Goal: Transaction & Acquisition: Purchase product/service

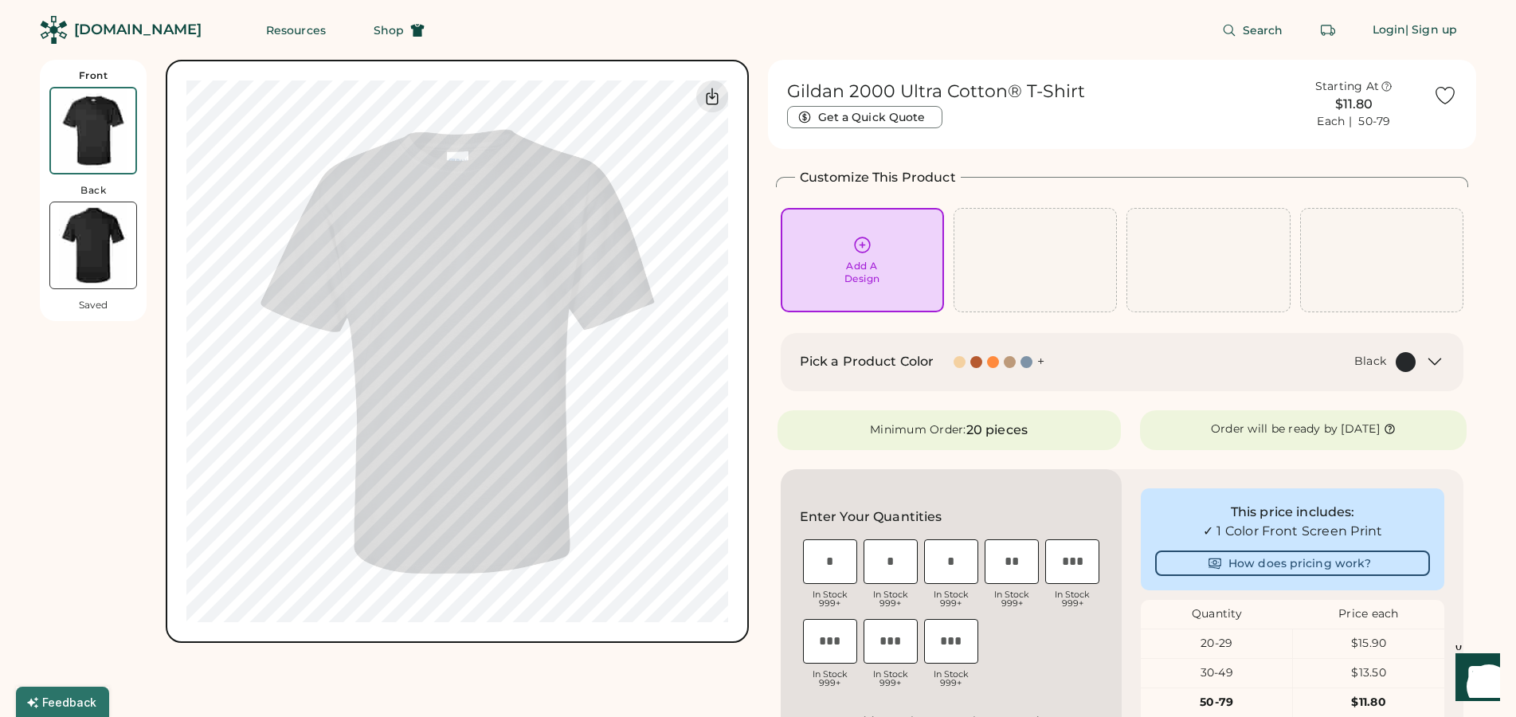
scroll to position [81, 0]
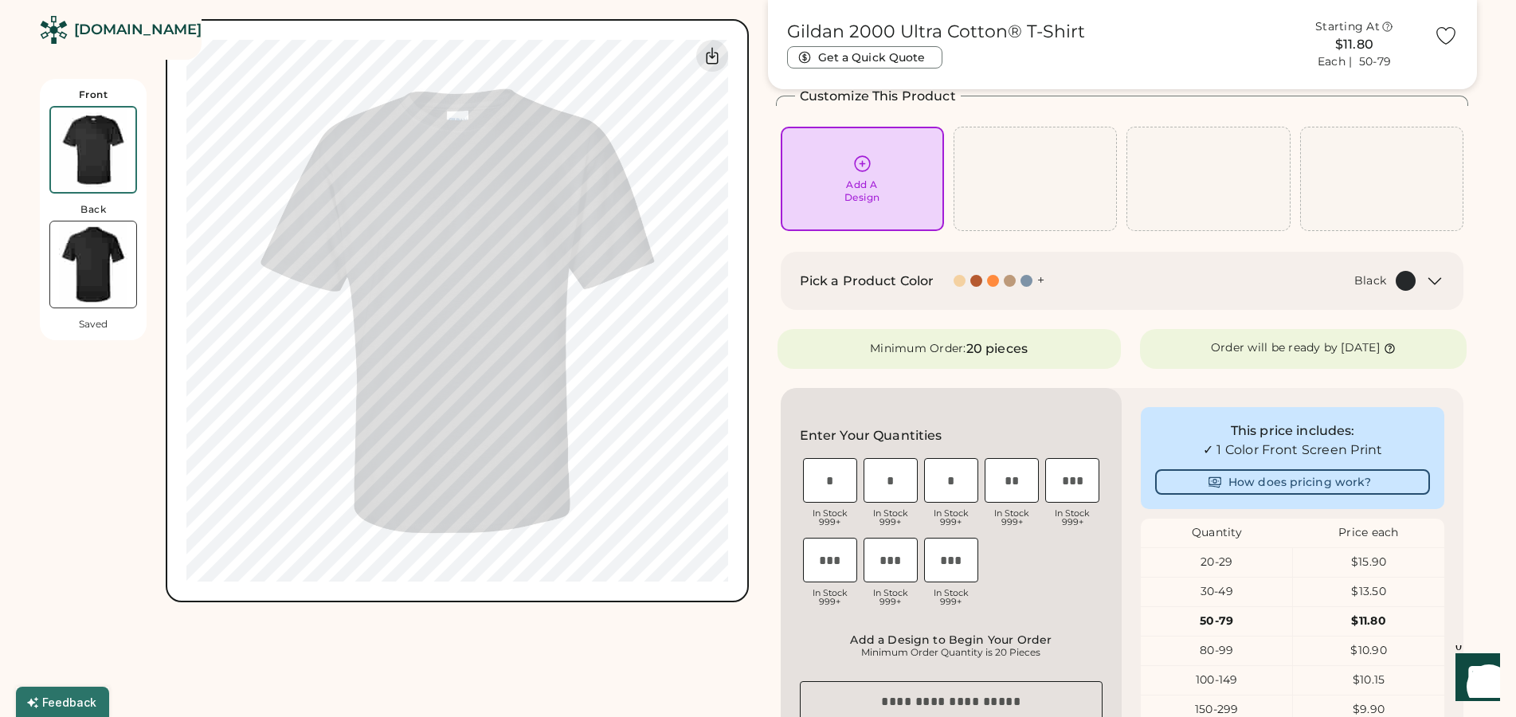
click at [1012, 284] on div at bounding box center [1010, 281] width 12 height 12
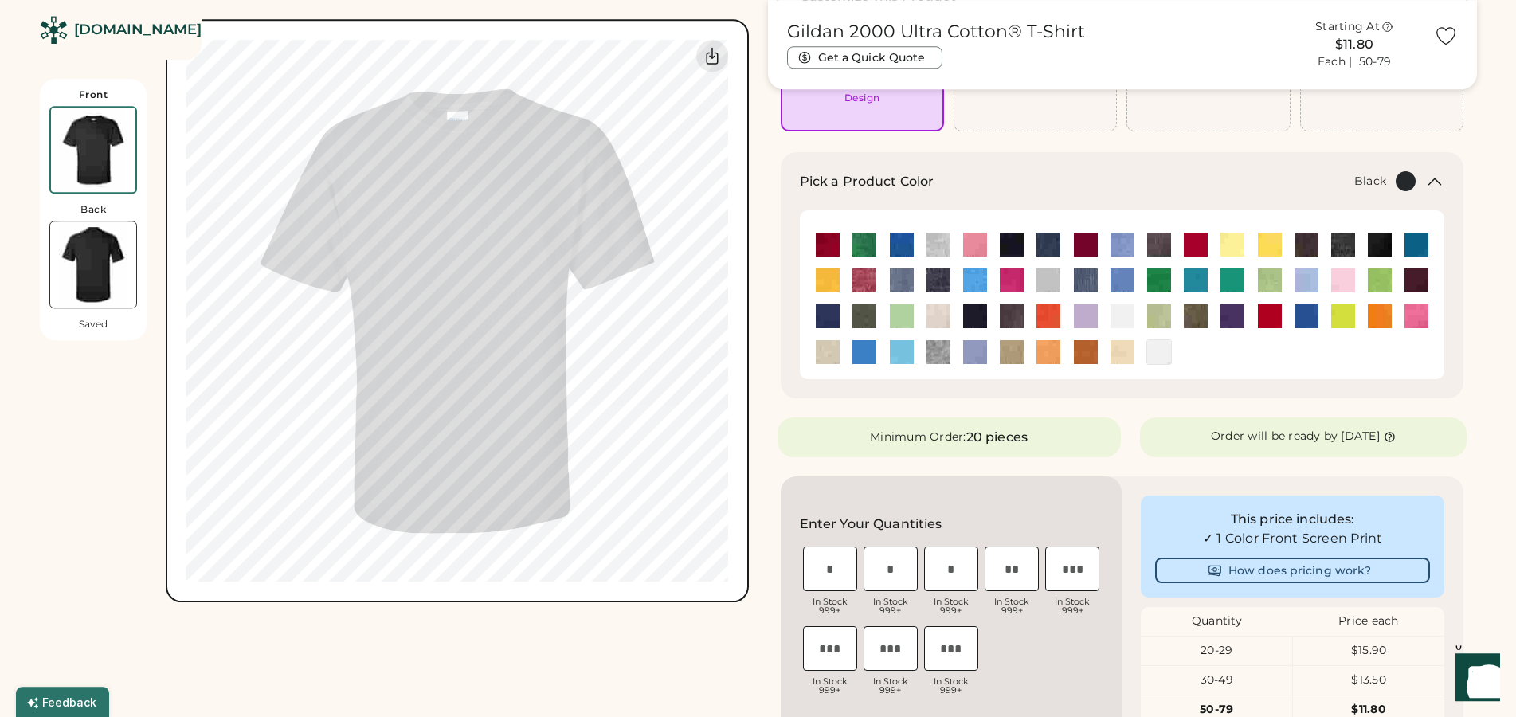
scroll to position [163, 0]
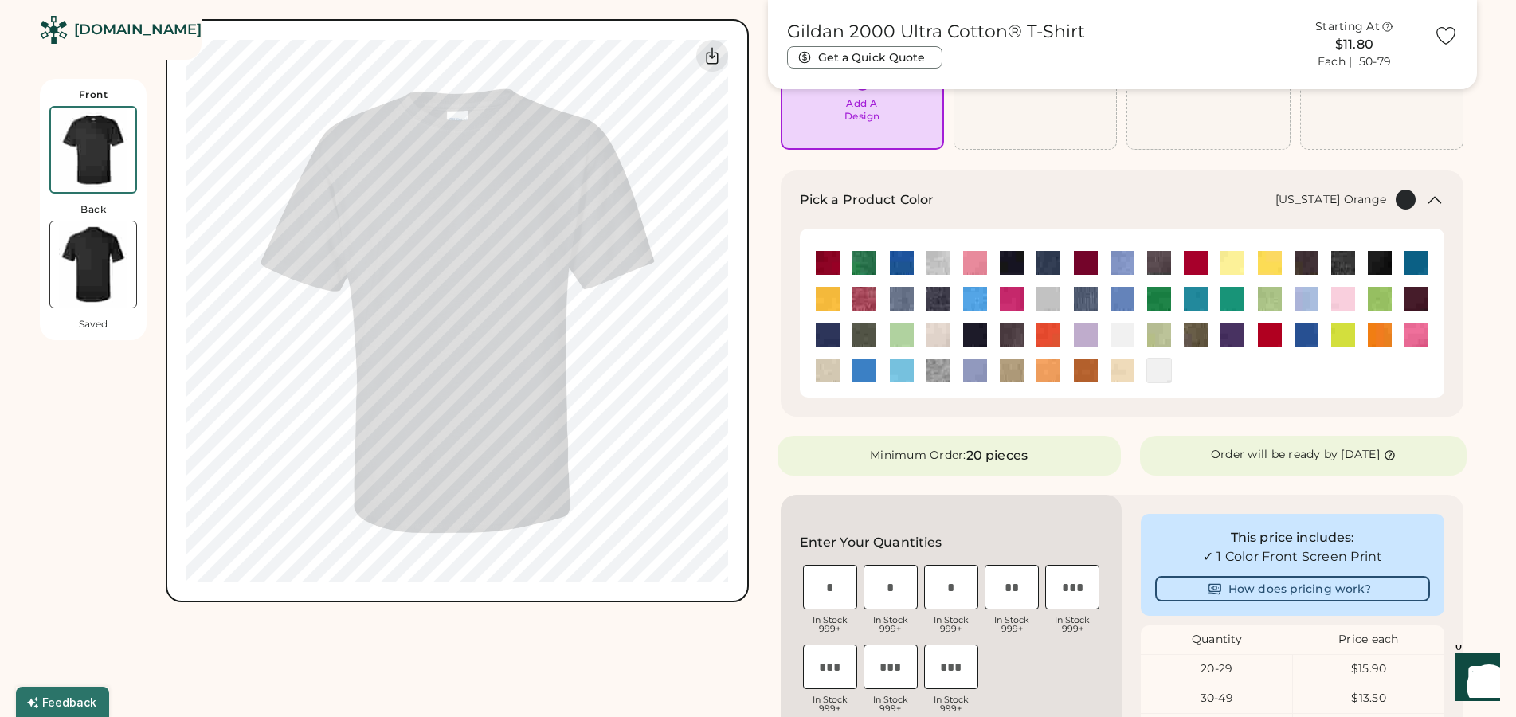
click at [1091, 370] on img at bounding box center [1086, 371] width 24 height 24
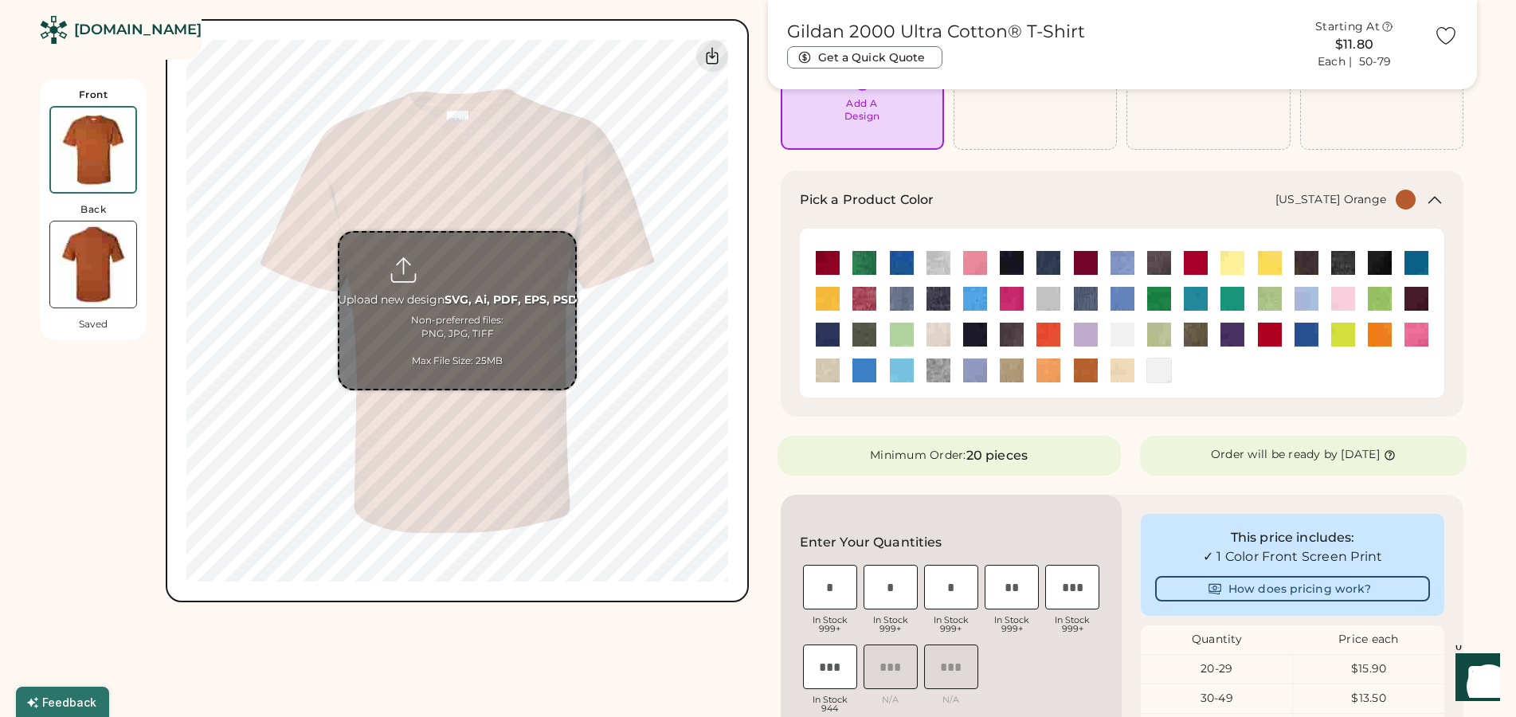
click at [462, 344] on input "file" at bounding box center [457, 311] width 236 height 156
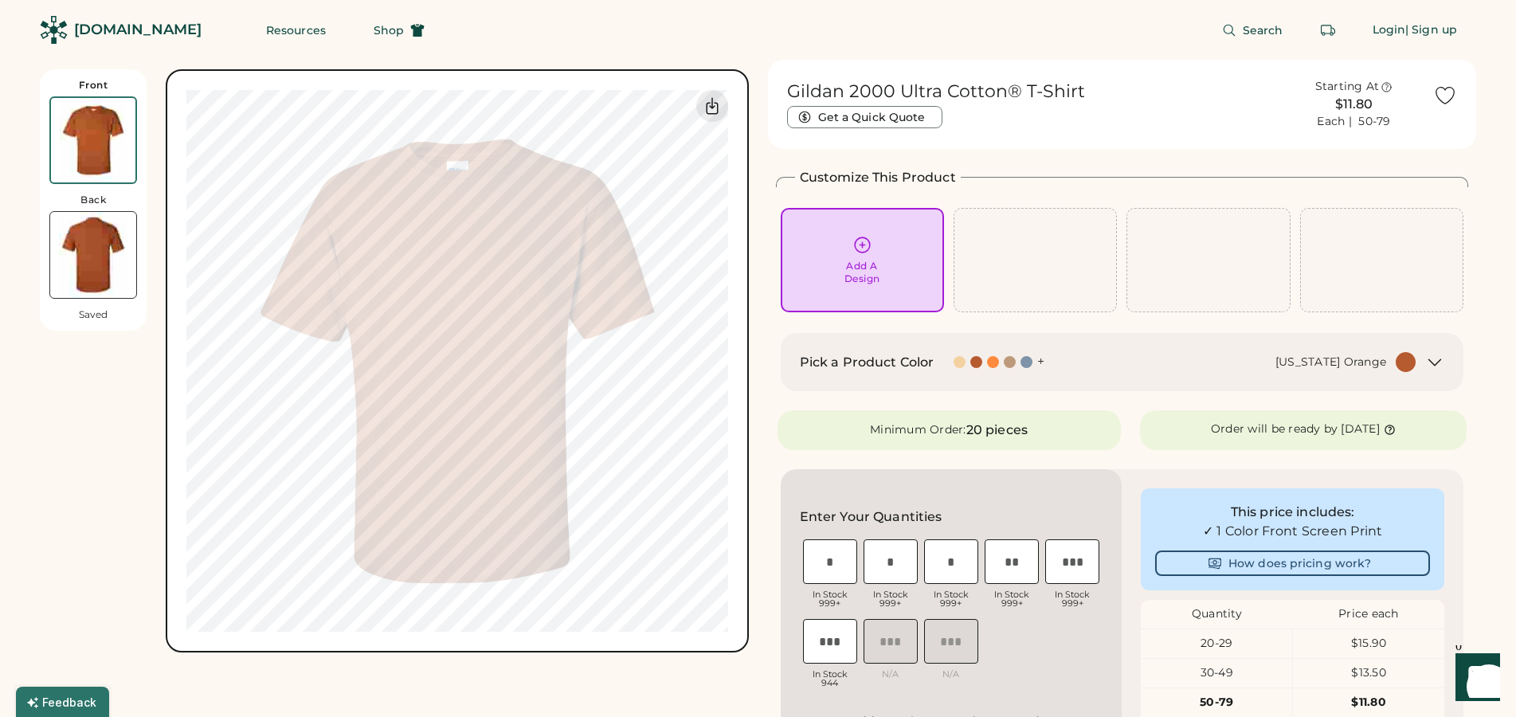
click at [129, 28] on div "[DOMAIN_NAME]" at bounding box center [137, 30] width 127 height 20
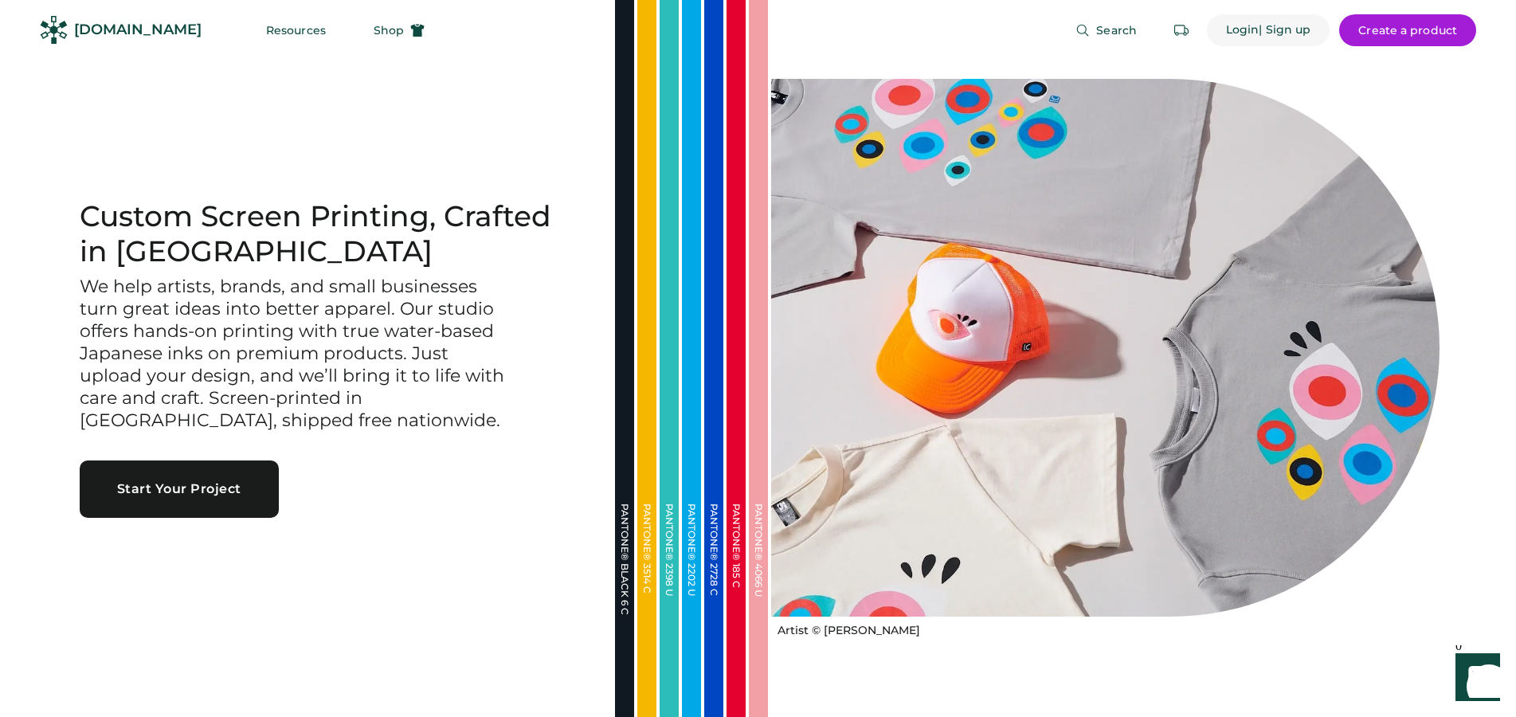
click at [1246, 29] on div "Login" at bounding box center [1242, 30] width 33 height 16
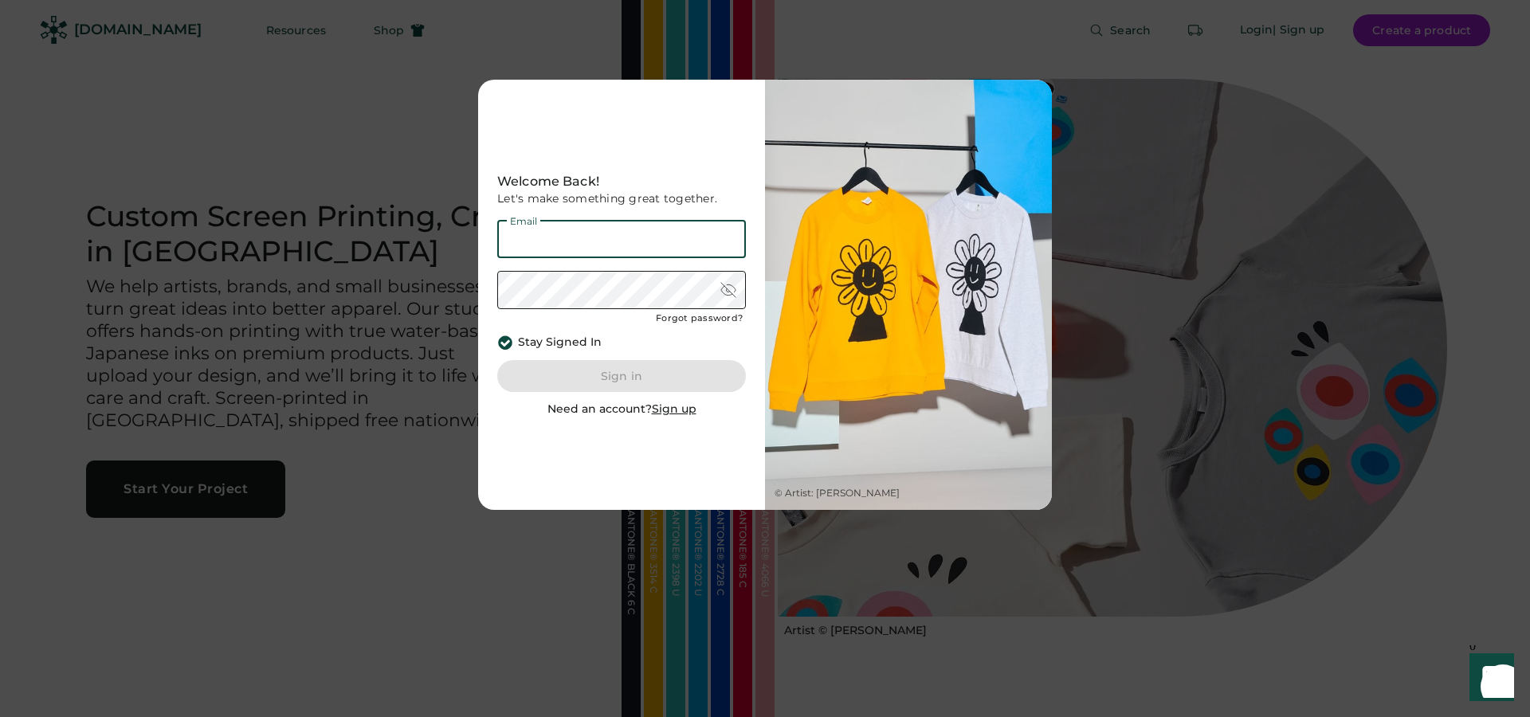
click at [510, 242] on input "email" at bounding box center [621, 239] width 249 height 38
type input "**********"
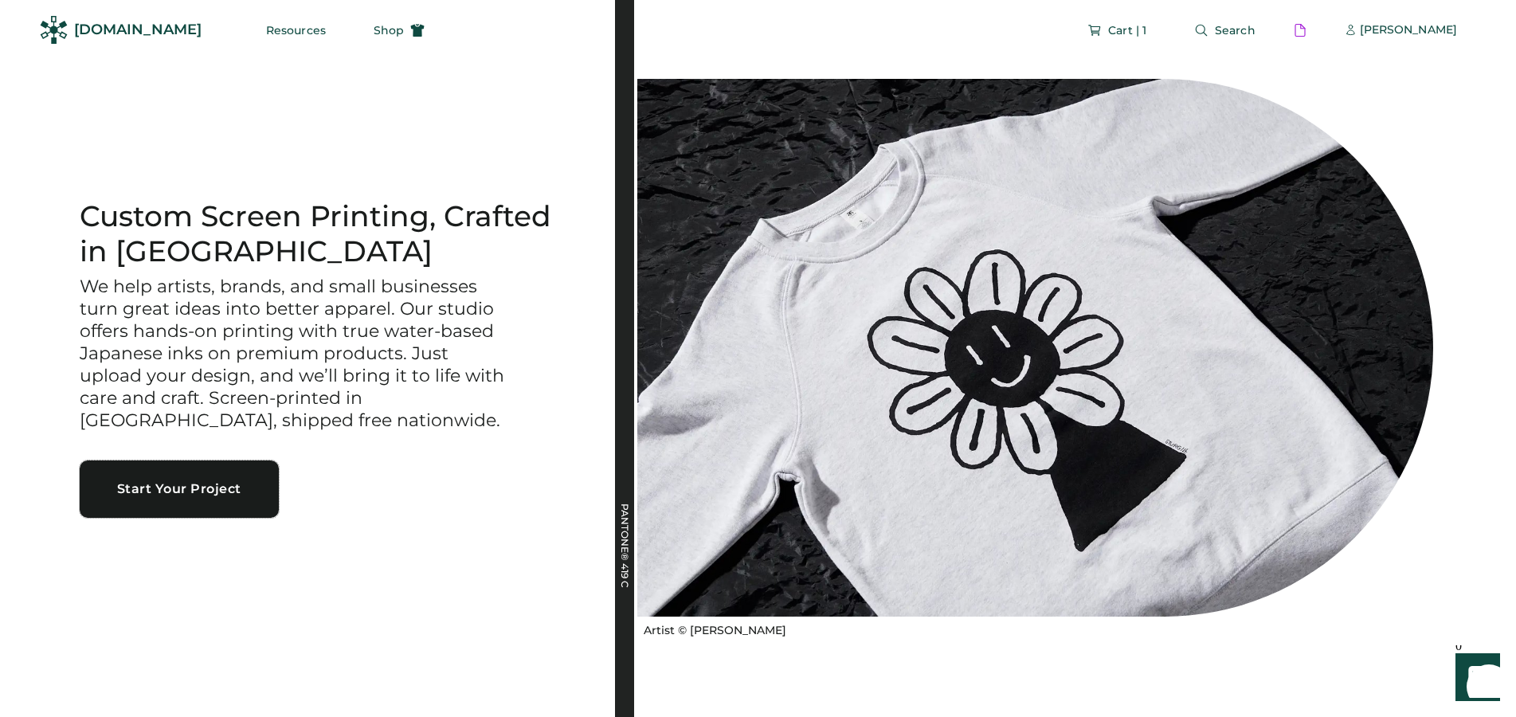
click at [227, 492] on button "Start Your Project" at bounding box center [179, 489] width 199 height 57
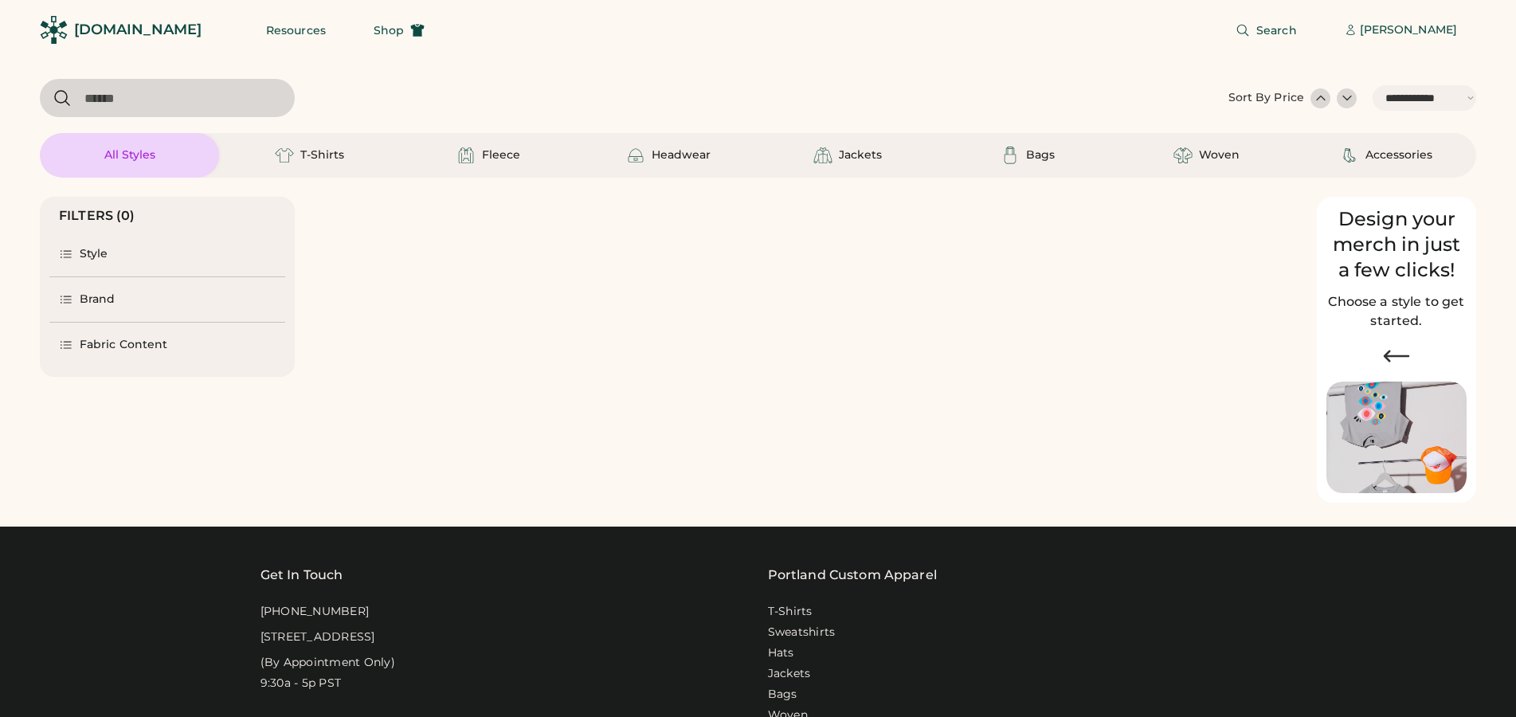
select select "*****"
select select "*"
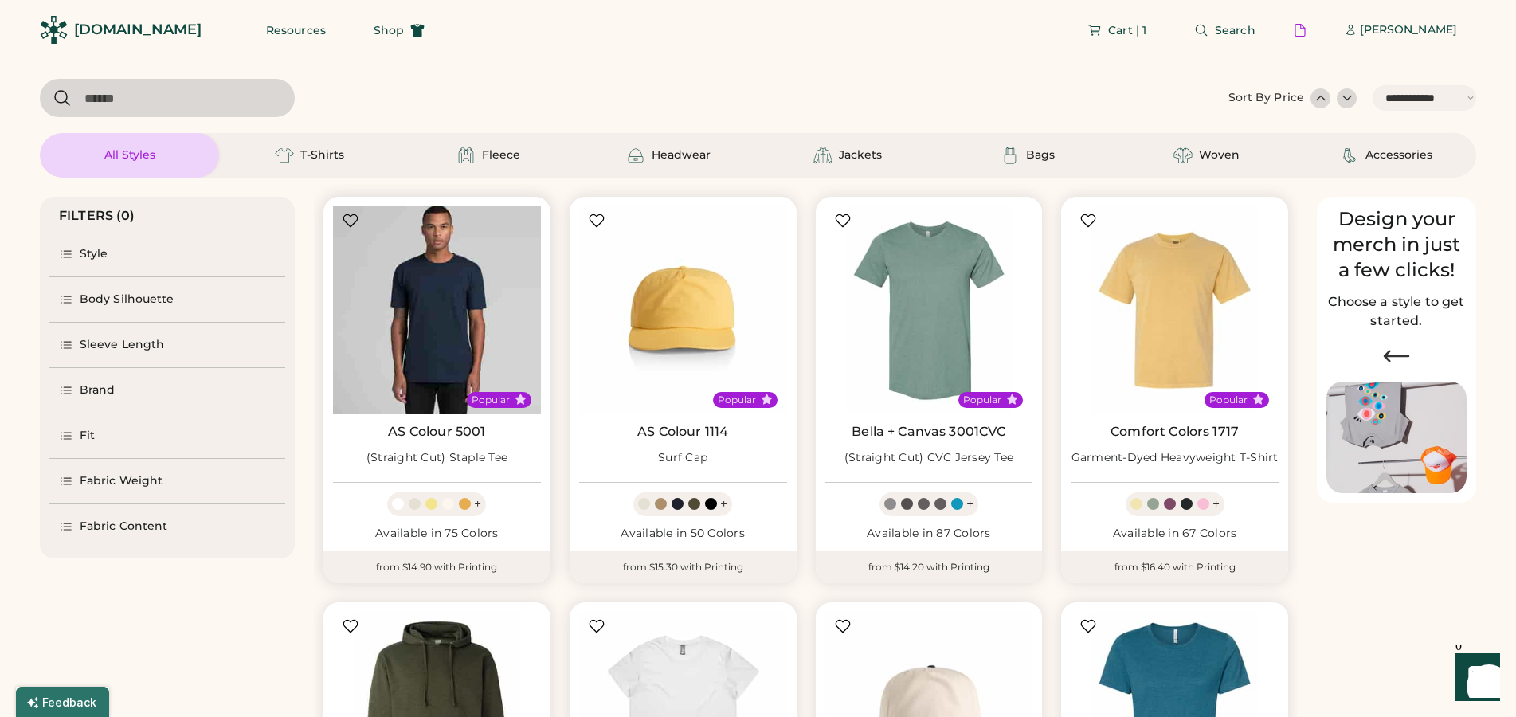
click at [432, 312] on img at bounding box center [437, 310] width 208 height 208
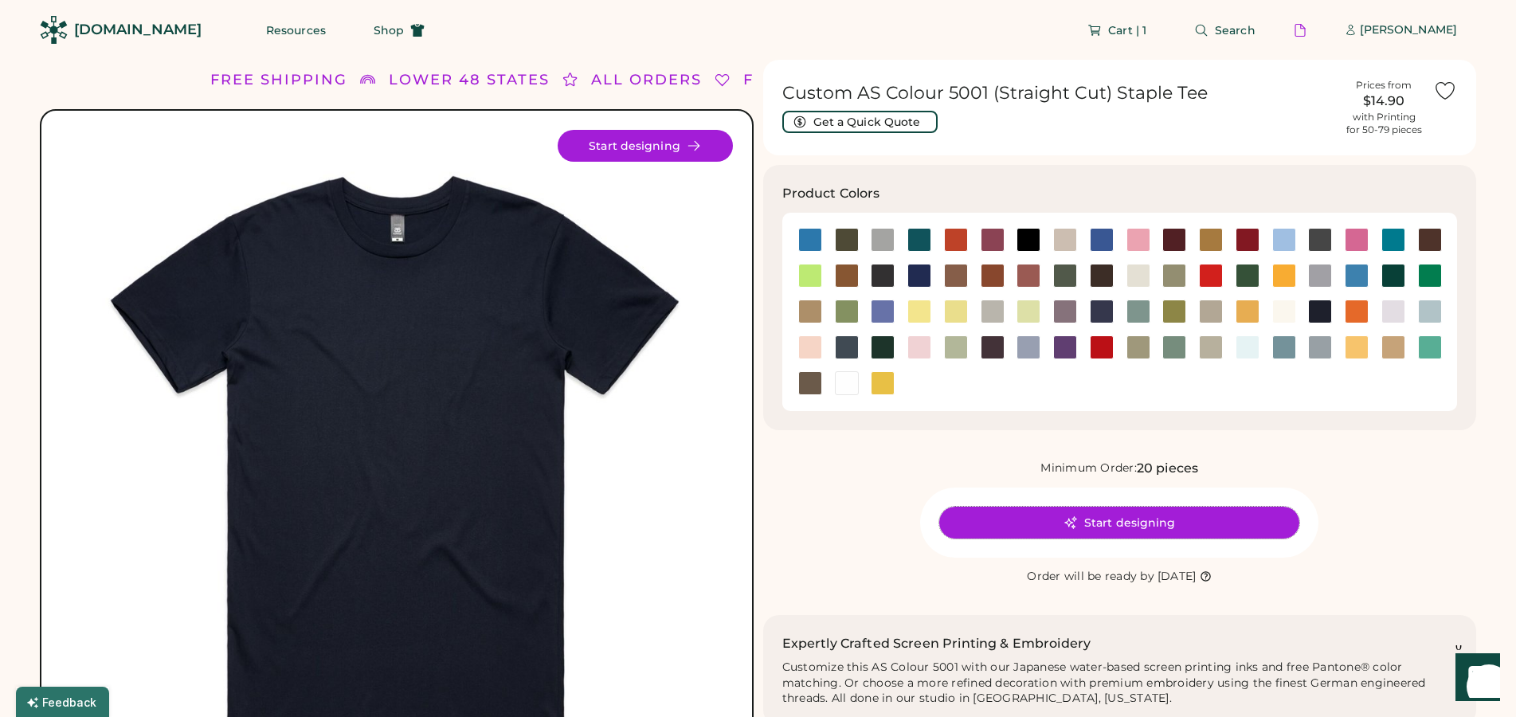
click at [1245, 530] on button "Start designing" at bounding box center [1119, 523] width 360 height 32
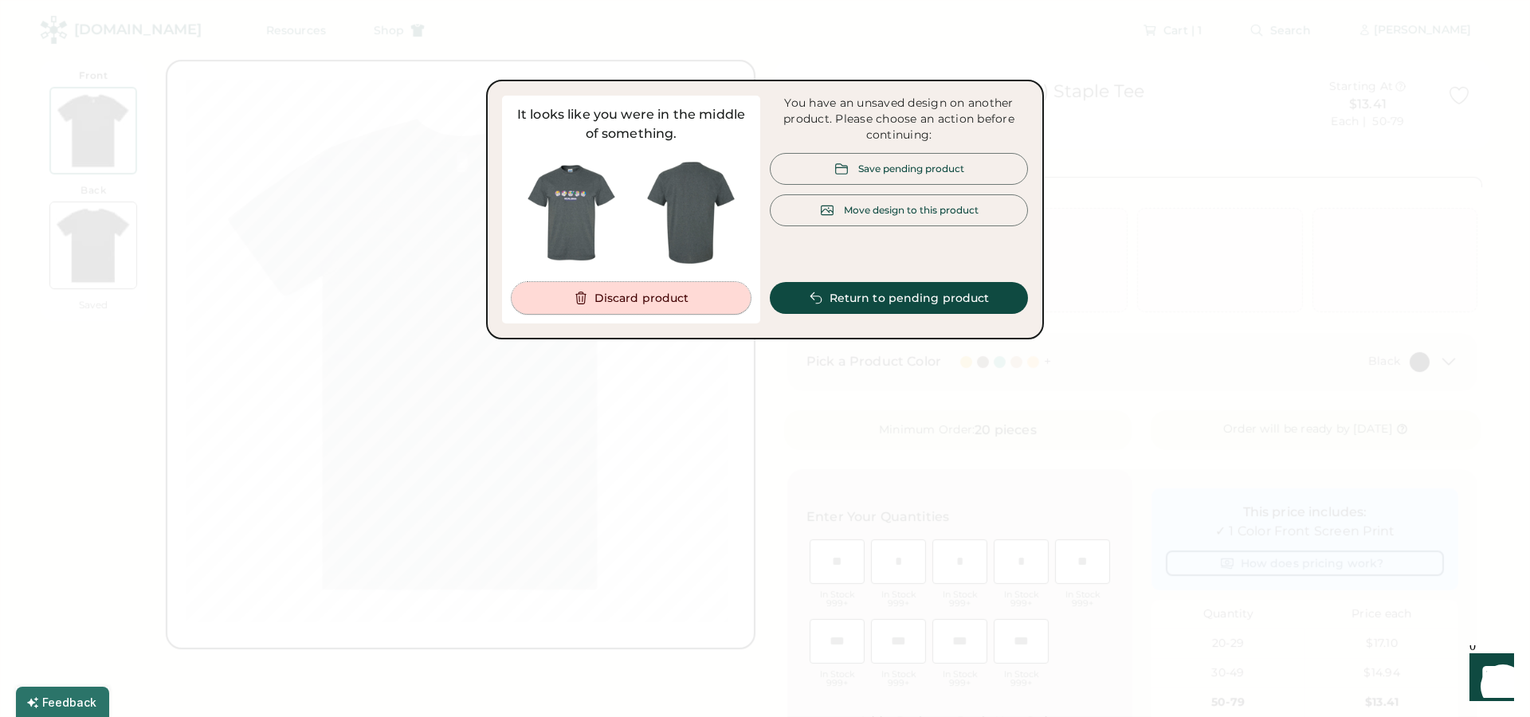
click at [629, 303] on button "Discard product" at bounding box center [631, 298] width 239 height 32
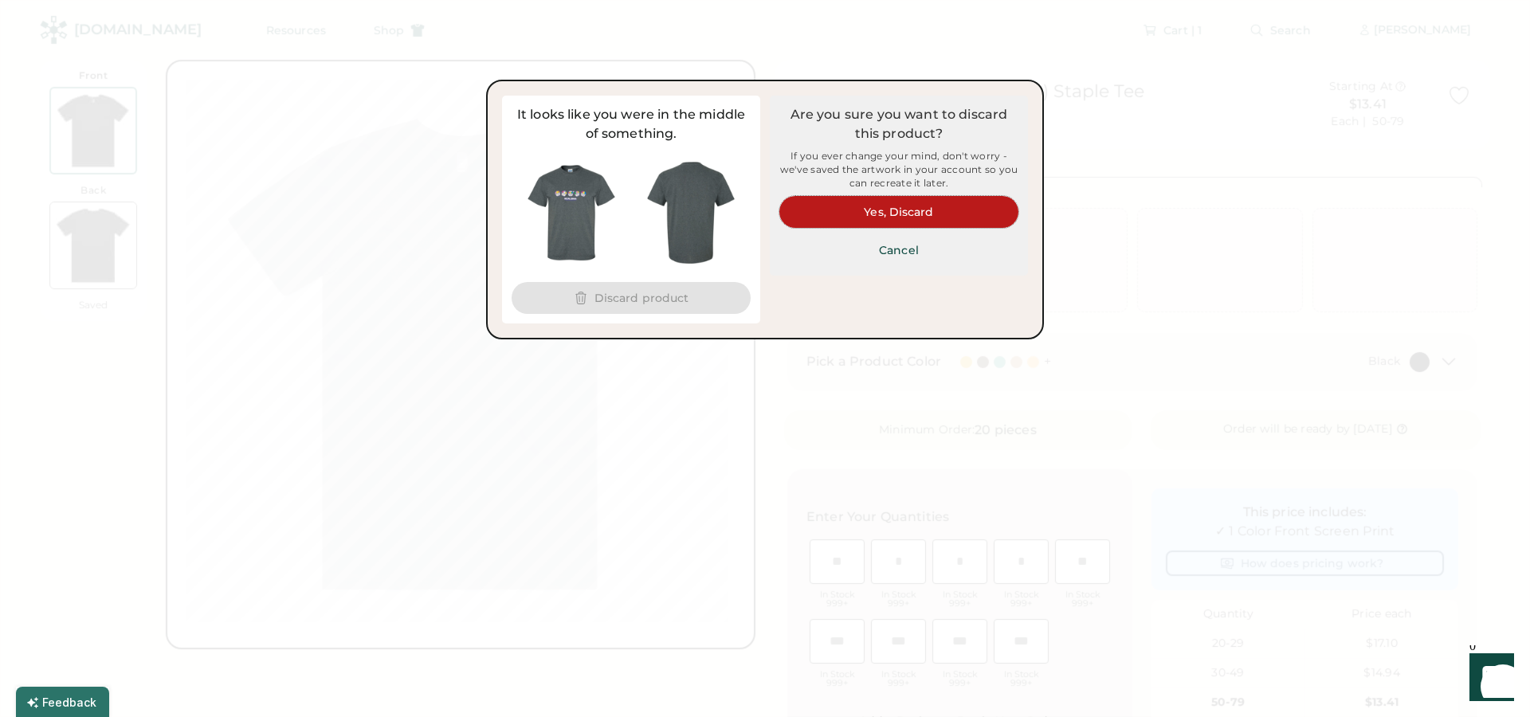
drag, startPoint x: 903, startPoint y: 210, endPoint x: 853, endPoint y: 225, distance: 52.7
click at [899, 209] on button "Yes, Discard" at bounding box center [898, 212] width 239 height 32
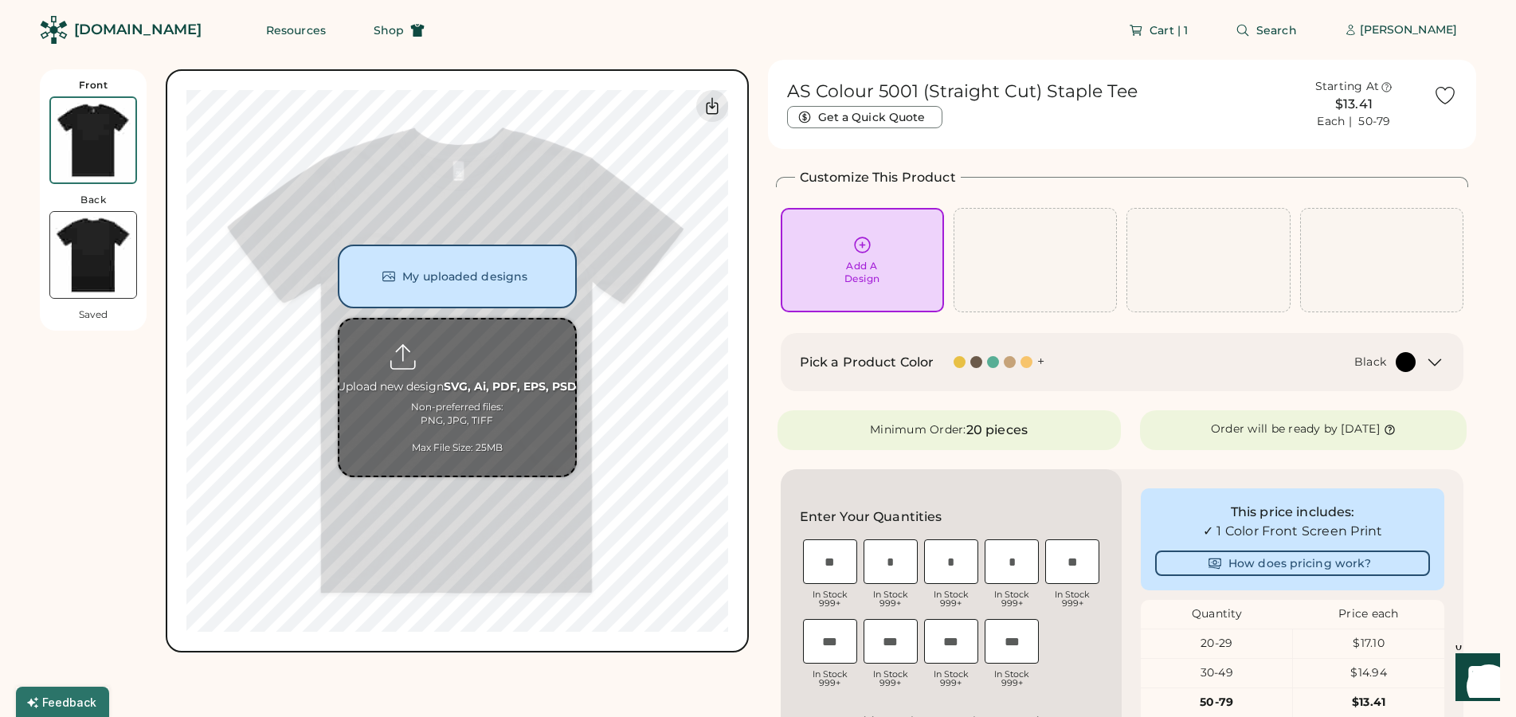
click at [449, 343] on input "file" at bounding box center [457, 398] width 236 height 156
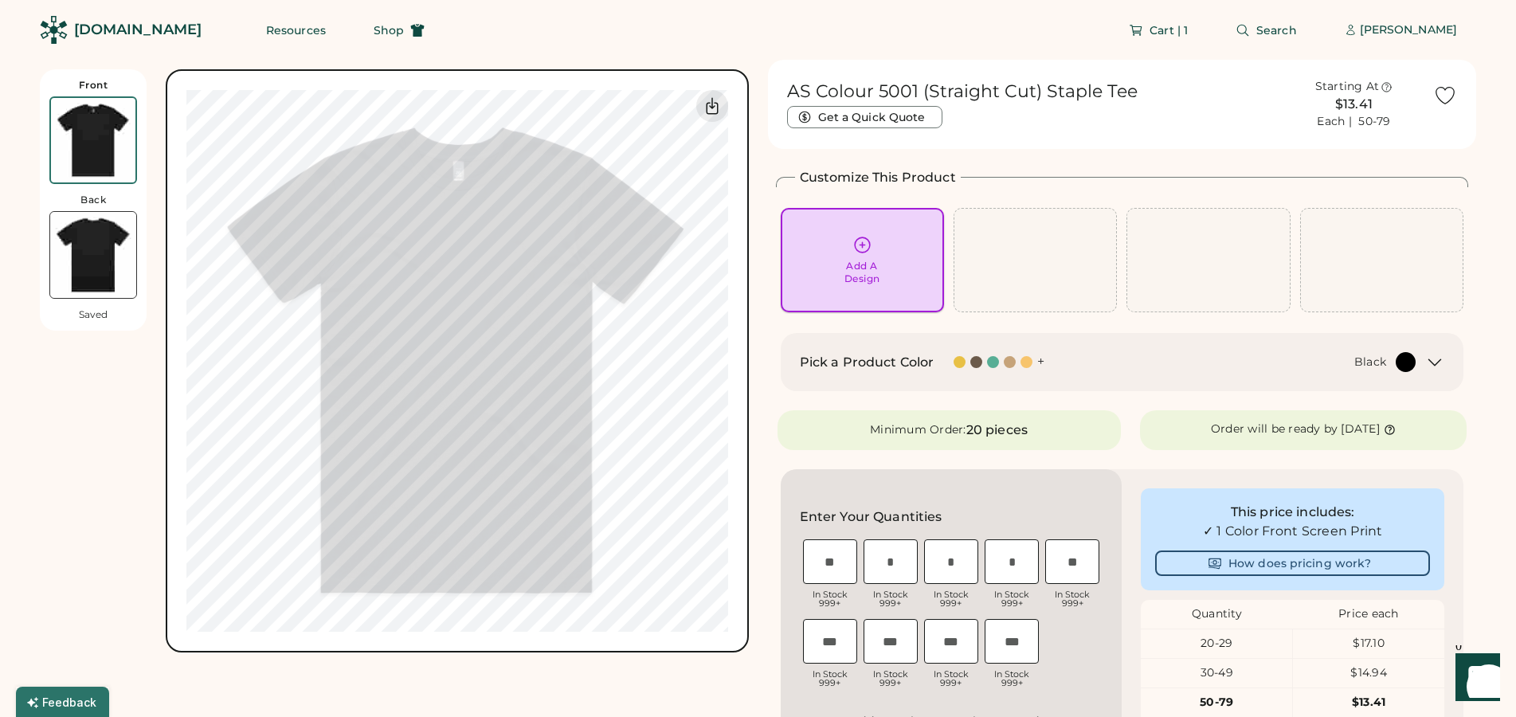
click at [857, 257] on div "Add A Design" at bounding box center [862, 260] width 141 height 50
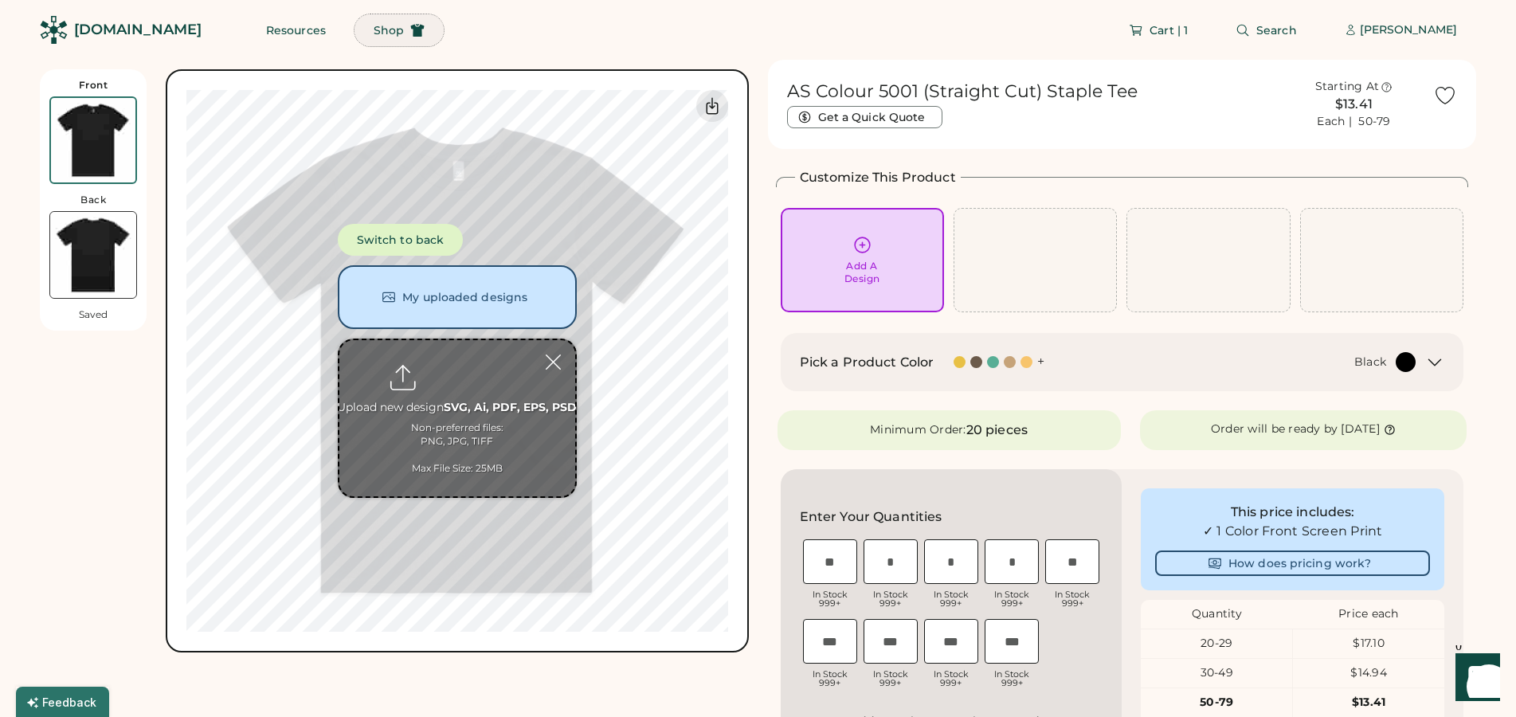
click at [374, 29] on span "Shop" at bounding box center [389, 30] width 30 height 11
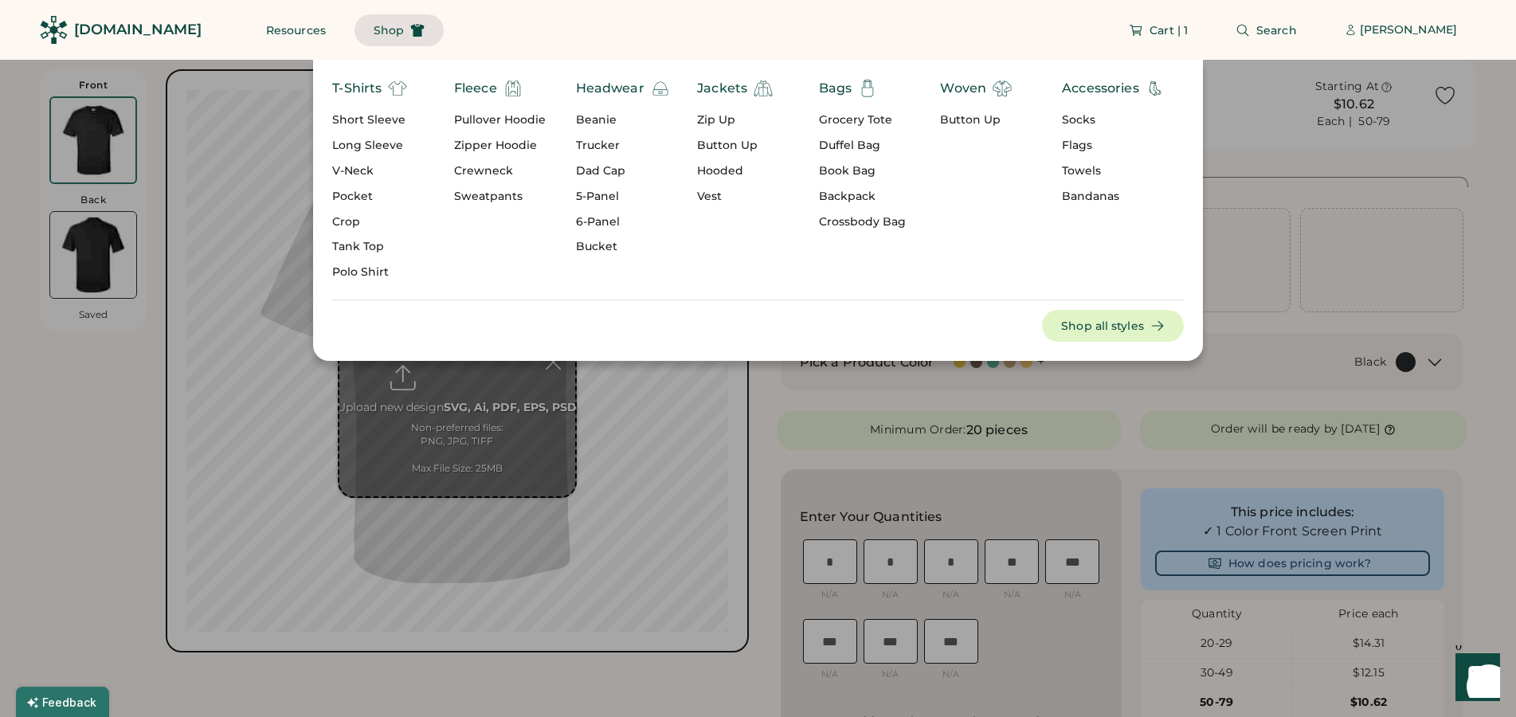
click at [126, 29] on div "[DOMAIN_NAME]" at bounding box center [137, 30] width 127 height 20
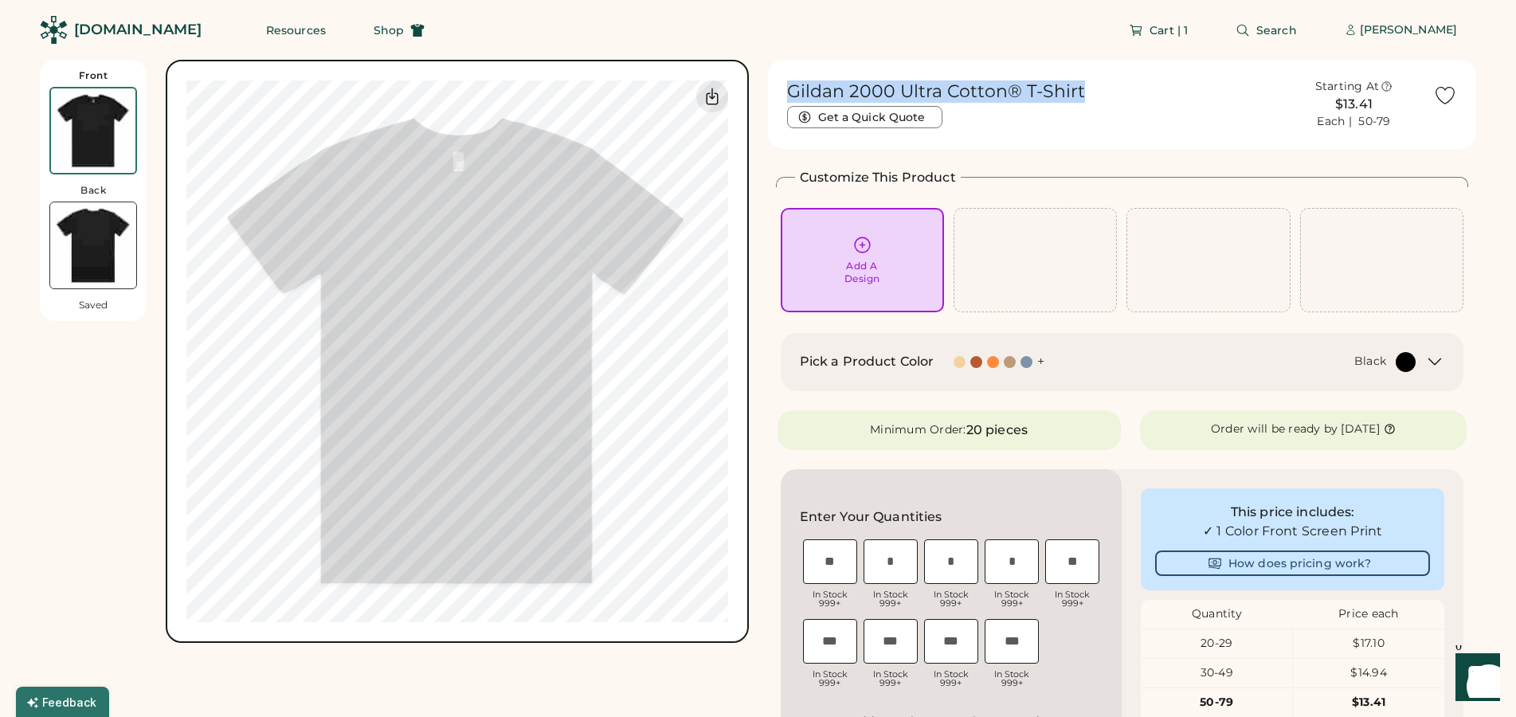
drag, startPoint x: 789, startPoint y: 90, endPoint x: 1095, endPoint y: 89, distance: 306.0
click at [1095, 89] on div "Gildan 2000 Ultra Cotton® T-Shirt Get a Quick Quote" at bounding box center [1031, 104] width 488 height 48
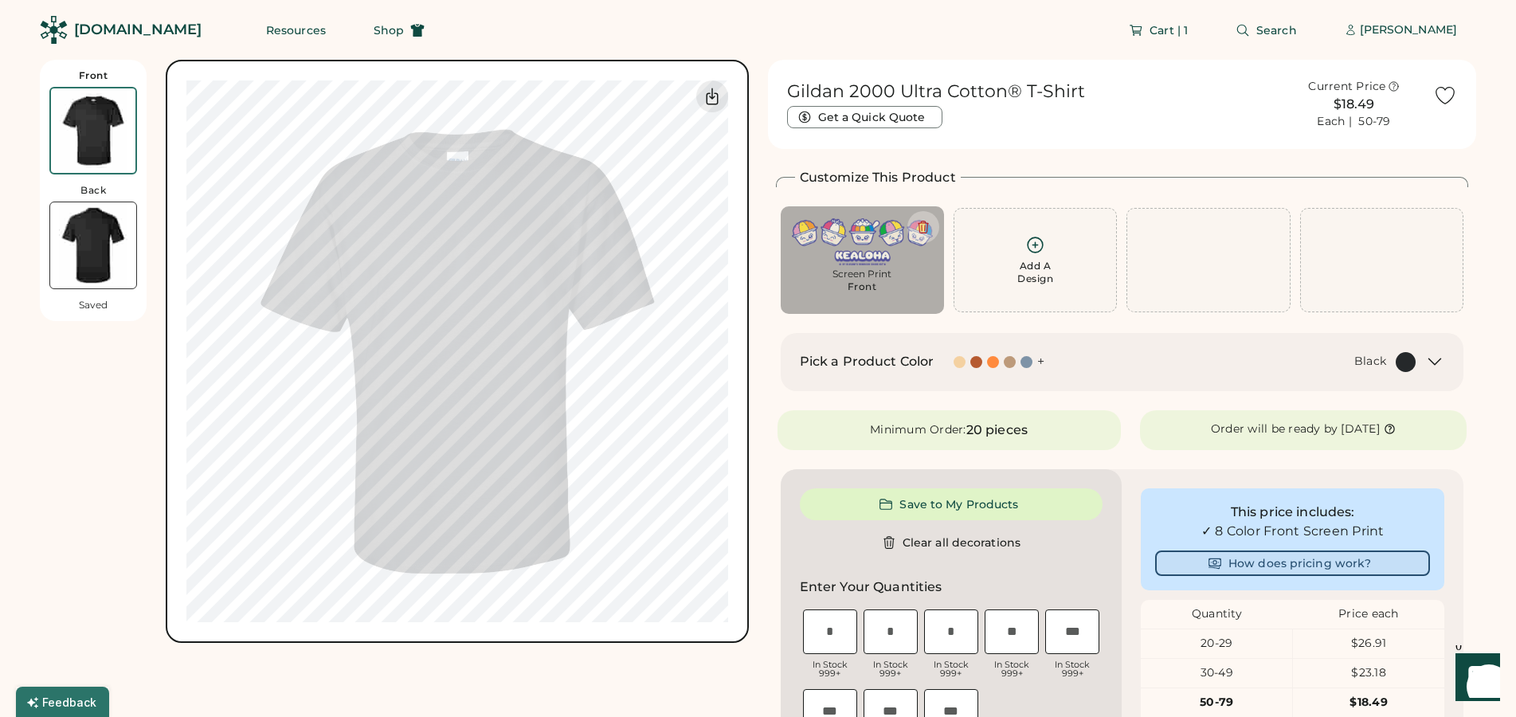
click at [1318, 563] on button "How does pricing work?" at bounding box center [1292, 563] width 275 height 25
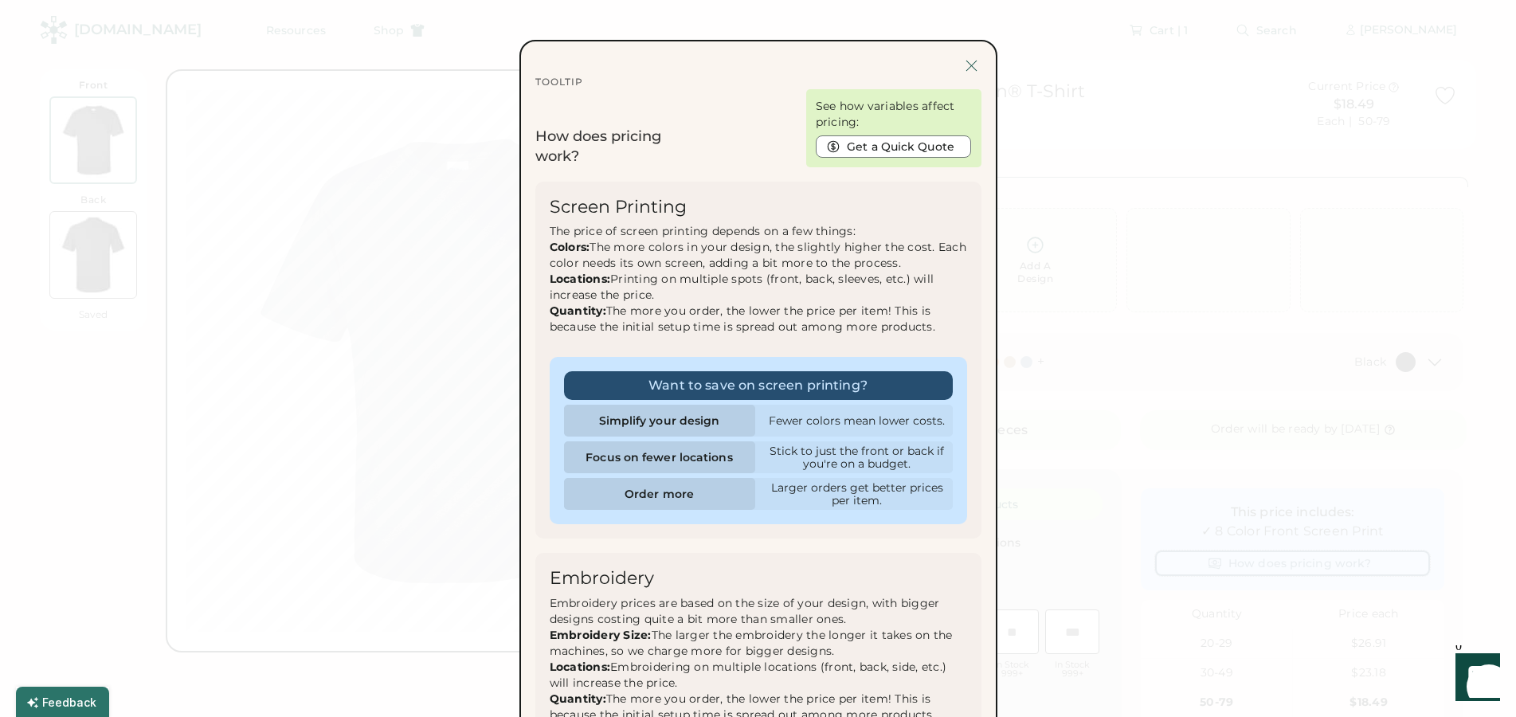
click at [970, 61] on div at bounding box center [972, 66] width 20 height 20
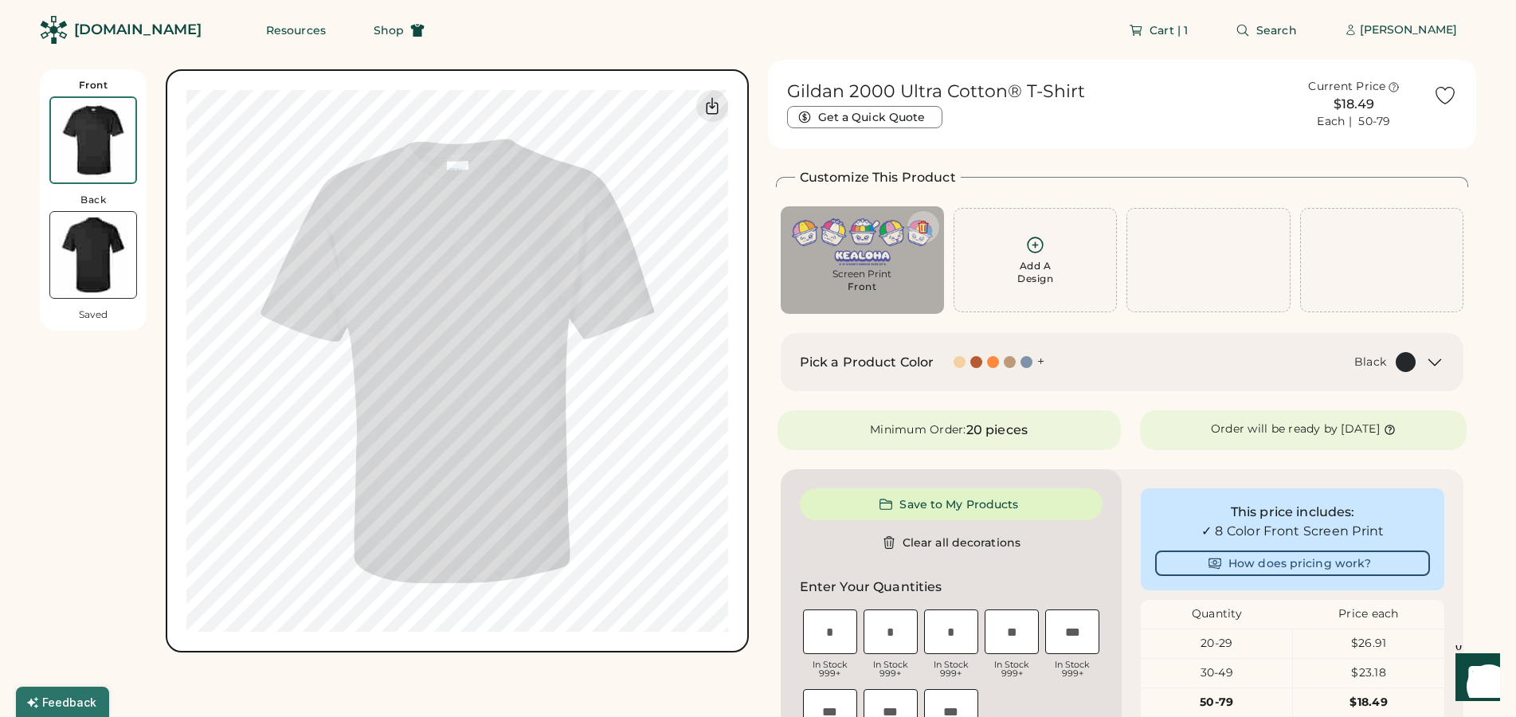
click at [1030, 253] on icon at bounding box center [1036, 245] width 20 height 20
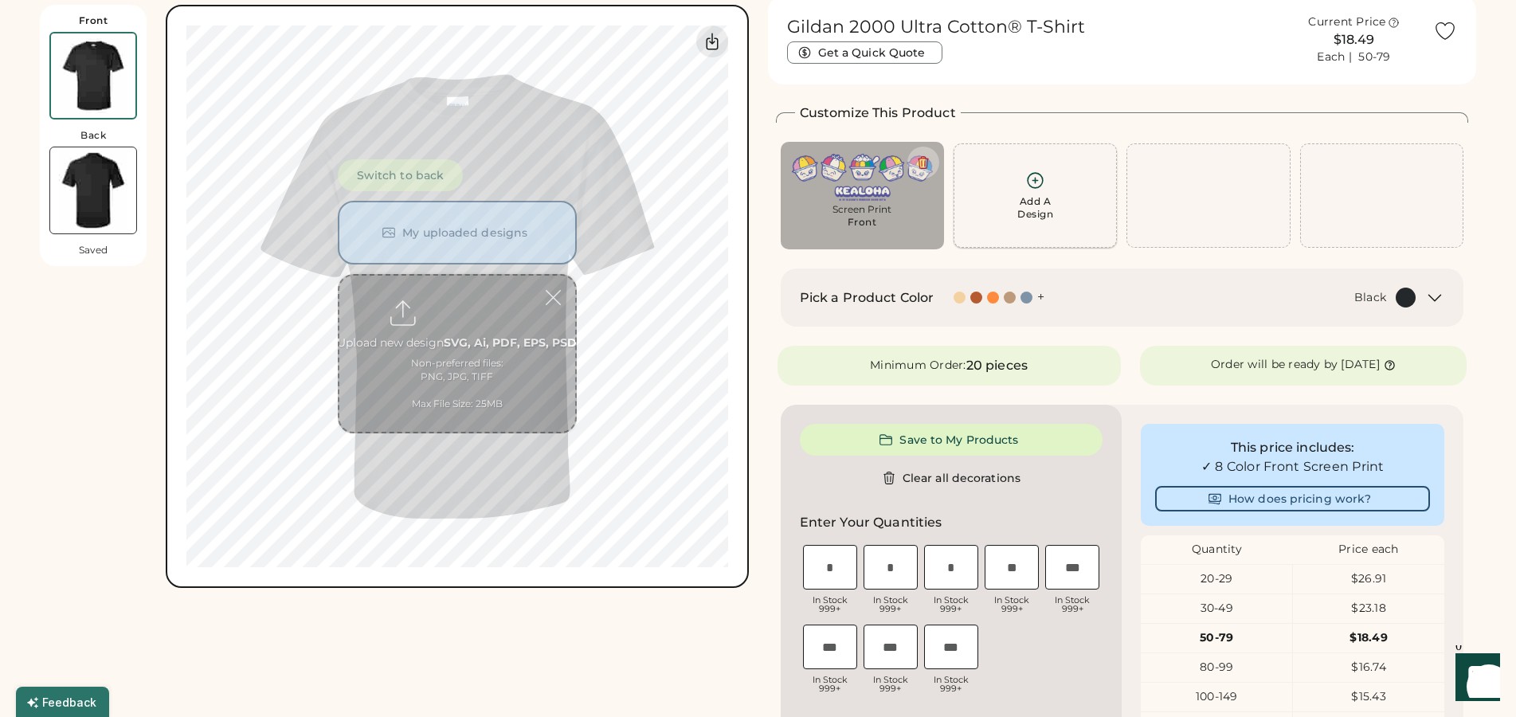
scroll to position [69, 0]
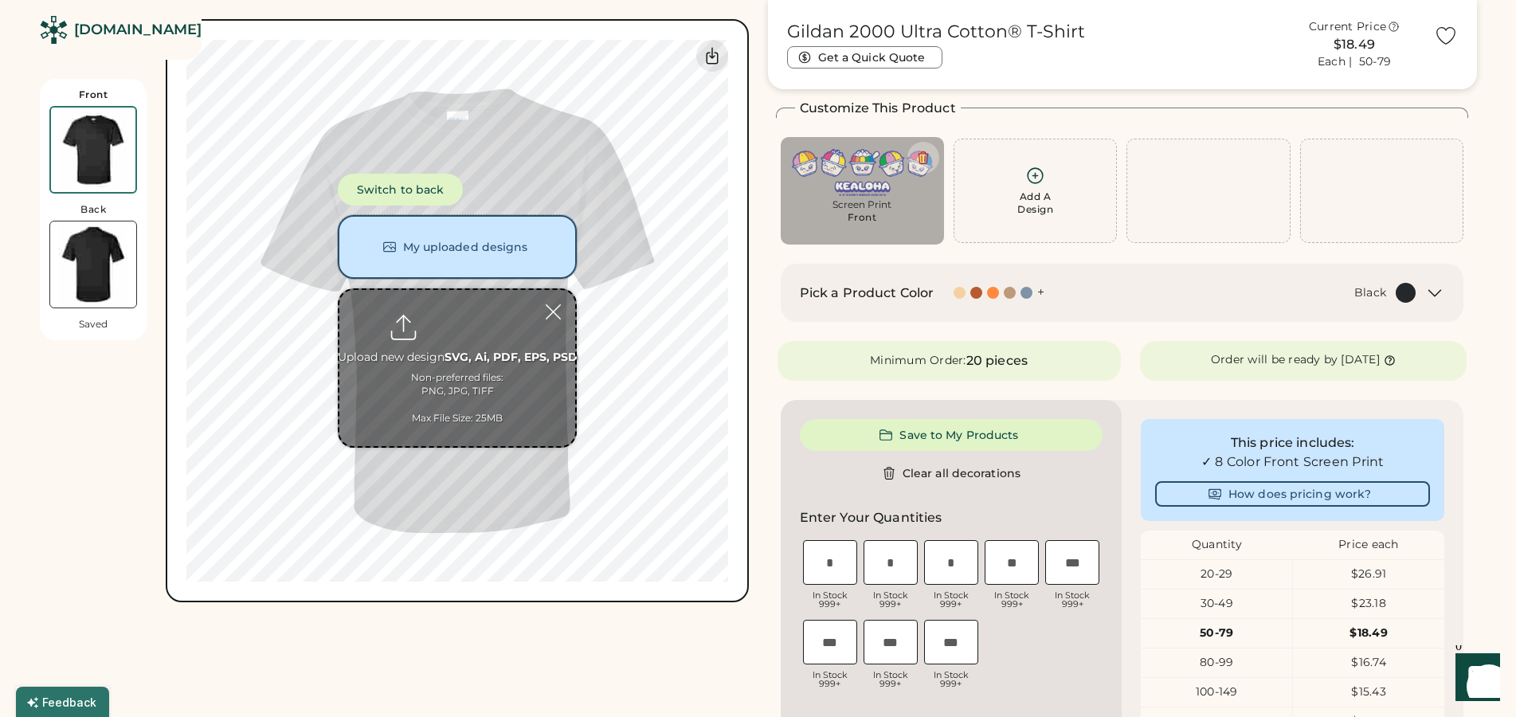
click at [480, 241] on button "My uploaded designs" at bounding box center [457, 247] width 239 height 64
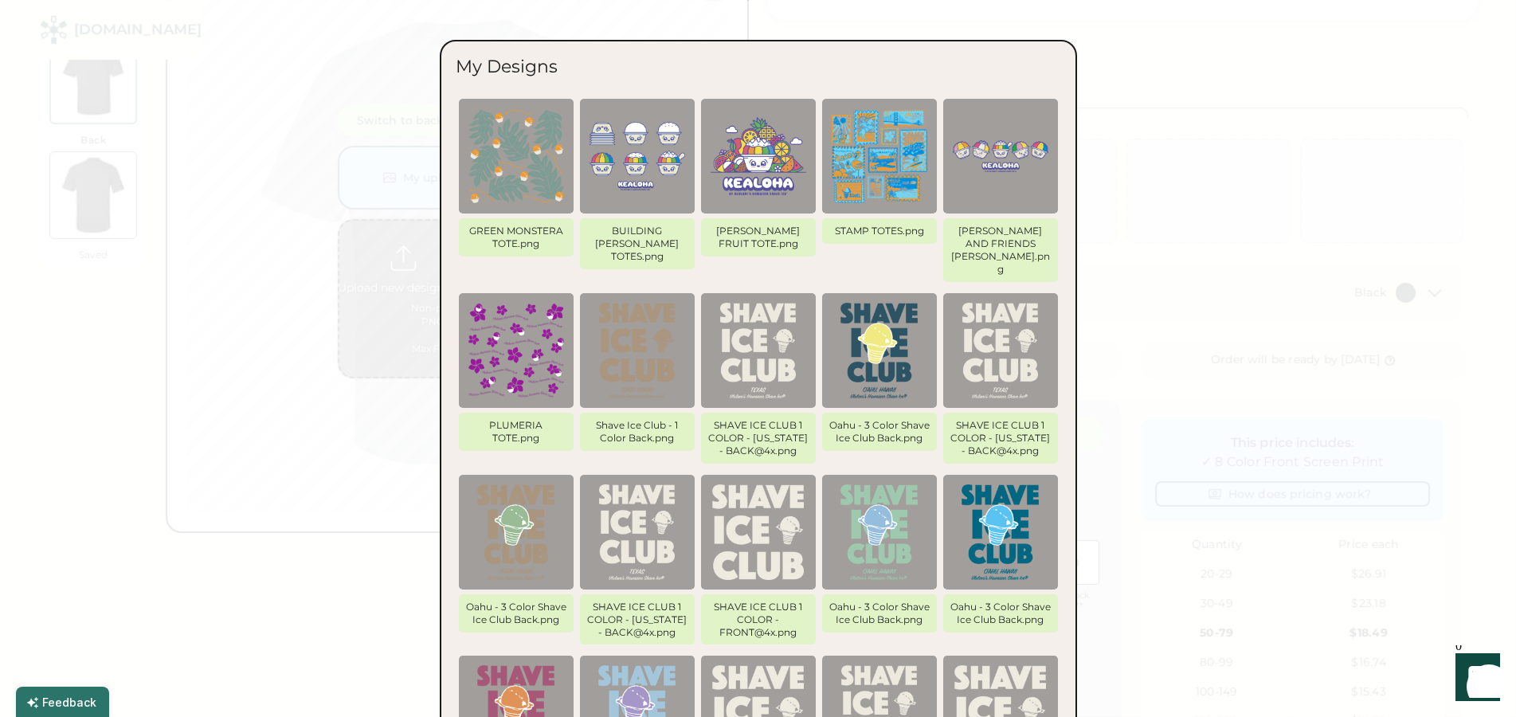
click at [649, 193] on img at bounding box center [638, 156] width 96 height 96
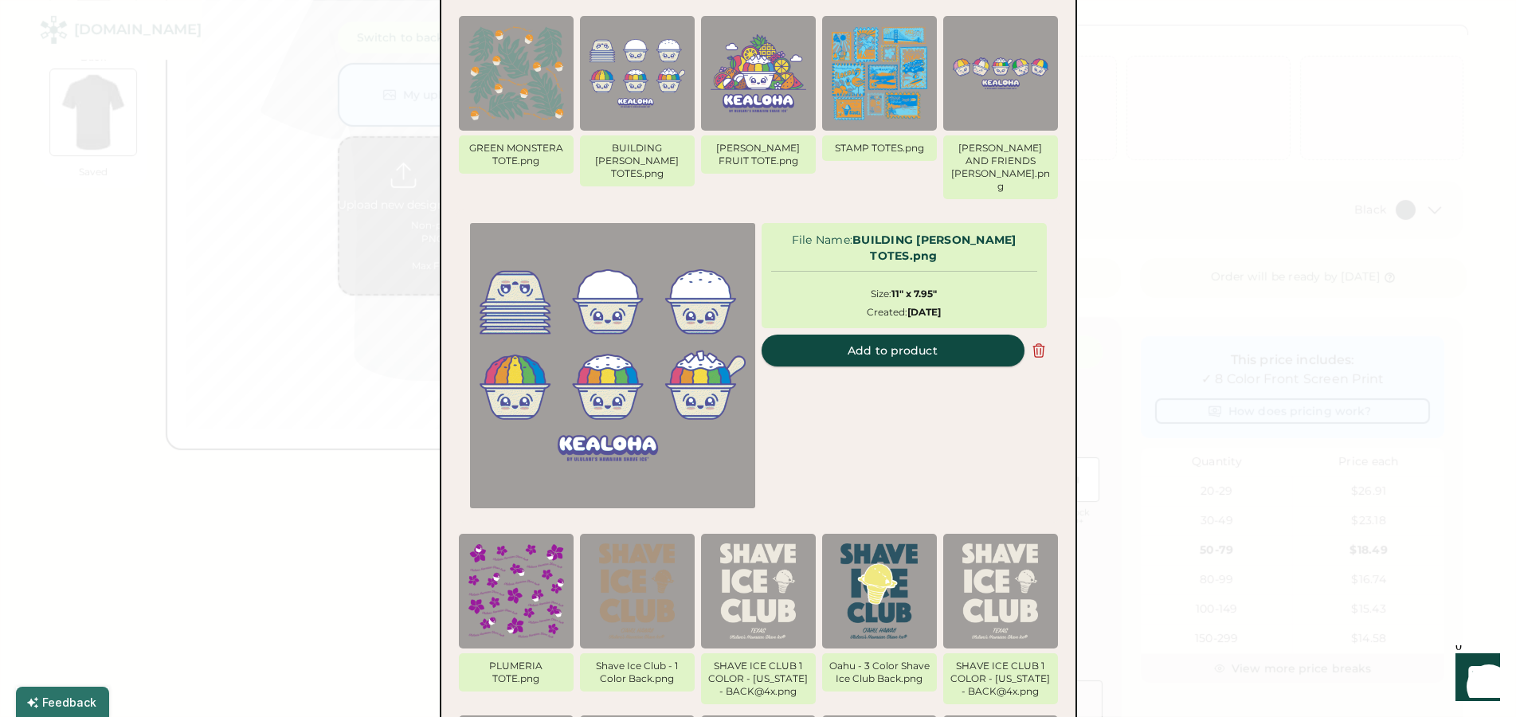
scroll to position [159, 0]
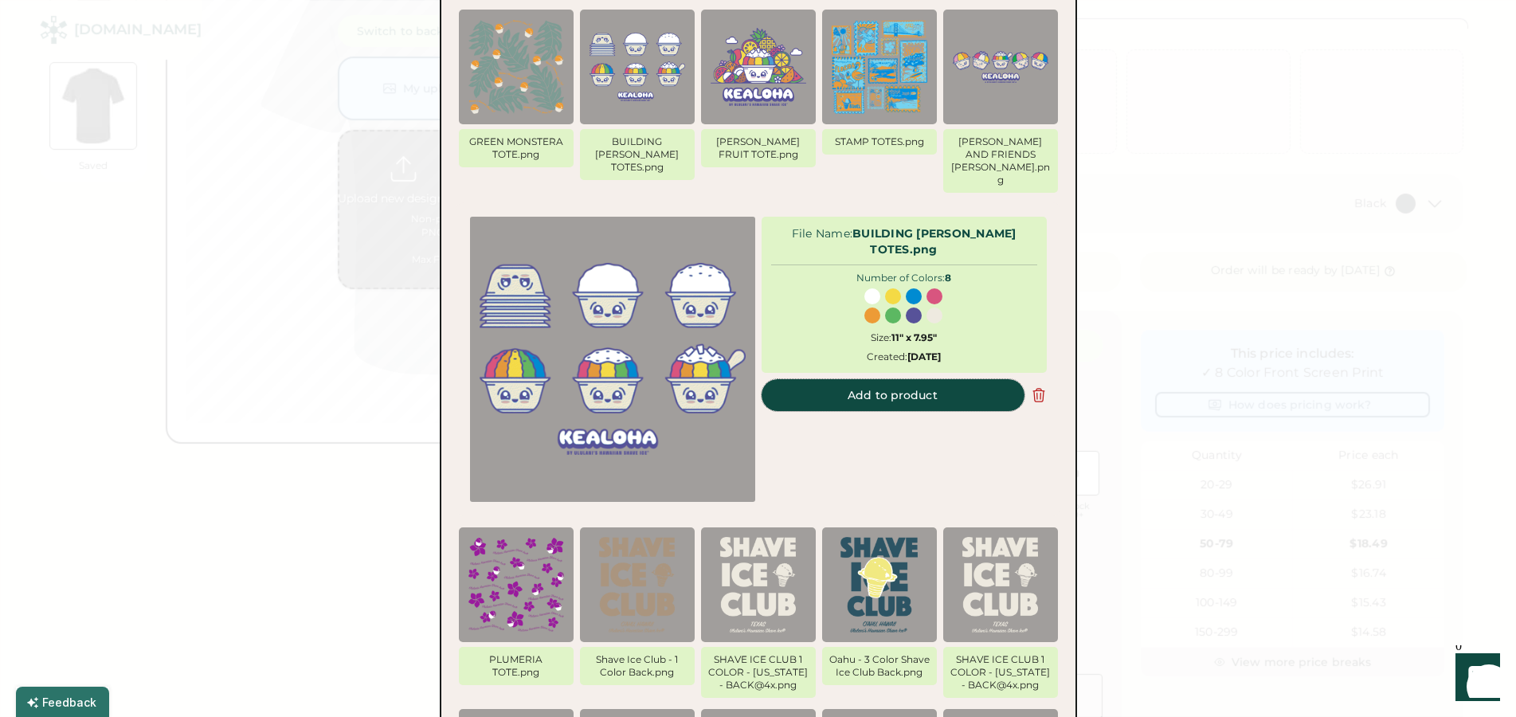
click at [988, 379] on button "Add to product" at bounding box center [893, 395] width 263 height 32
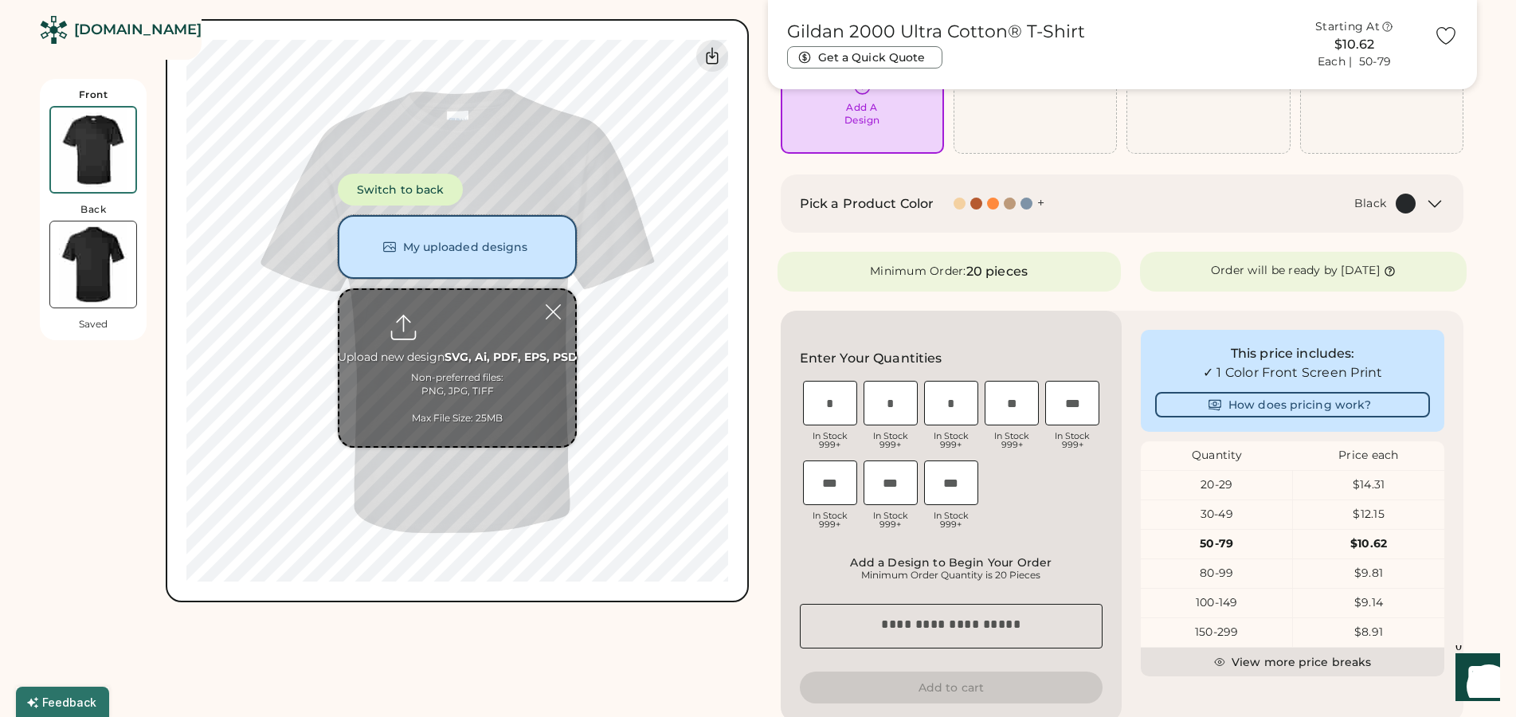
click at [461, 249] on button "My uploaded designs" at bounding box center [457, 247] width 239 height 64
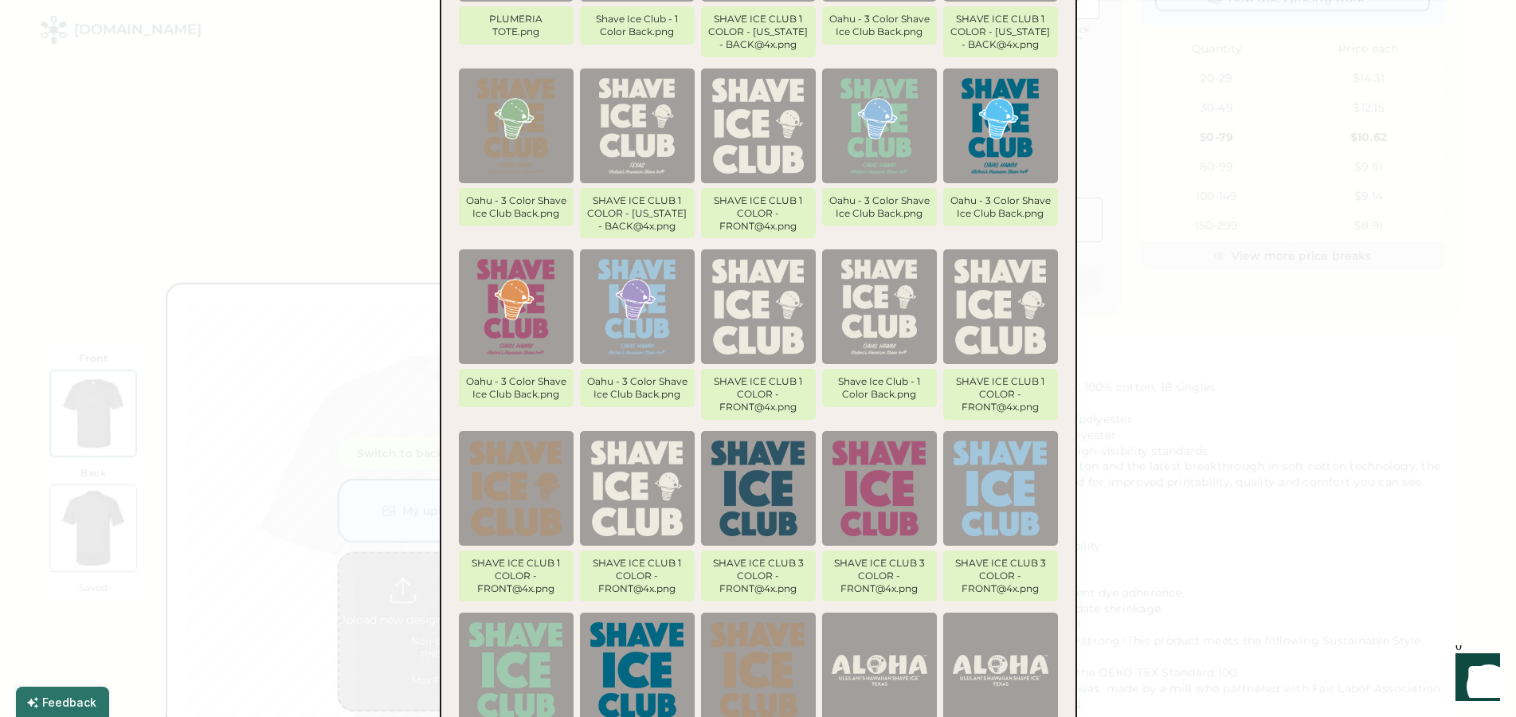
scroll to position [971, 0]
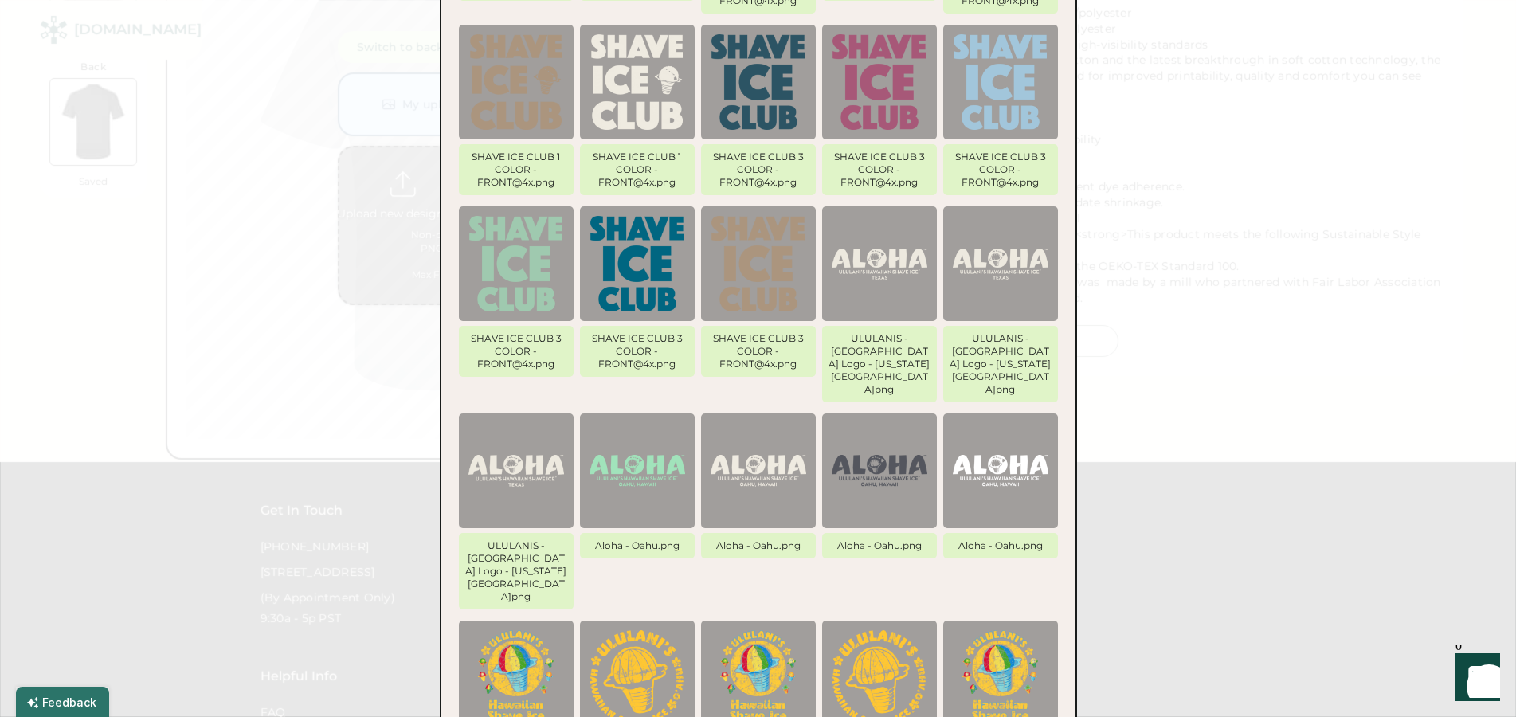
click at [1011, 424] on img at bounding box center [1001, 471] width 96 height 96
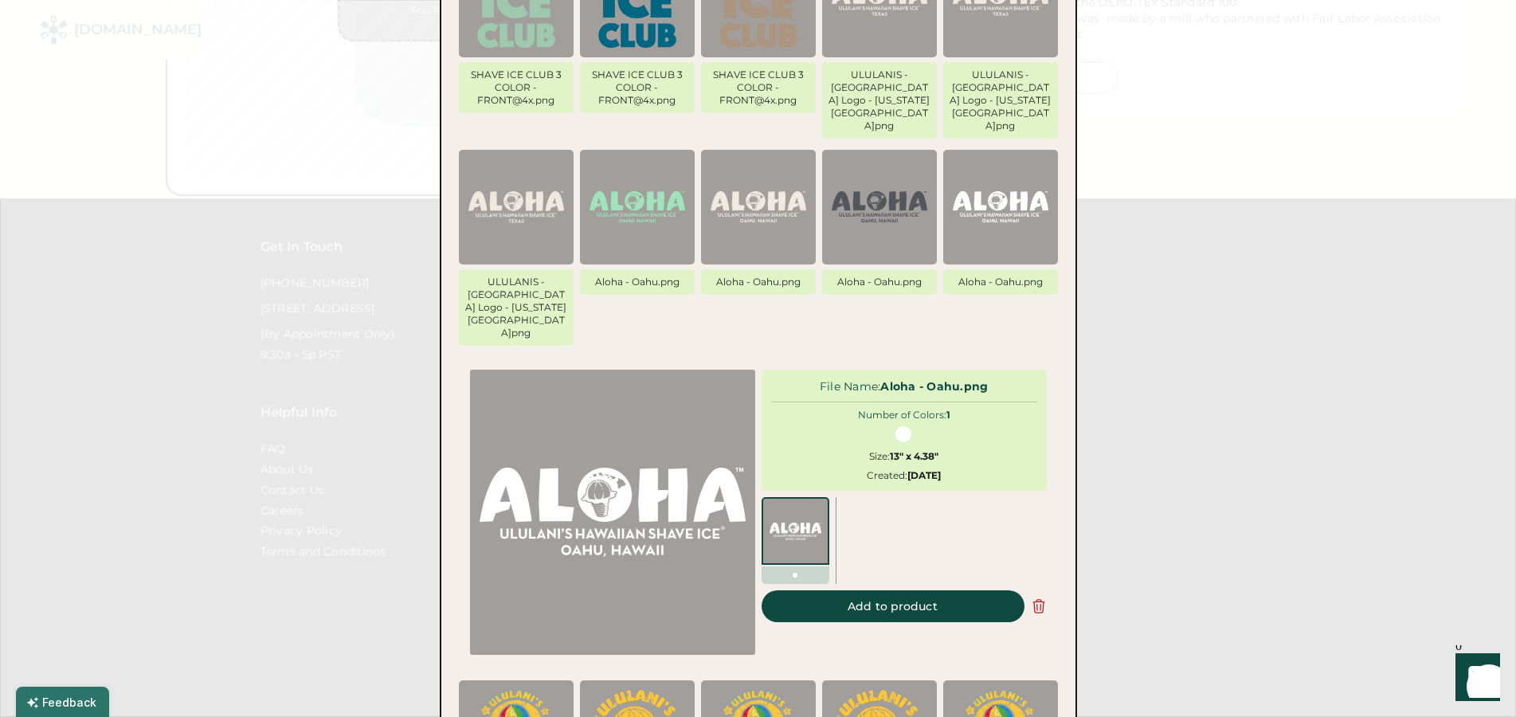
scroll to position [1324, 0]
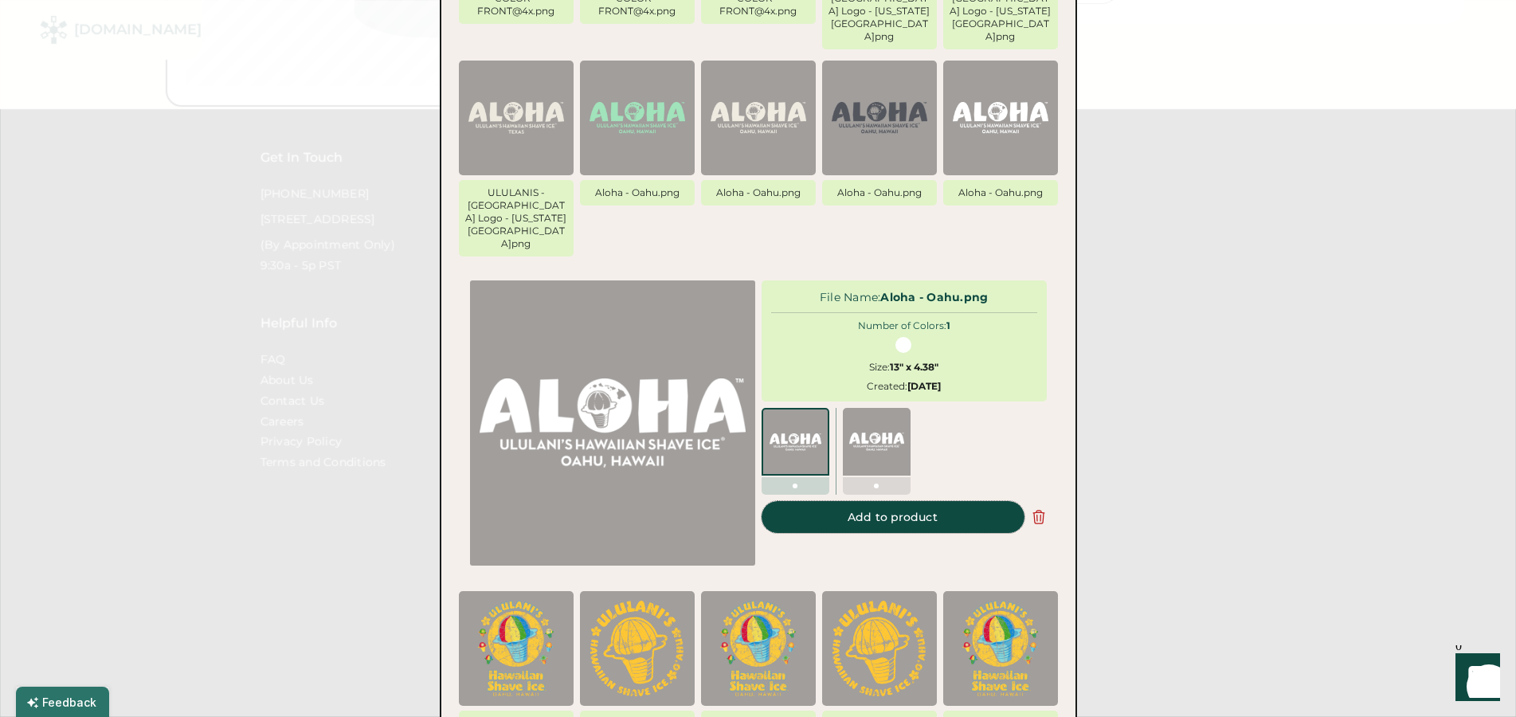
click at [974, 501] on button "Add to product" at bounding box center [893, 517] width 263 height 32
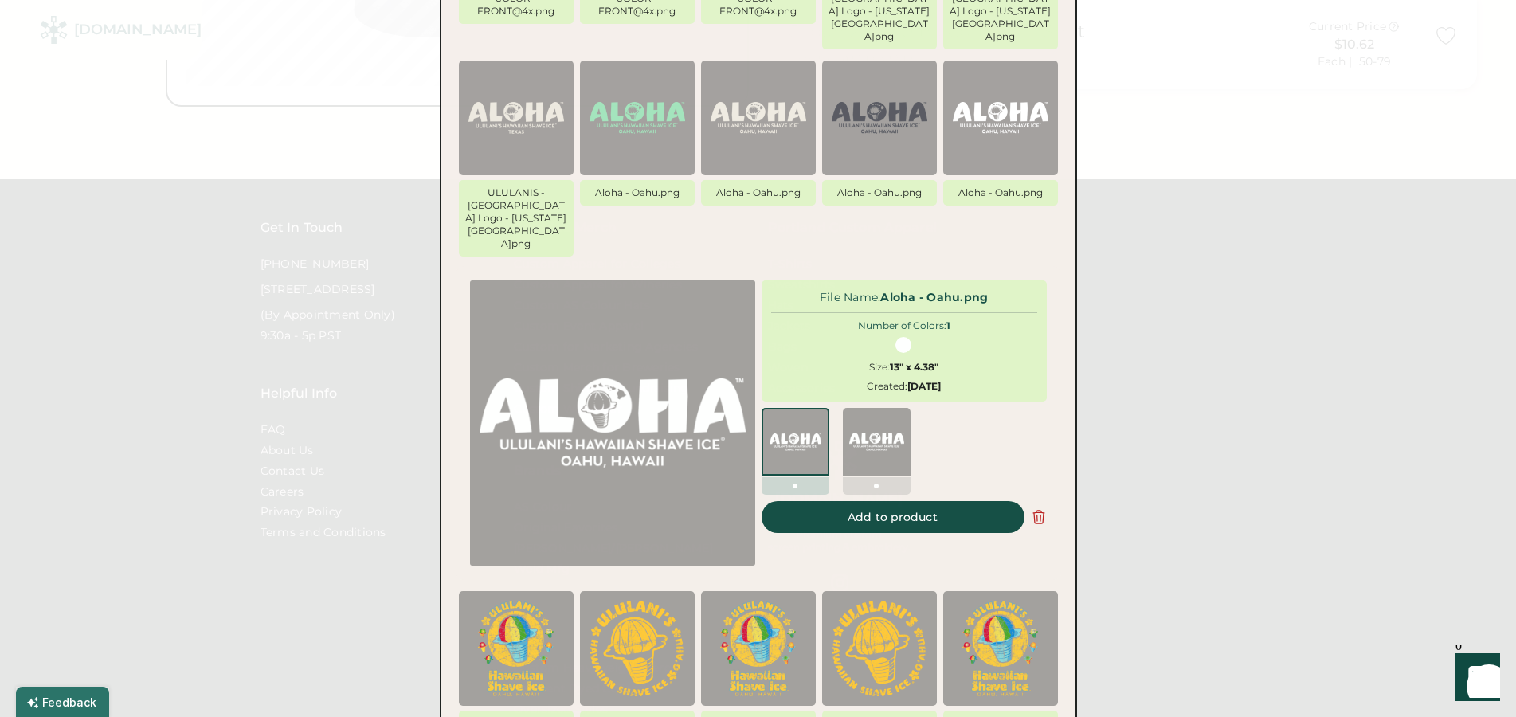
type input "*****"
type input "****"
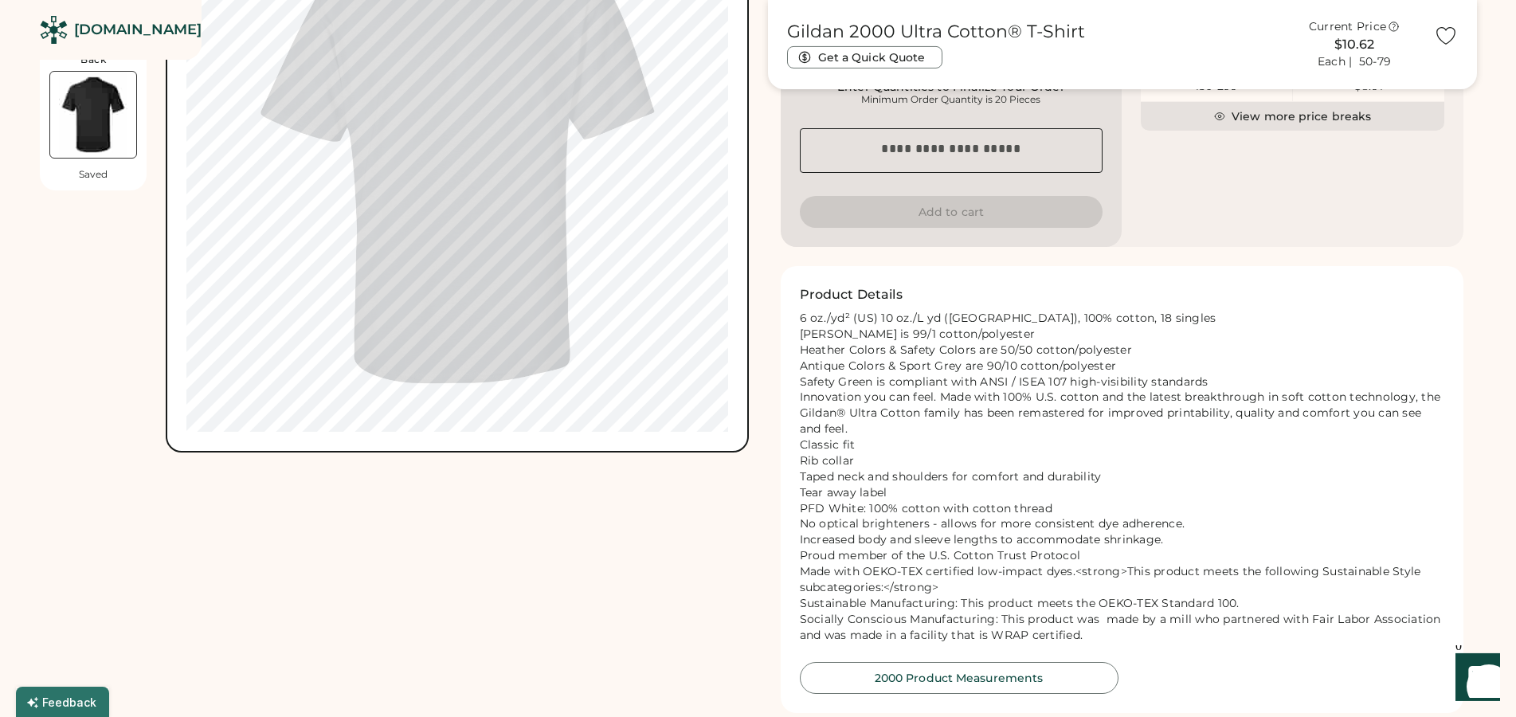
scroll to position [918, 0]
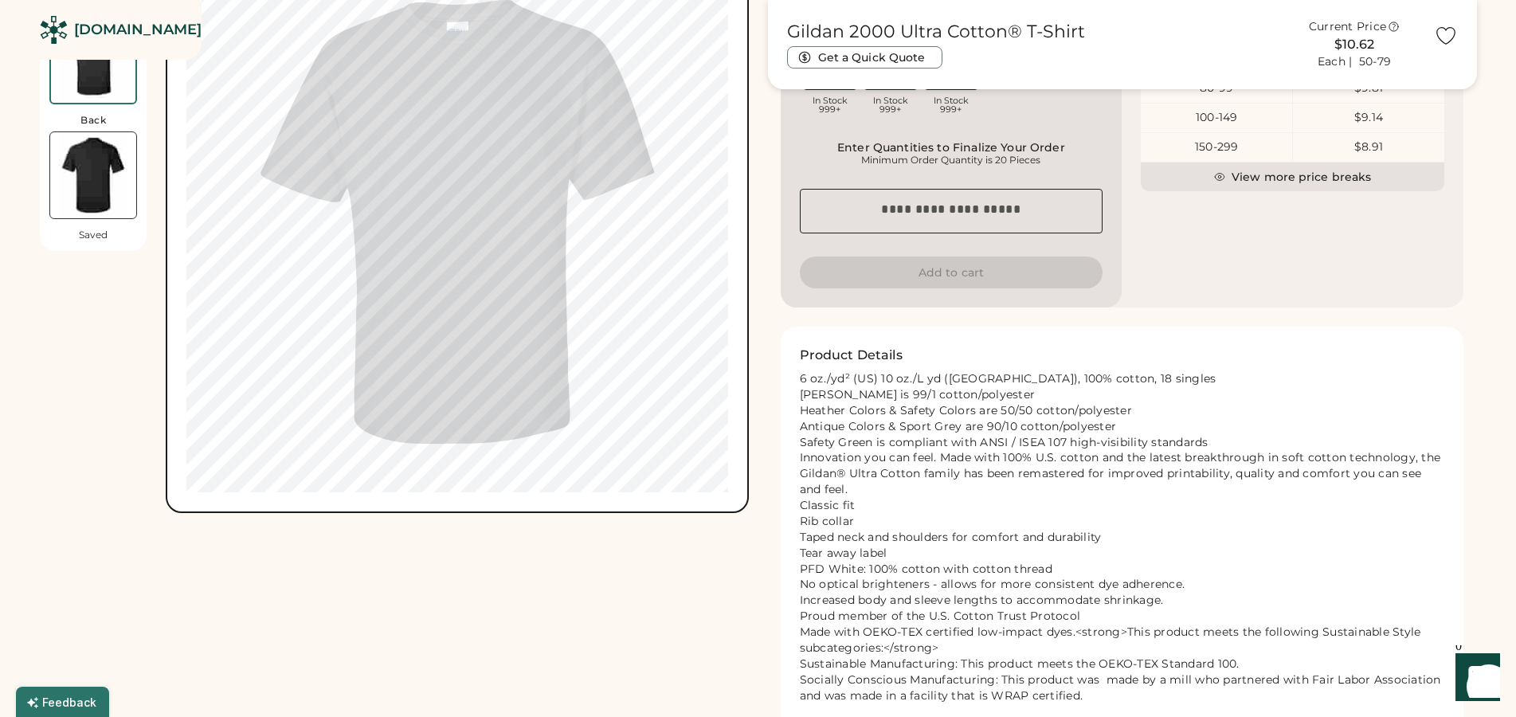
type input "*****"
type input "****"
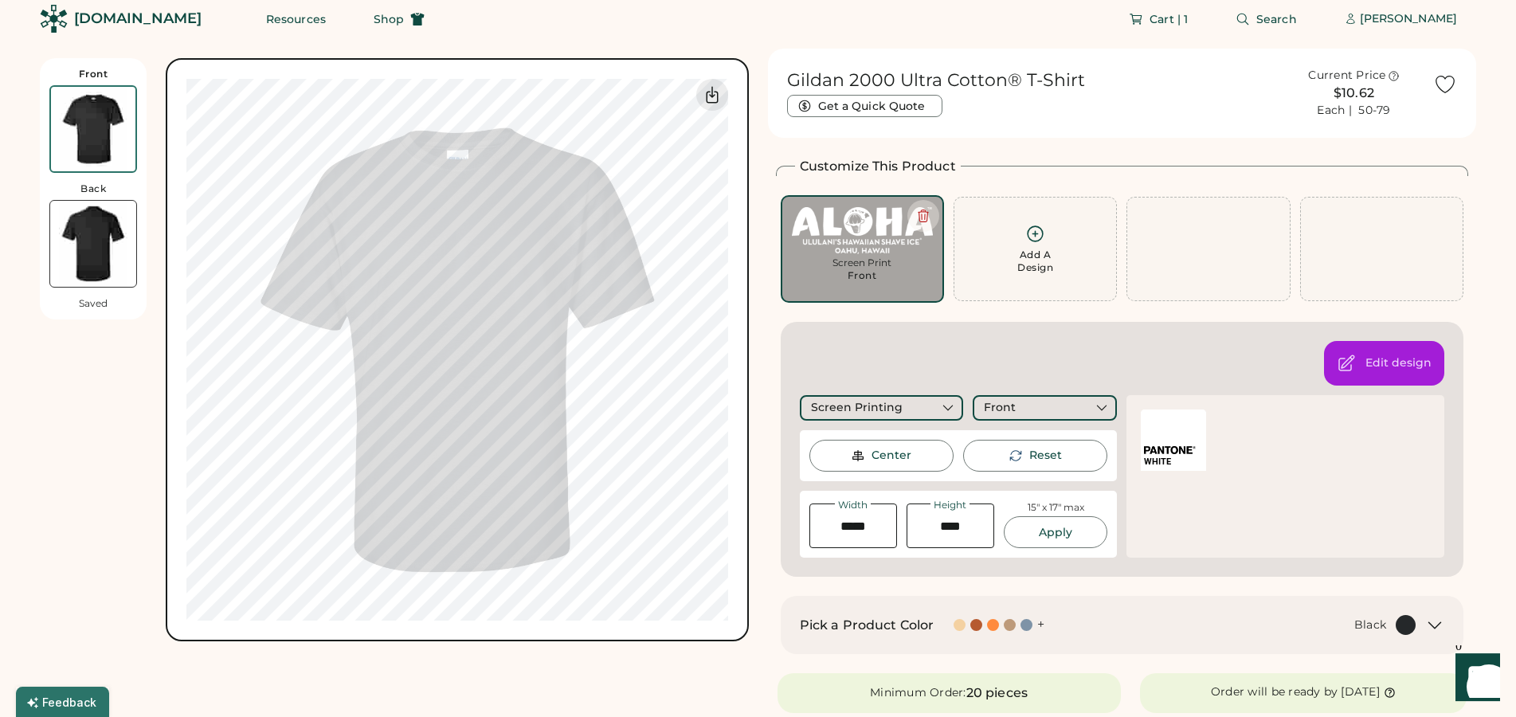
scroll to position [0, 0]
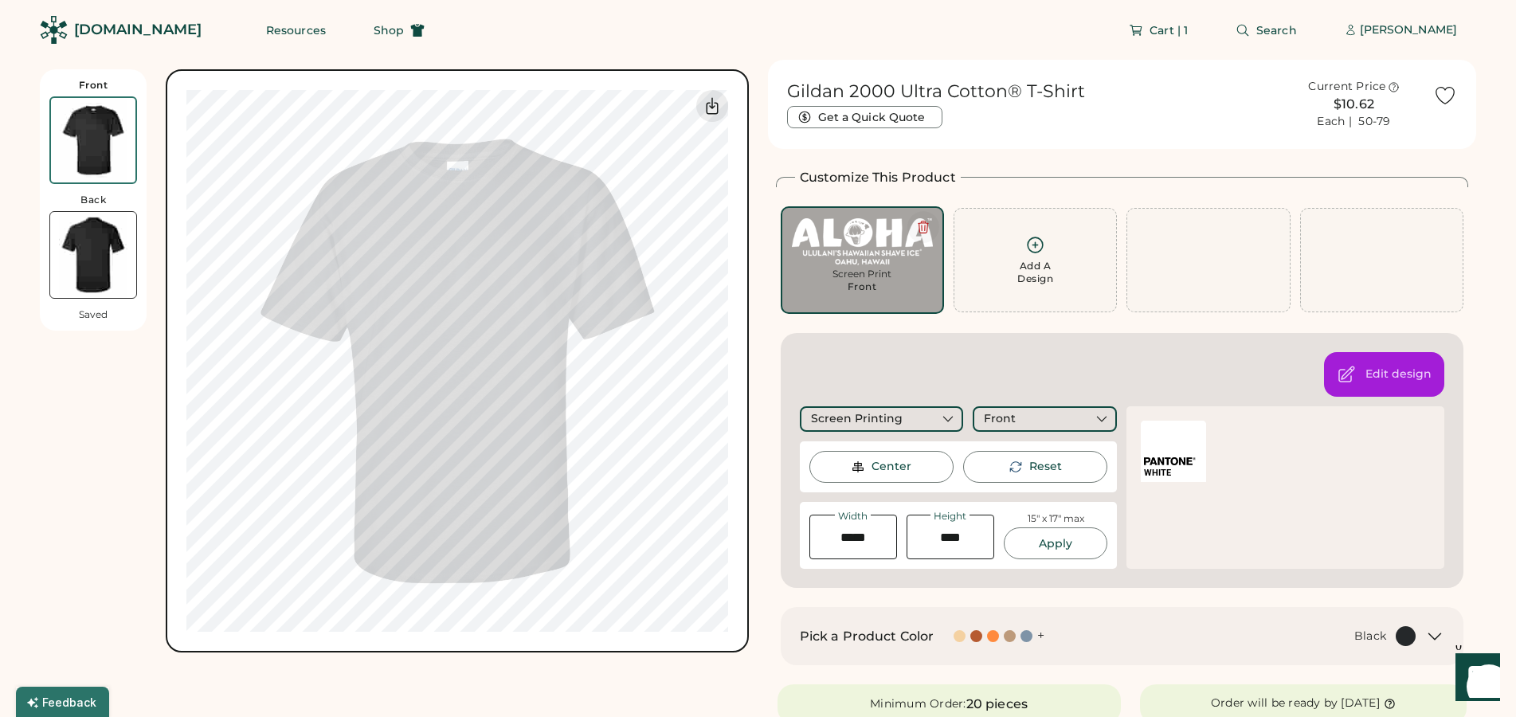
click at [924, 224] on icon at bounding box center [923, 227] width 14 height 14
type input "*****"
type input "****"
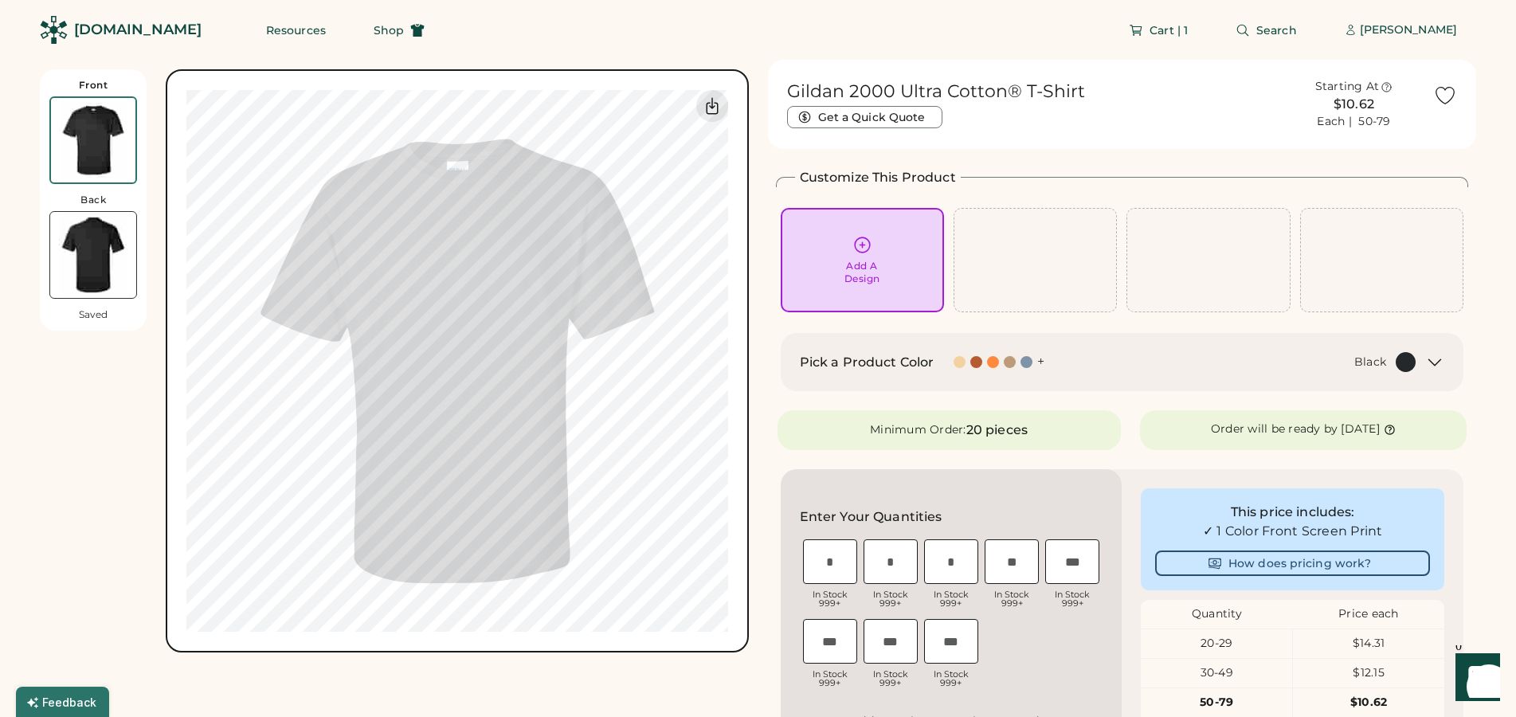
click at [924, 228] on div "Add A Design" at bounding box center [862, 260] width 163 height 104
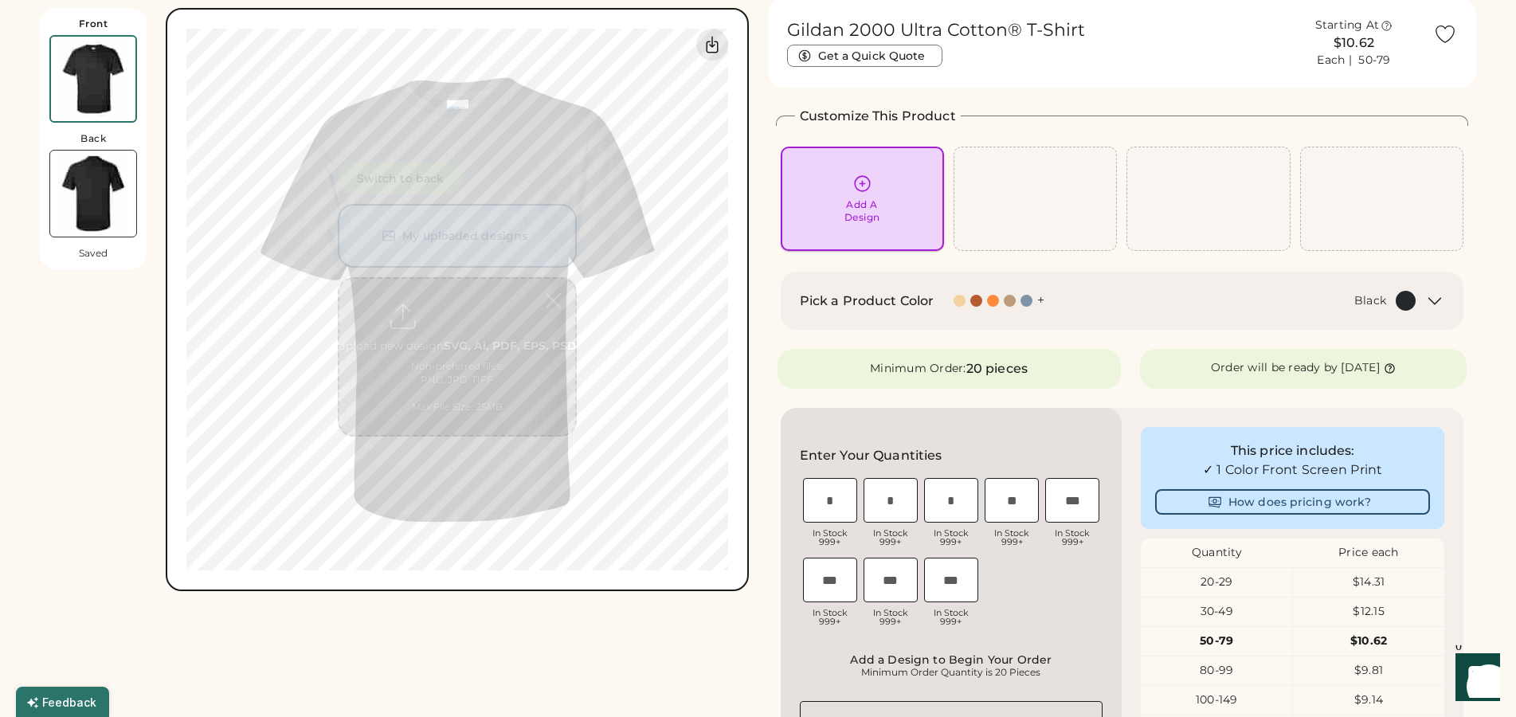
scroll to position [69, 0]
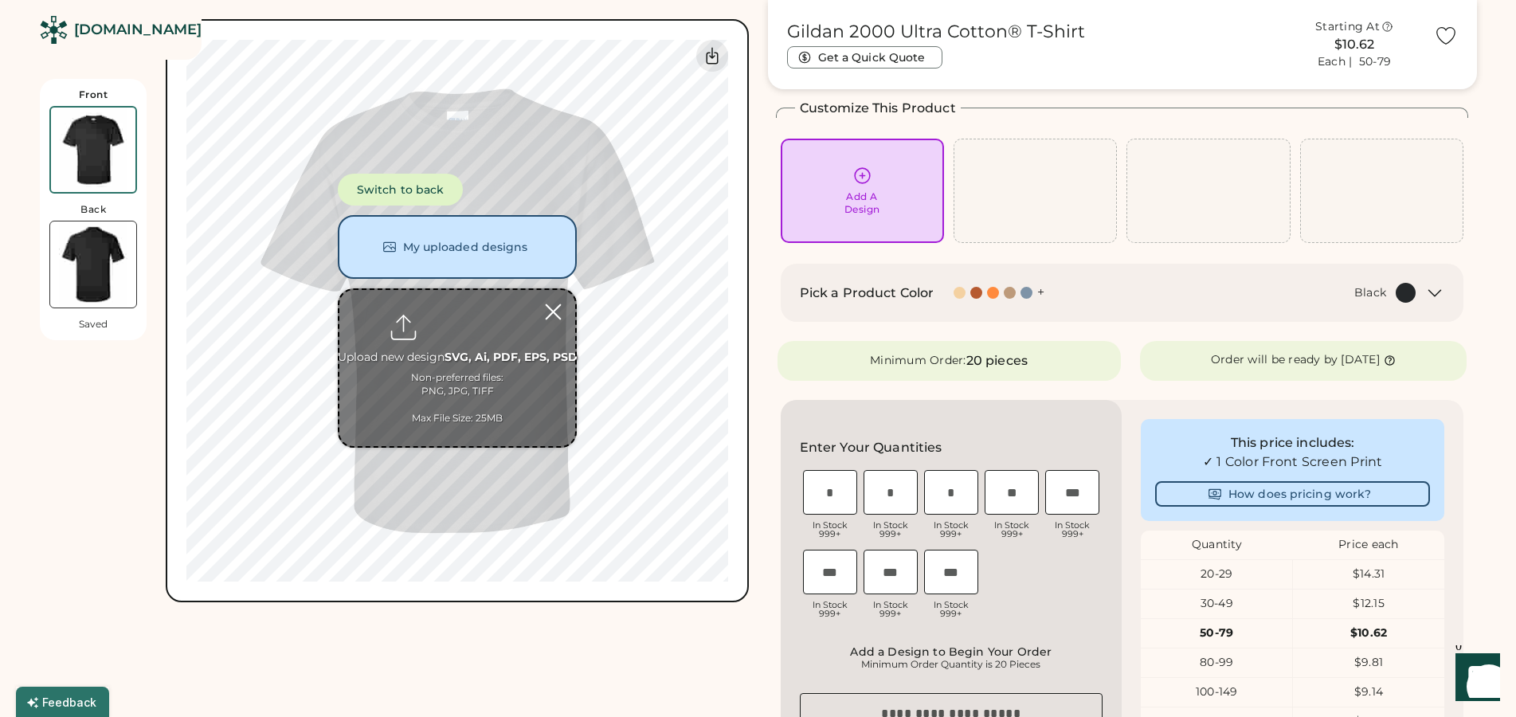
click at [555, 316] on div at bounding box center [553, 312] width 28 height 28
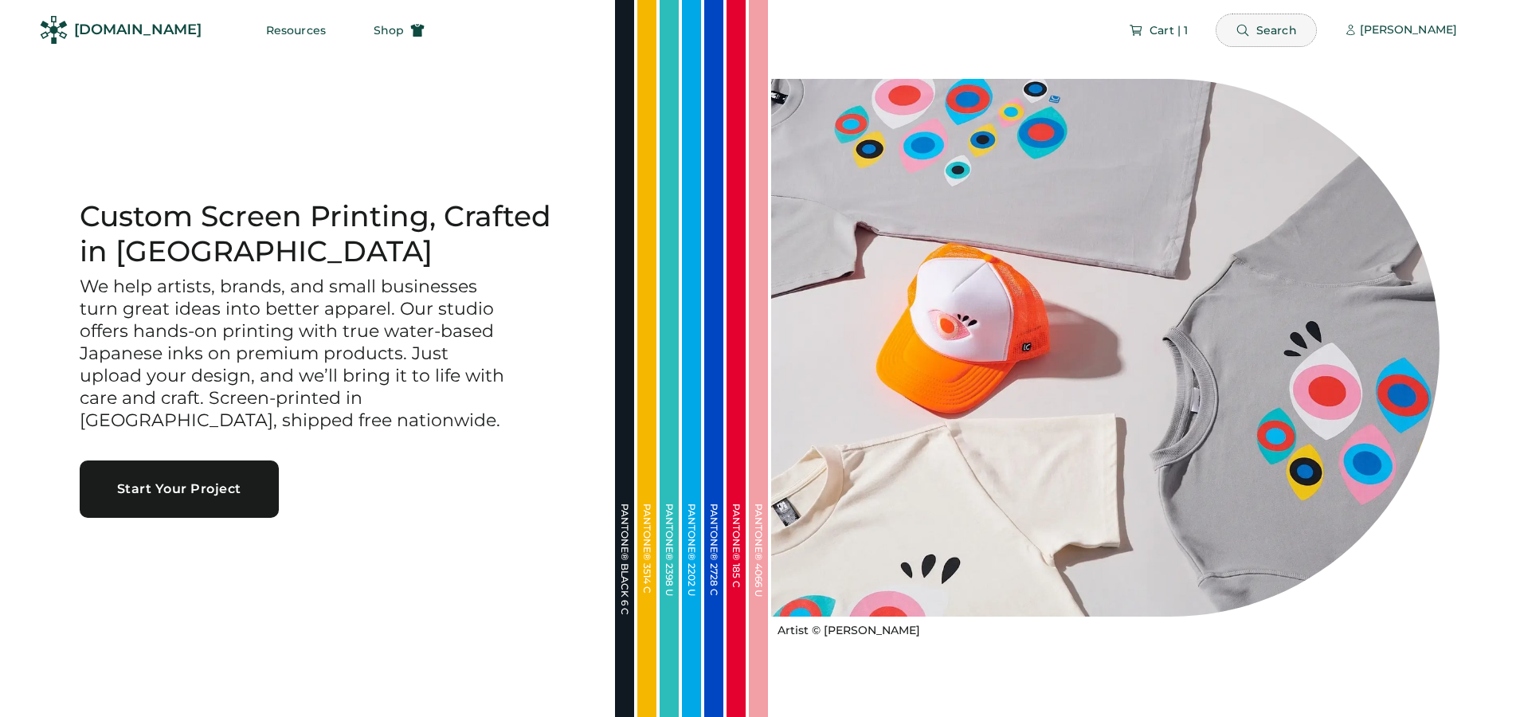
click at [1279, 22] on button "Search" at bounding box center [1267, 30] width 100 height 32
click at [1288, 29] on span "Search" at bounding box center [1277, 30] width 41 height 11
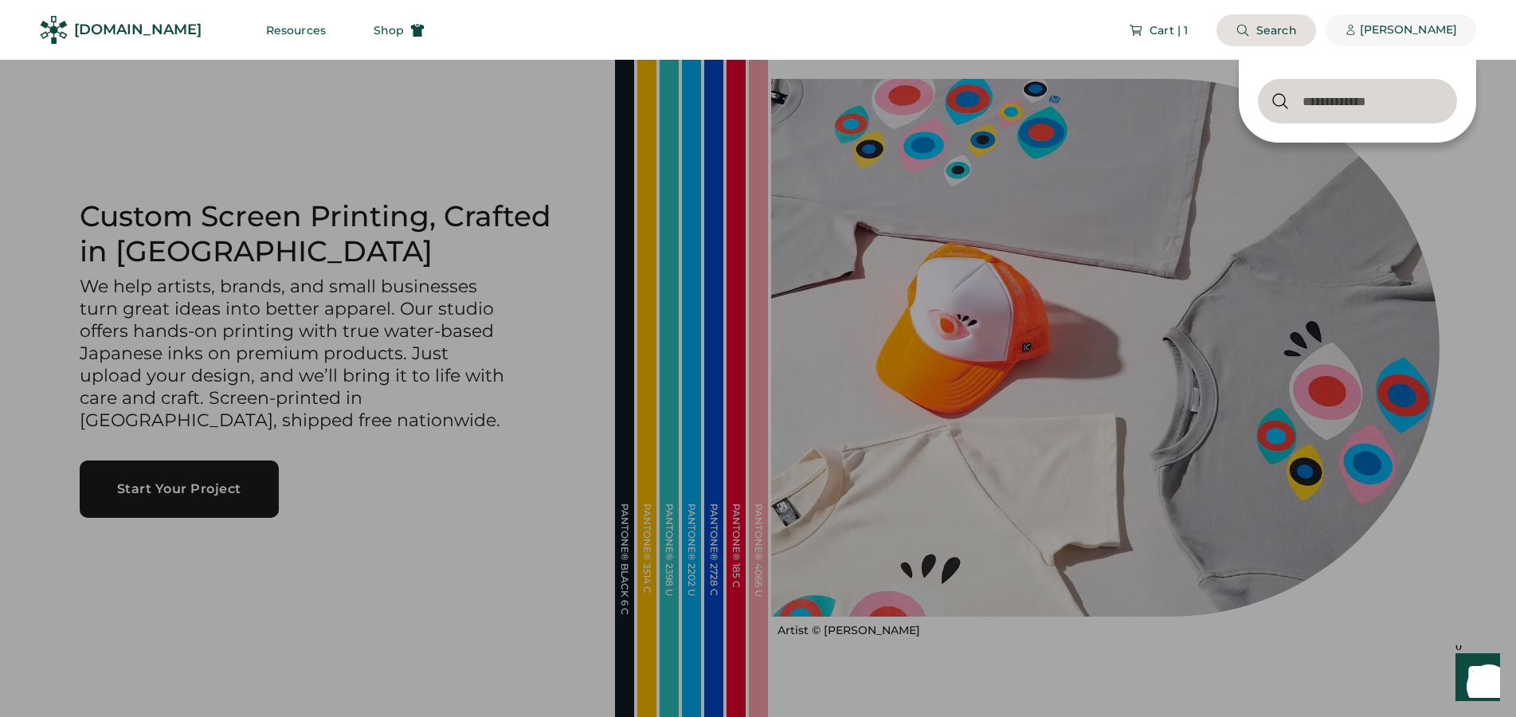
click at [1398, 28] on div "[PERSON_NAME]" at bounding box center [1408, 30] width 97 height 16
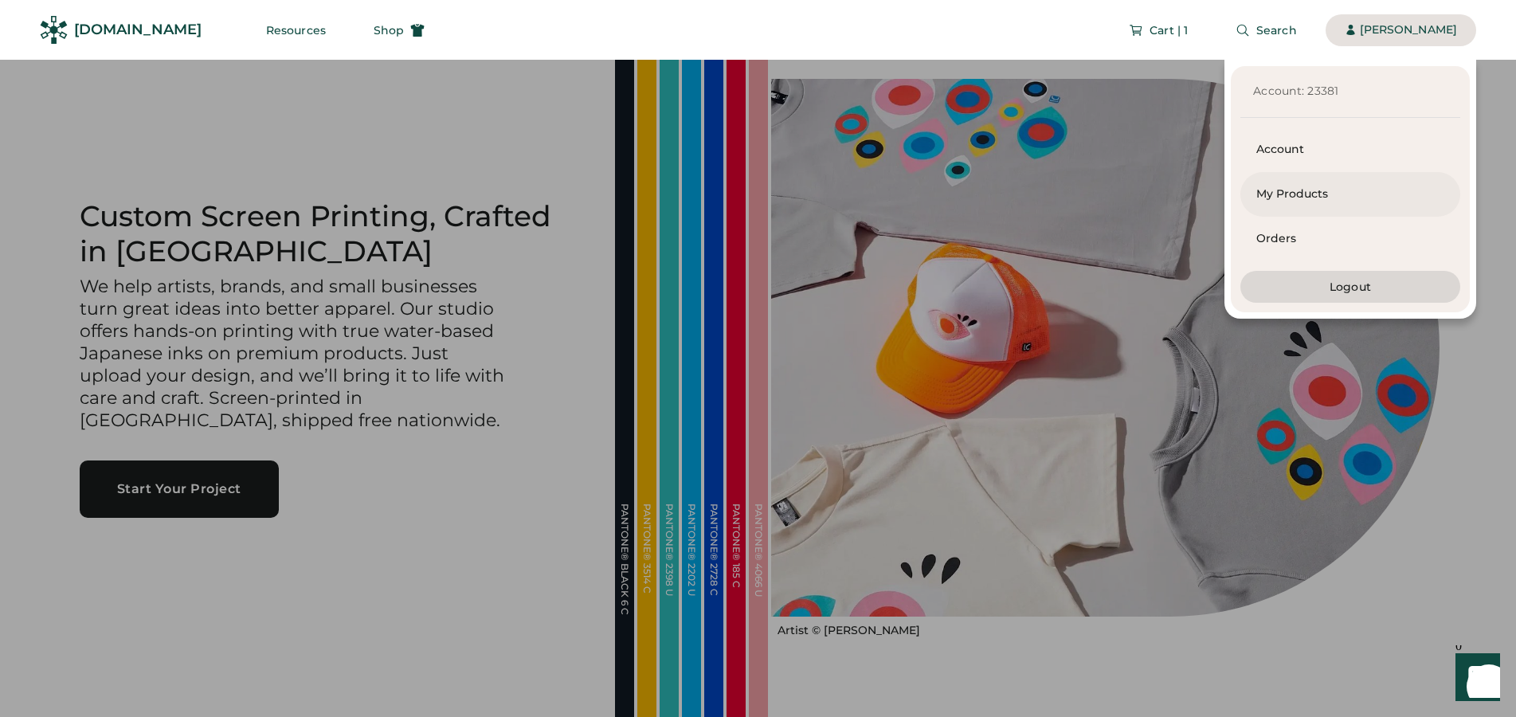
click at [1314, 191] on div "My Products" at bounding box center [1351, 194] width 188 height 16
click at [1275, 194] on div "My Products" at bounding box center [1351, 194] width 188 height 16
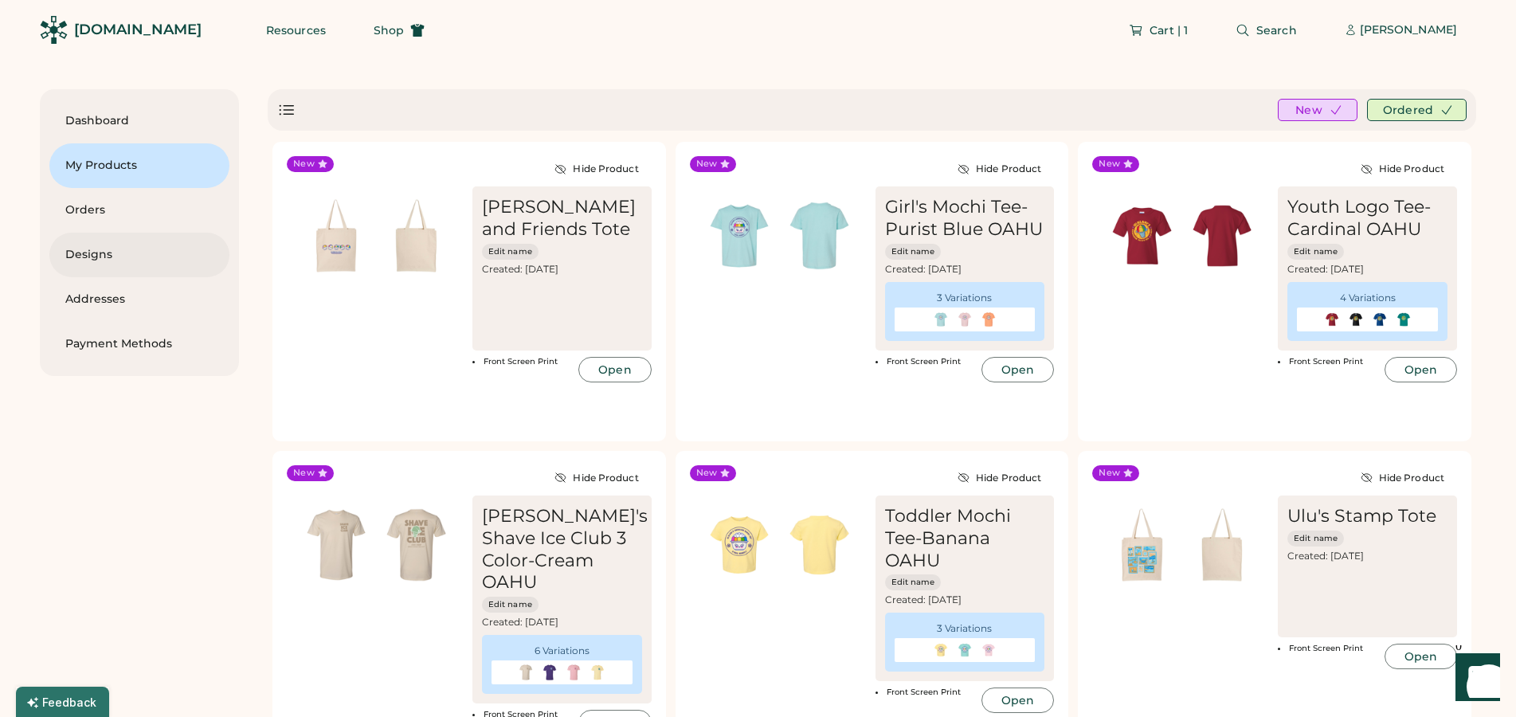
click at [88, 253] on div "Designs" at bounding box center [139, 255] width 148 height 16
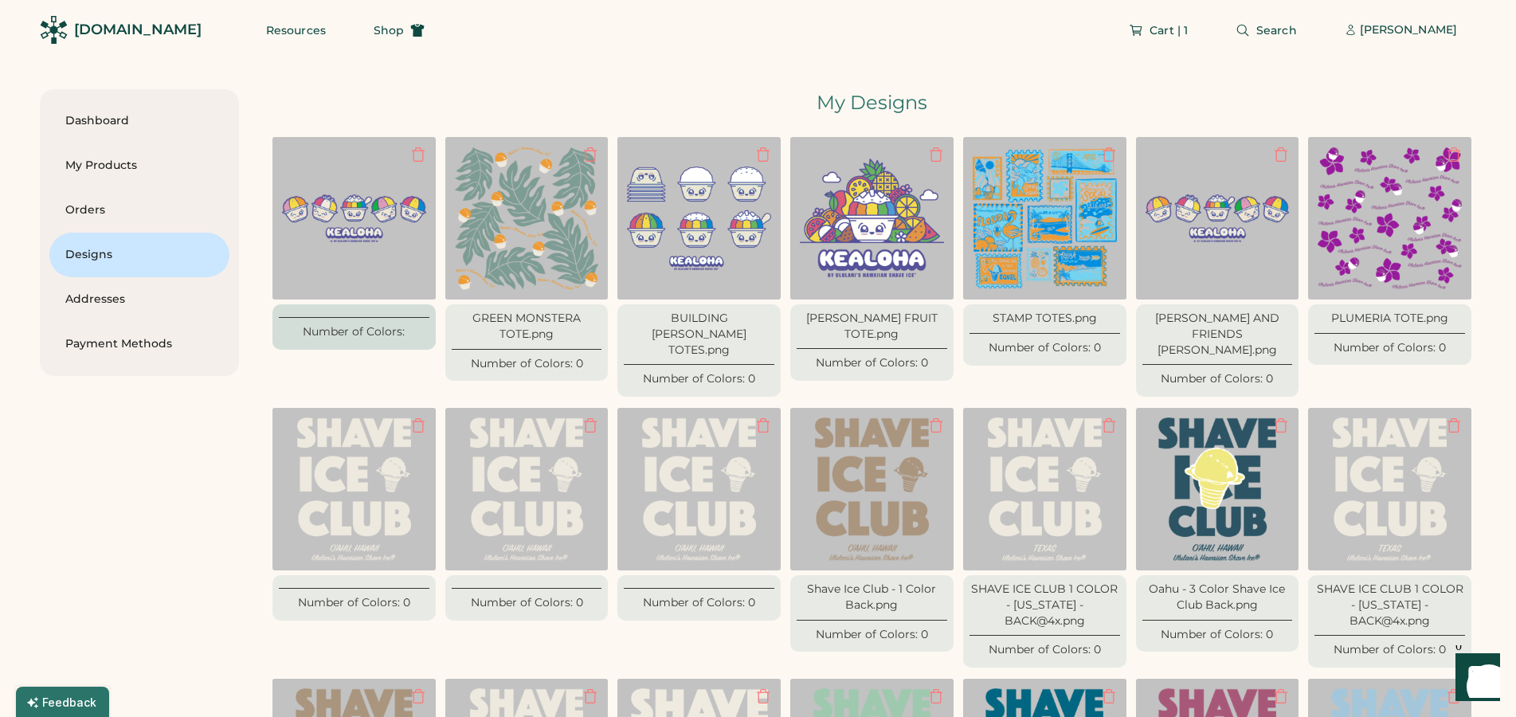
click at [375, 231] on img at bounding box center [354, 219] width 144 height 144
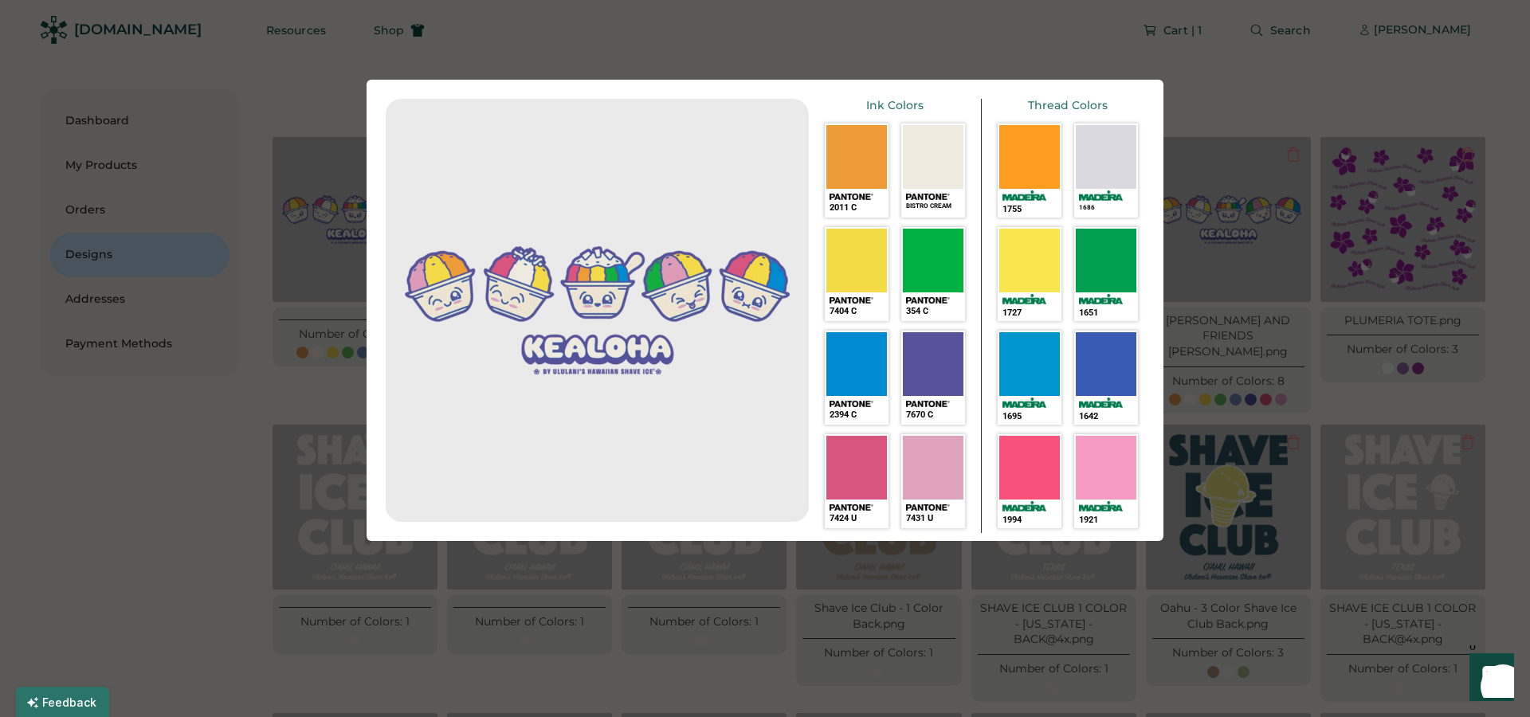
click at [231, 74] on div at bounding box center [765, 358] width 1530 height 717
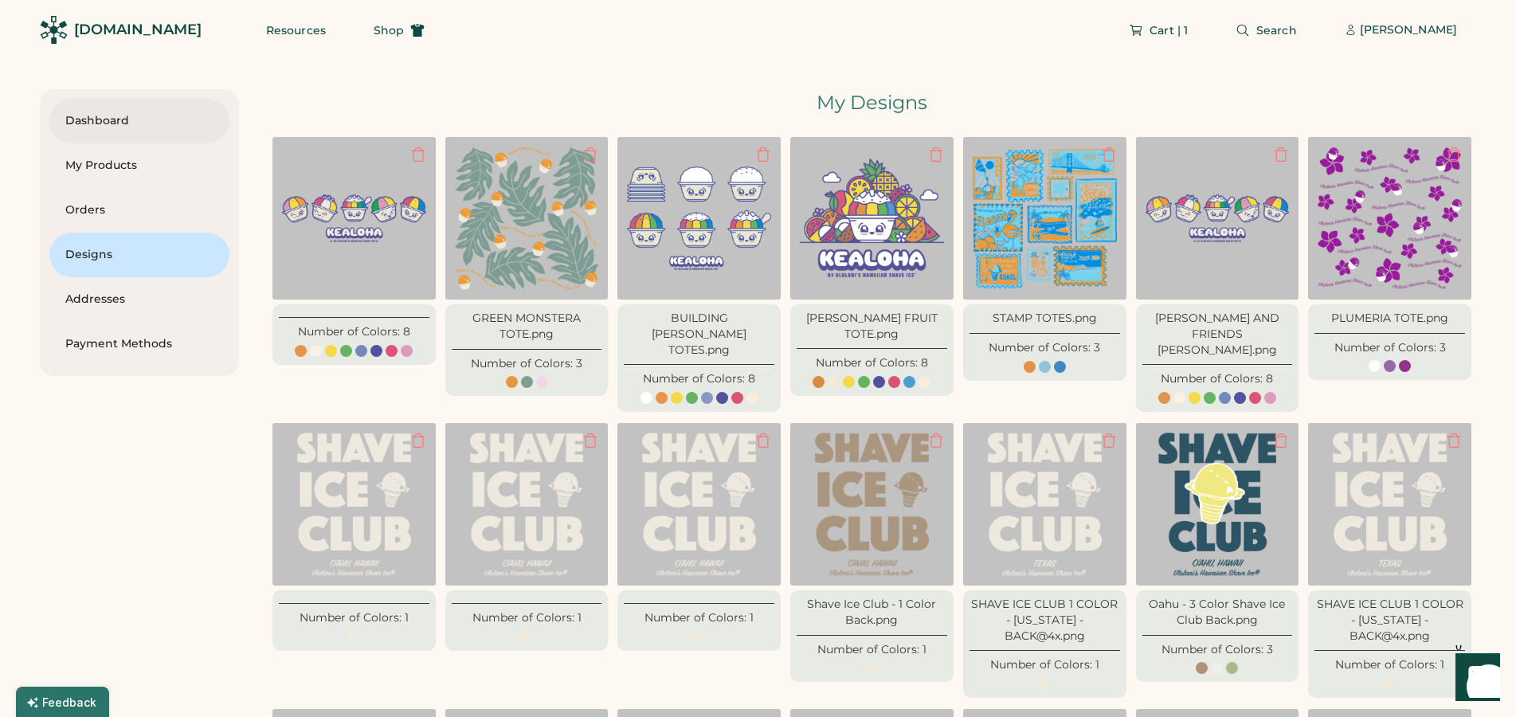
click at [96, 118] on div "Dashboard" at bounding box center [139, 121] width 148 height 16
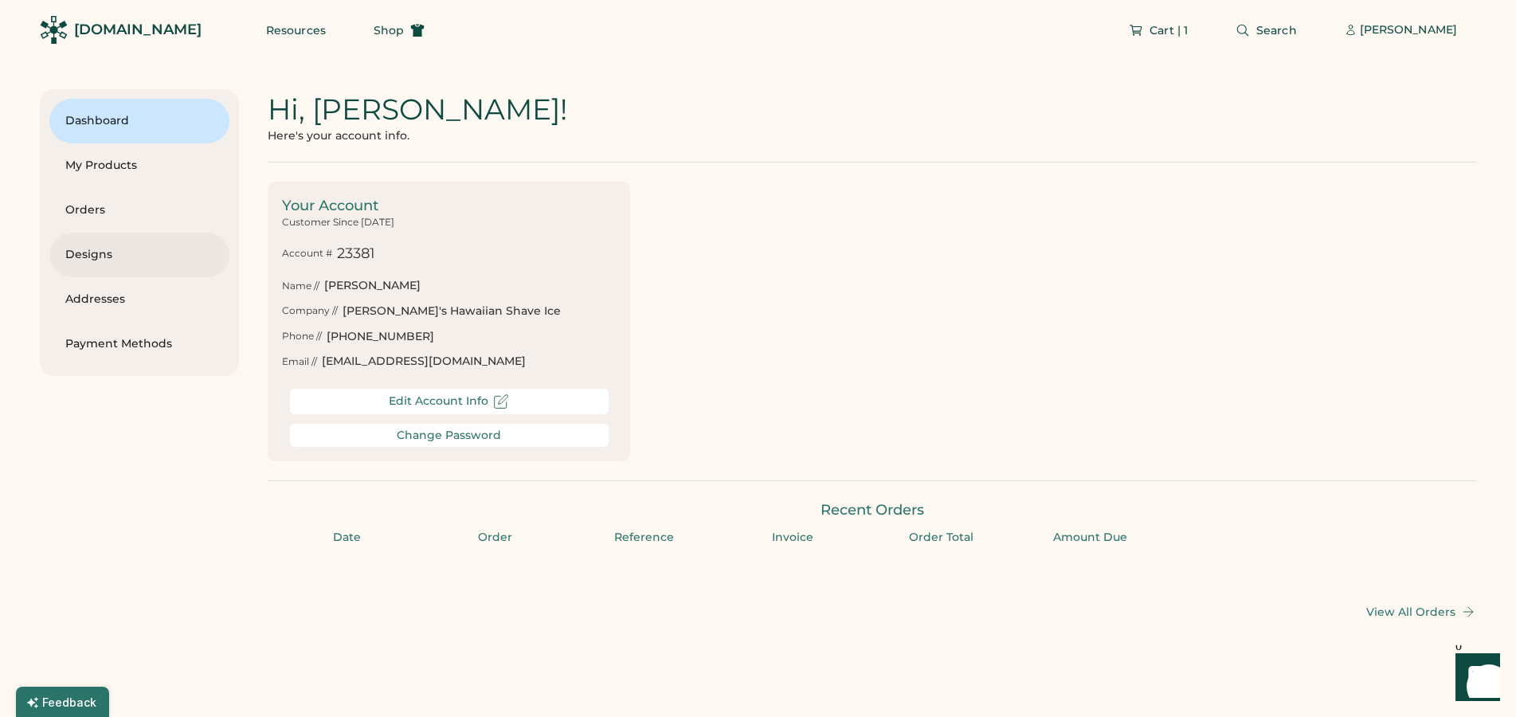
click at [91, 255] on div "Designs" at bounding box center [139, 255] width 148 height 16
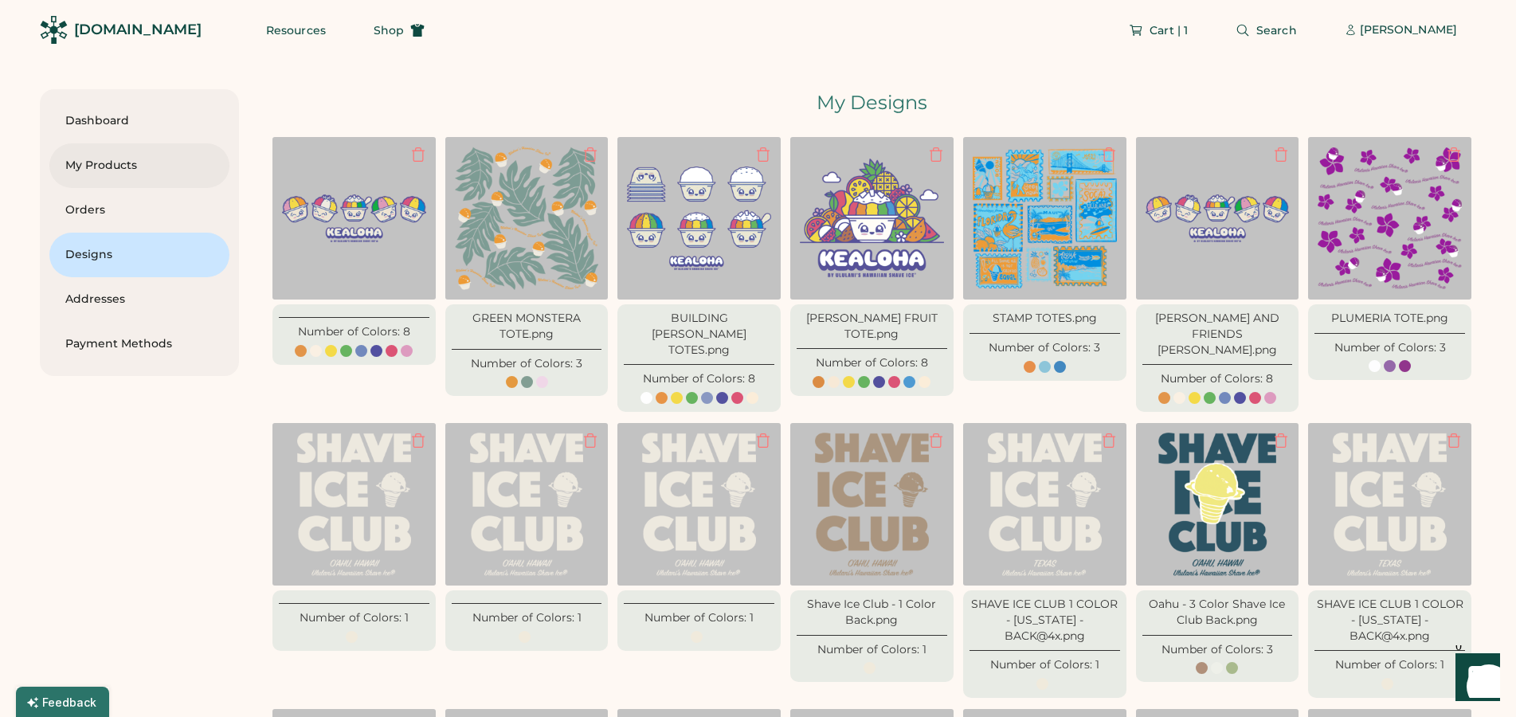
click at [92, 167] on div "My Products" at bounding box center [139, 166] width 148 height 16
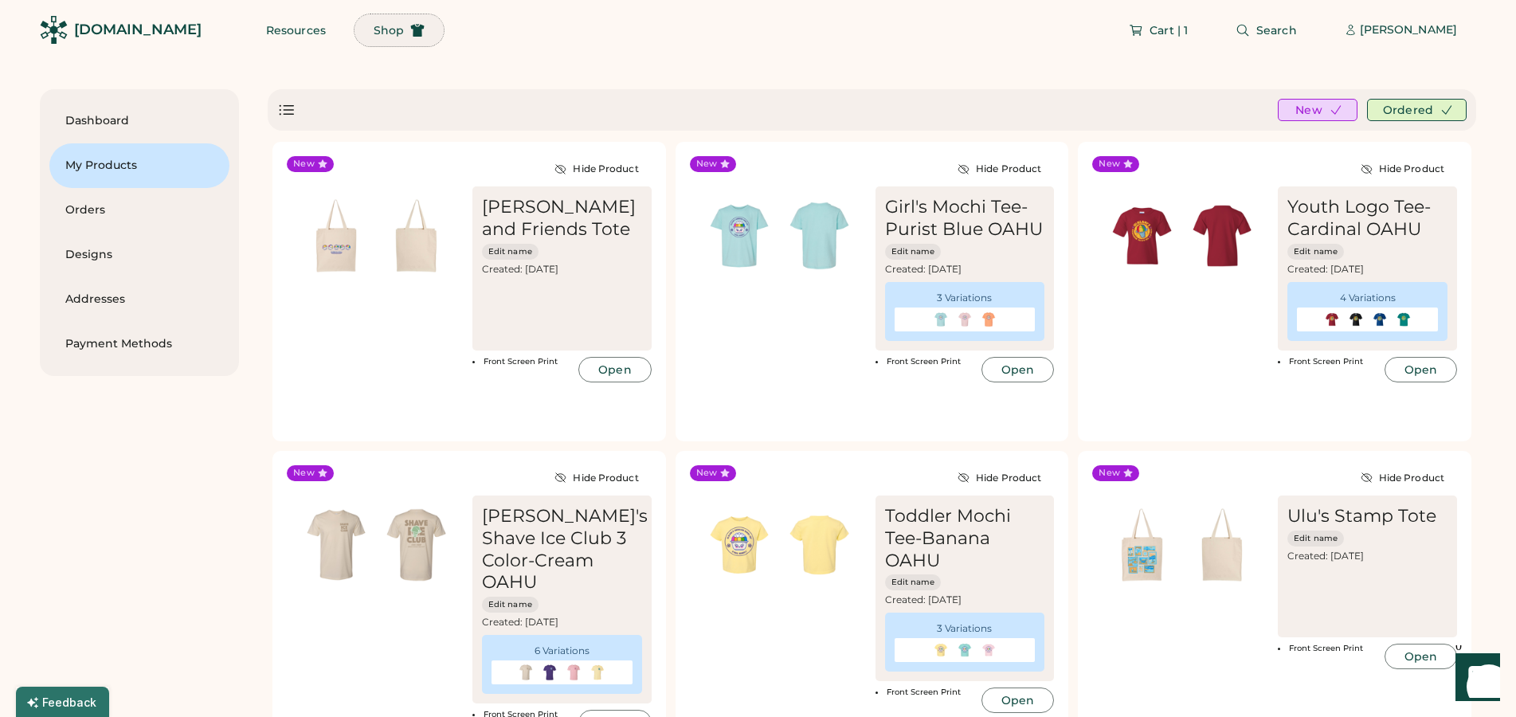
click at [359, 38] on button "Shop" at bounding box center [399, 30] width 89 height 32
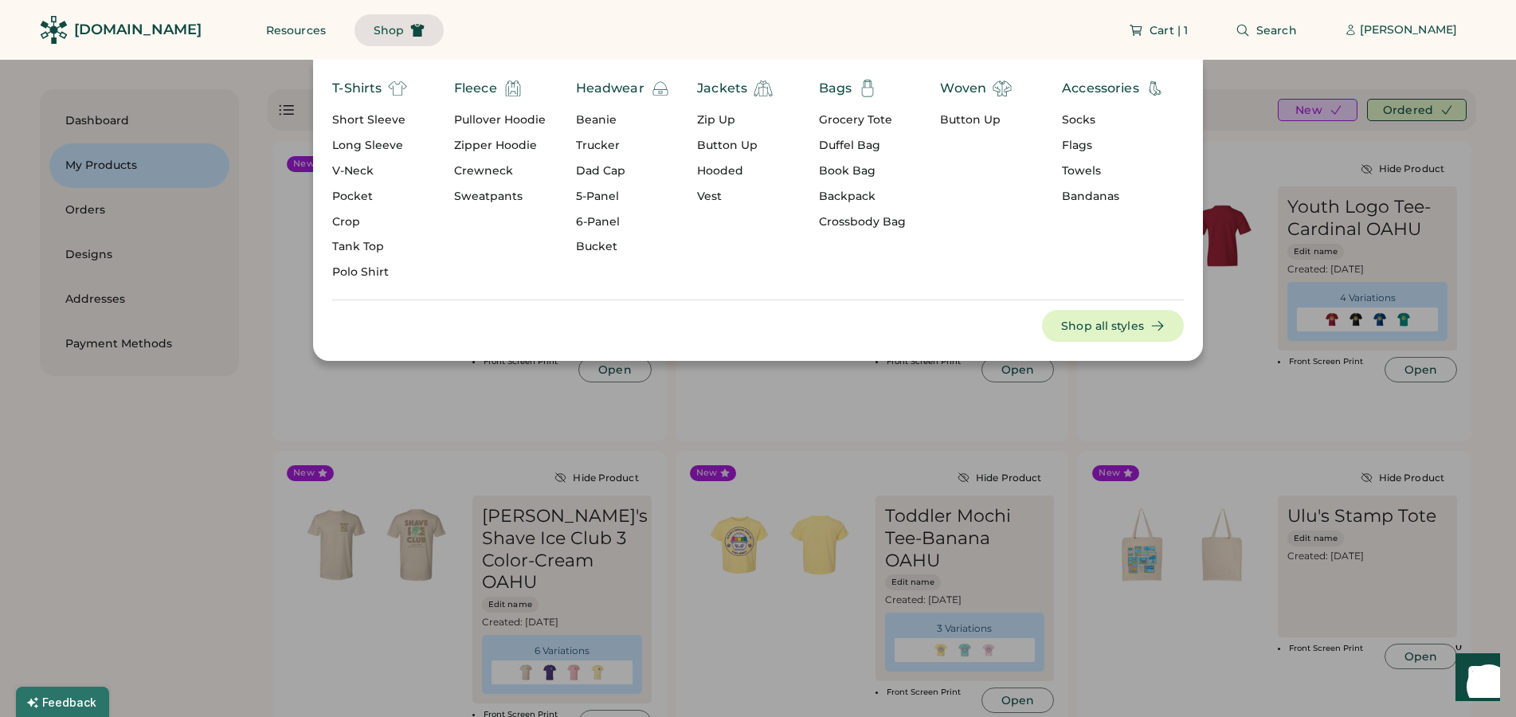
click at [351, 94] on div "T-Shirts" at bounding box center [356, 88] width 49 height 19
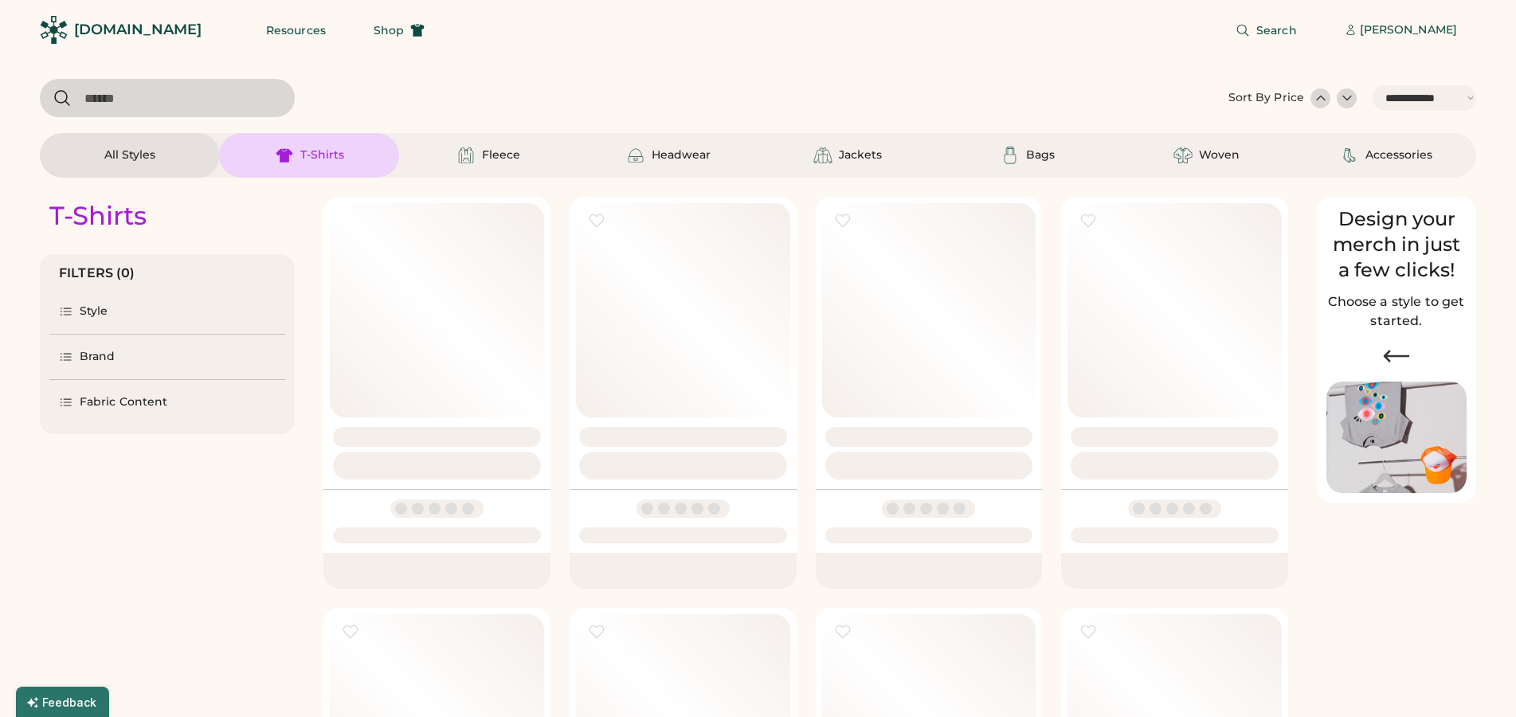
select select "*****"
select select "*"
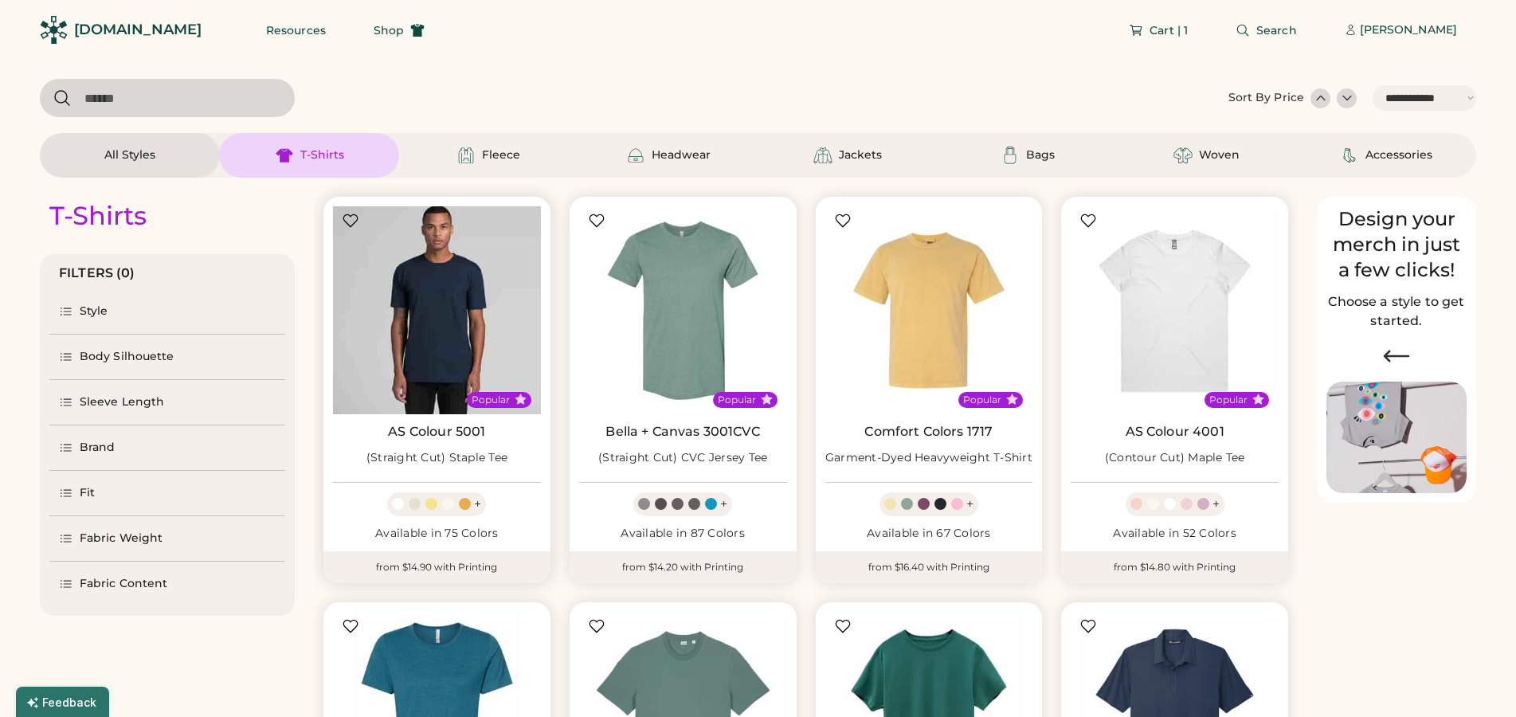
click at [450, 303] on img at bounding box center [437, 310] width 208 height 208
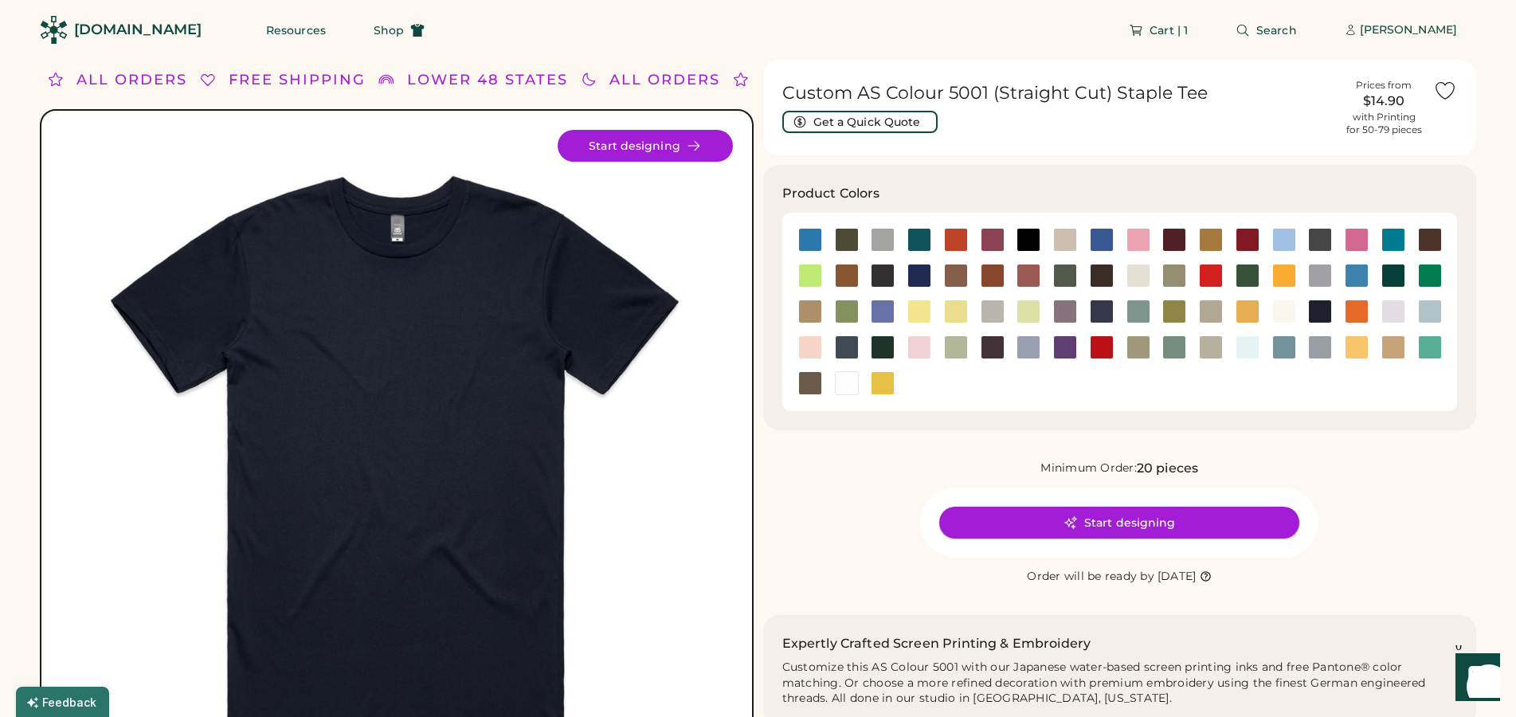
click at [1143, 525] on button "Start designing" at bounding box center [1119, 523] width 360 height 32
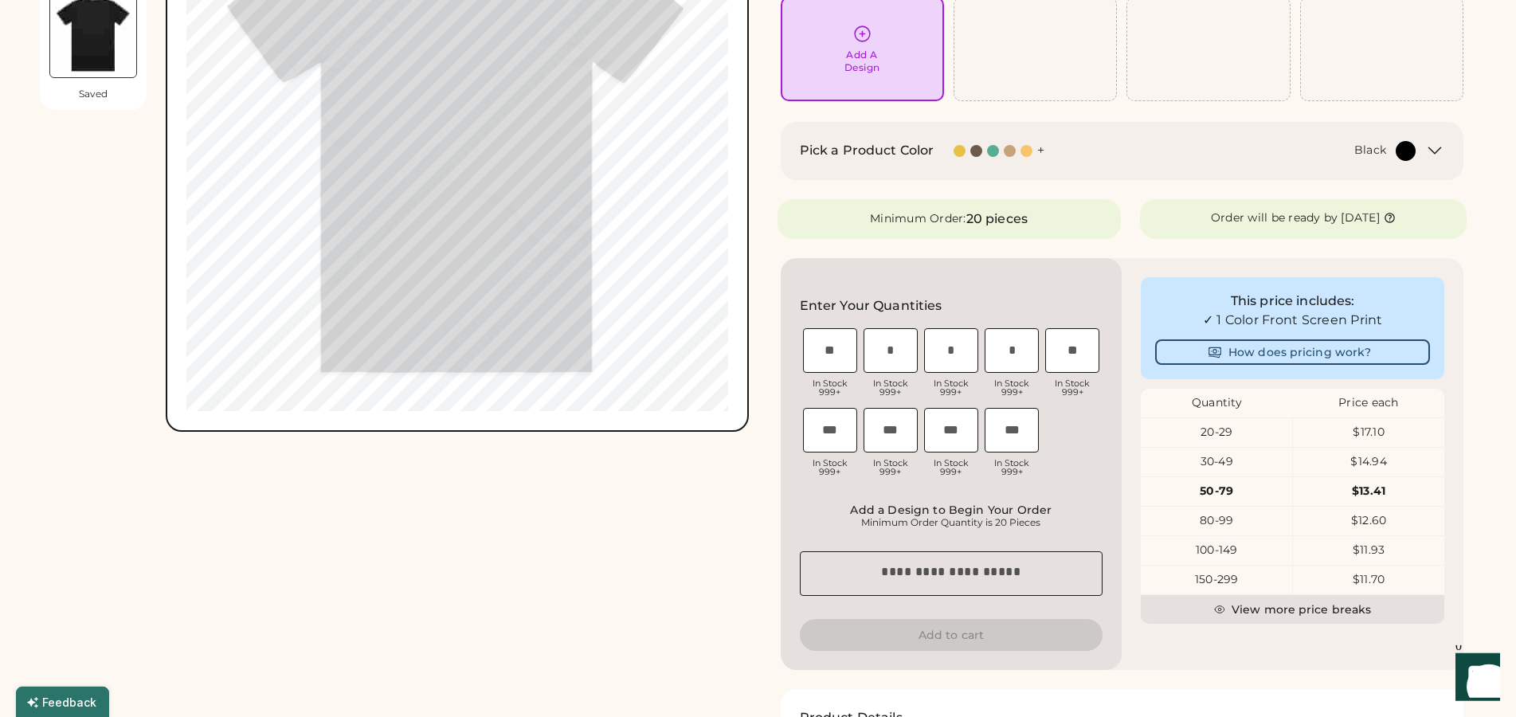
scroll to position [244, 0]
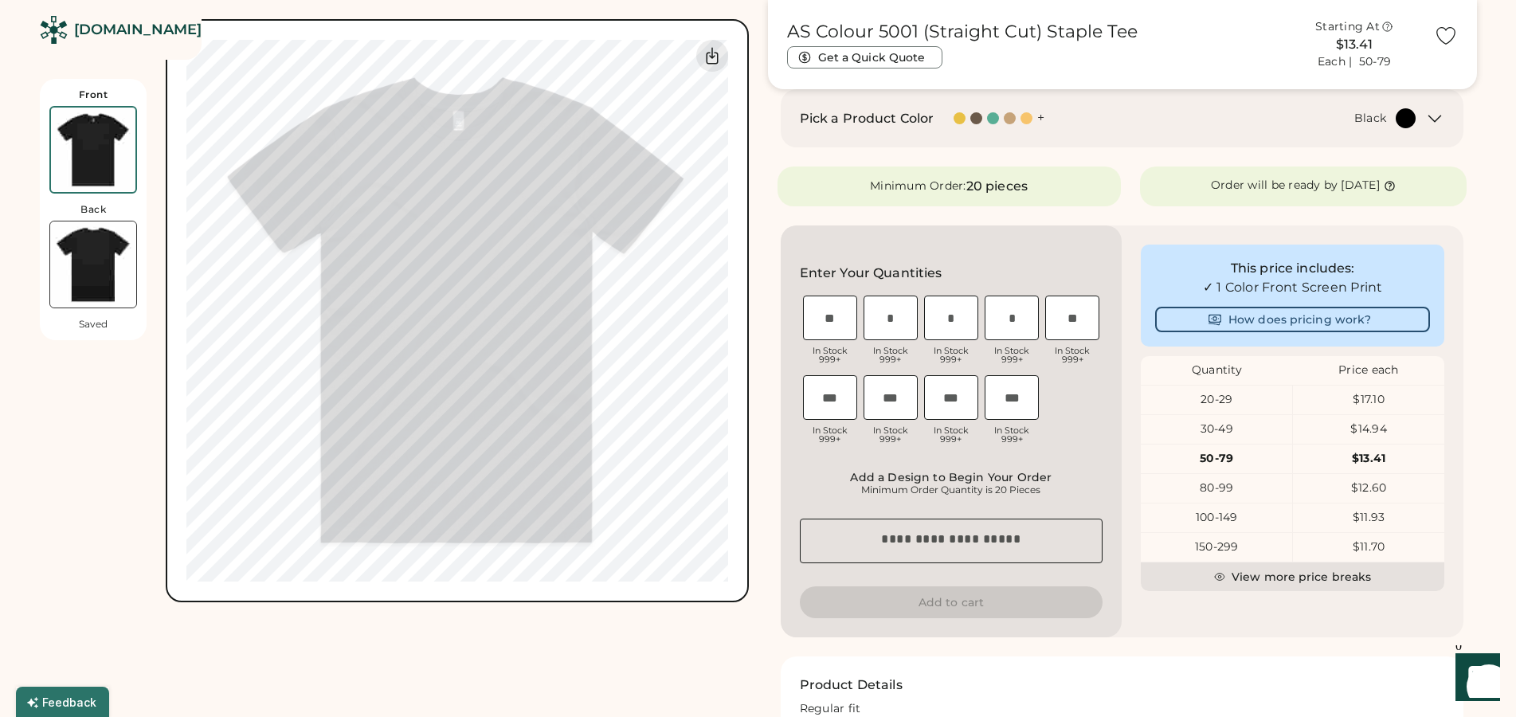
click at [979, 330] on div "M Loading Inventory In Stock 999+" at bounding box center [951, 331] width 61 height 79
click at [961, 314] on input "input" at bounding box center [951, 318] width 54 height 45
click at [1065, 231] on div "Enter Your Quantities XS Loading Inventory In Stock 999+ S Loading Inventory In…" at bounding box center [952, 431] width 342 height 412
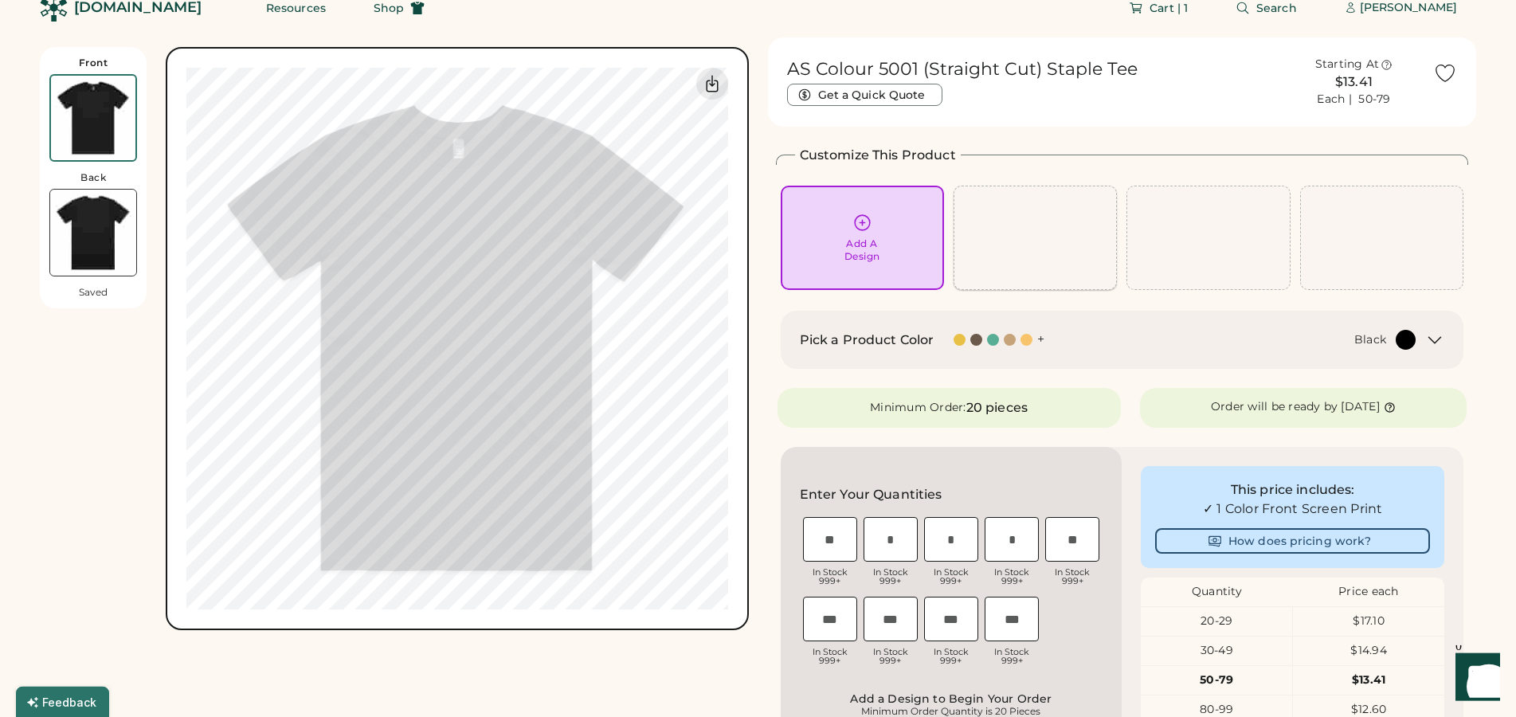
scroll to position [0, 0]
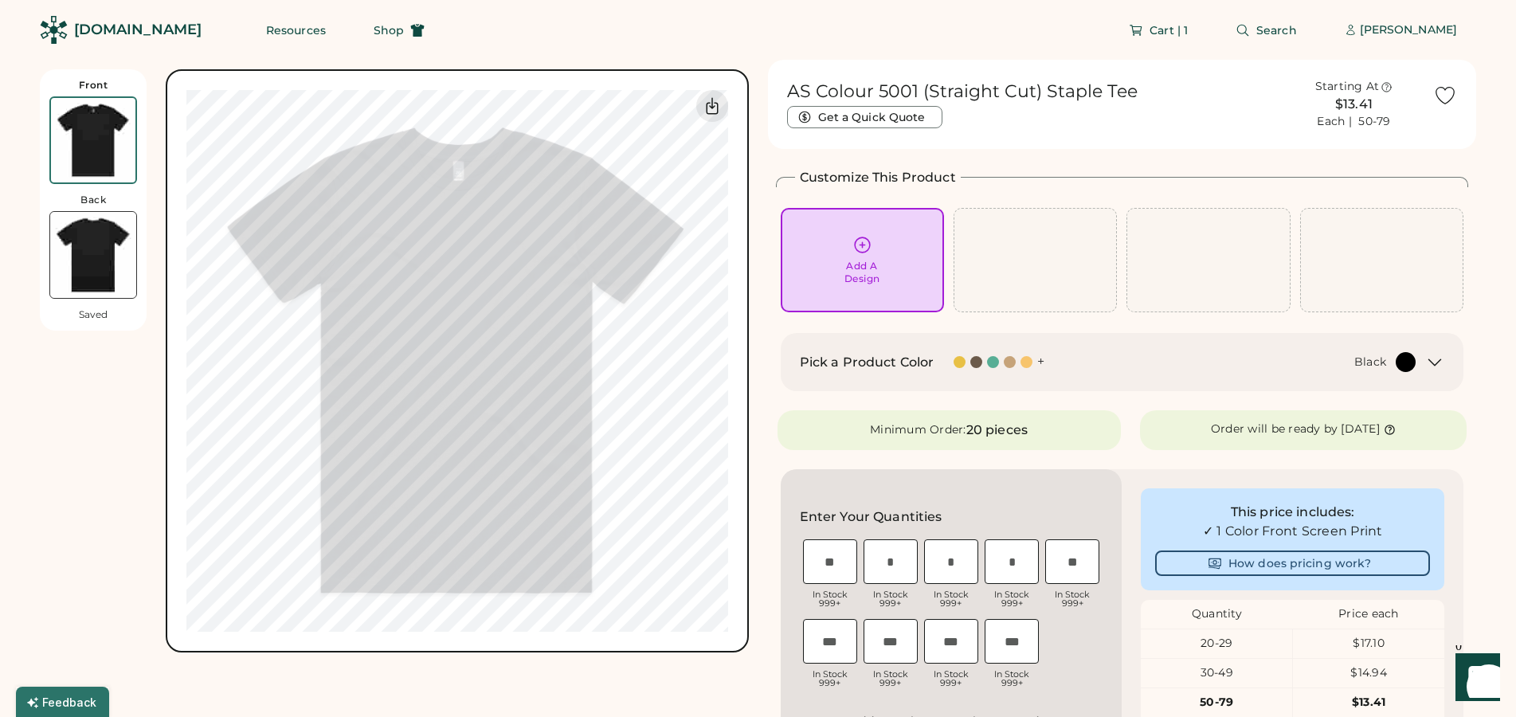
click at [1039, 53] on div "Cart | 1 Search Jamie Wong | Sign up" at bounding box center [960, 30] width 1033 height 60
click at [1277, 25] on button "Search" at bounding box center [1267, 30] width 100 height 32
click at [1250, 30] on icon at bounding box center [1243, 30] width 14 height 14
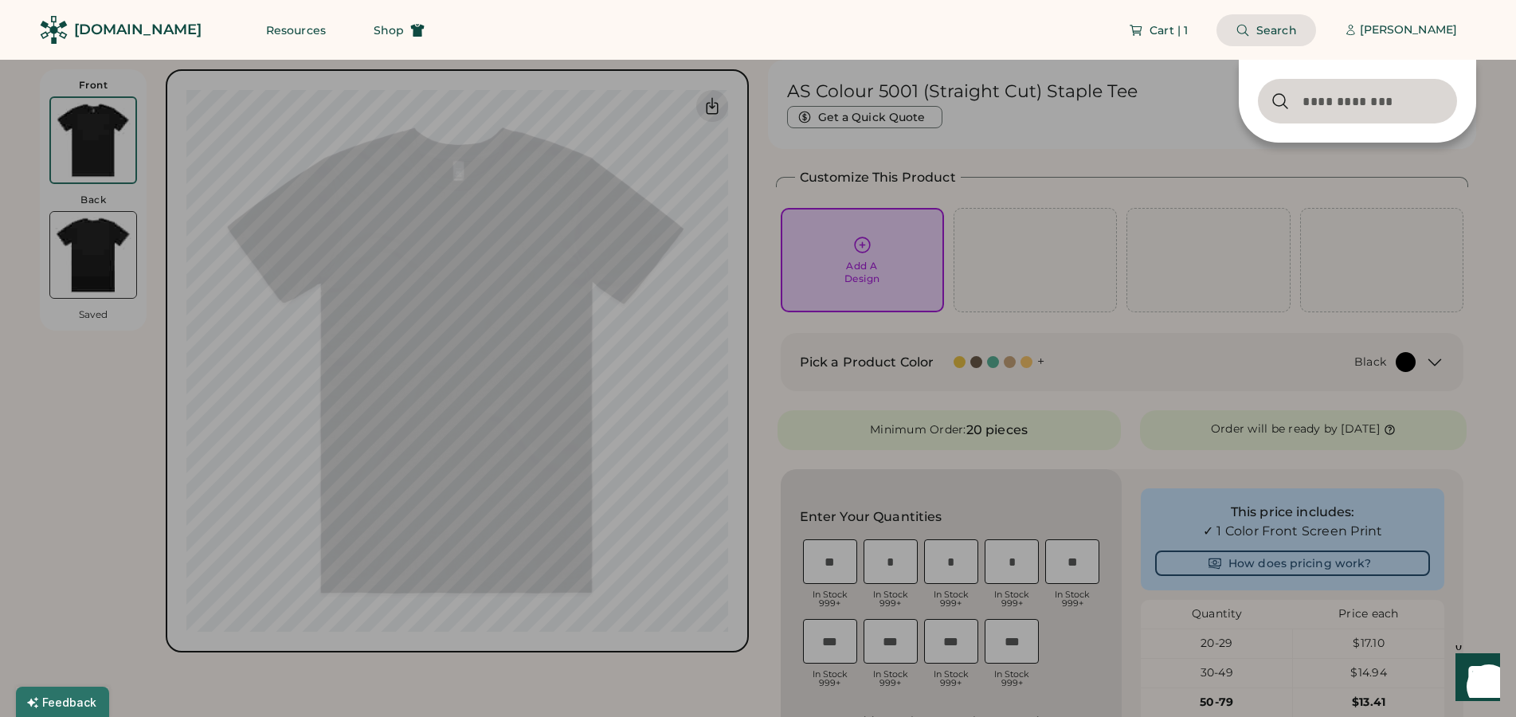
click at [1282, 109] on input "input" at bounding box center [1357, 101] width 199 height 45
click at [1358, 108] on input "input" at bounding box center [1357, 101] width 199 height 45
click at [1297, 100] on input "input" at bounding box center [1357, 101] width 199 height 45
click at [1167, 155] on div at bounding box center [758, 358] width 1516 height 717
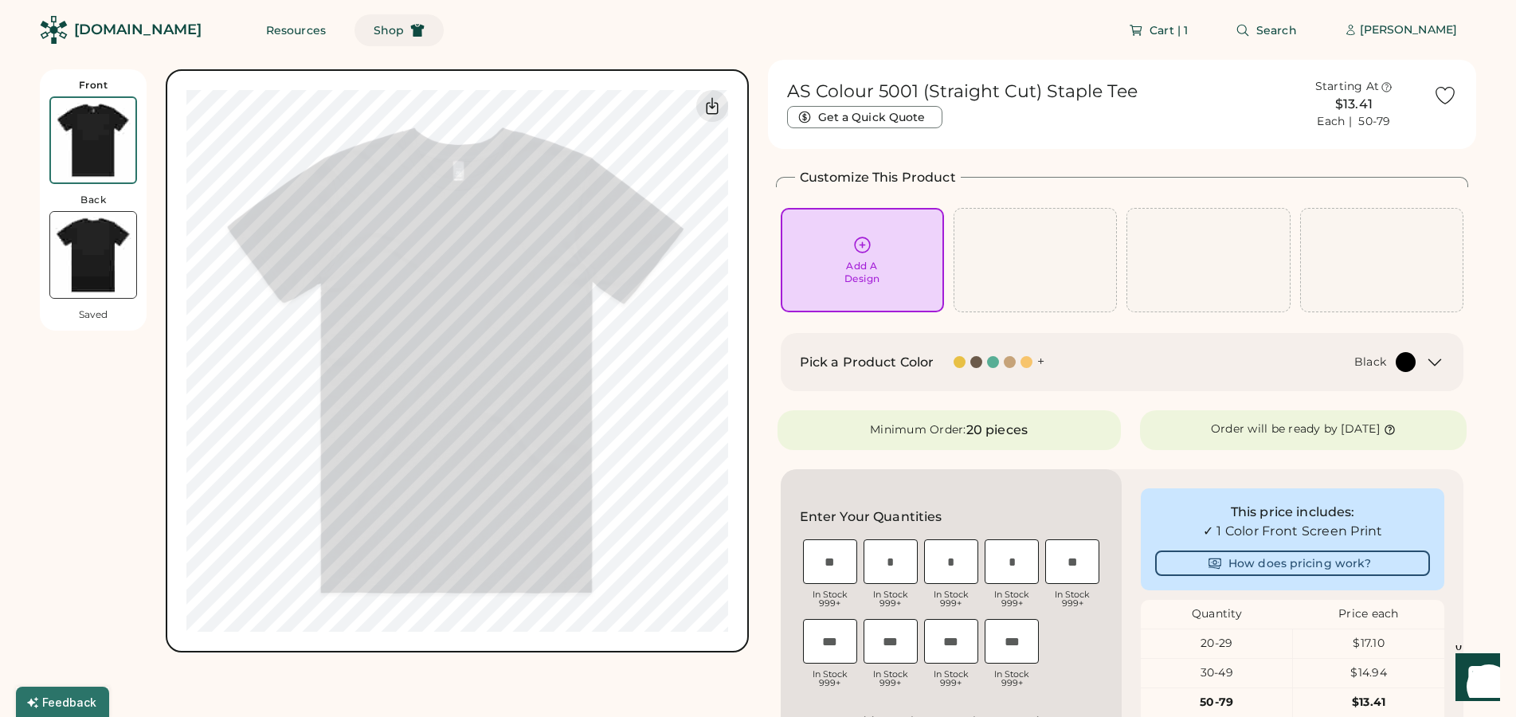
click at [374, 32] on span "Shop" at bounding box center [389, 30] width 30 height 11
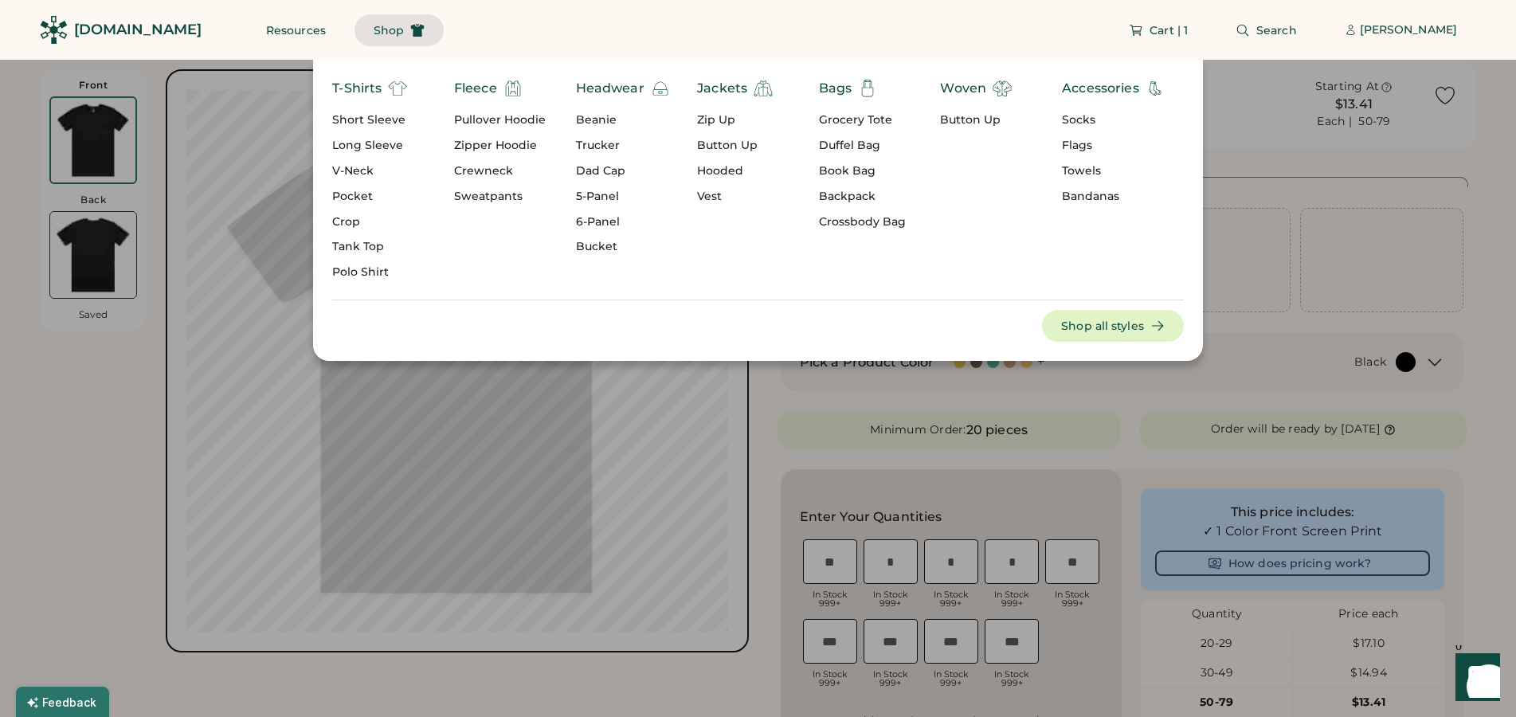
click at [355, 86] on div "T-Shirts" at bounding box center [356, 88] width 49 height 19
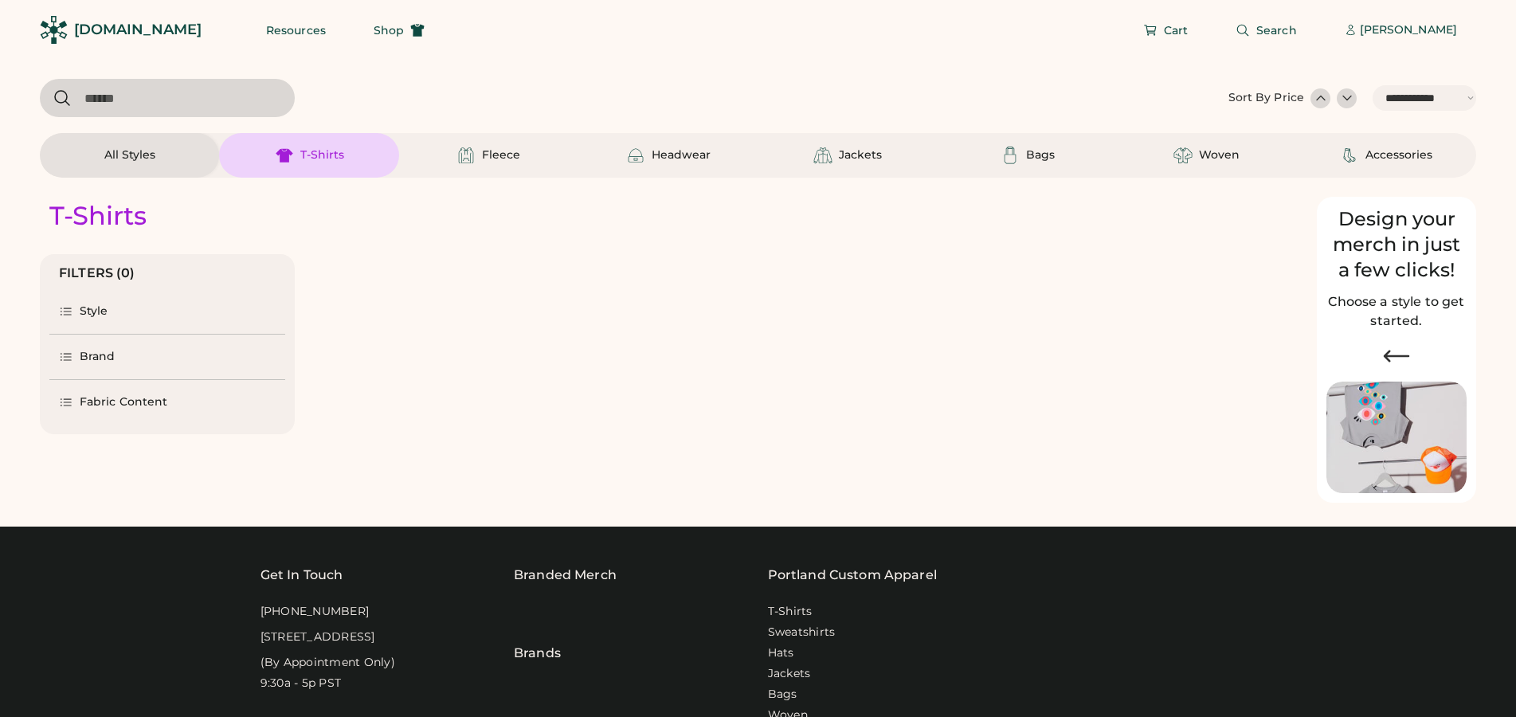
select select "*****"
select select "*"
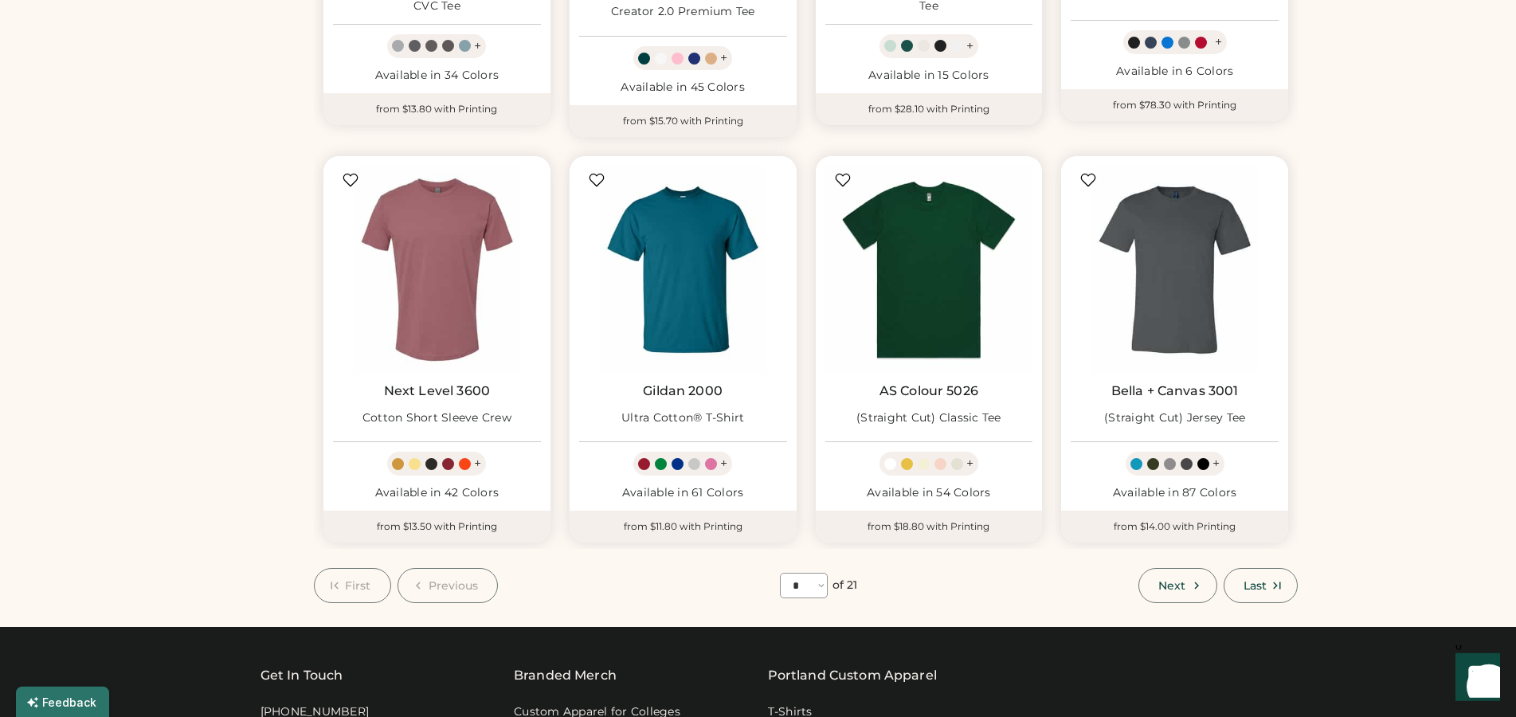
scroll to position [894, 0]
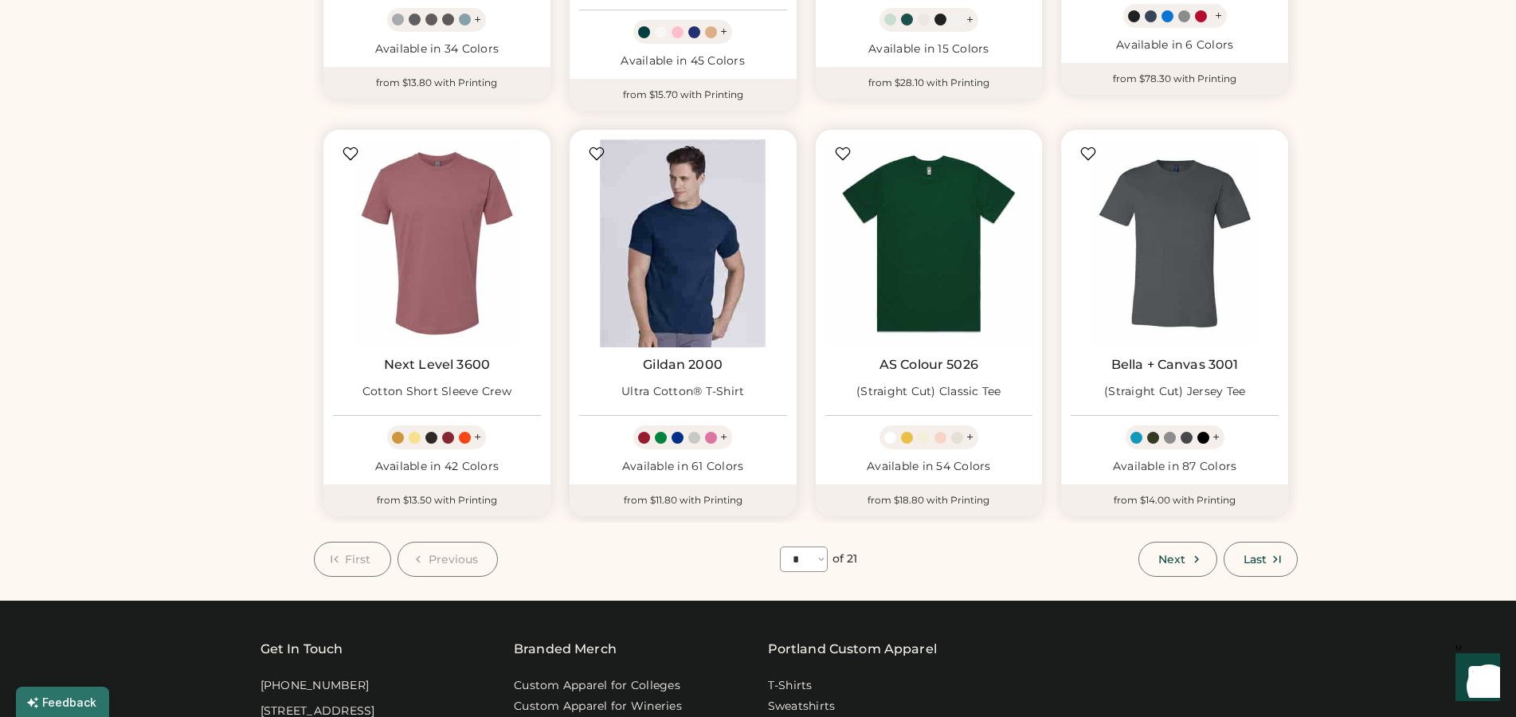
click at [671, 241] on img at bounding box center [683, 243] width 208 height 208
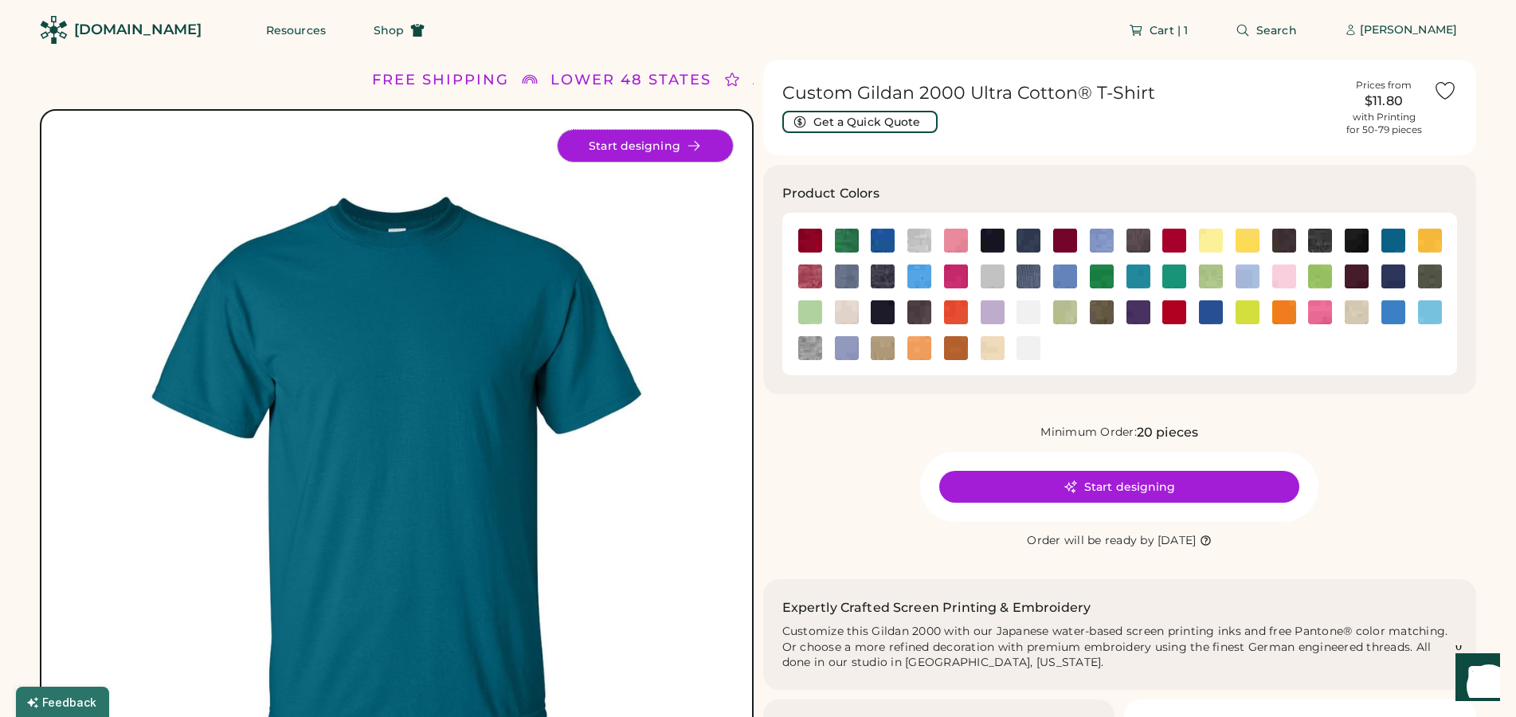
click at [648, 144] on button "Start designing" at bounding box center [645, 146] width 175 height 32
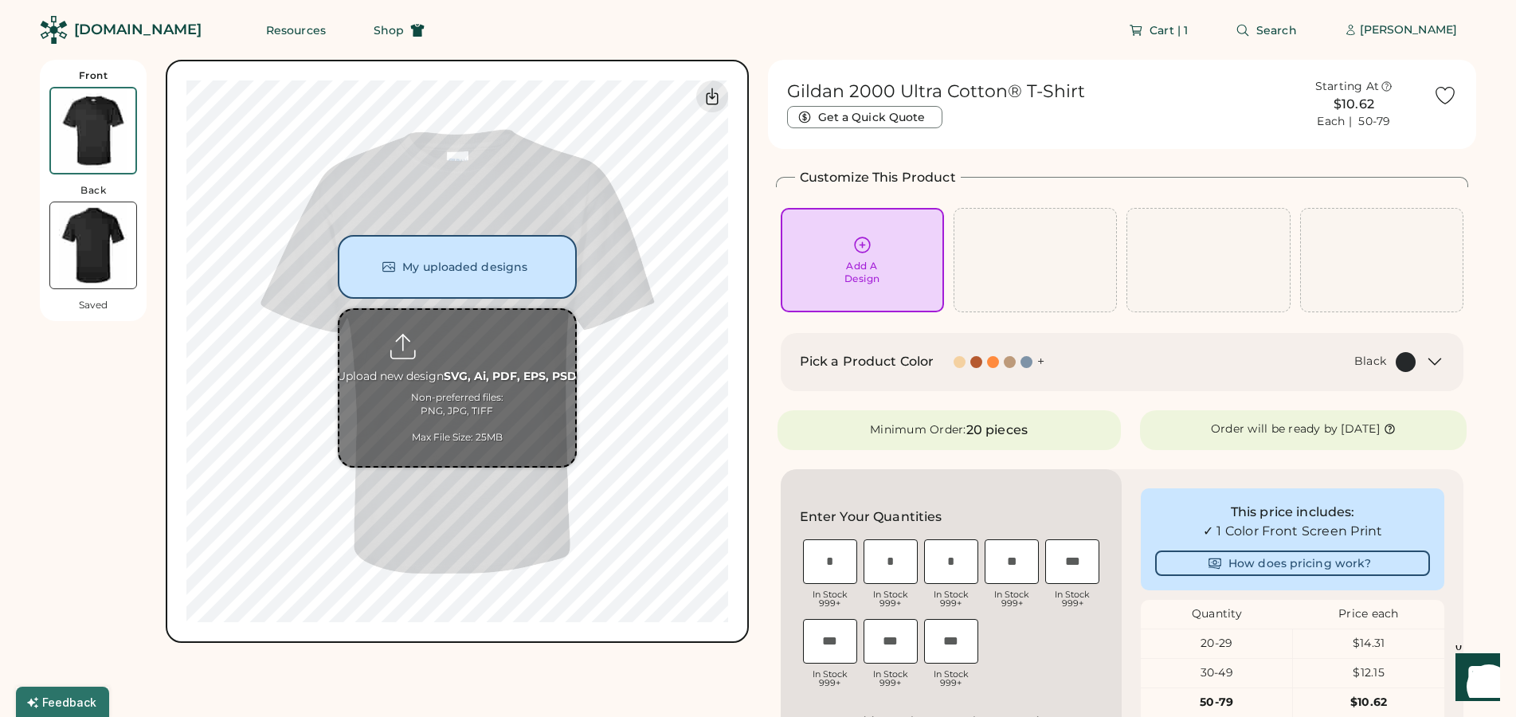
click at [517, 380] on input "file" at bounding box center [457, 388] width 236 height 156
click at [455, 249] on button "My uploaded designs" at bounding box center [457, 267] width 239 height 64
click at [455, 249] on body "Front Back Saved My uploaded designs Upload new design SVG, Ai, PDF, EPS, PSD N…" at bounding box center [758, 358] width 1516 height 717
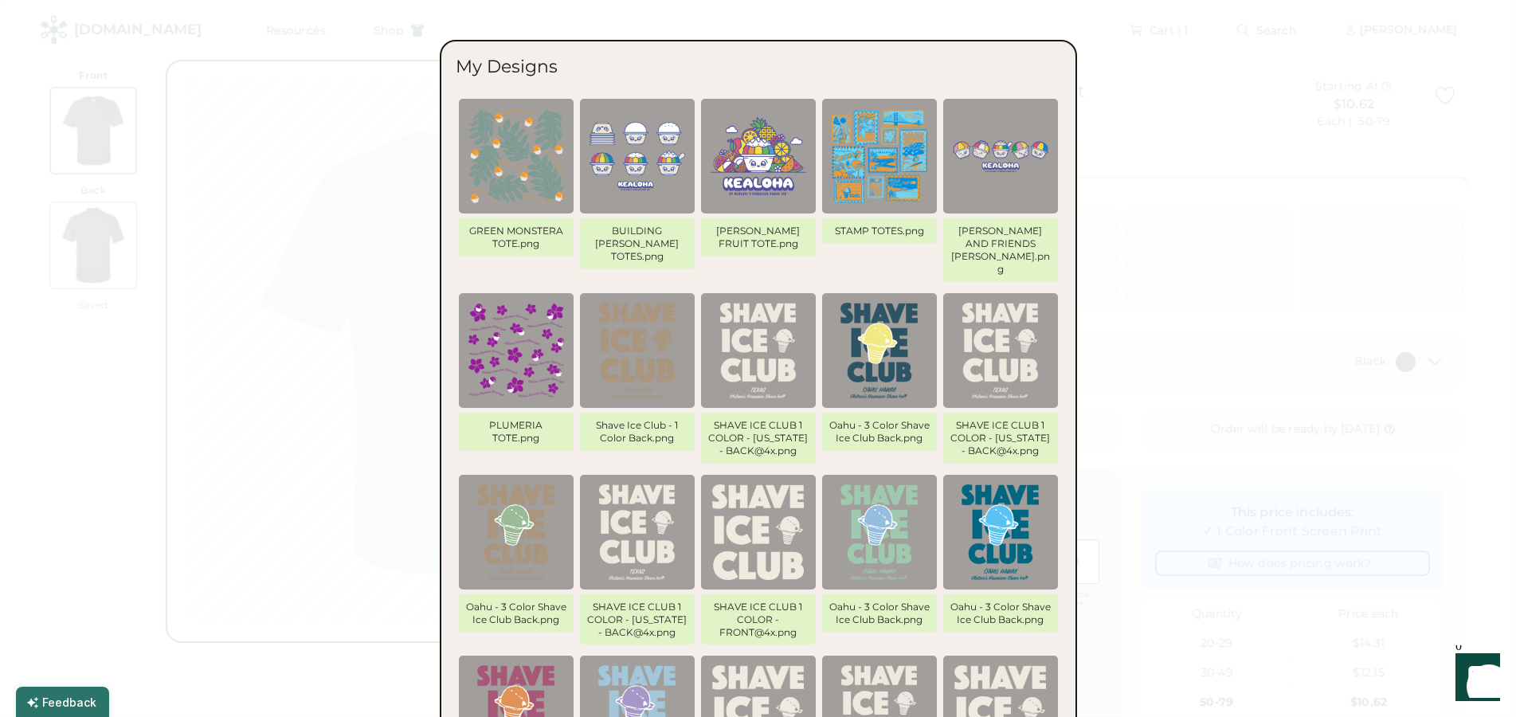
click at [1016, 175] on img at bounding box center [1001, 156] width 96 height 96
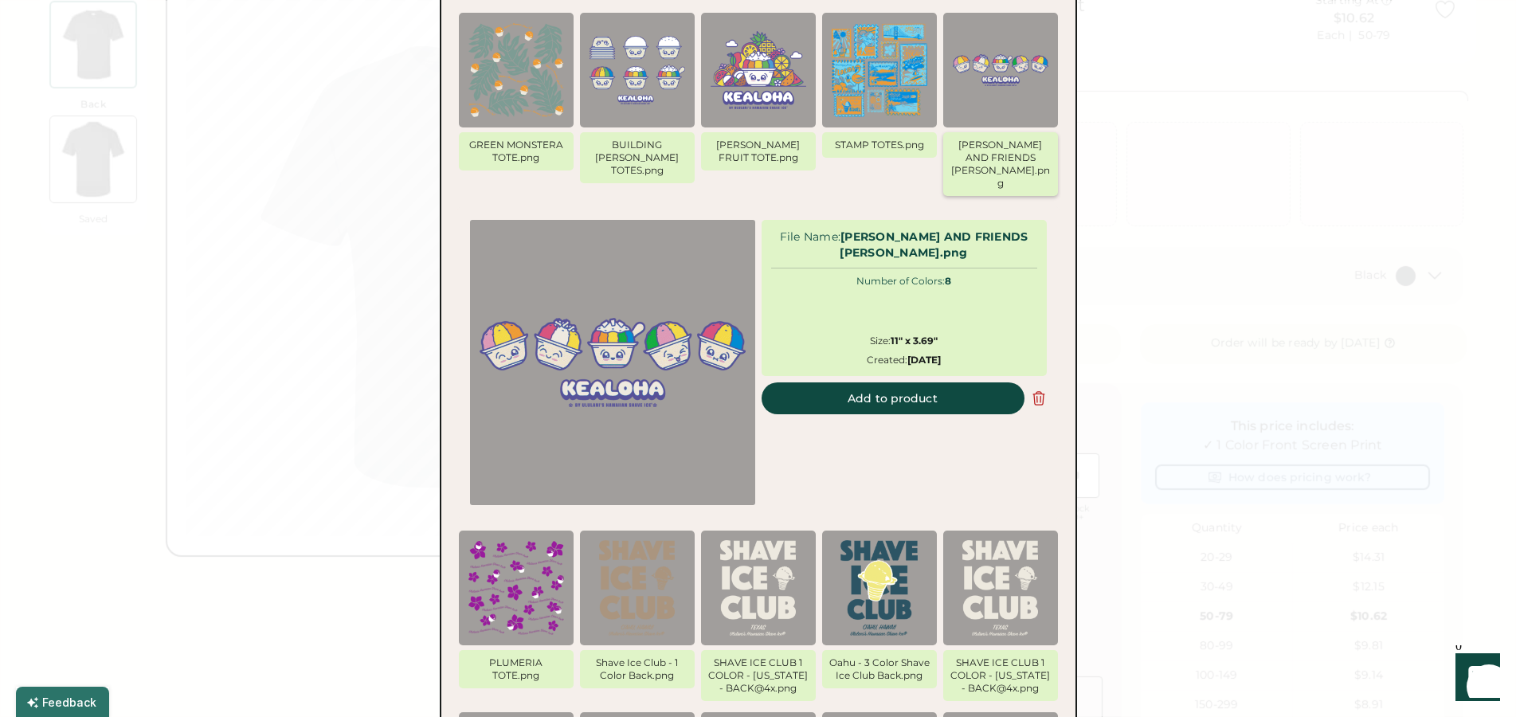
scroll to position [89, 0]
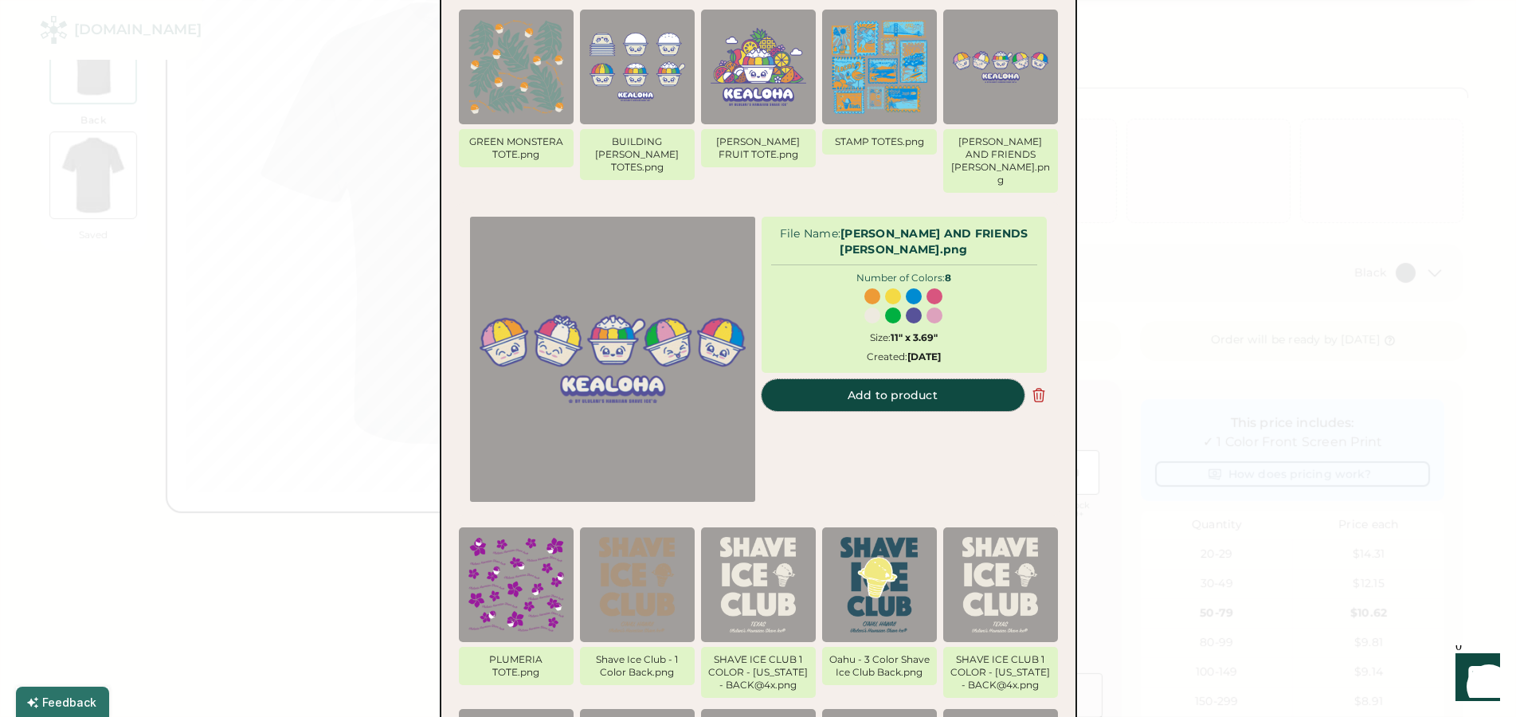
click at [927, 379] on button "Add to product" at bounding box center [893, 395] width 263 height 32
click at [880, 379] on button "Add to product" at bounding box center [893, 395] width 263 height 32
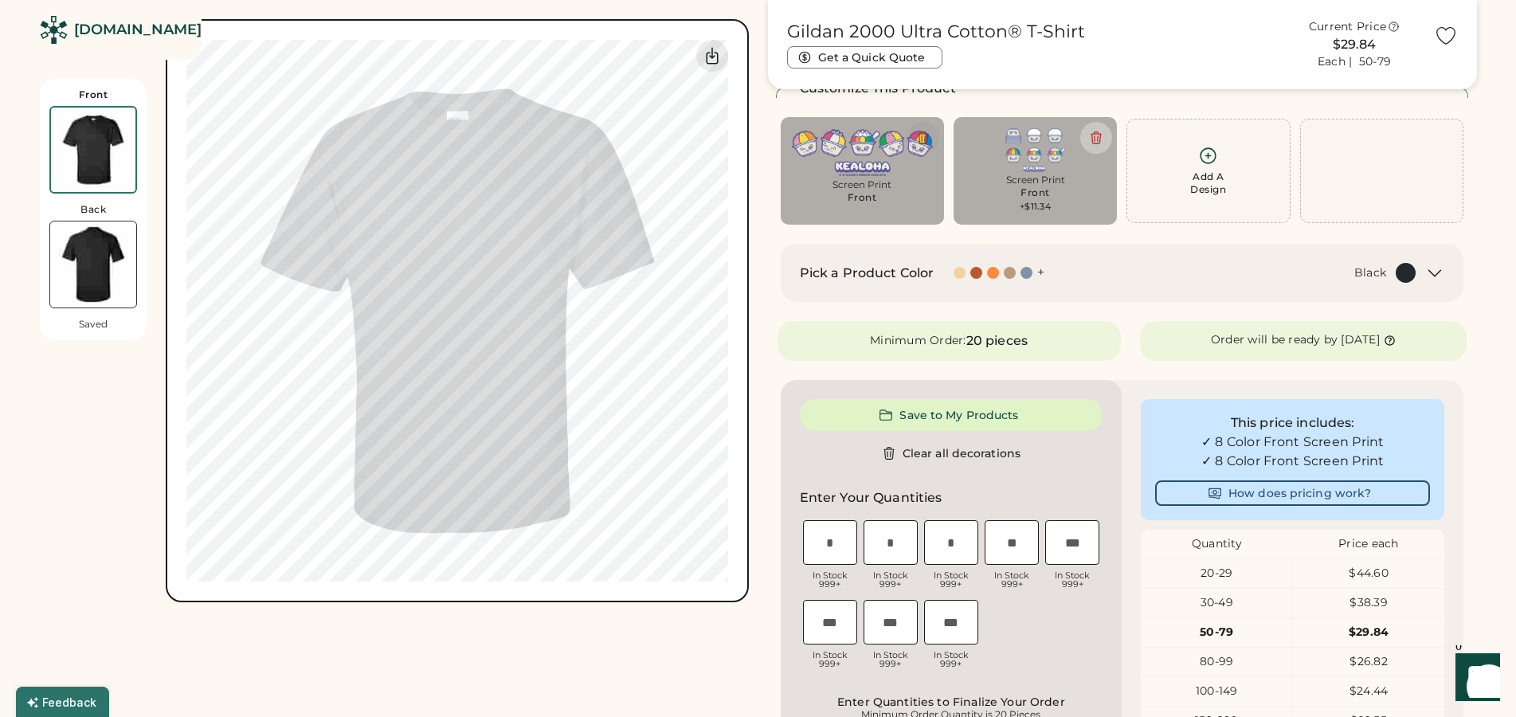
click at [926, 134] on icon at bounding box center [924, 138] width 10 height 12
type input "*****"
type input "****"
click at [1099, 138] on icon at bounding box center [1096, 138] width 14 height 14
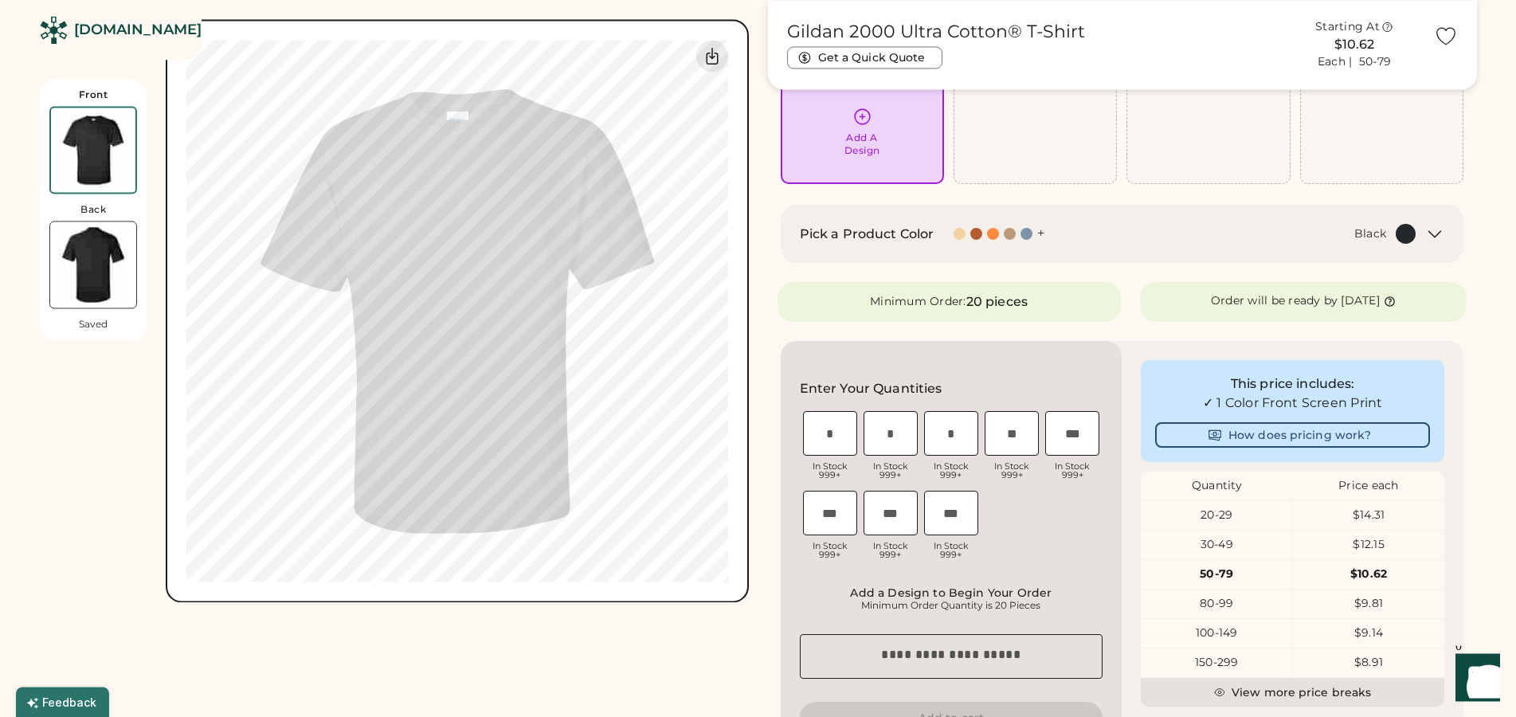
scroll to position [0, 0]
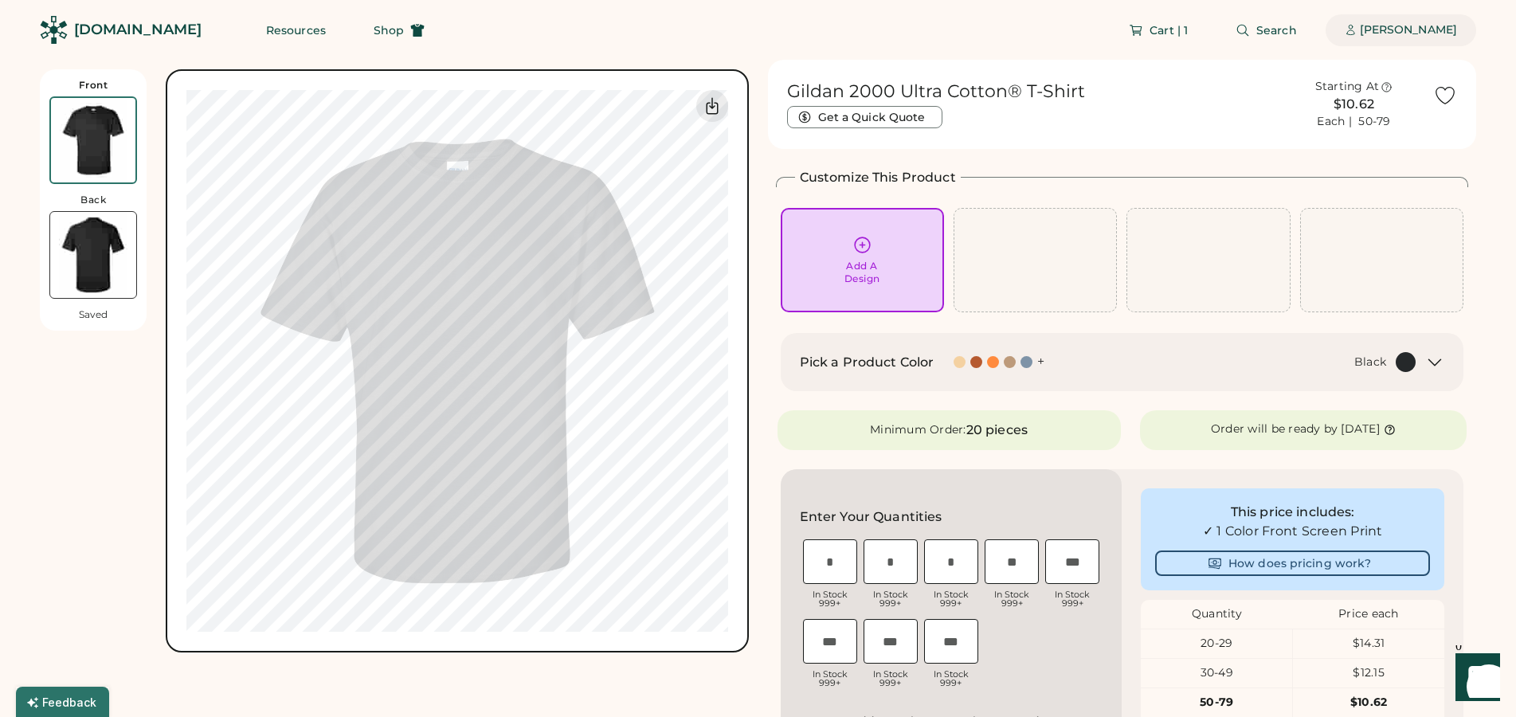
click at [1418, 29] on div "[PERSON_NAME]" at bounding box center [1408, 30] width 97 height 16
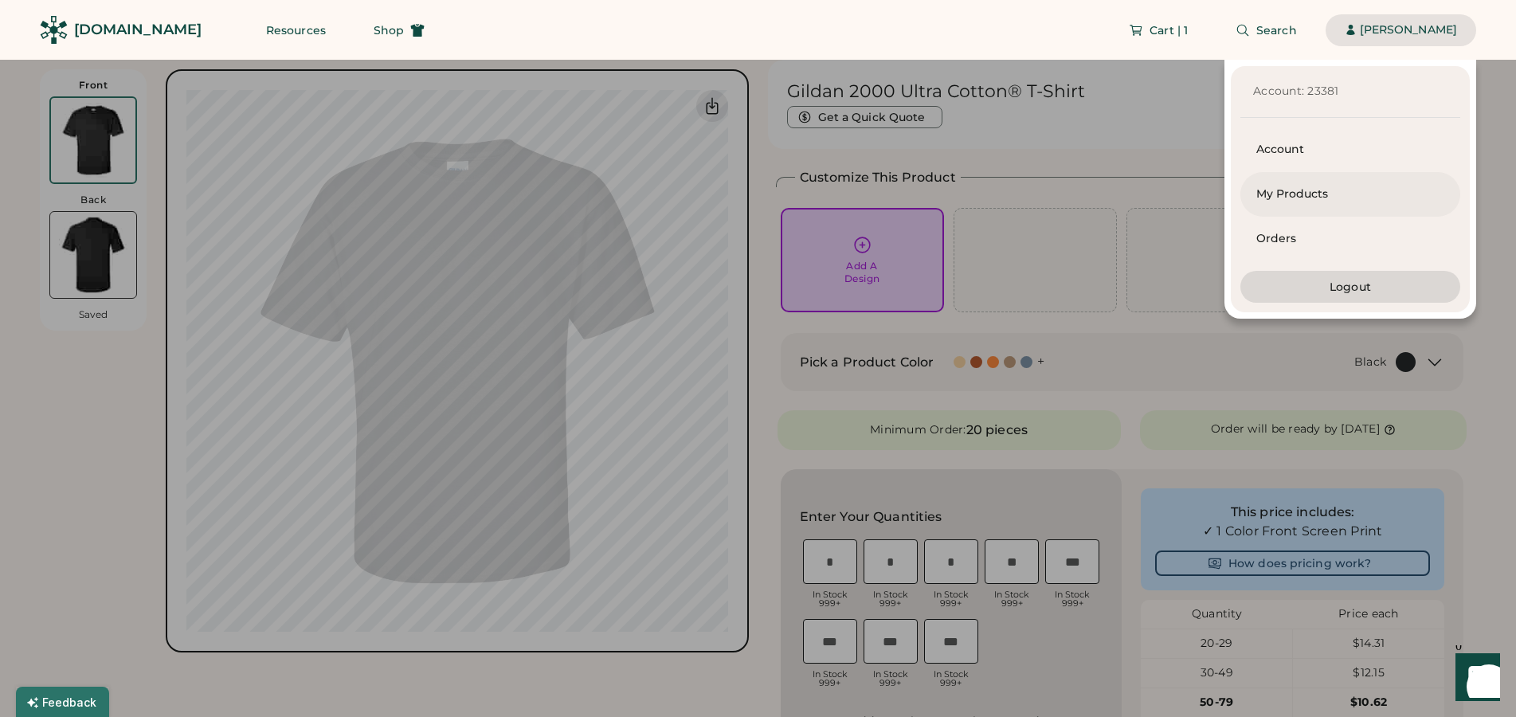
click at [1291, 187] on div "My Products" at bounding box center [1351, 194] width 188 height 16
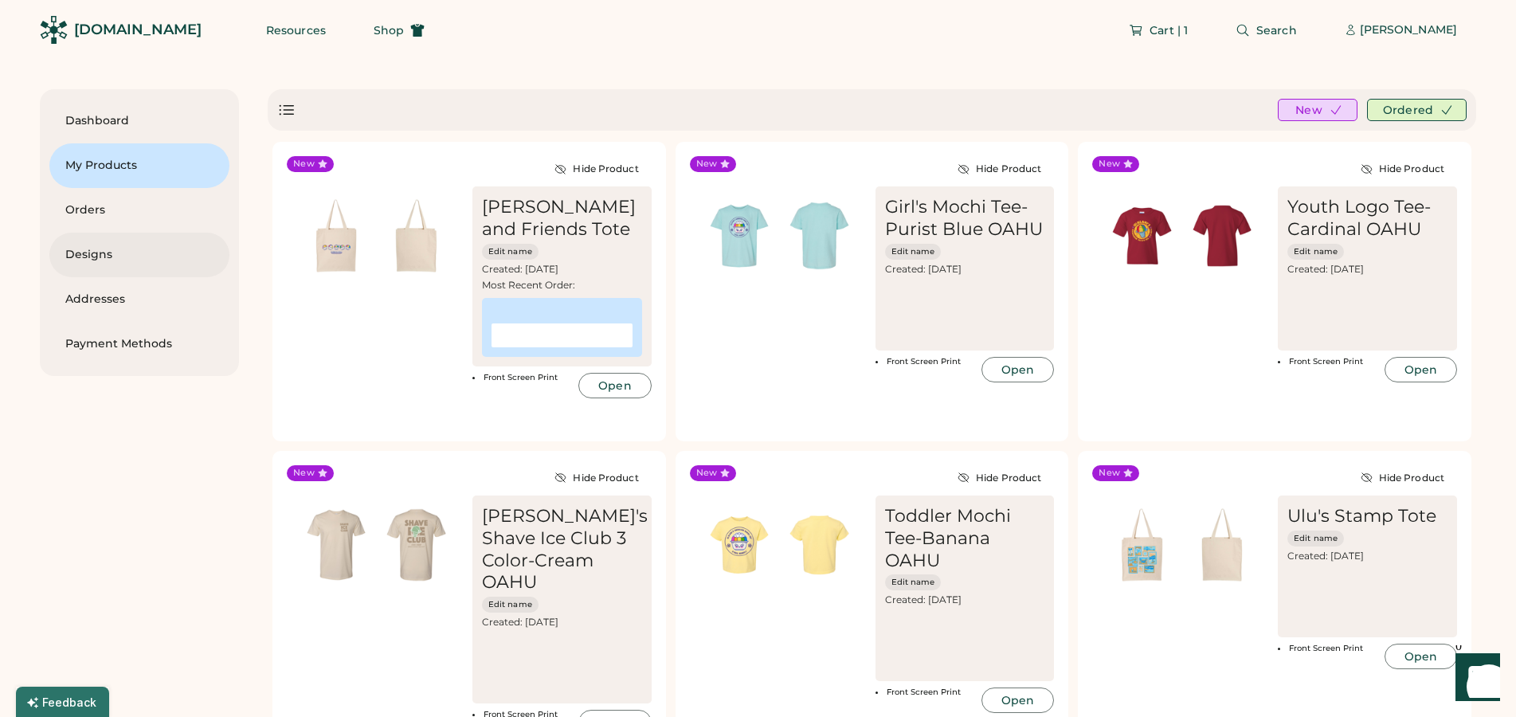
click at [83, 257] on div "Designs" at bounding box center [139, 255] width 148 height 16
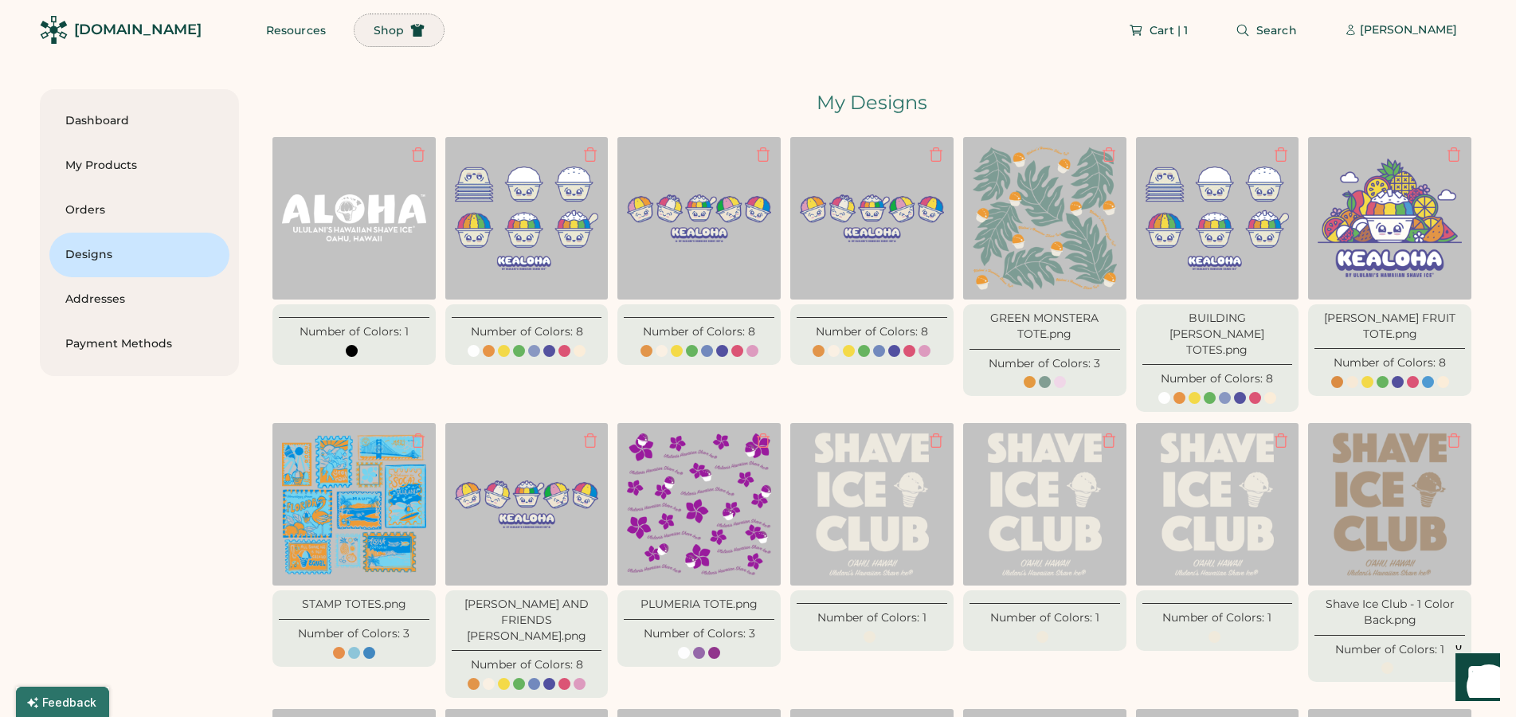
click at [374, 29] on span "Shop" at bounding box center [389, 30] width 30 height 11
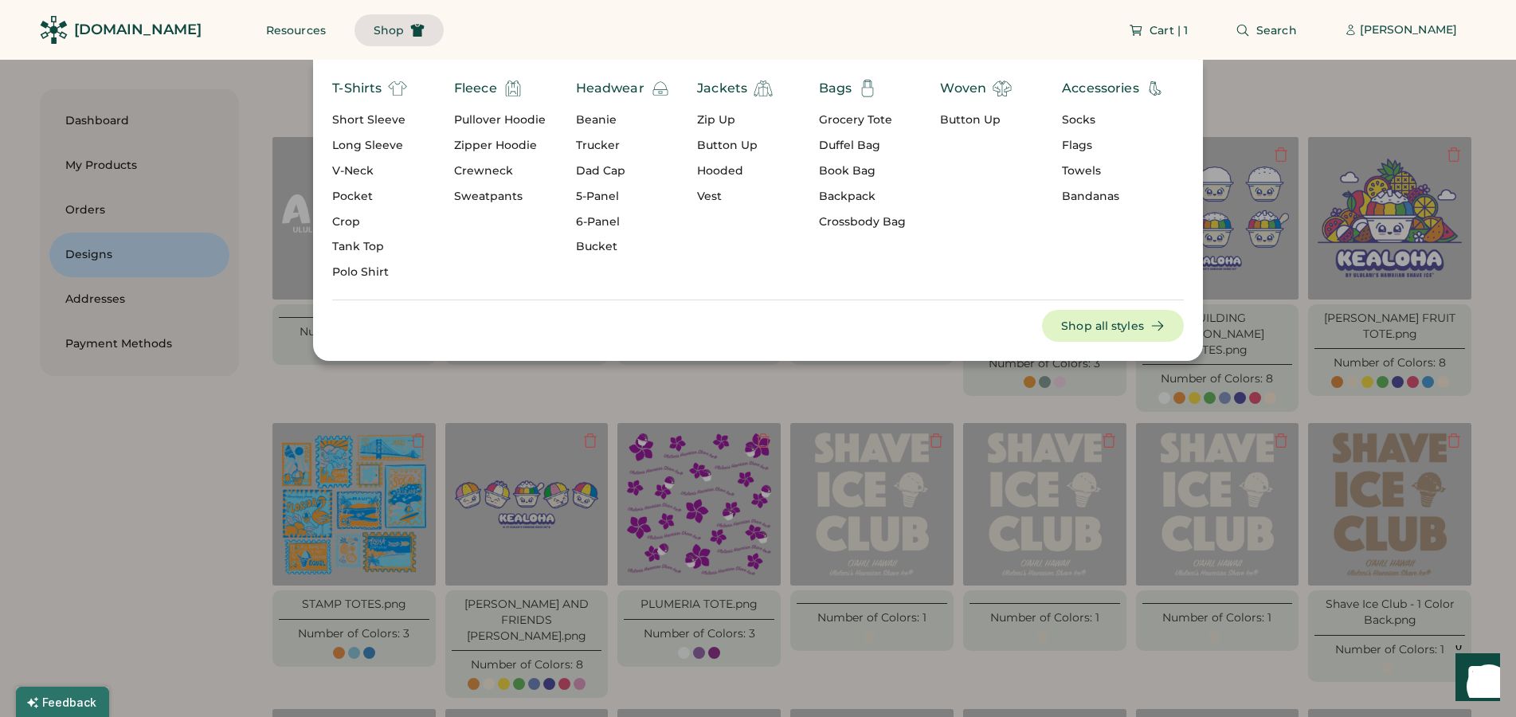
click at [363, 88] on div "T-Shirts" at bounding box center [356, 88] width 49 height 19
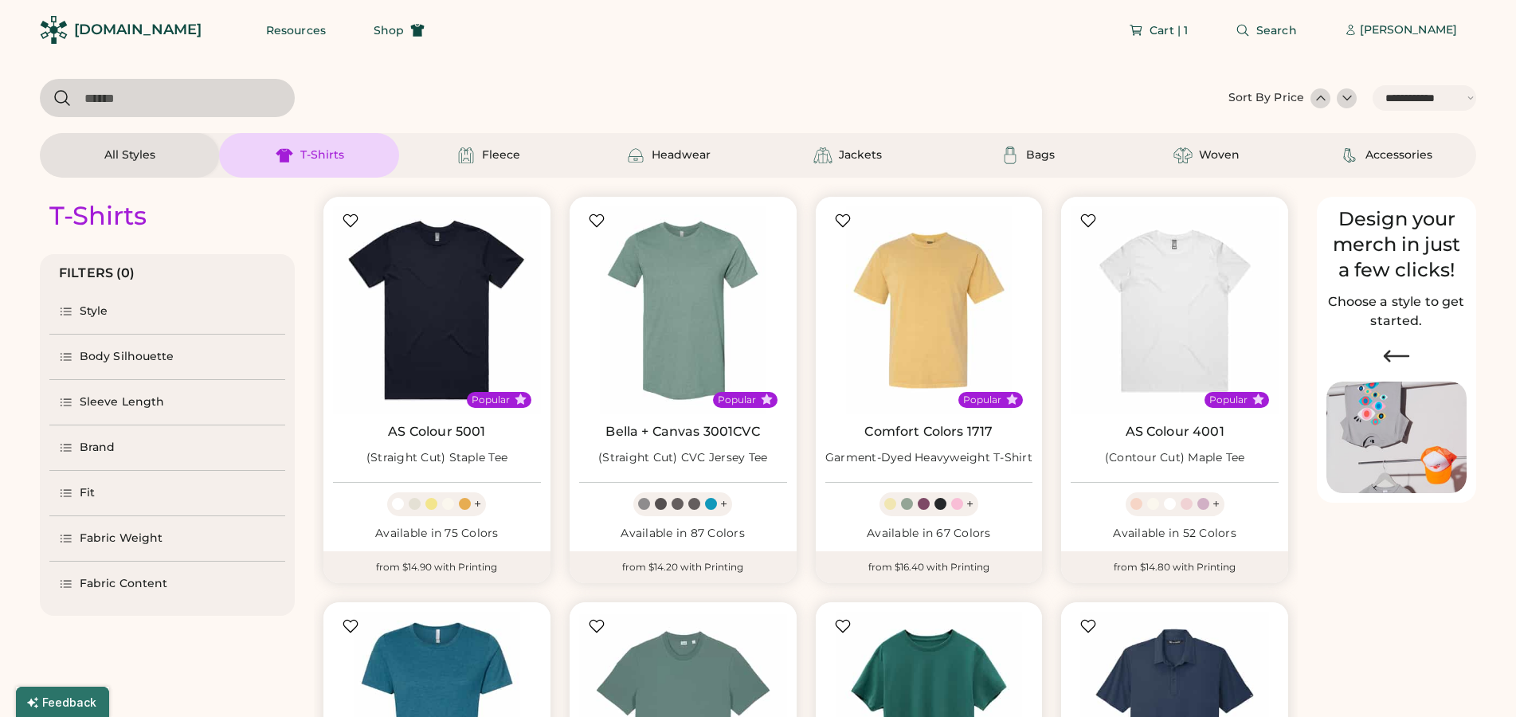
select select "*****"
select select "*"
click at [1321, 96] on div at bounding box center [1321, 98] width 16 height 16
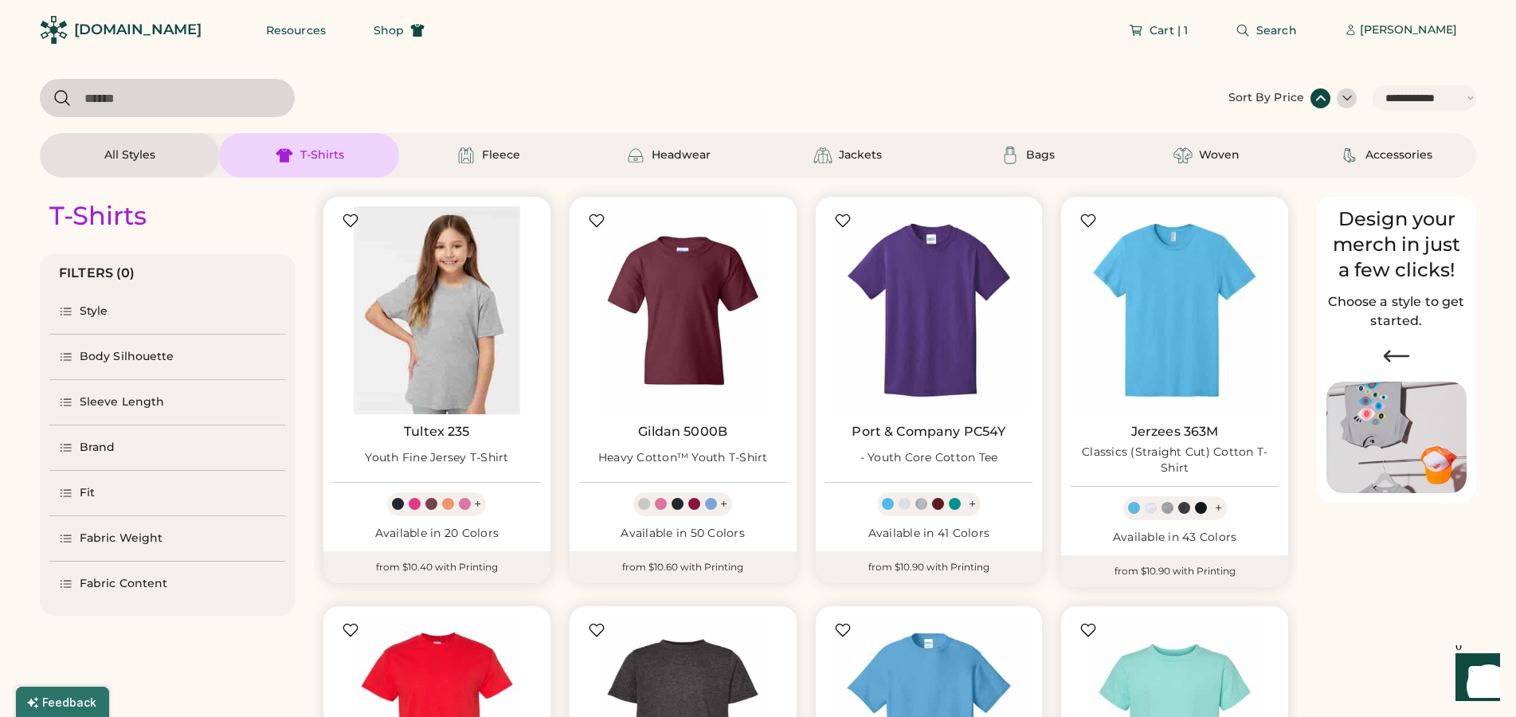
click at [459, 351] on img at bounding box center [437, 310] width 208 height 208
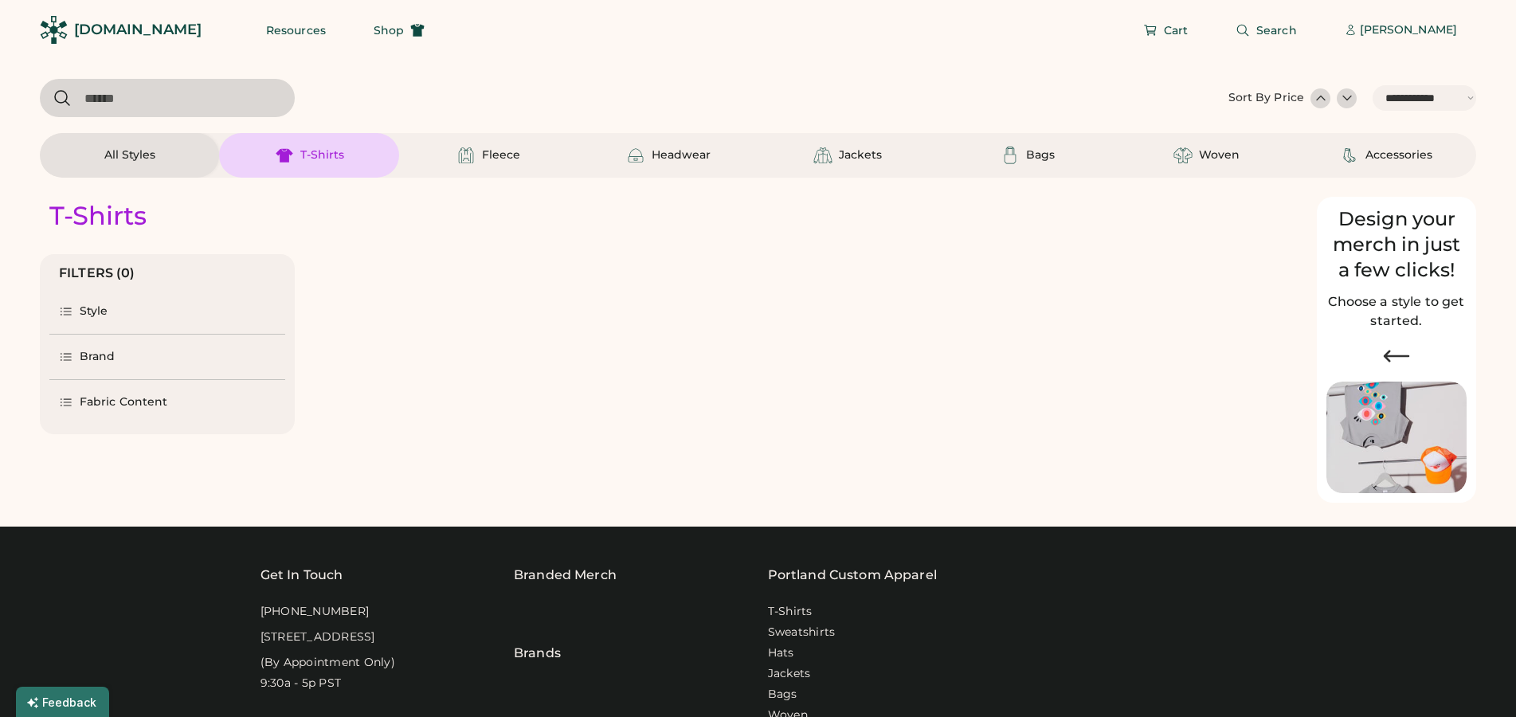
select select "*****"
select select "*"
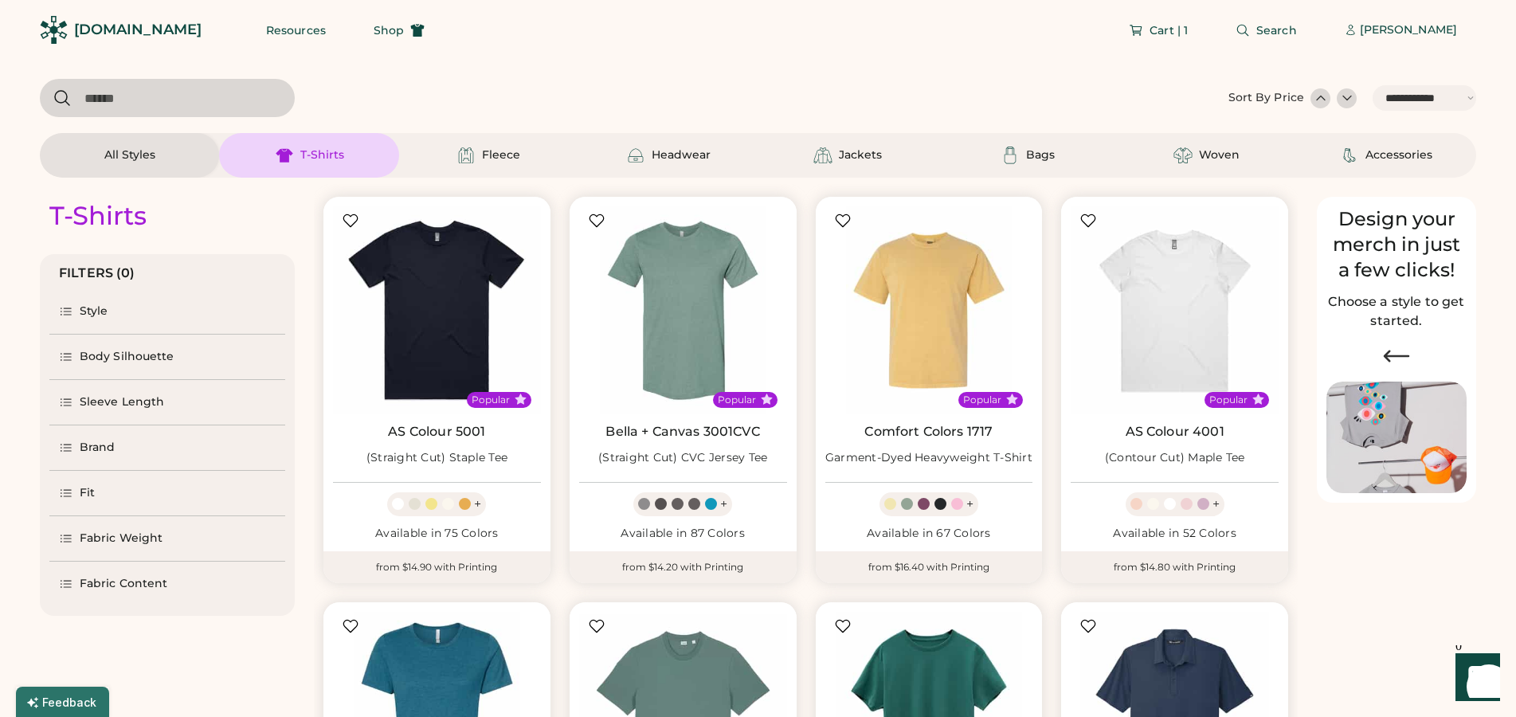
click at [1347, 96] on div at bounding box center [1347, 98] width 16 height 16
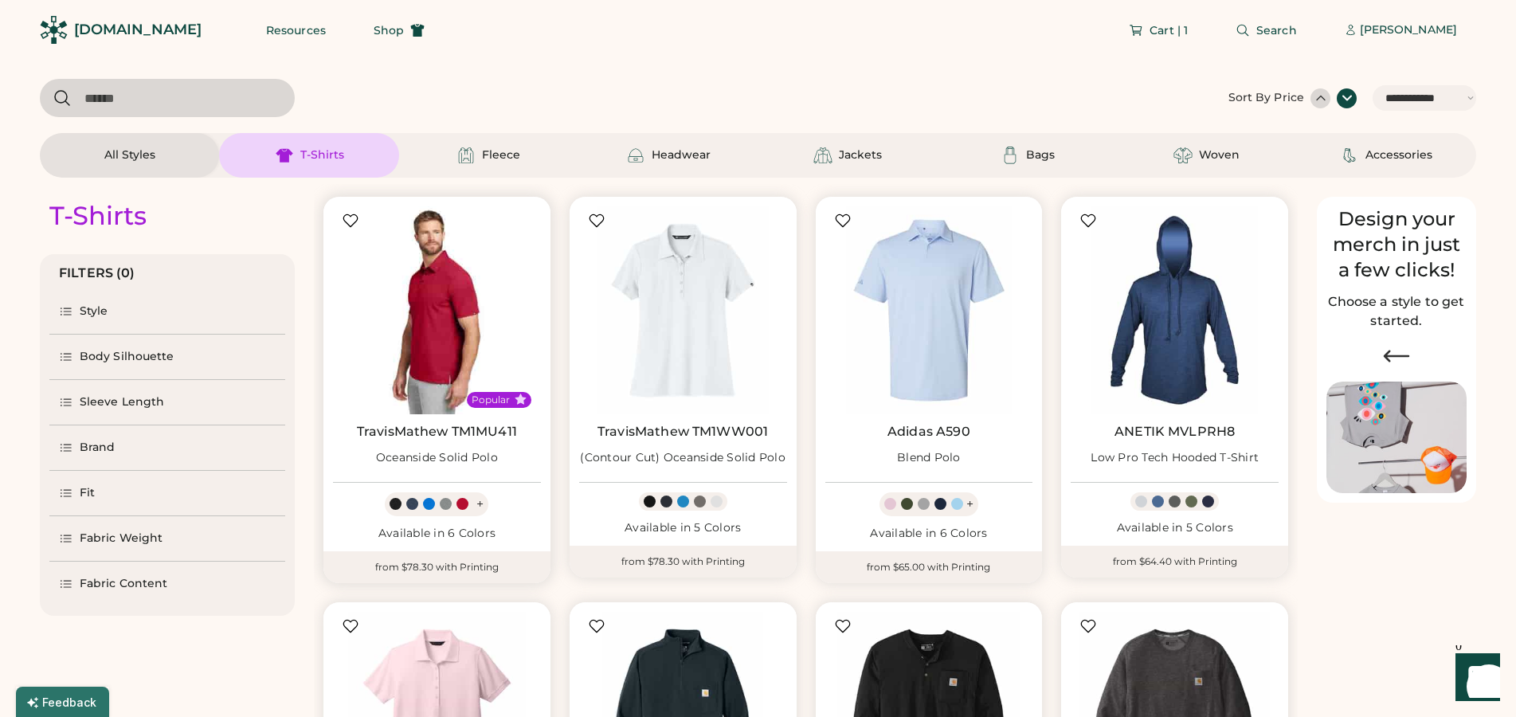
click at [436, 310] on img at bounding box center [437, 310] width 208 height 208
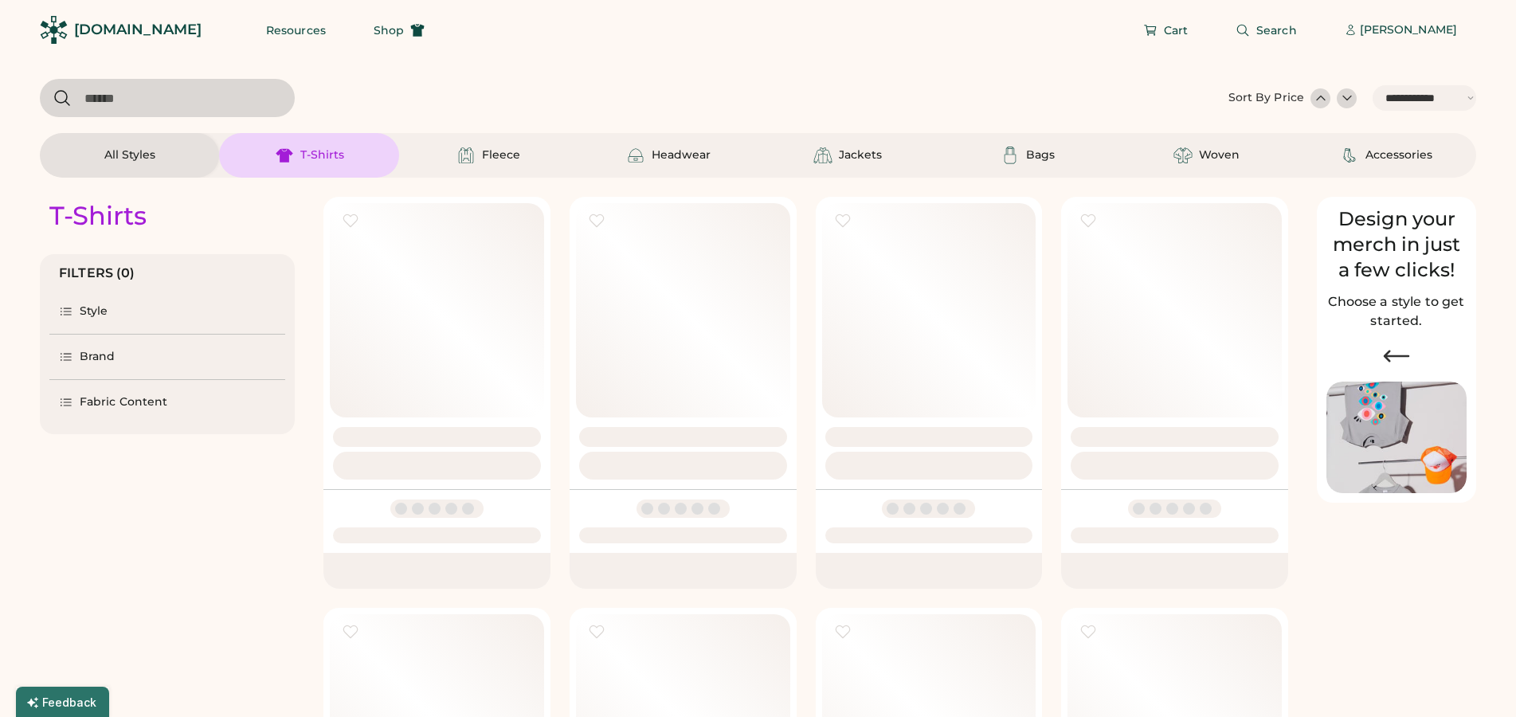
select select "*****"
select select "*"
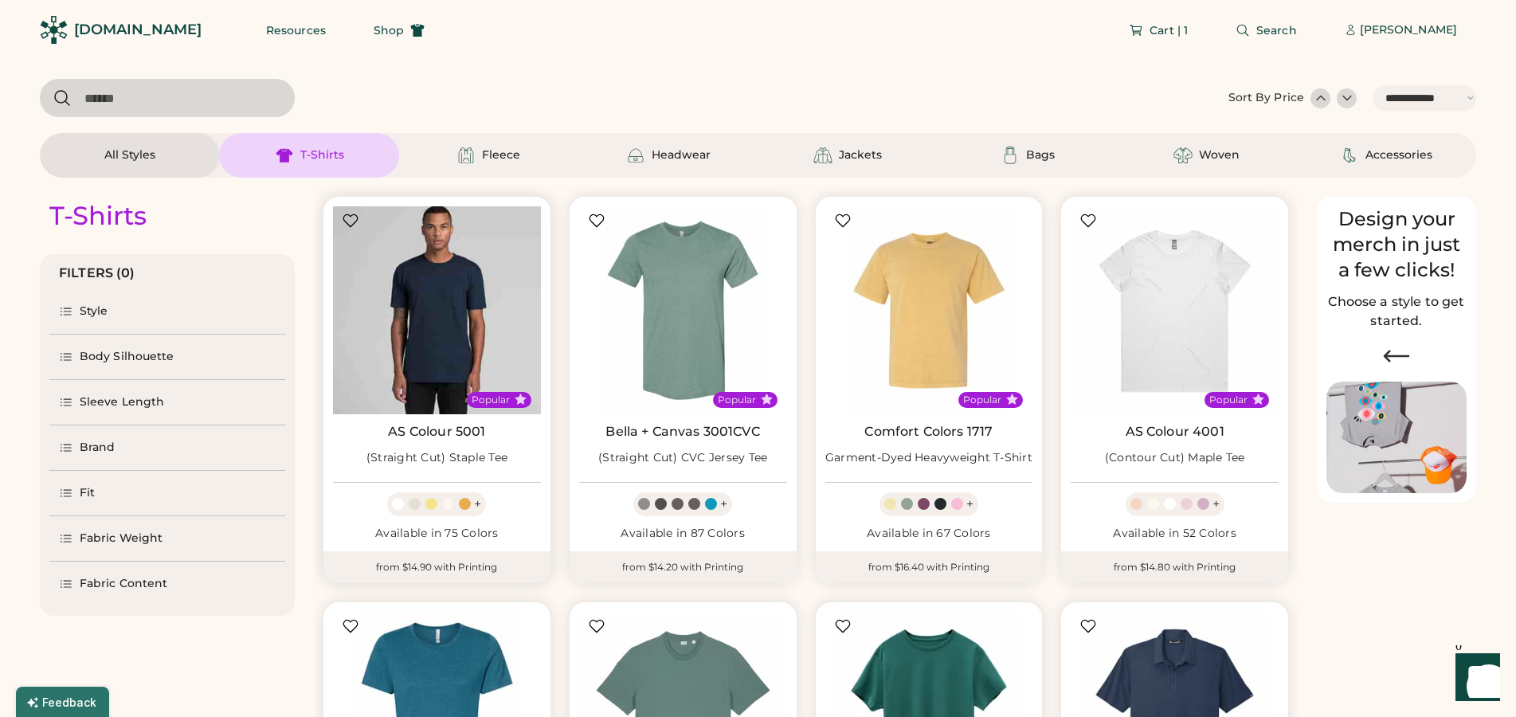
click at [433, 291] on img at bounding box center [437, 310] width 208 height 208
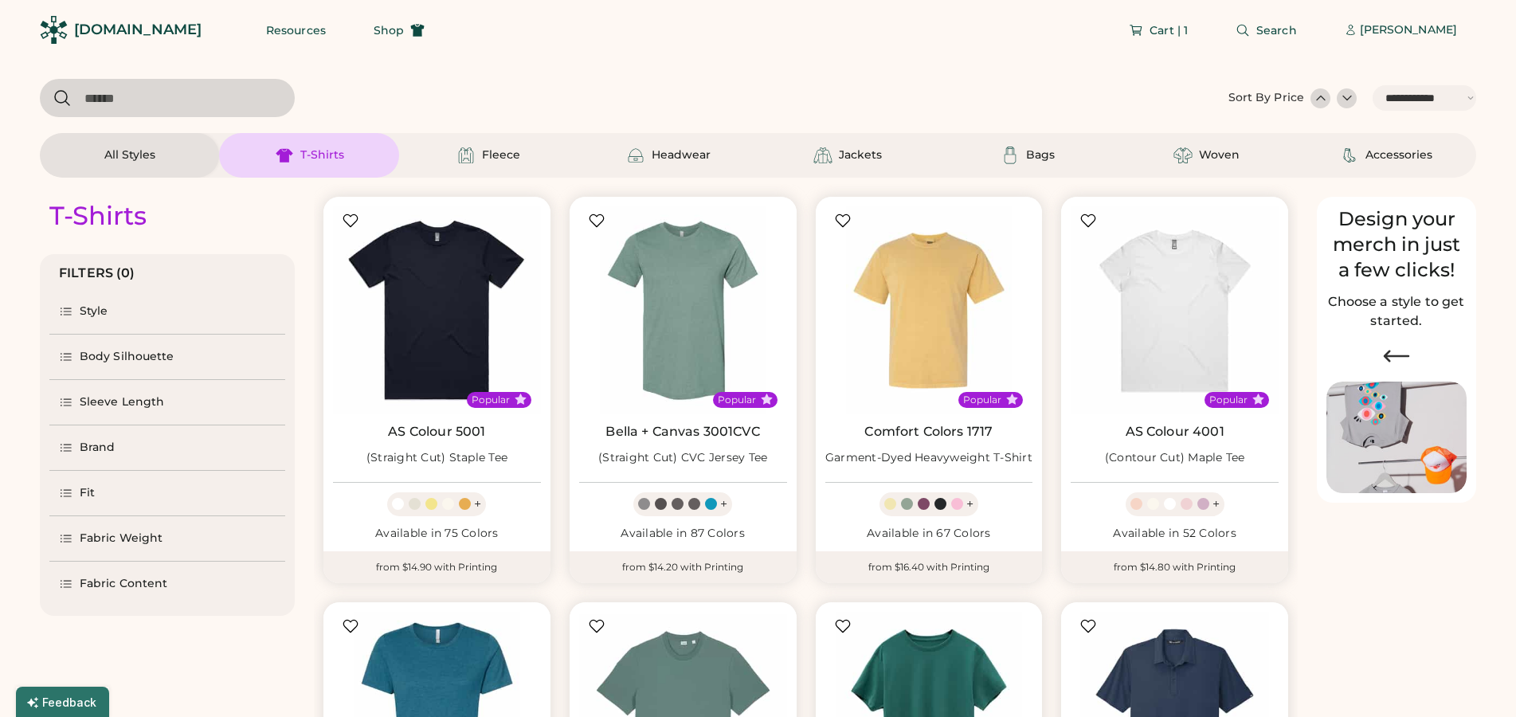
select select "*****"
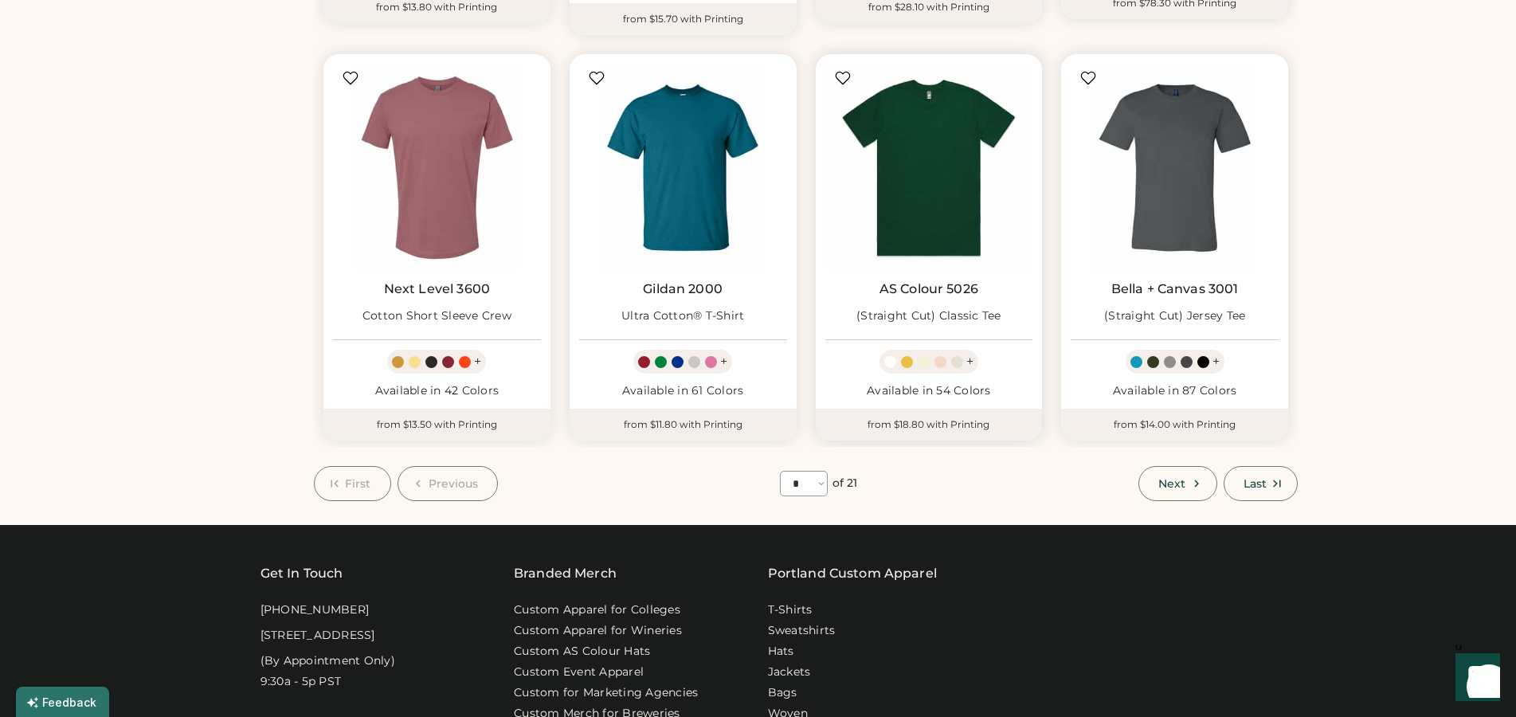
scroll to position [975, 0]
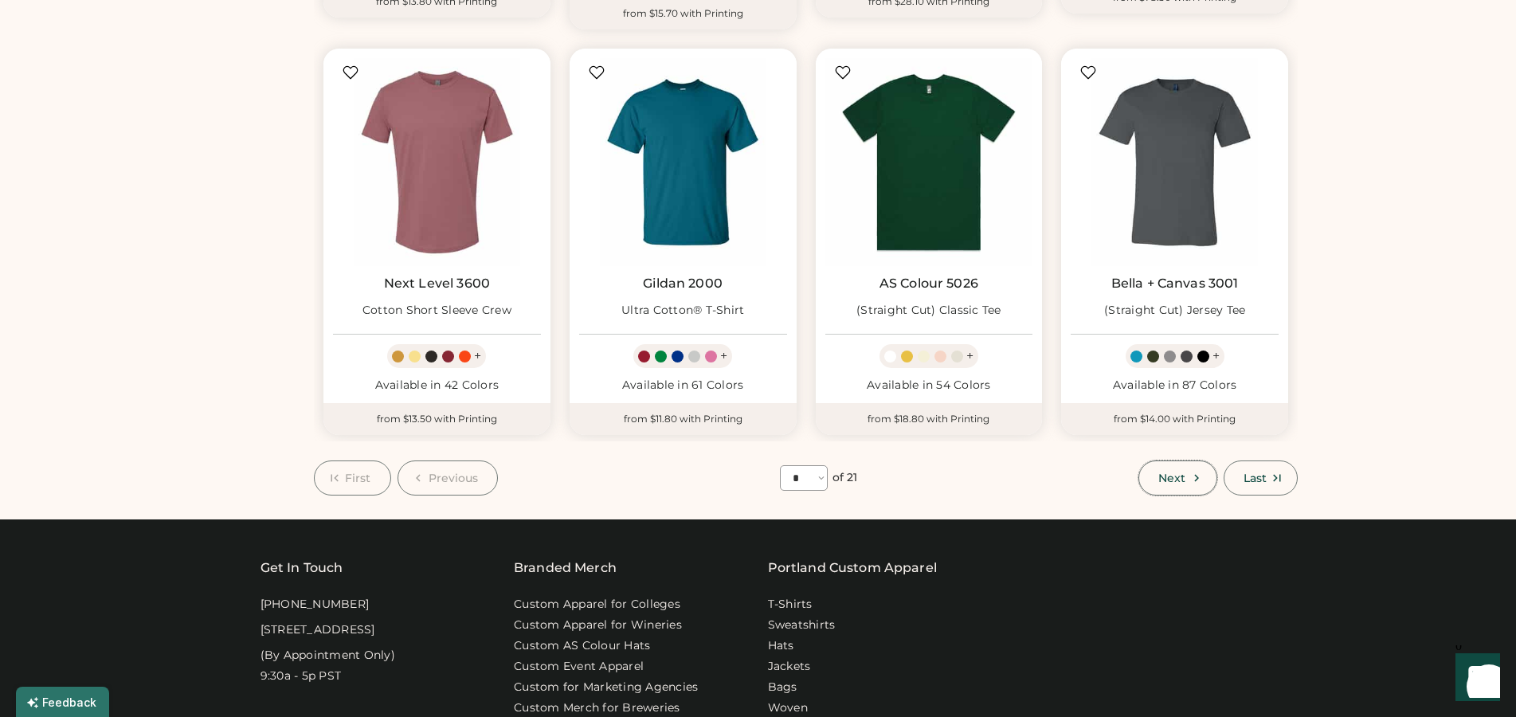
click at [1190, 471] on icon at bounding box center [1197, 478] width 14 height 14
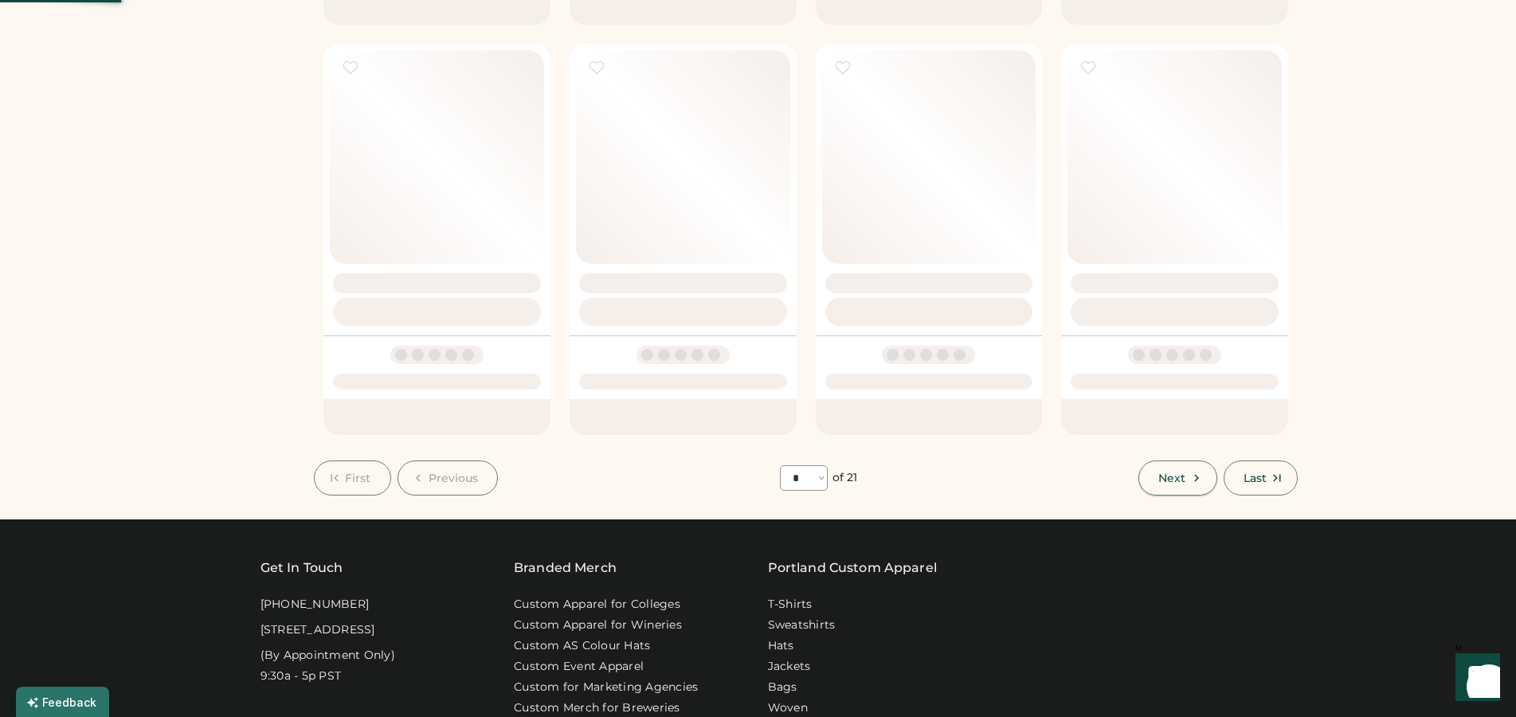
select select "*"
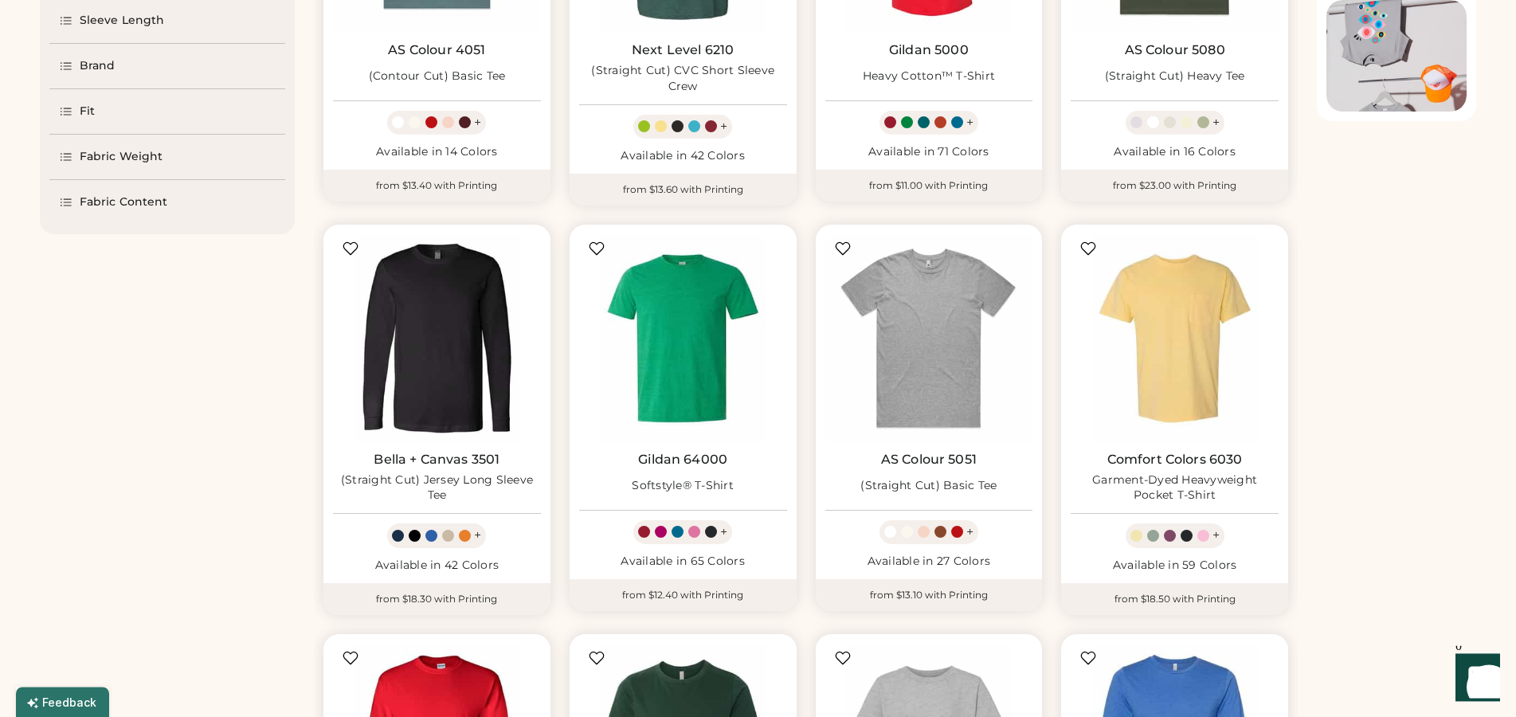
scroll to position [394, 0]
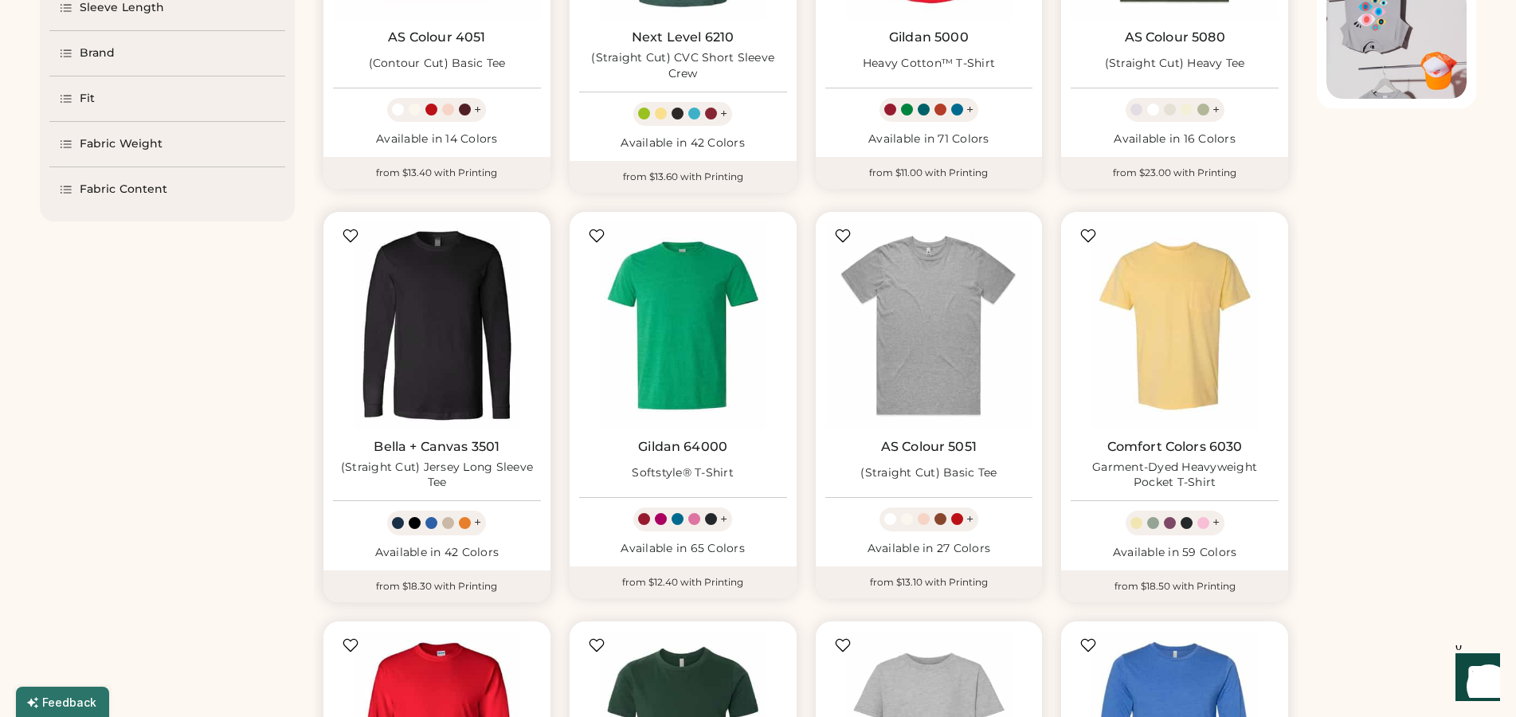
click at [412, 308] on img at bounding box center [437, 326] width 208 height 208
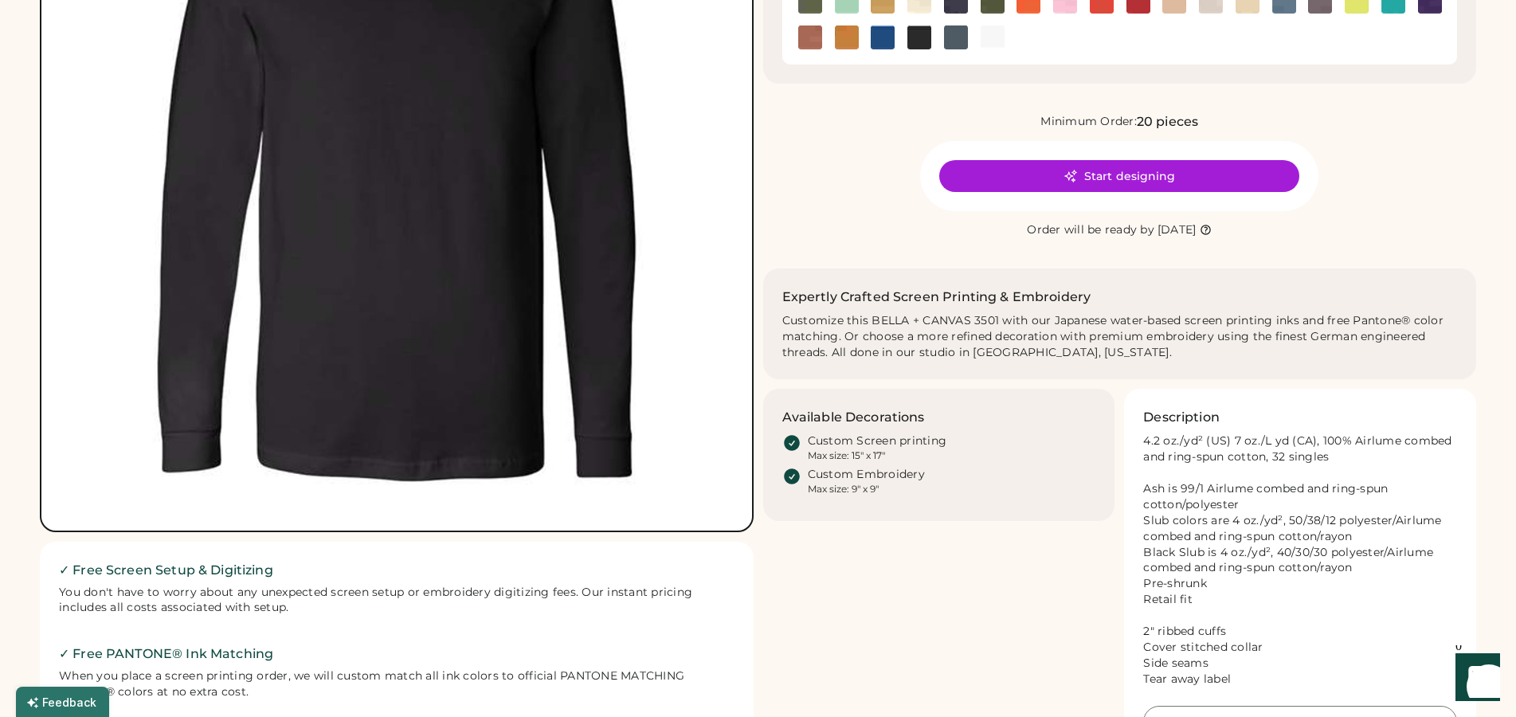
scroll to position [244, 0]
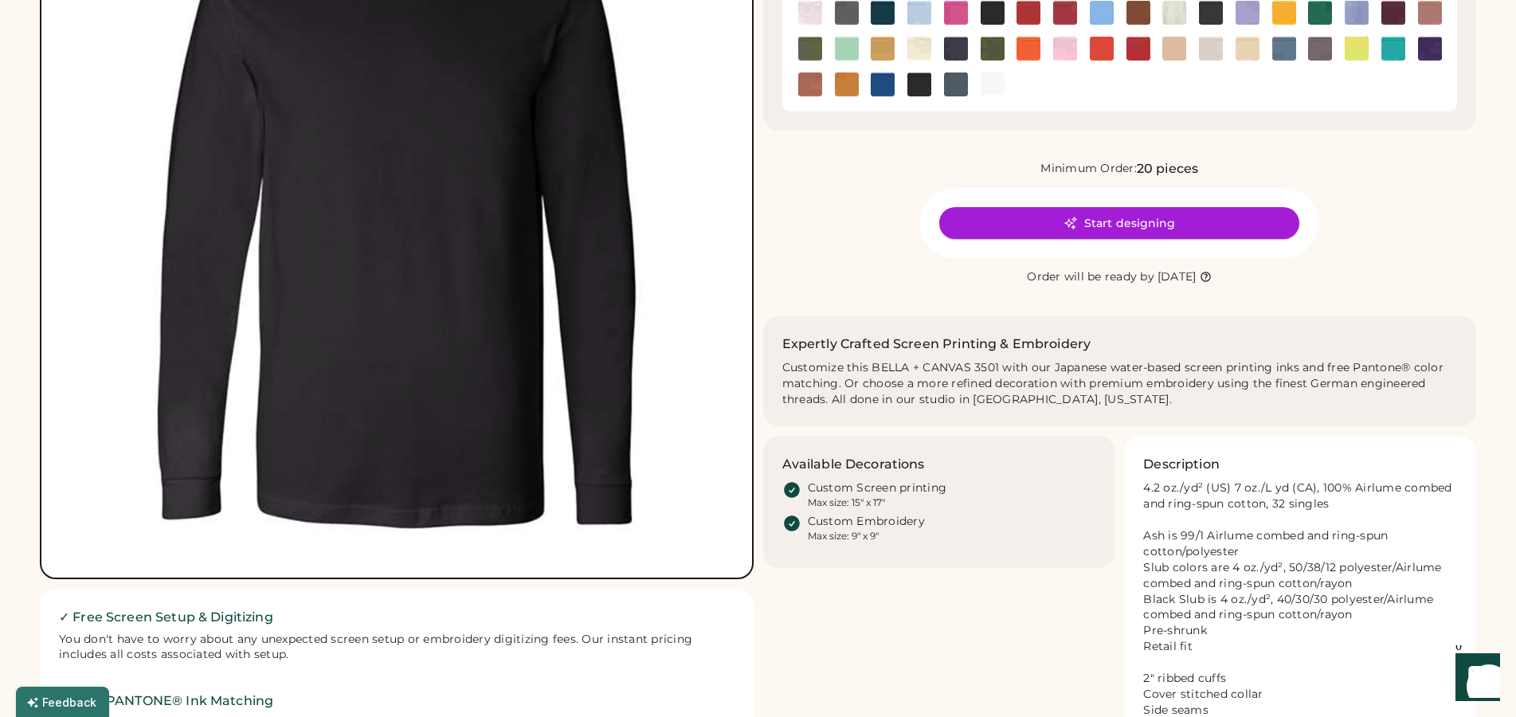
click at [1231, 229] on button "Start designing" at bounding box center [1119, 223] width 360 height 32
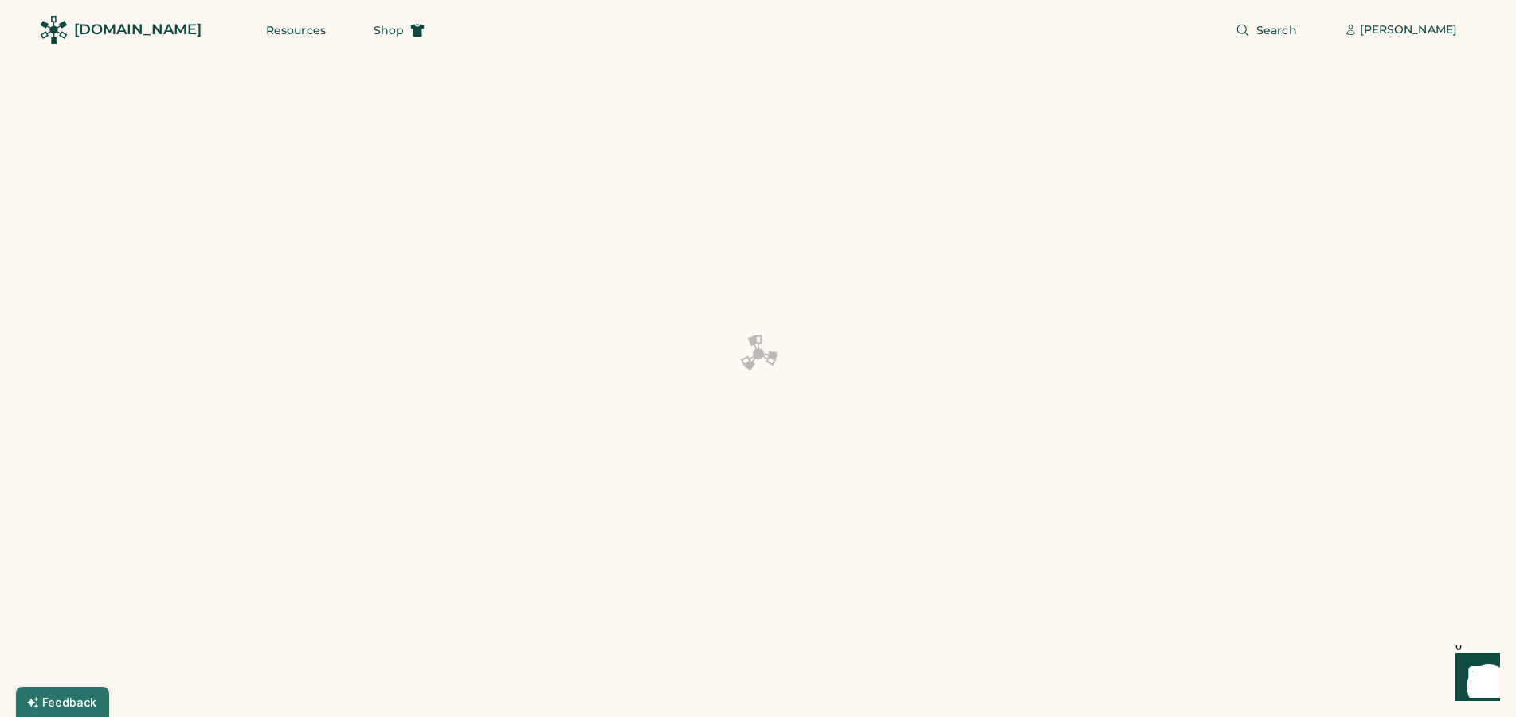
scroll to position [406, 0]
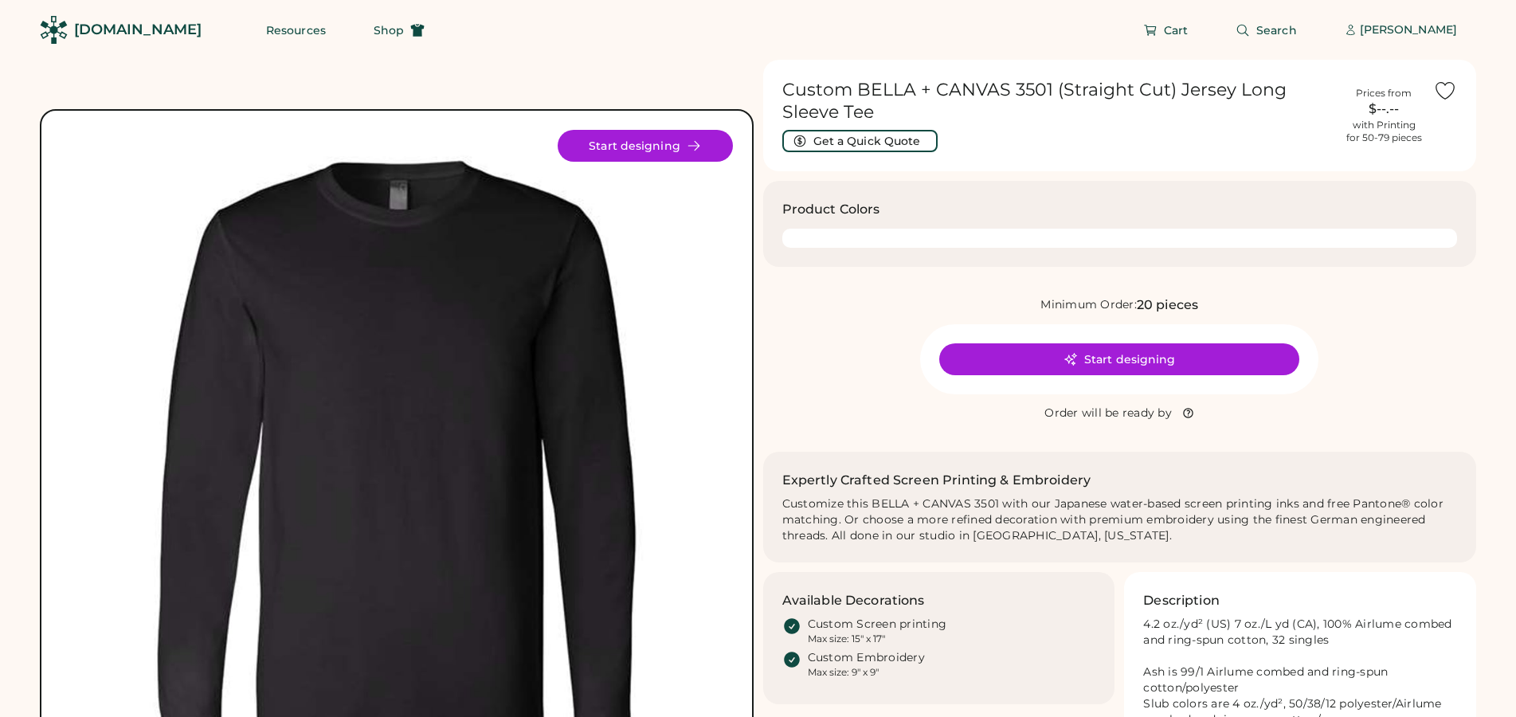
scroll to position [244, 0]
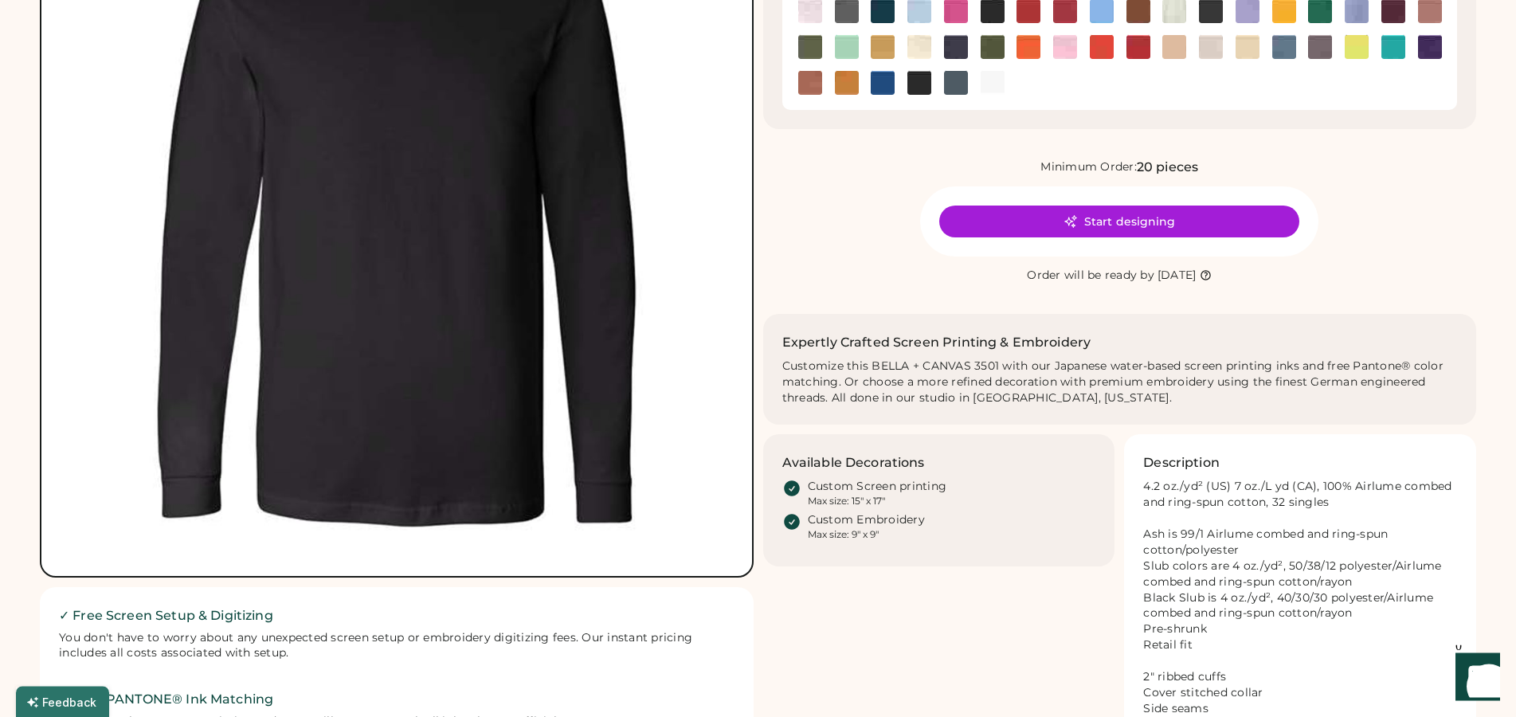
scroll to position [244, 0]
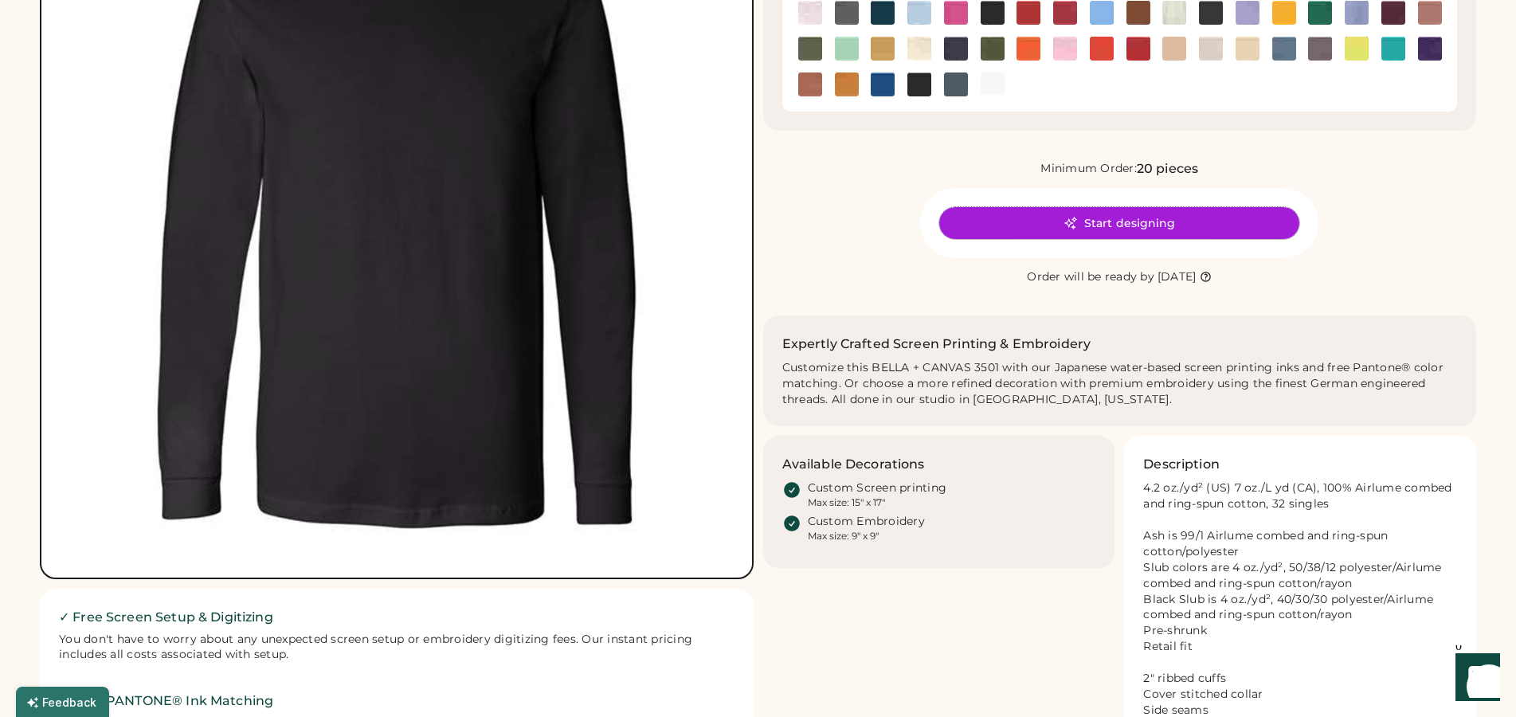
click at [1185, 233] on button "Start designing" at bounding box center [1119, 223] width 360 height 32
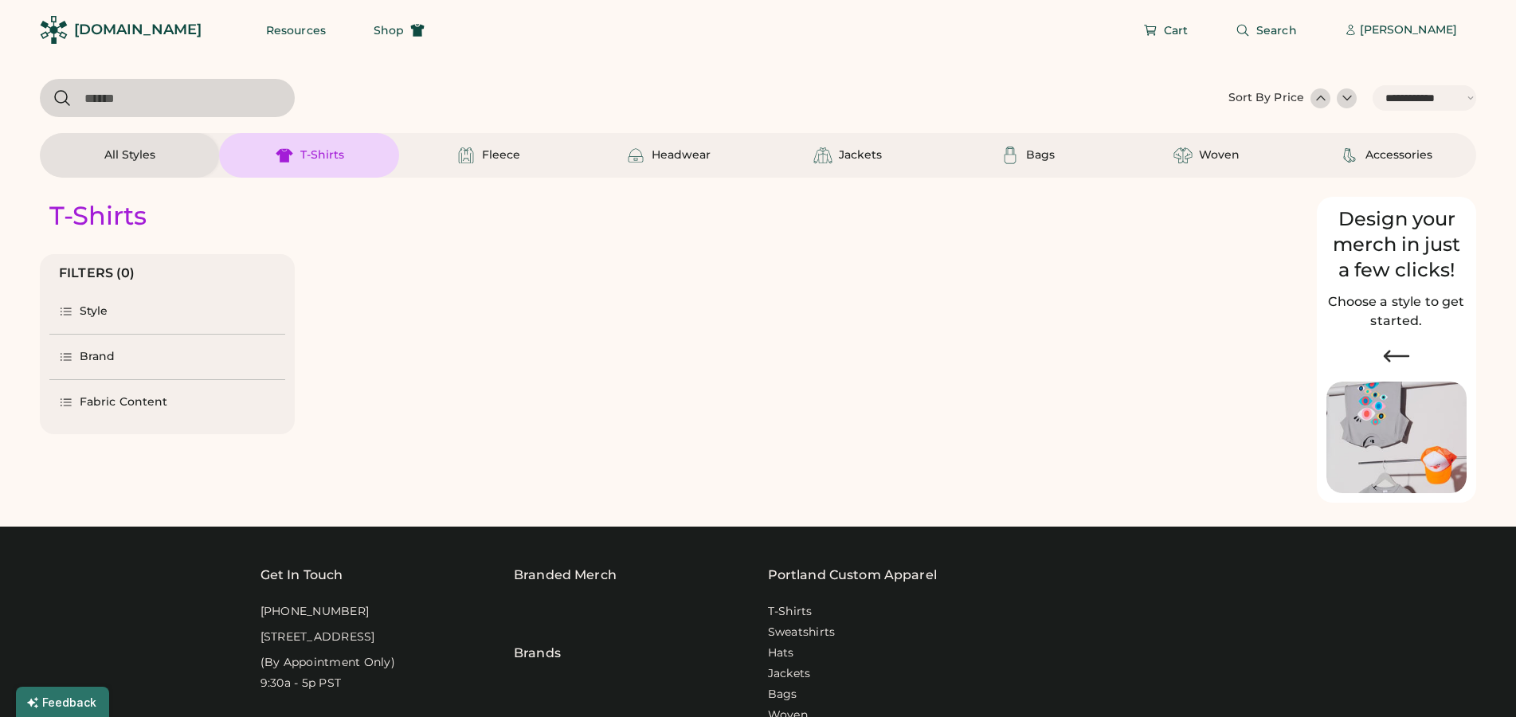
select select "*****"
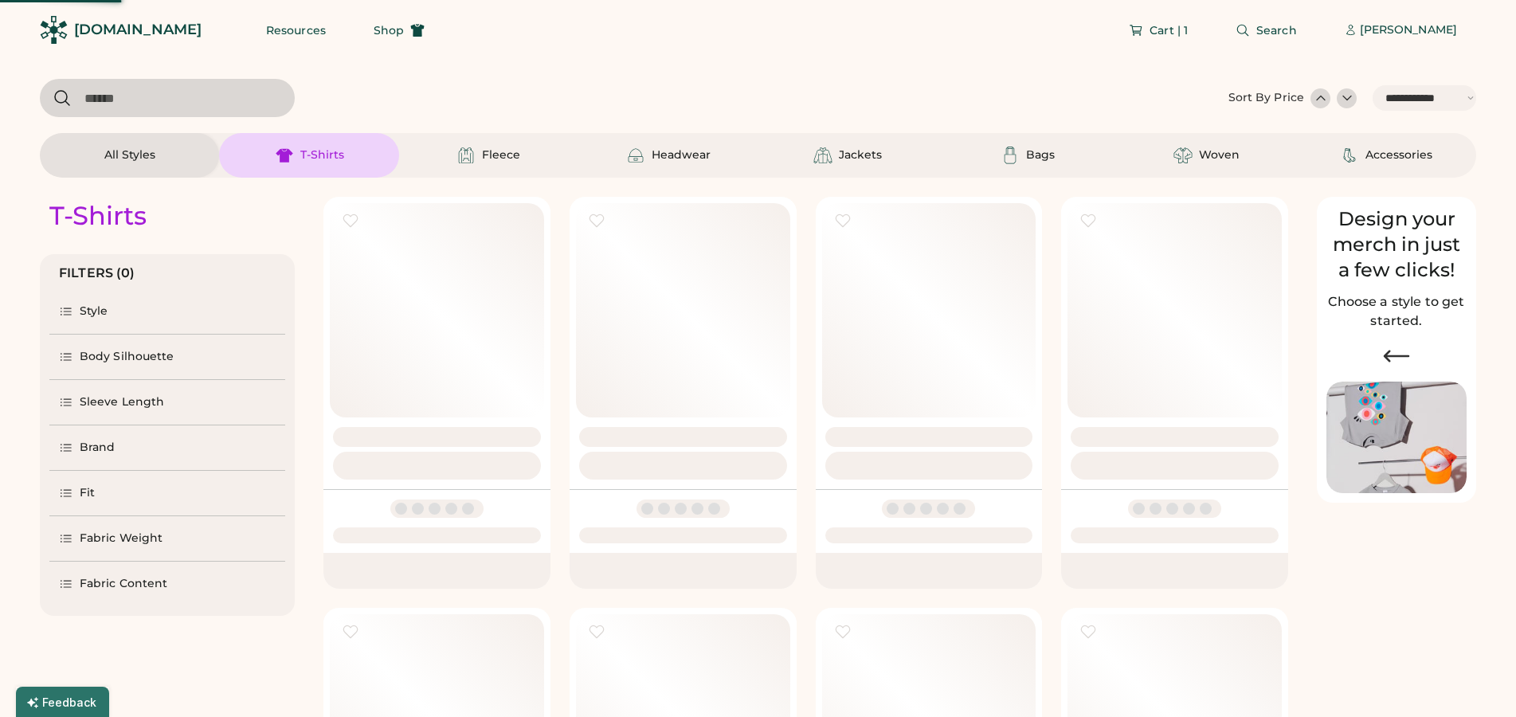
select select "*"
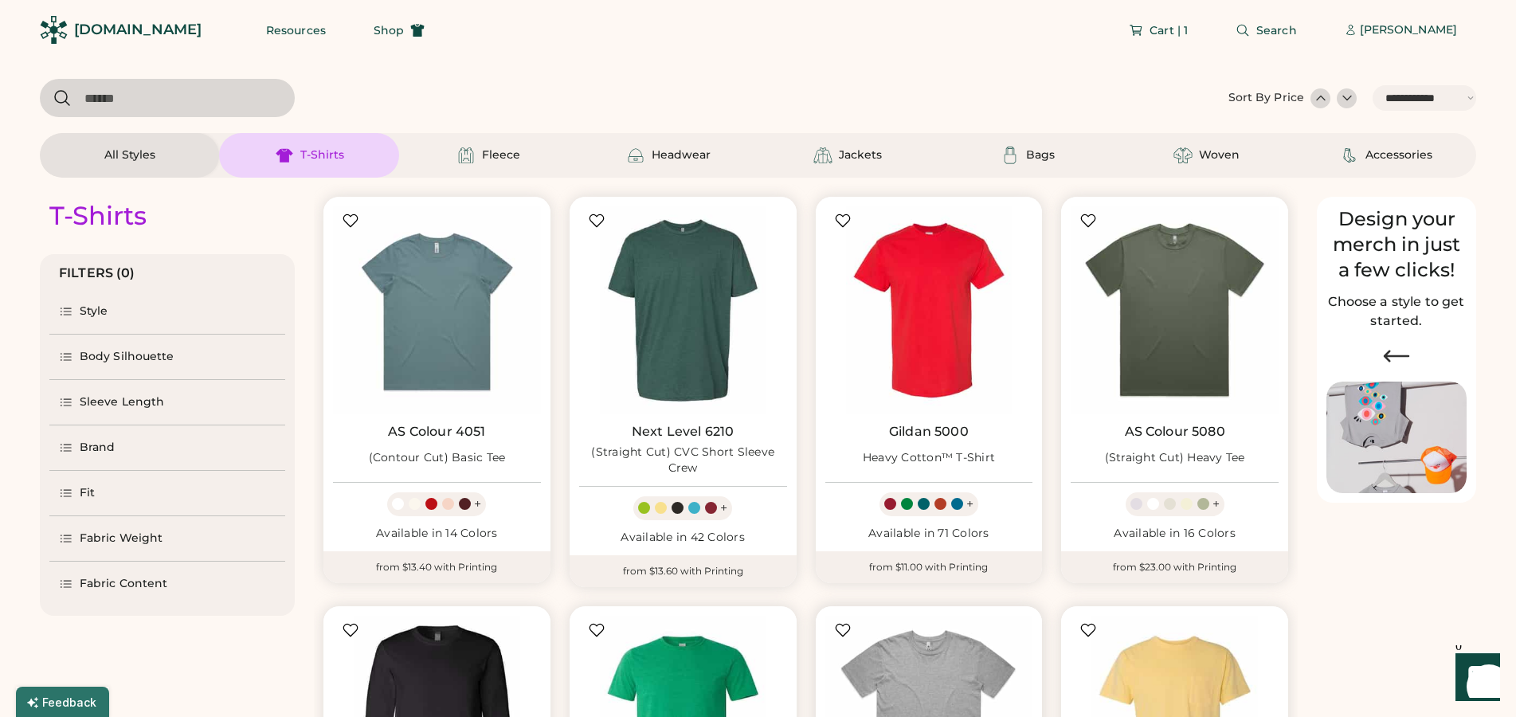
scroll to position [325, 0]
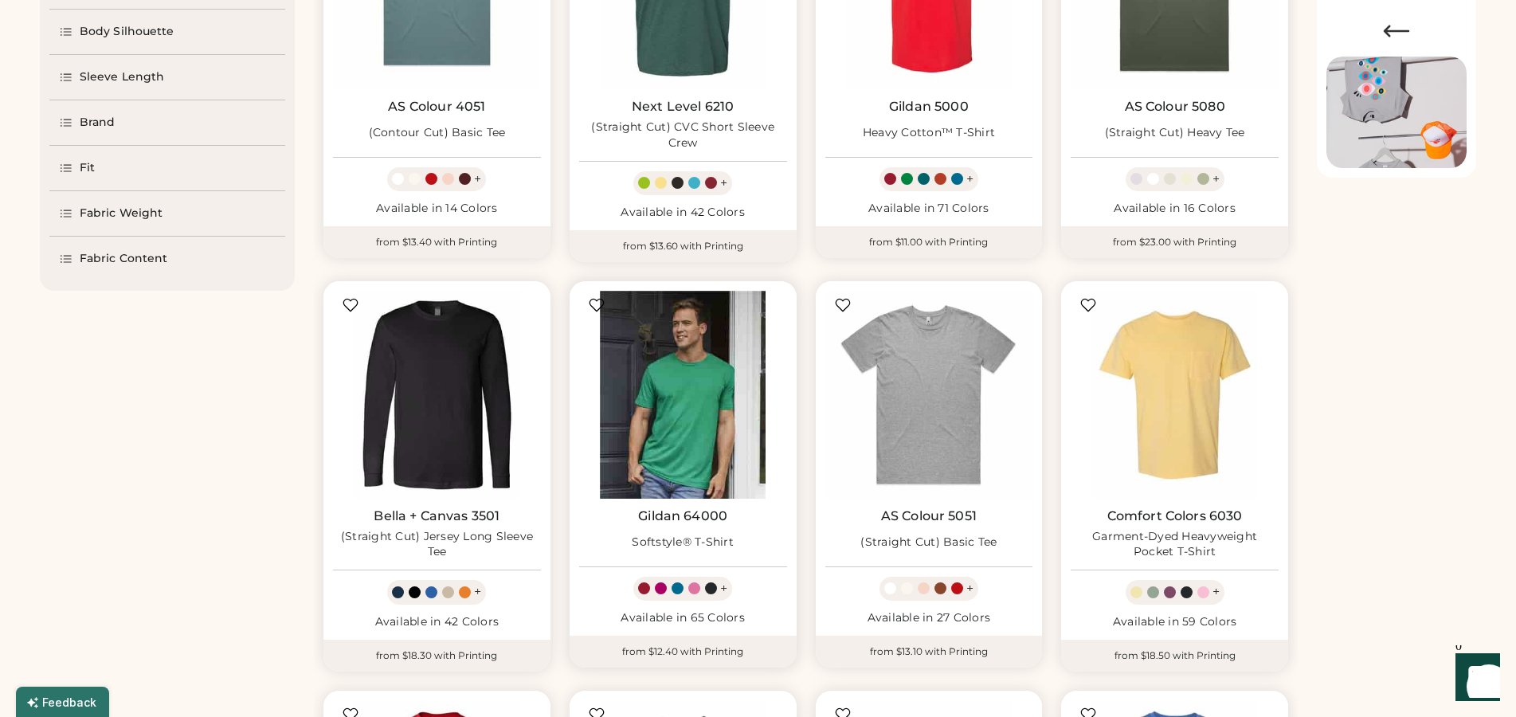
click at [688, 401] on img at bounding box center [683, 395] width 208 height 208
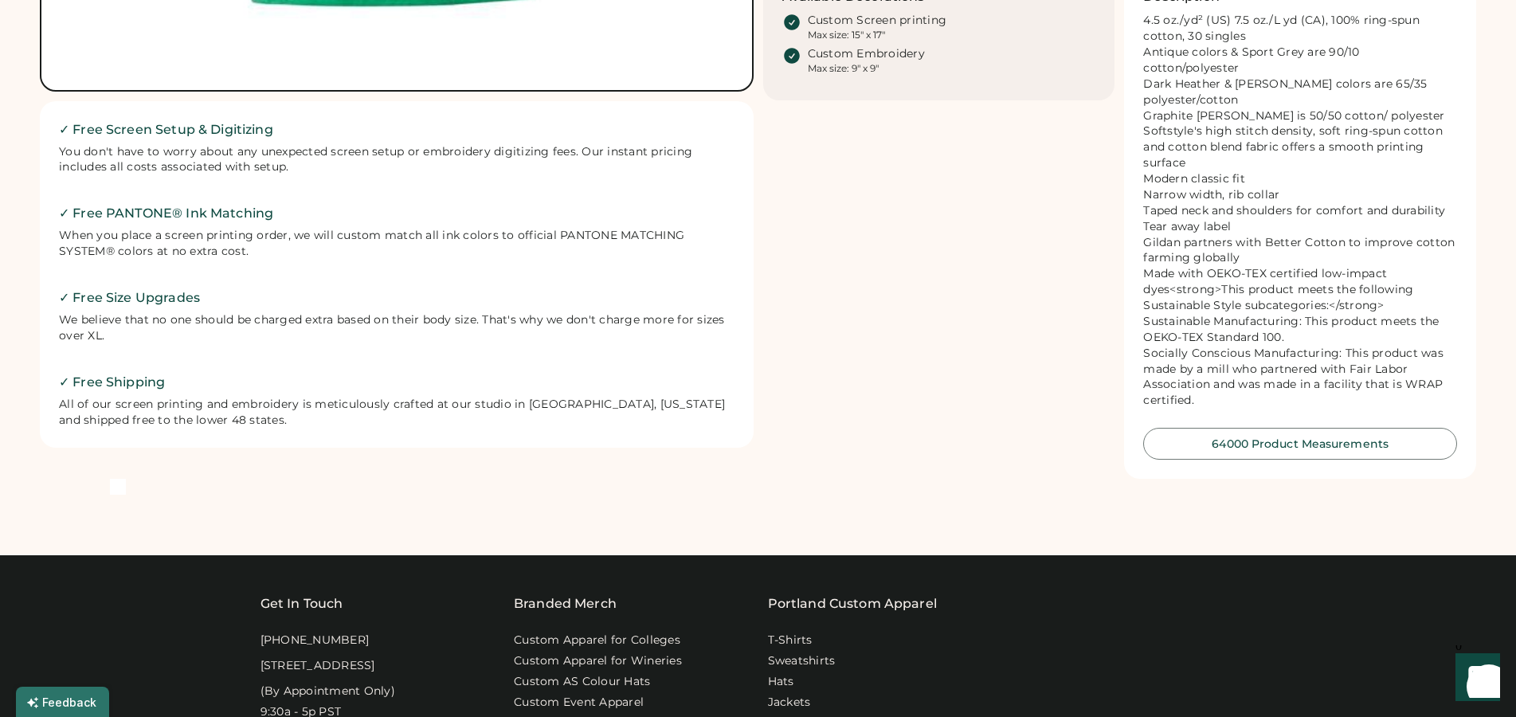
scroll to position [325, 0]
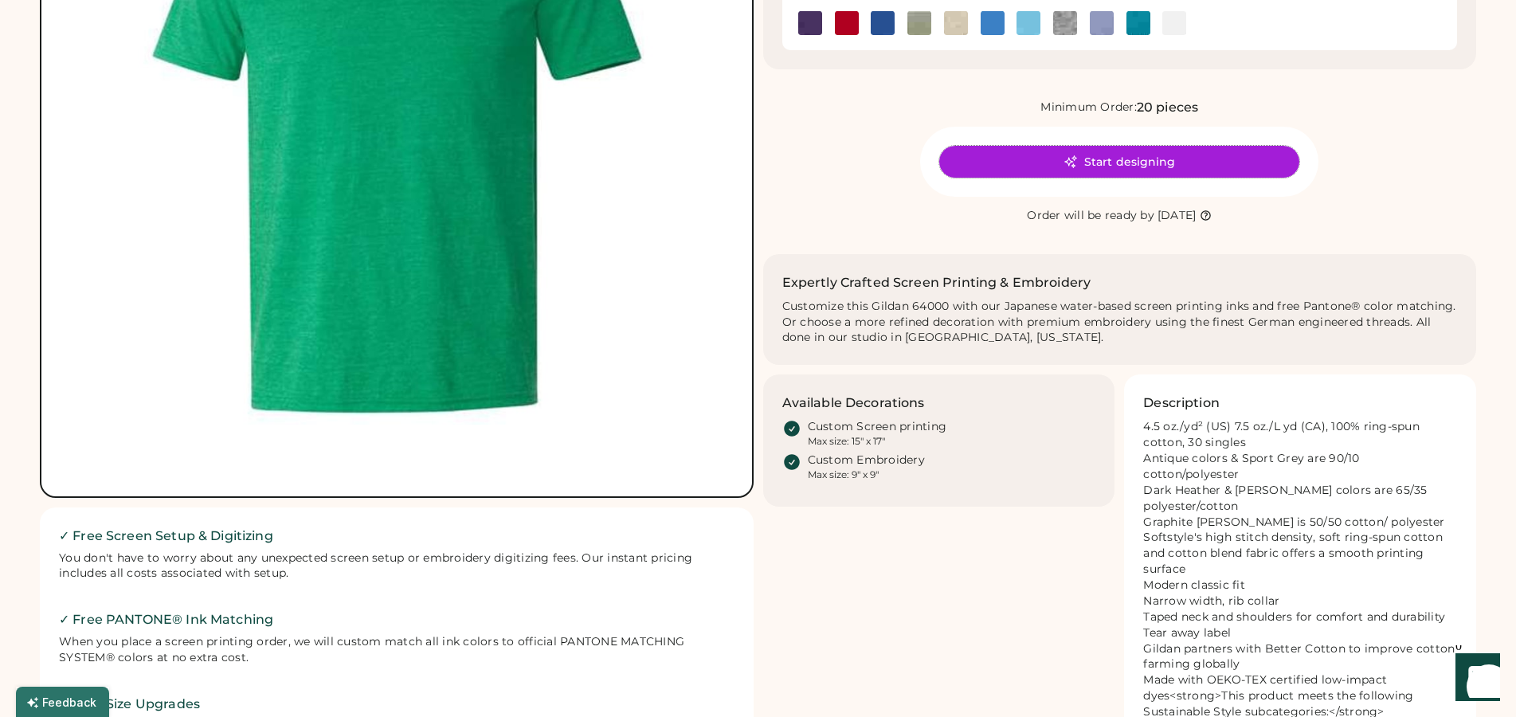
click at [1161, 165] on button "Start designing" at bounding box center [1119, 162] width 360 height 32
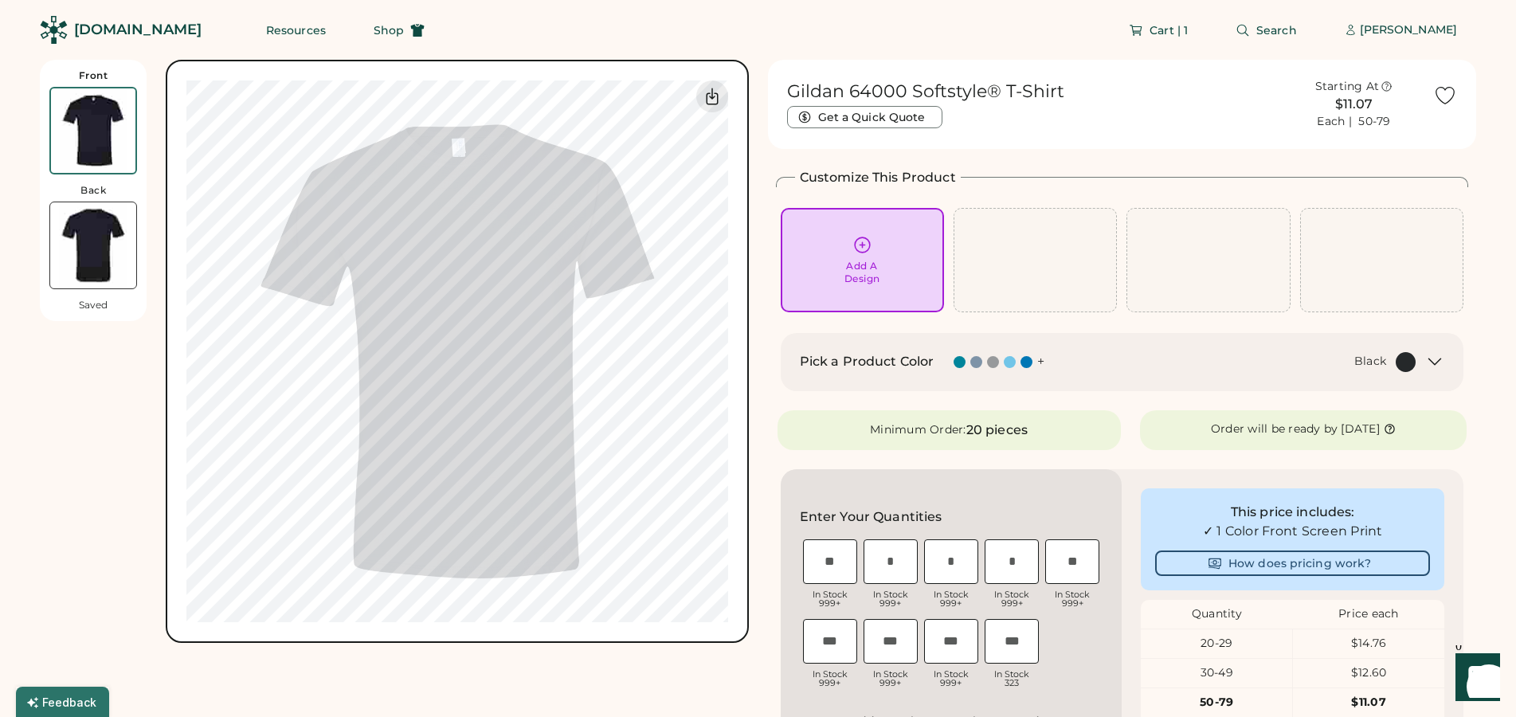
scroll to position [163, 0]
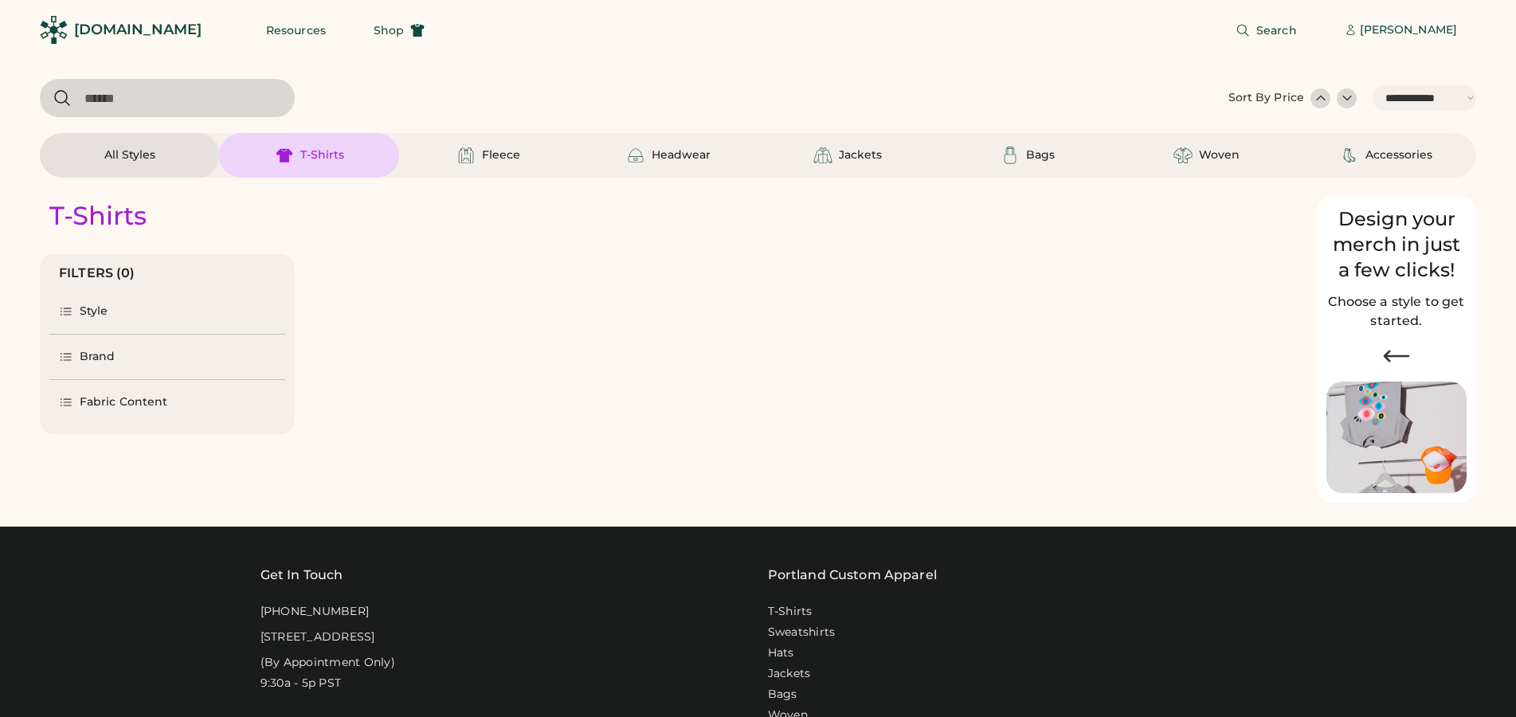
select select "*****"
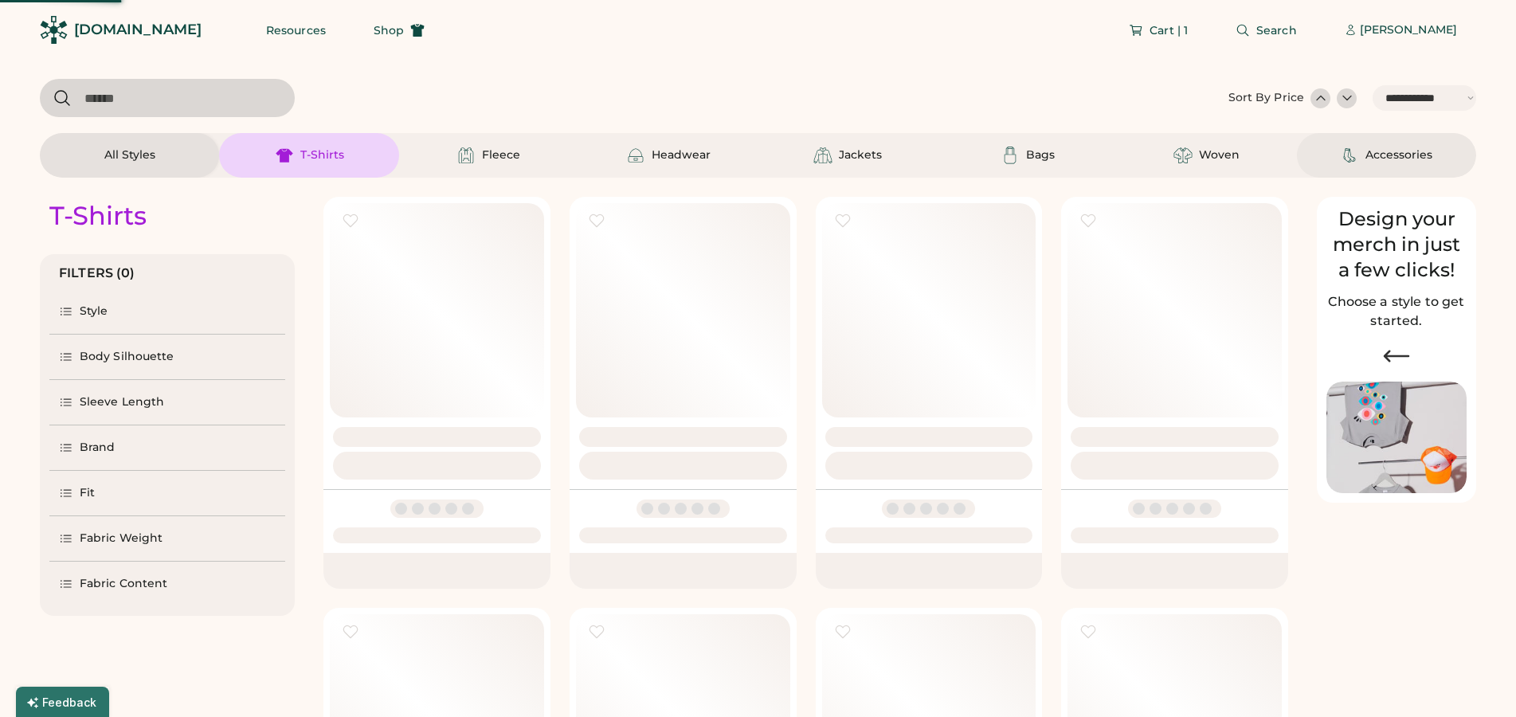
select select "*"
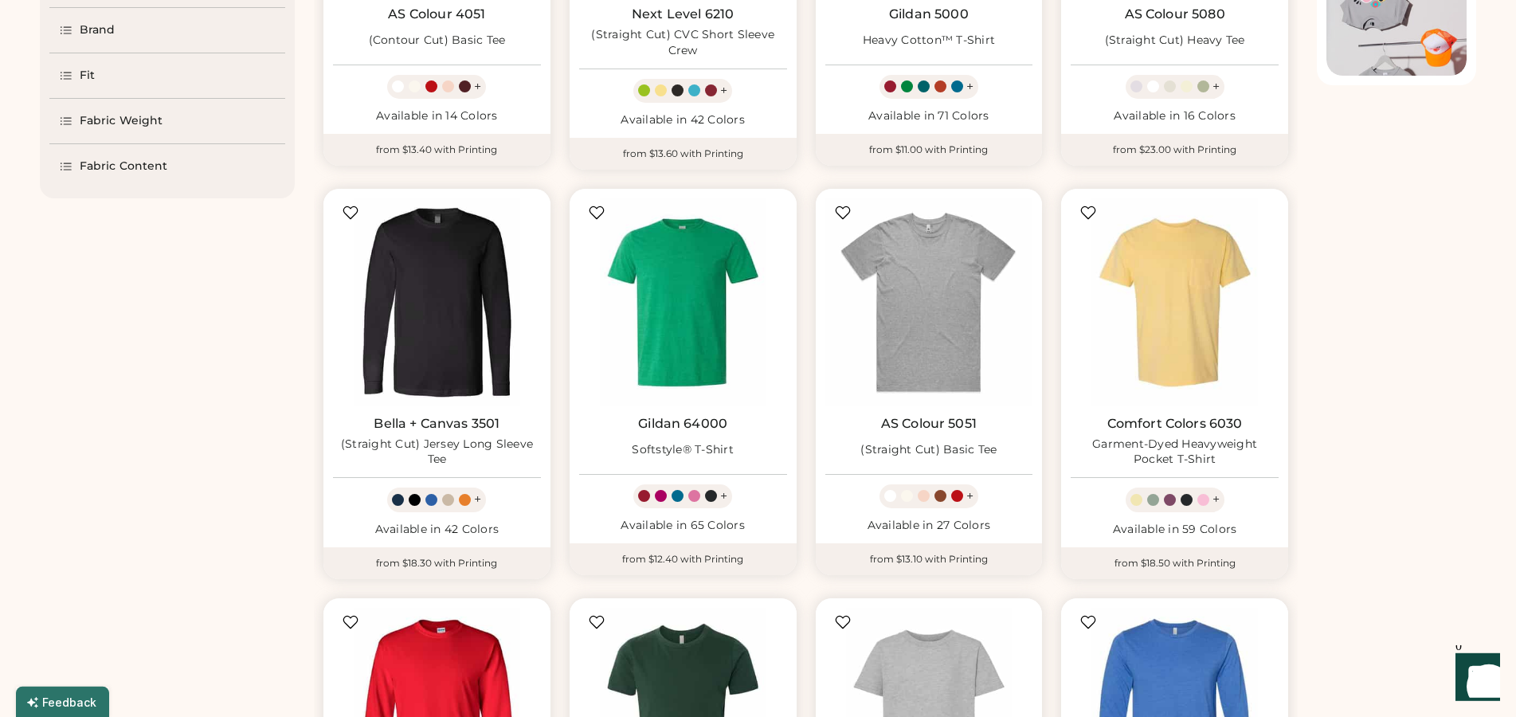
scroll to position [488, 0]
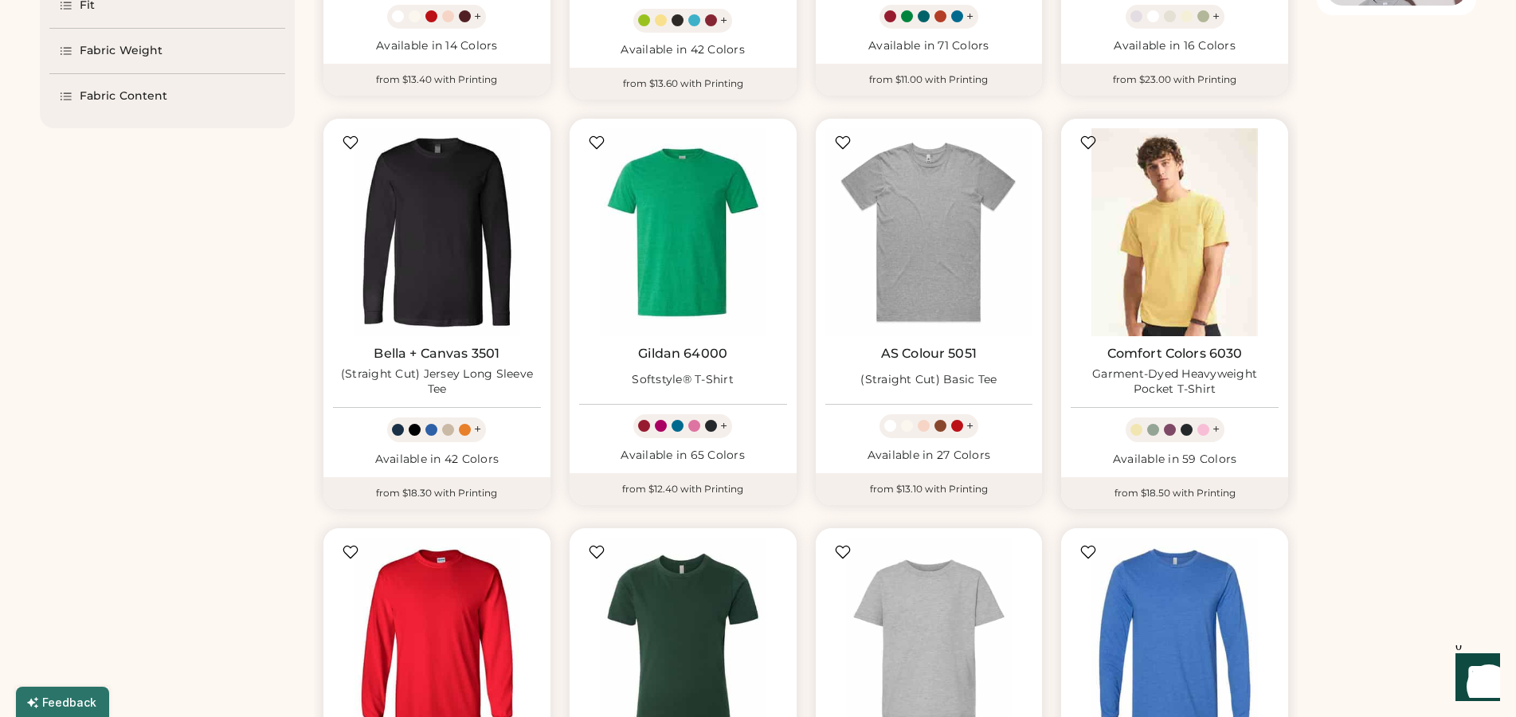
click at [1168, 252] on img at bounding box center [1175, 232] width 208 height 208
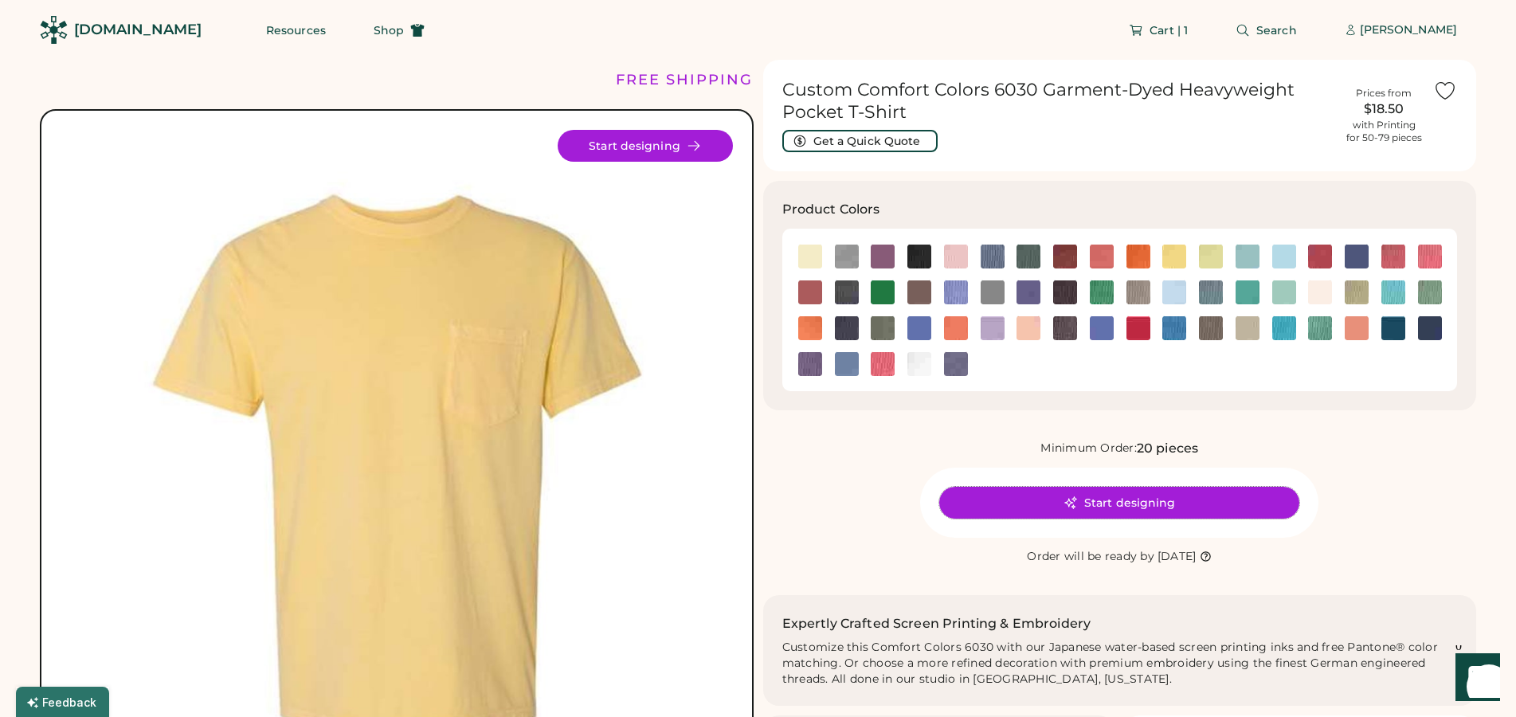
click at [1229, 503] on button "Start designing" at bounding box center [1119, 503] width 360 height 32
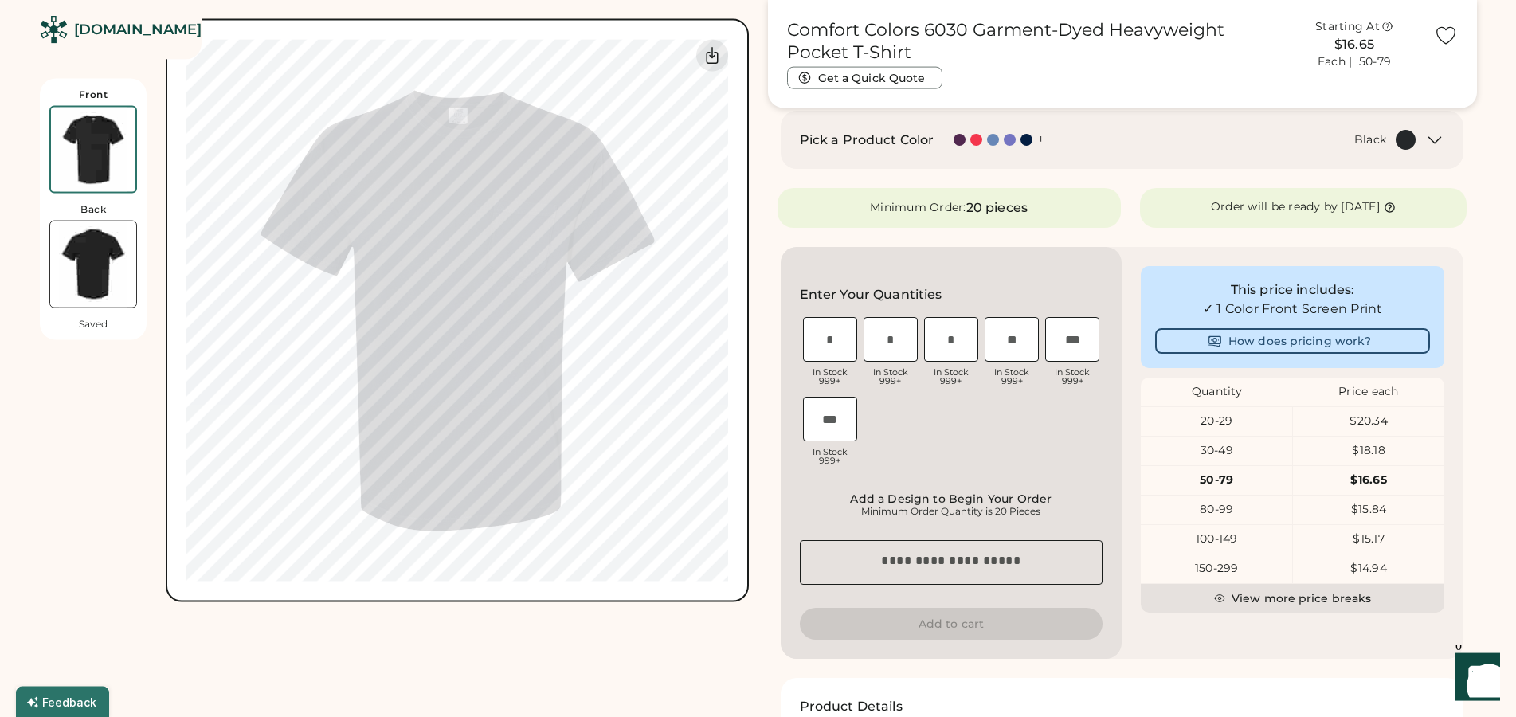
scroll to position [244, 0]
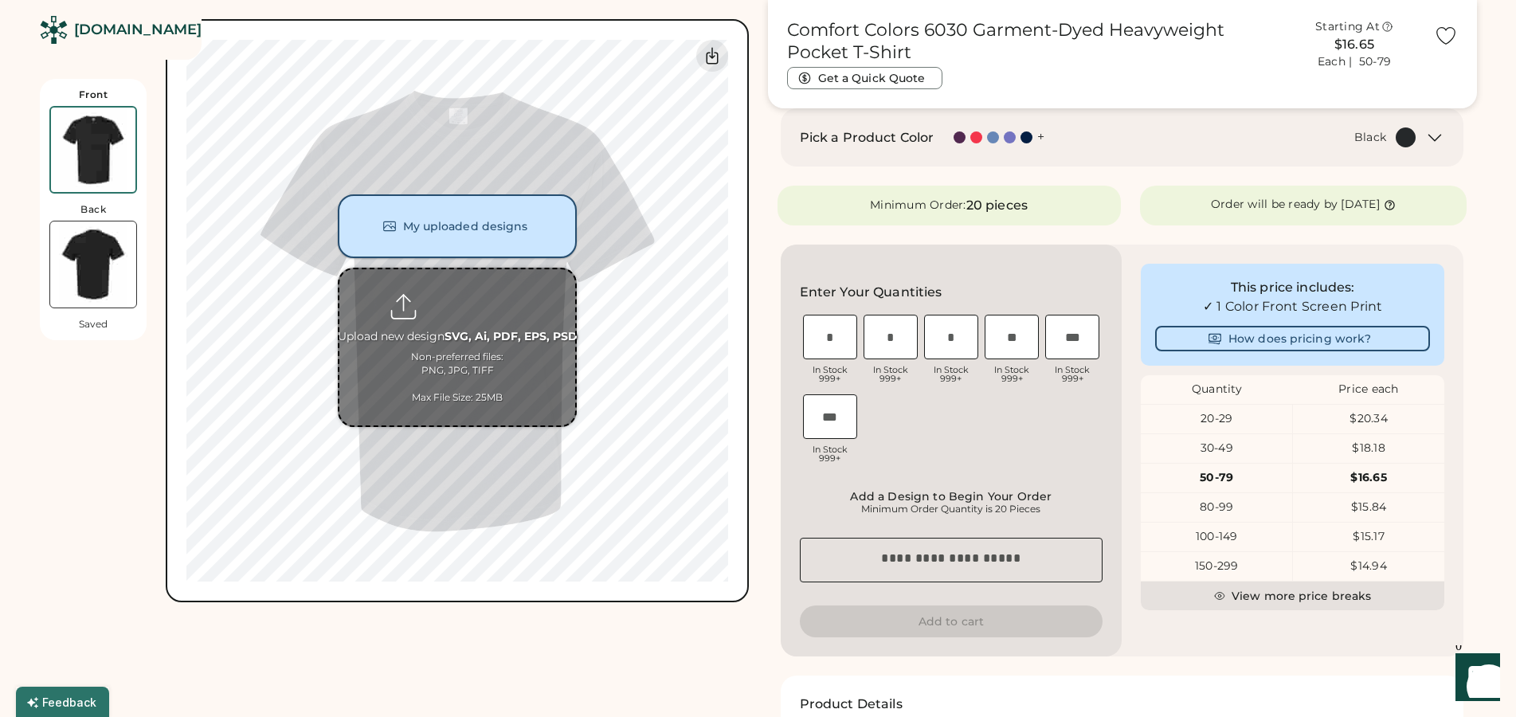
click at [531, 225] on button "My uploaded designs" at bounding box center [457, 226] width 239 height 64
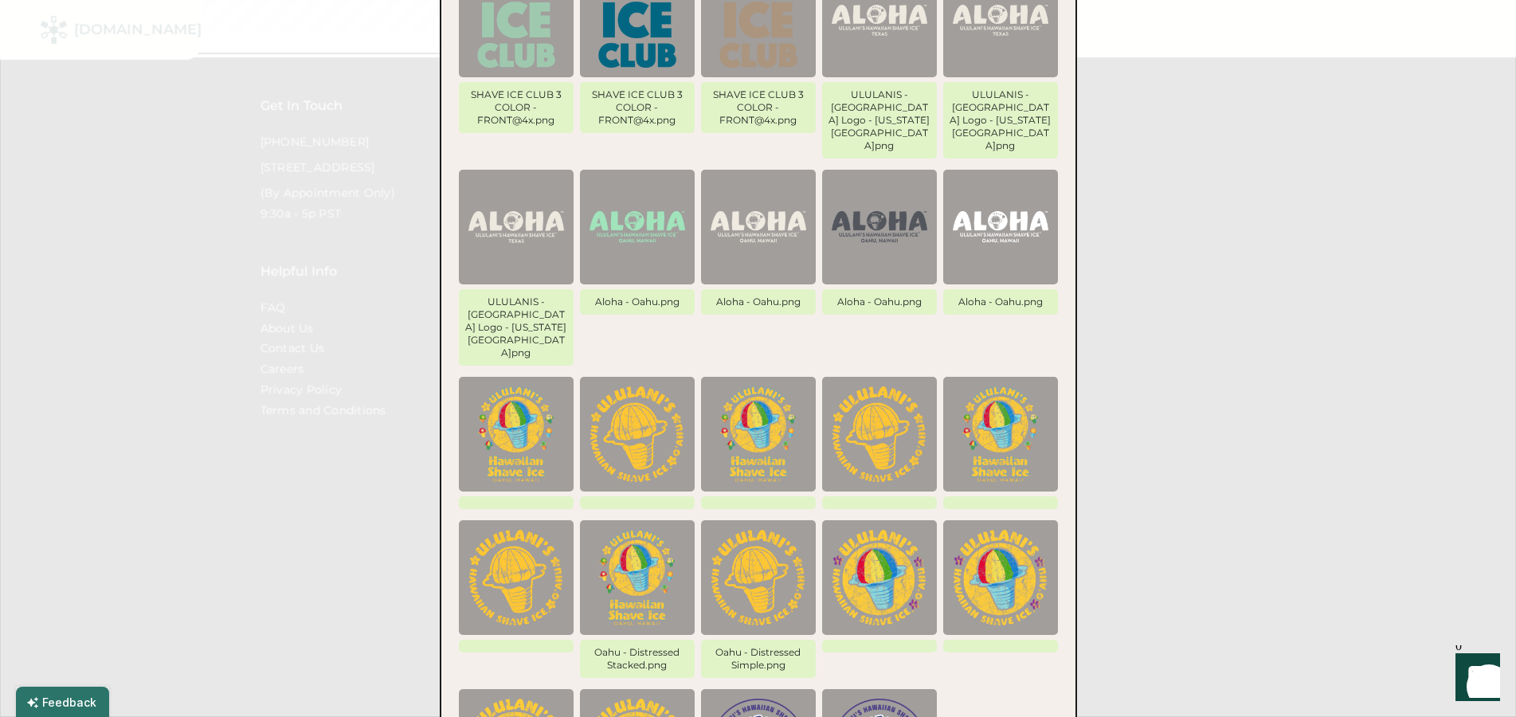
scroll to position [1484, 0]
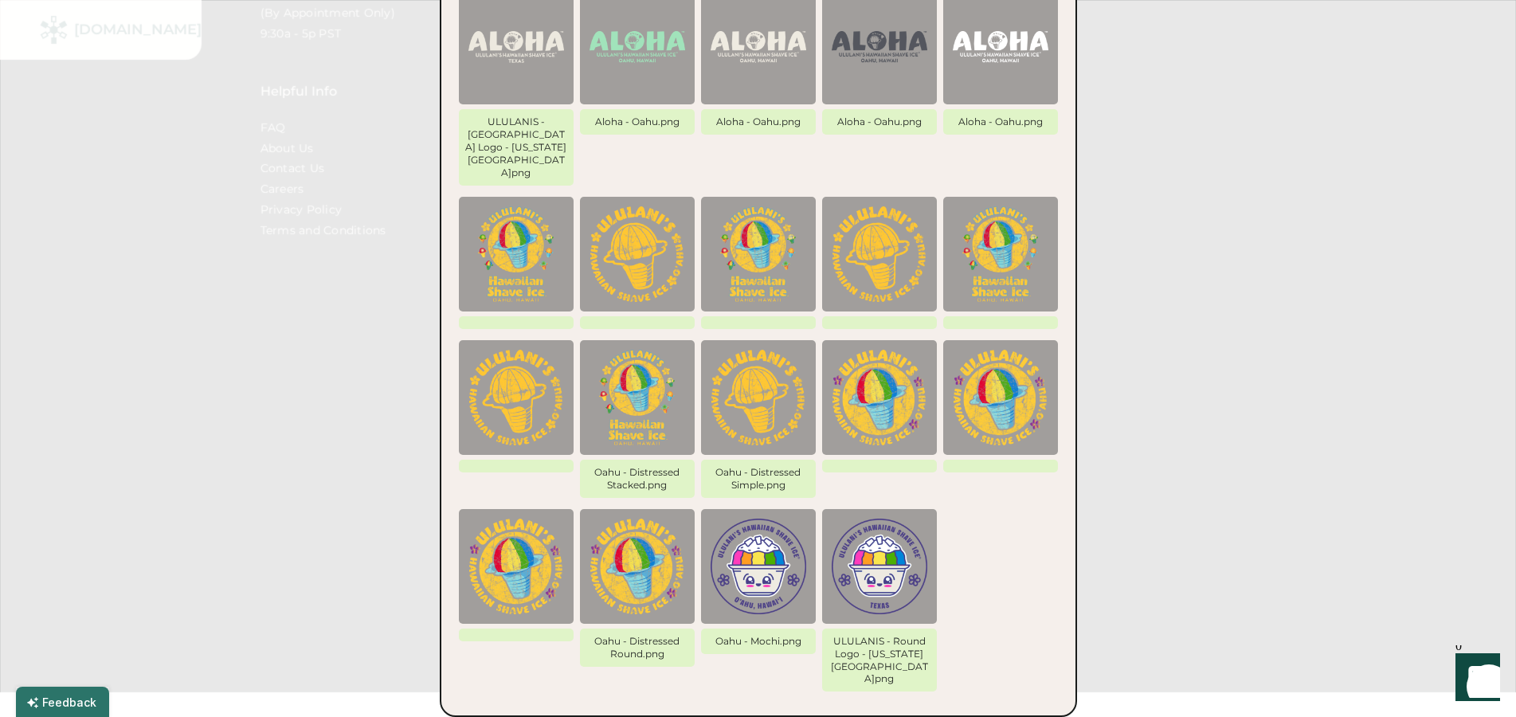
click at [762, 519] on img at bounding box center [759, 567] width 96 height 96
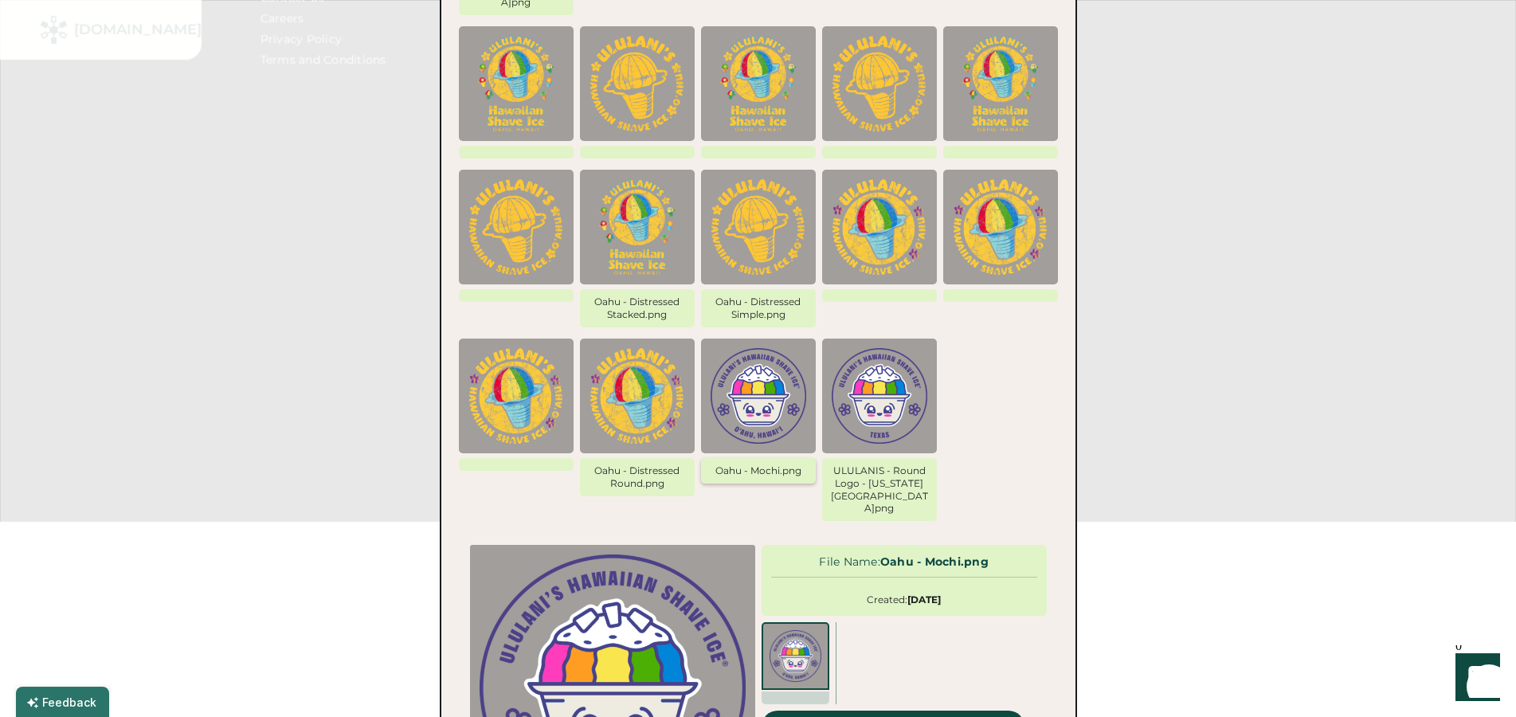
scroll to position [1690, 0]
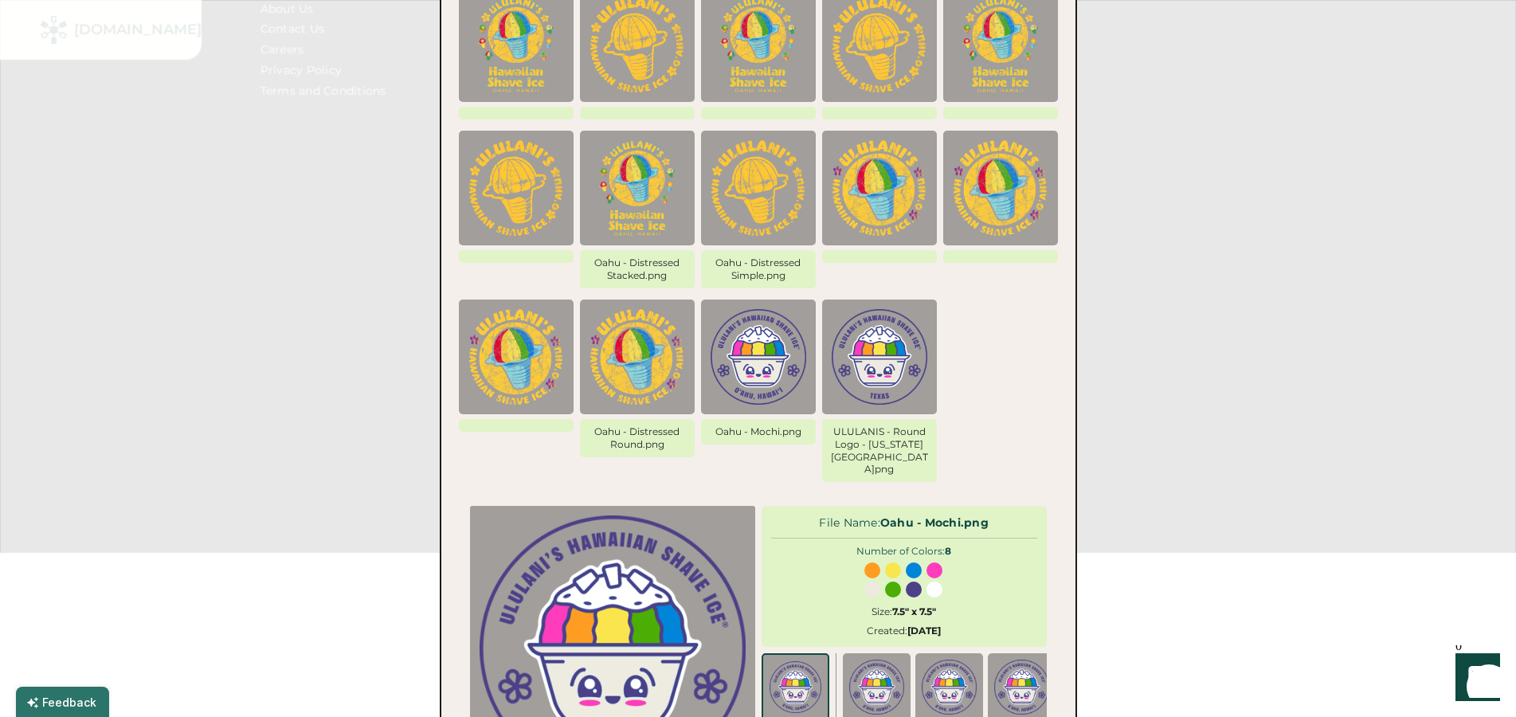
scroll to position [1691, 0]
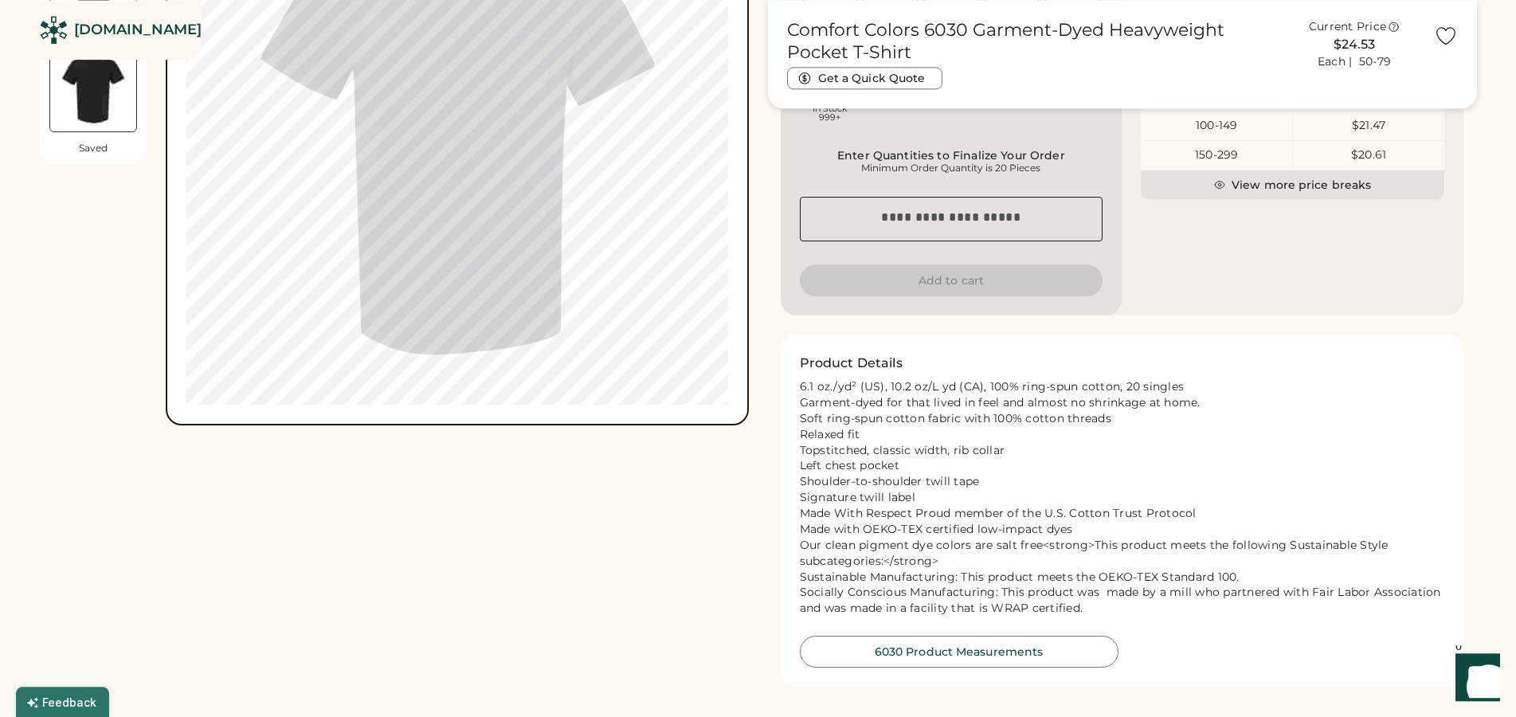
scroll to position [610, 0]
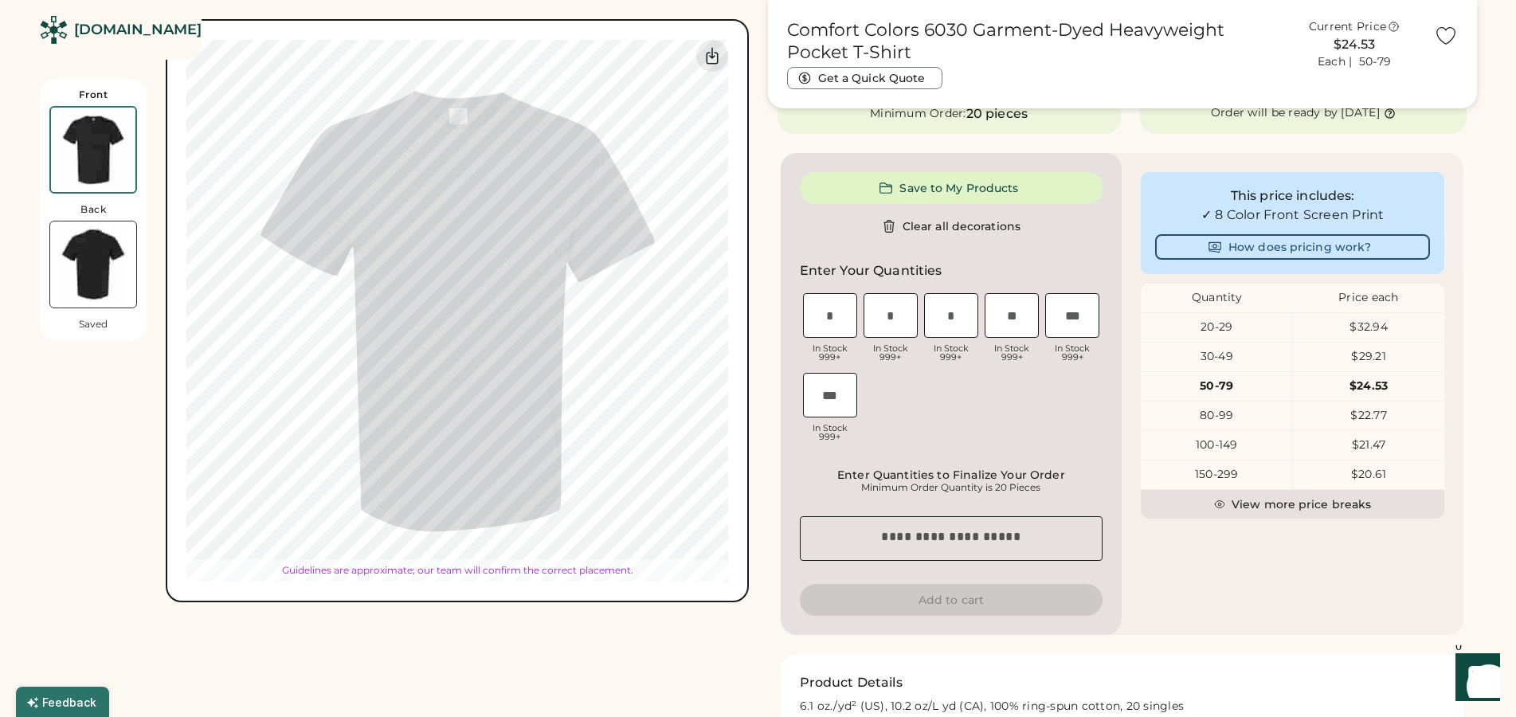
type input "****"
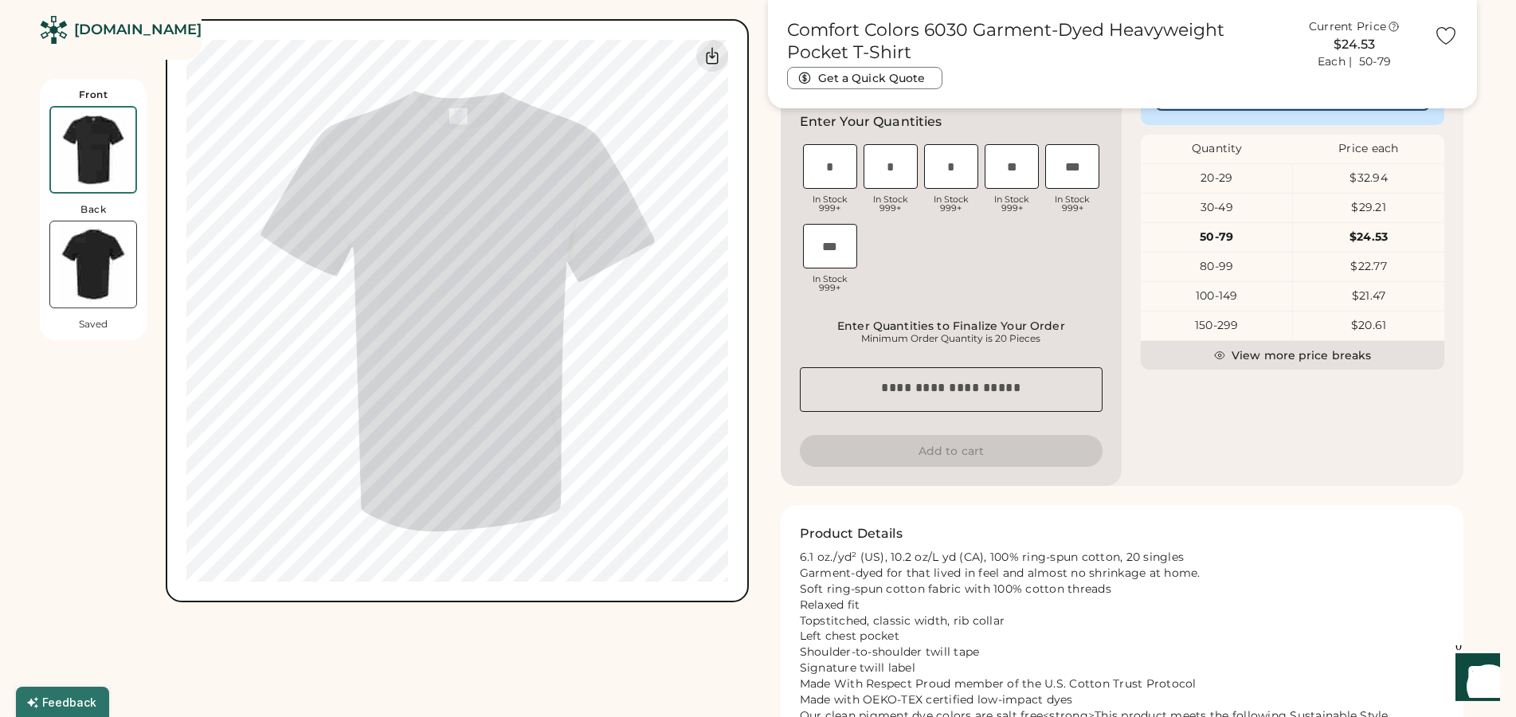
scroll to position [447, 0]
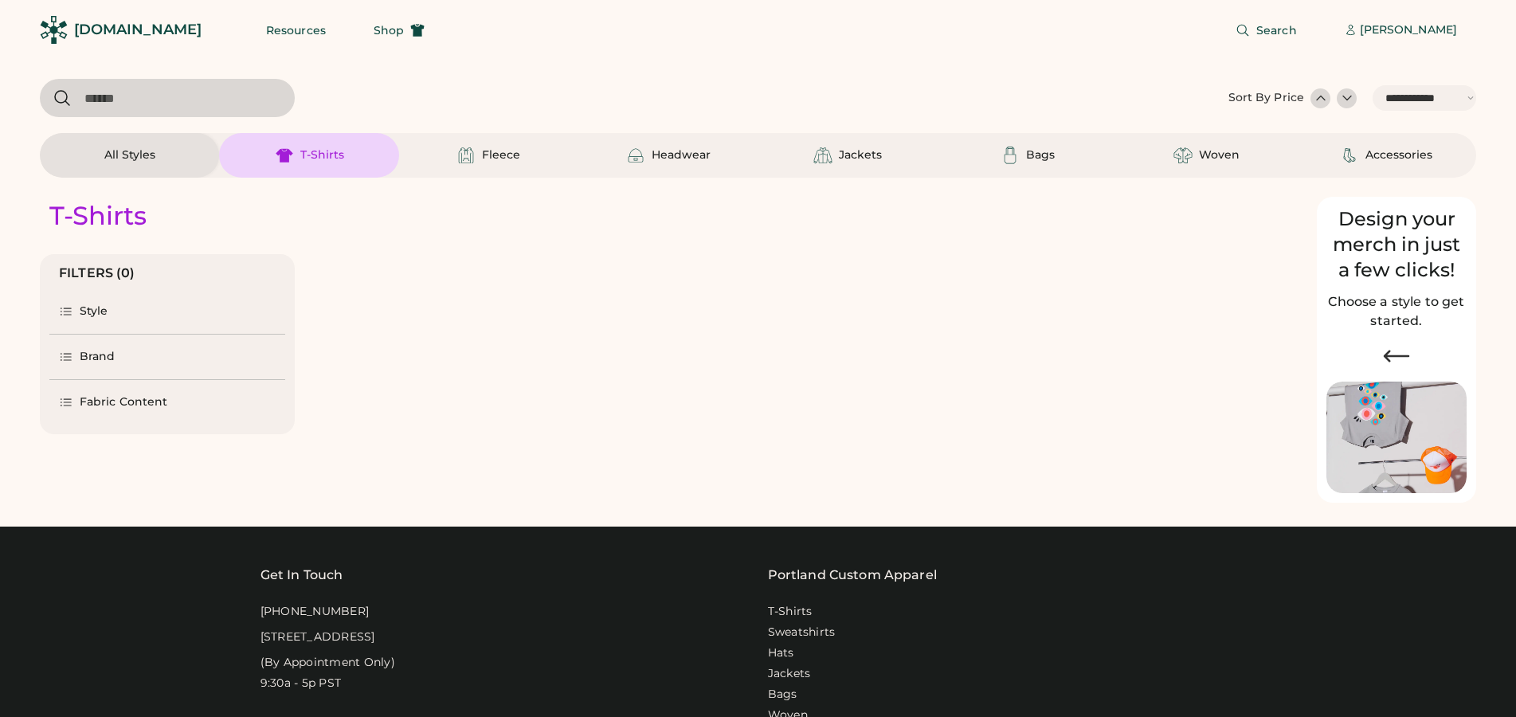
select select "*****"
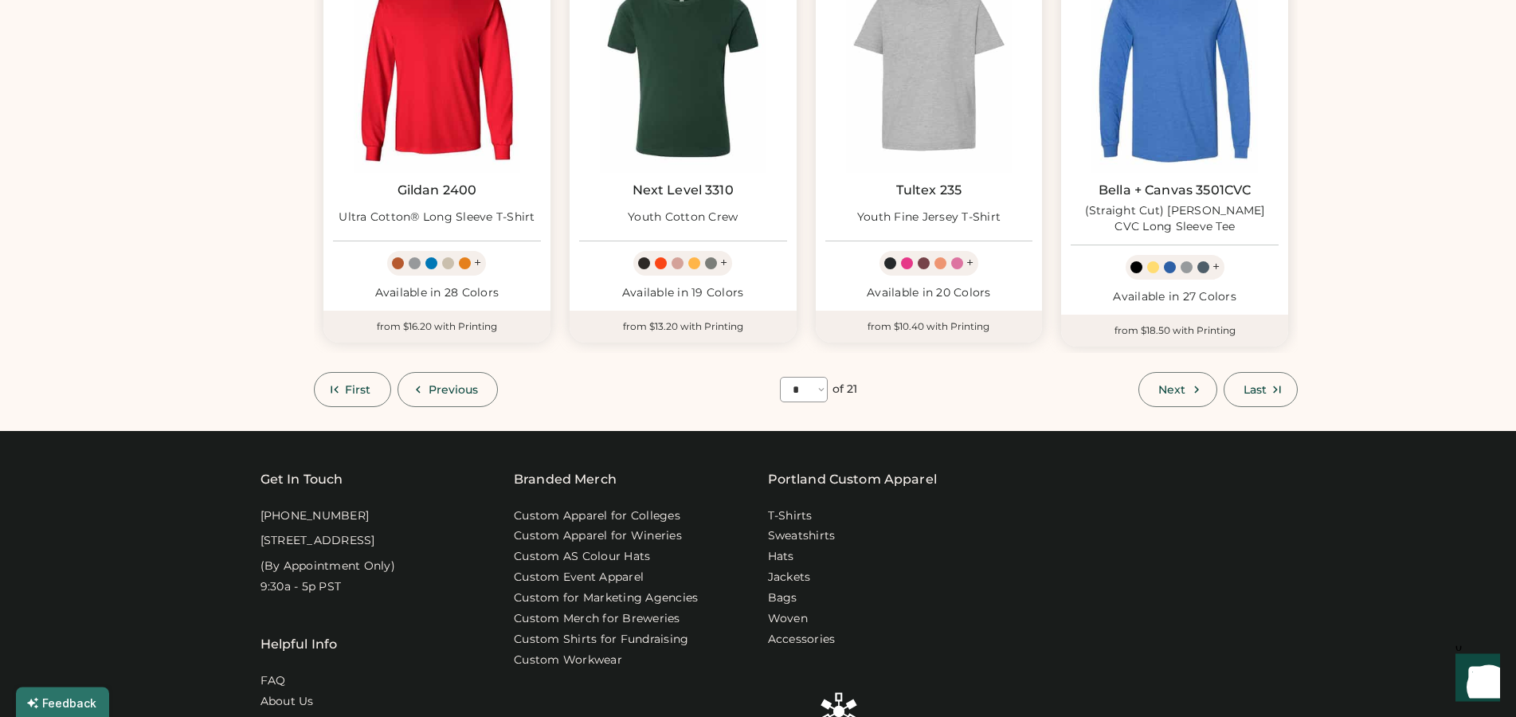
scroll to position [1183, 0]
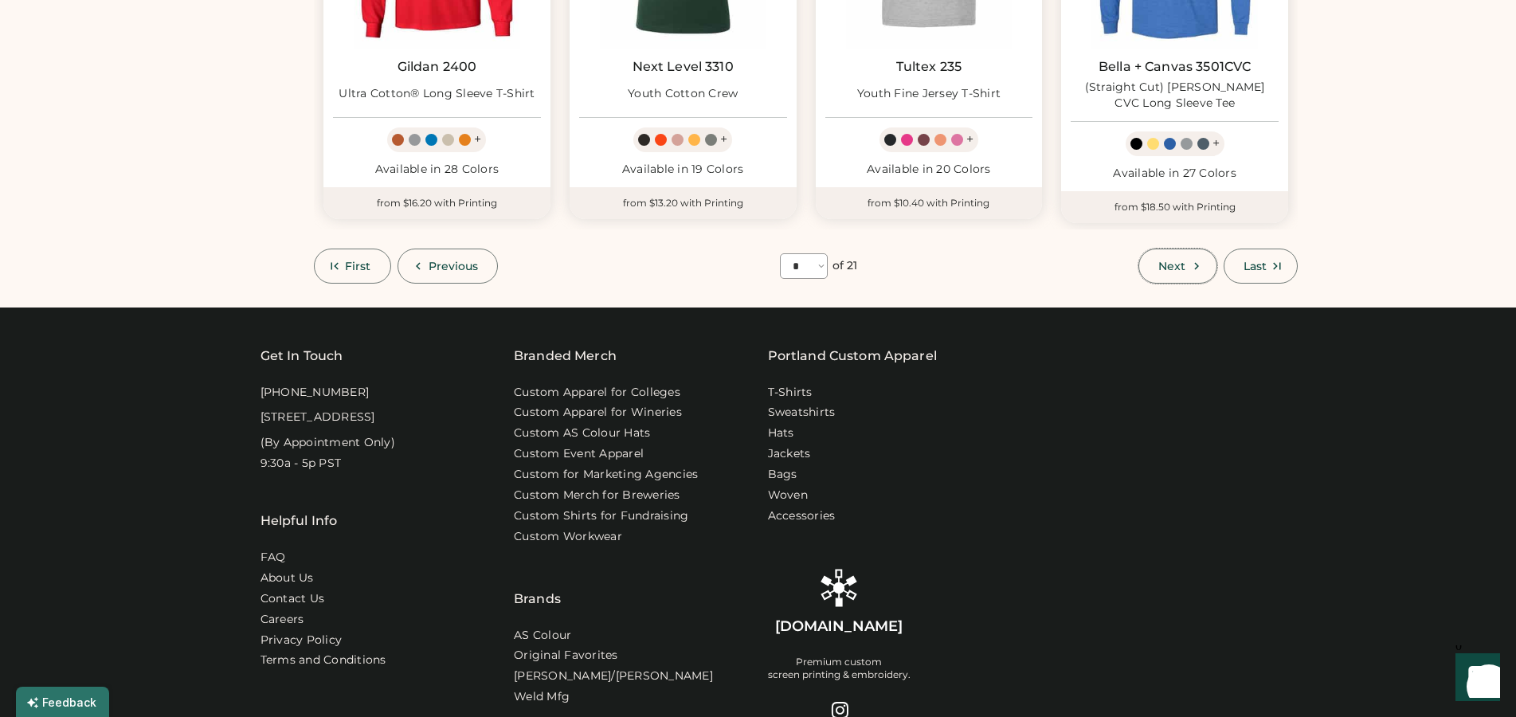
click at [1171, 263] on span "Next" at bounding box center [1172, 266] width 27 height 11
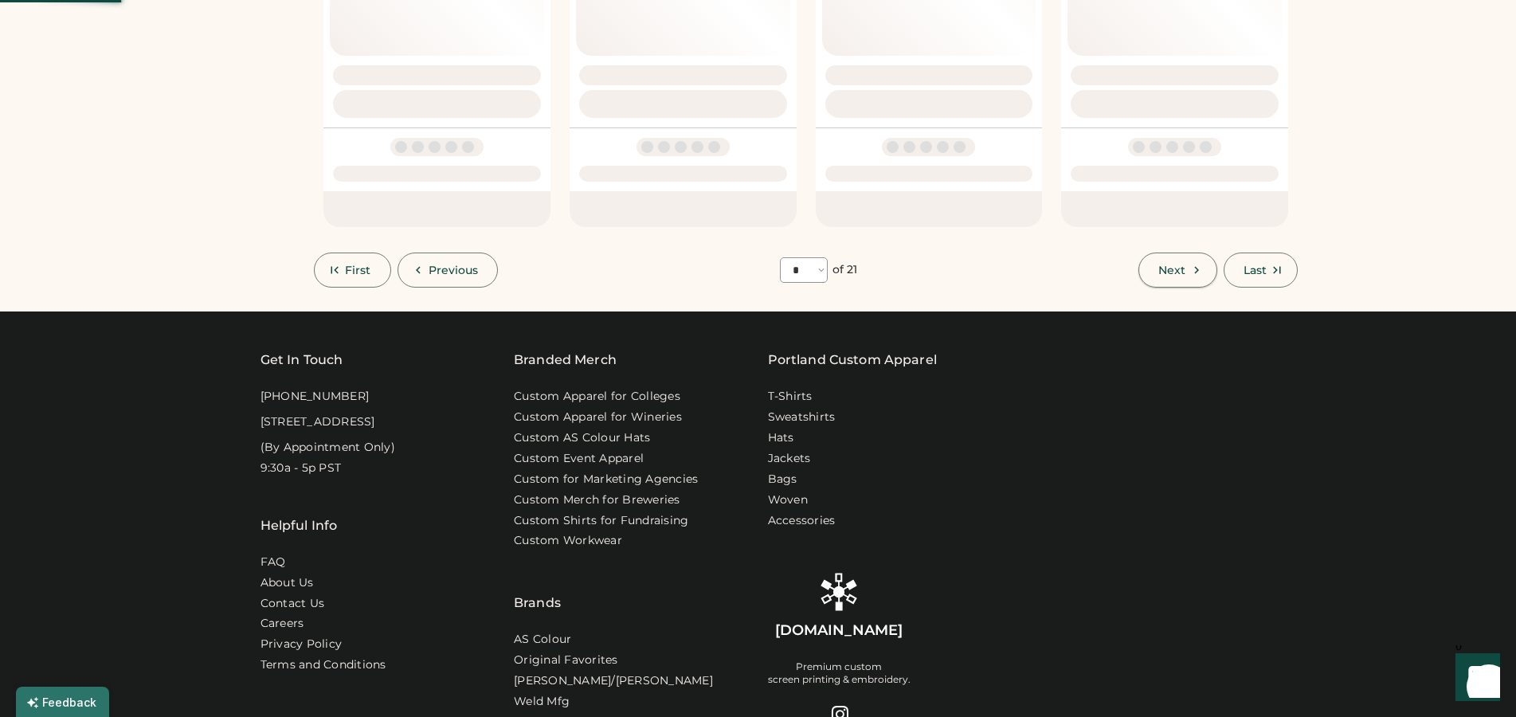
select select "*"
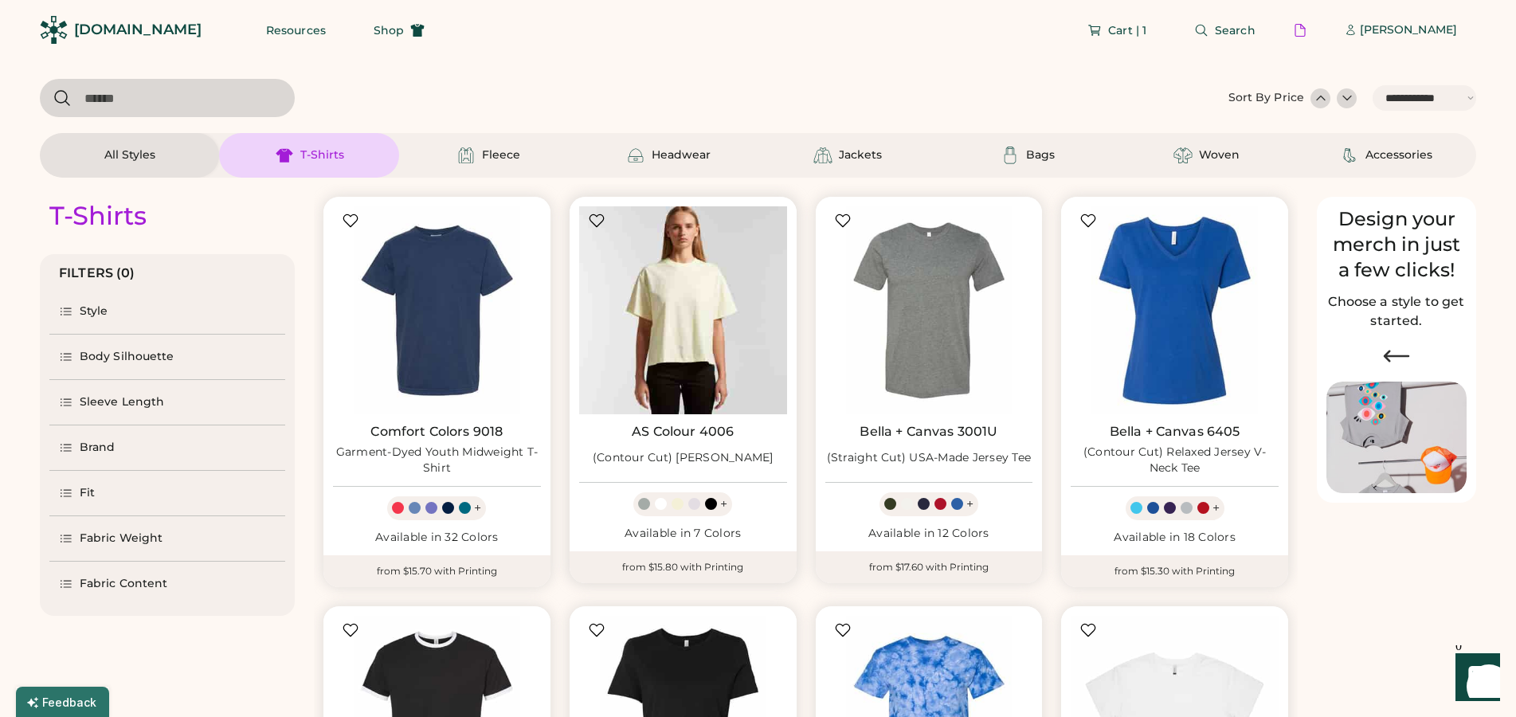
click at [684, 333] on img at bounding box center [683, 310] width 208 height 208
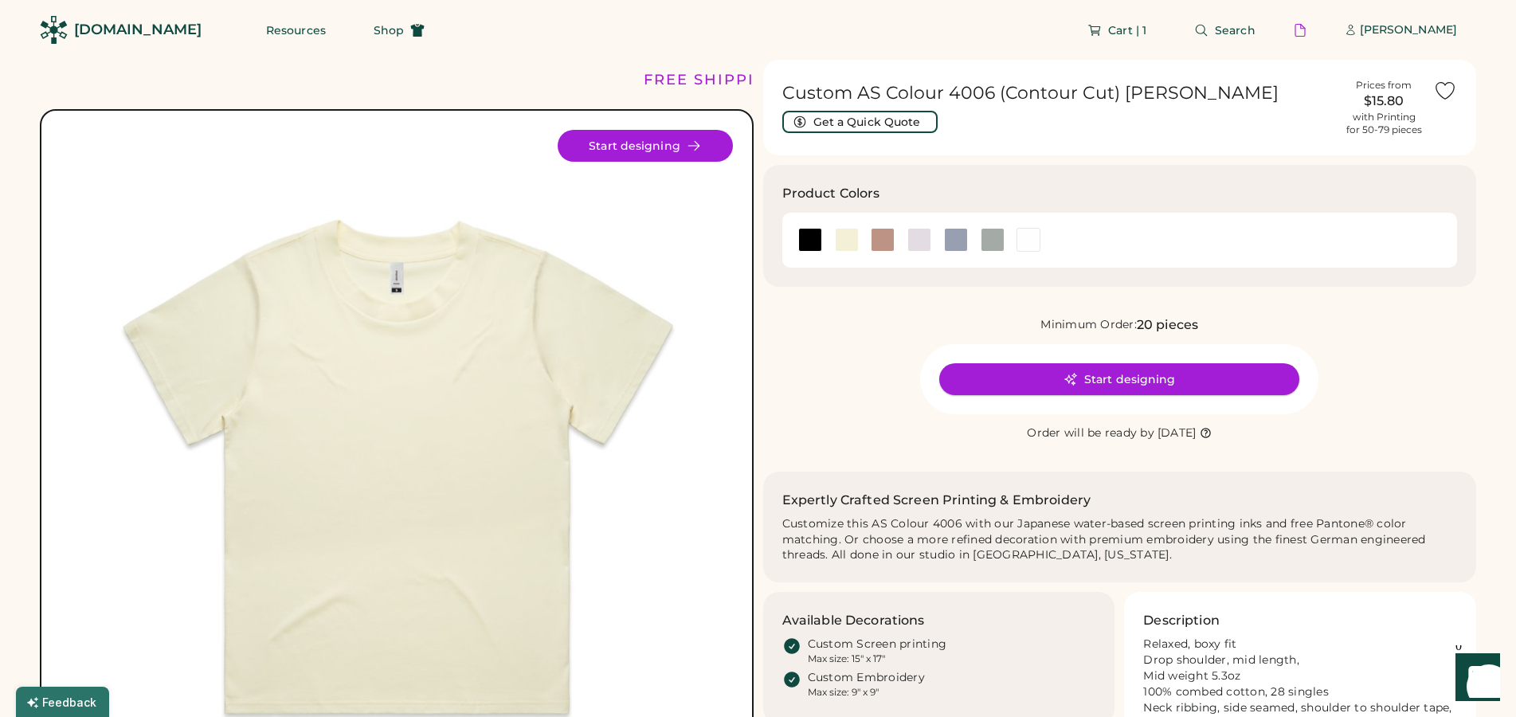
click at [1130, 375] on button "Start designing" at bounding box center [1119, 379] width 360 height 32
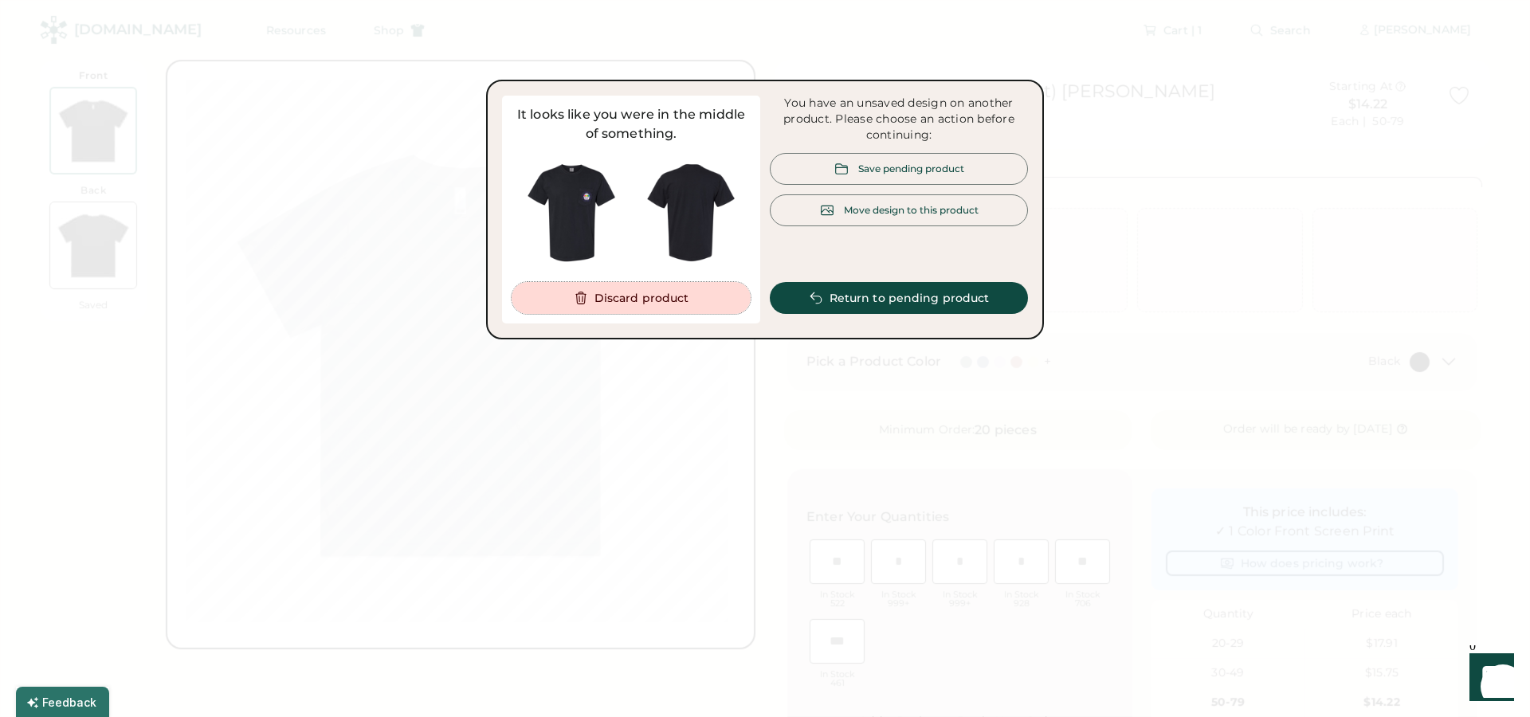
click at [661, 305] on button "Discard product" at bounding box center [631, 298] width 239 height 32
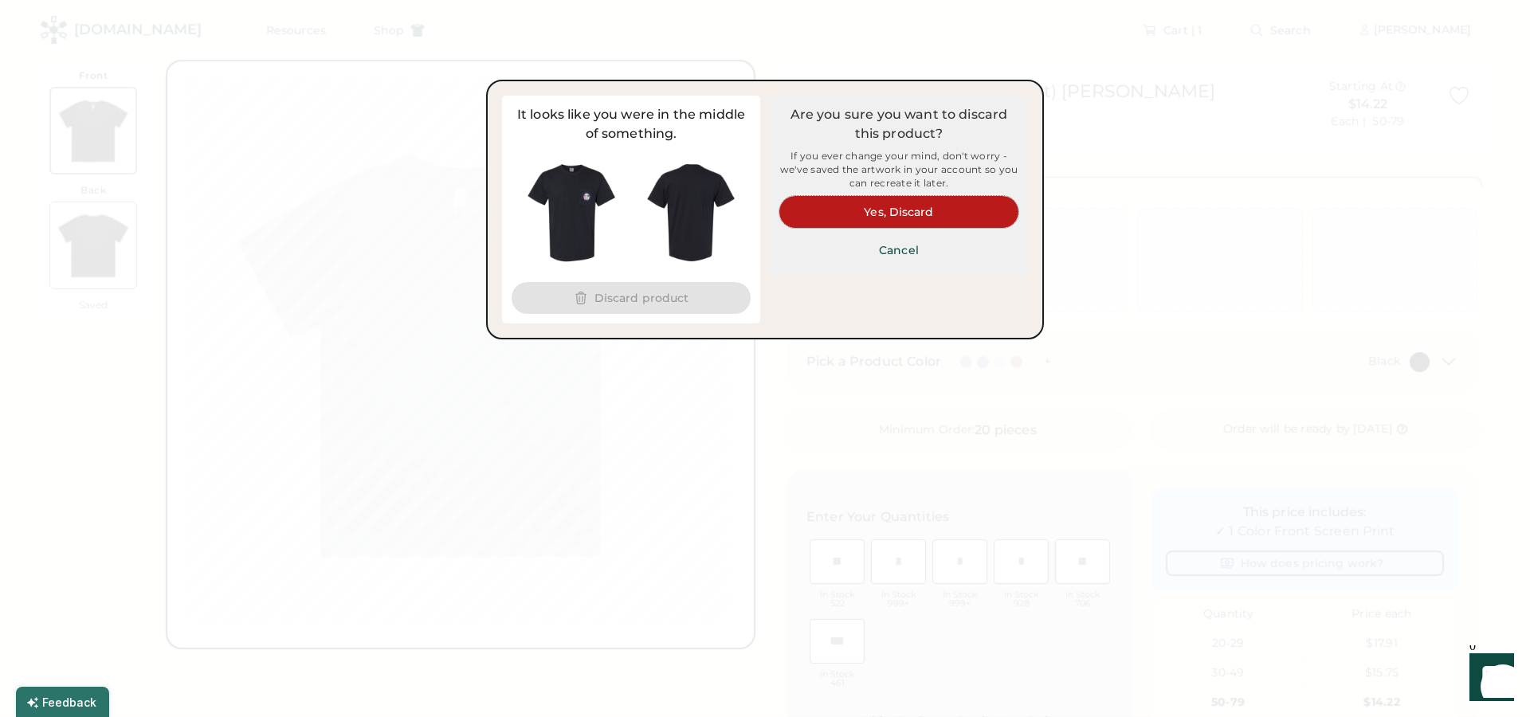
click at [958, 212] on button "Yes, Discard" at bounding box center [898, 212] width 239 height 32
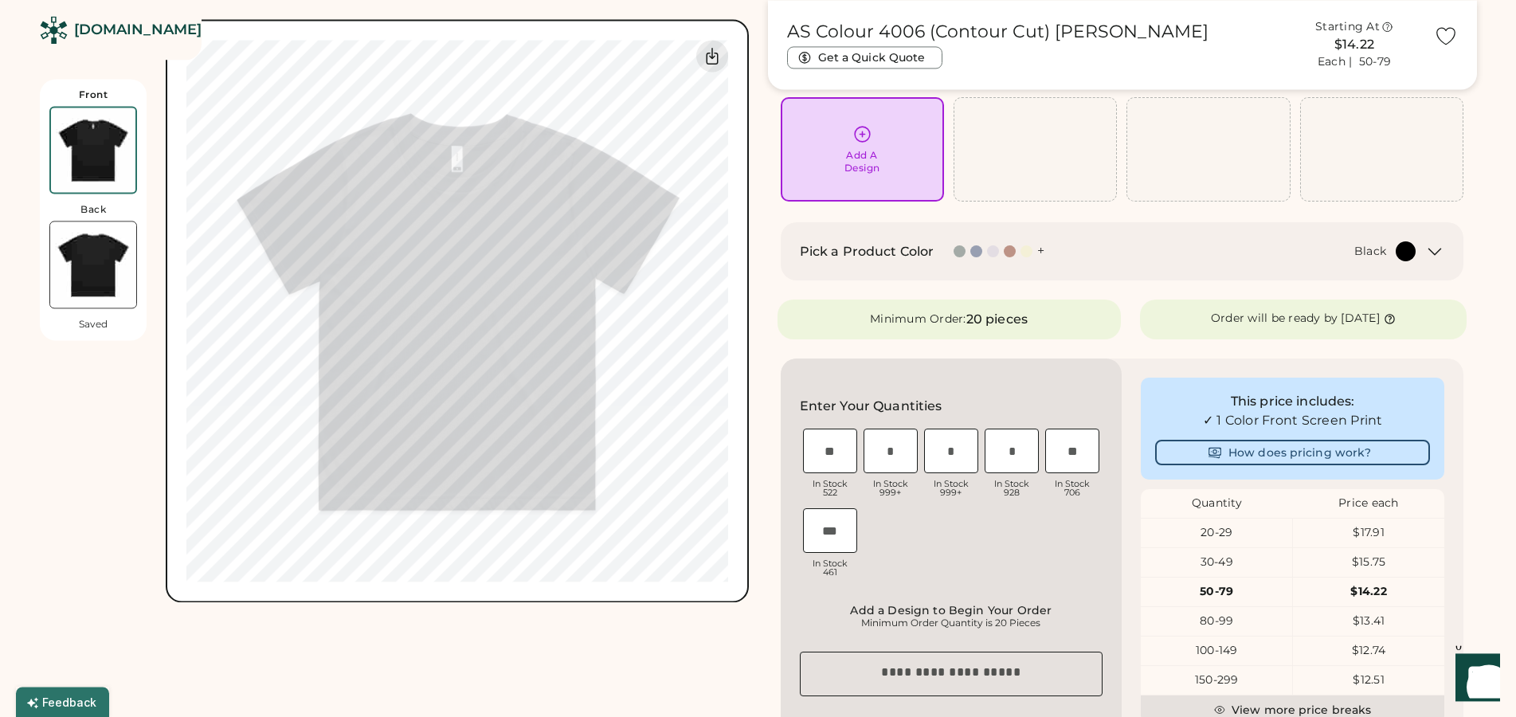
scroll to position [81, 0]
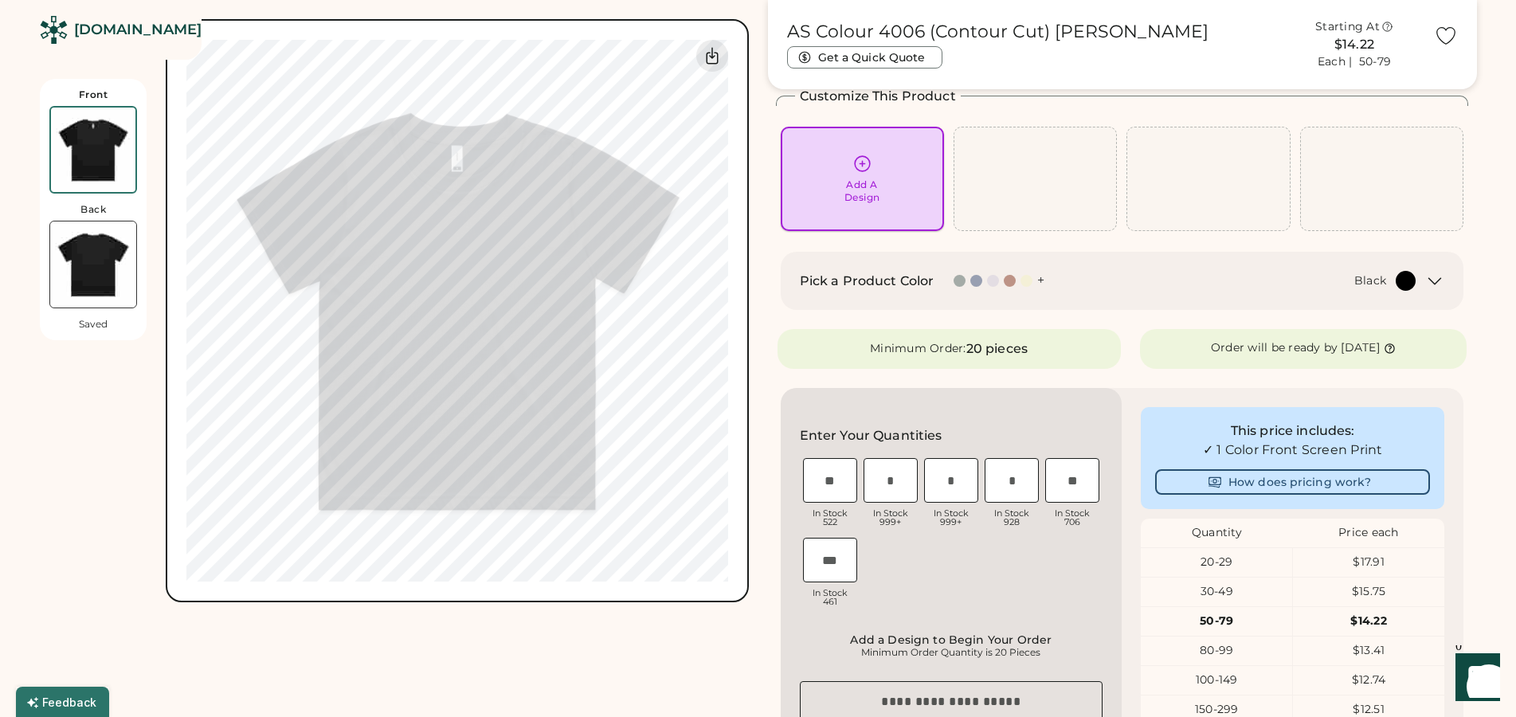
click at [853, 170] on icon at bounding box center [863, 164] width 20 height 20
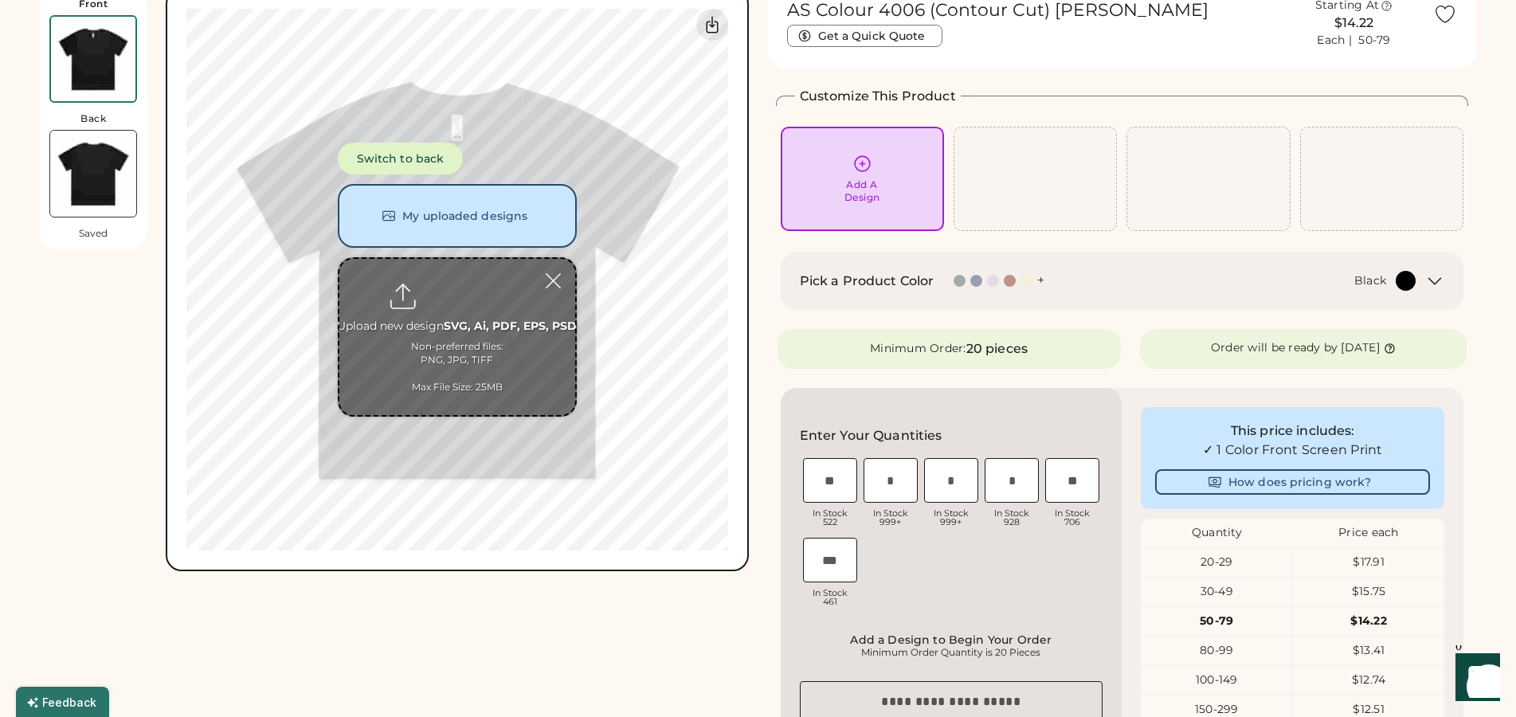
scroll to position [0, 0]
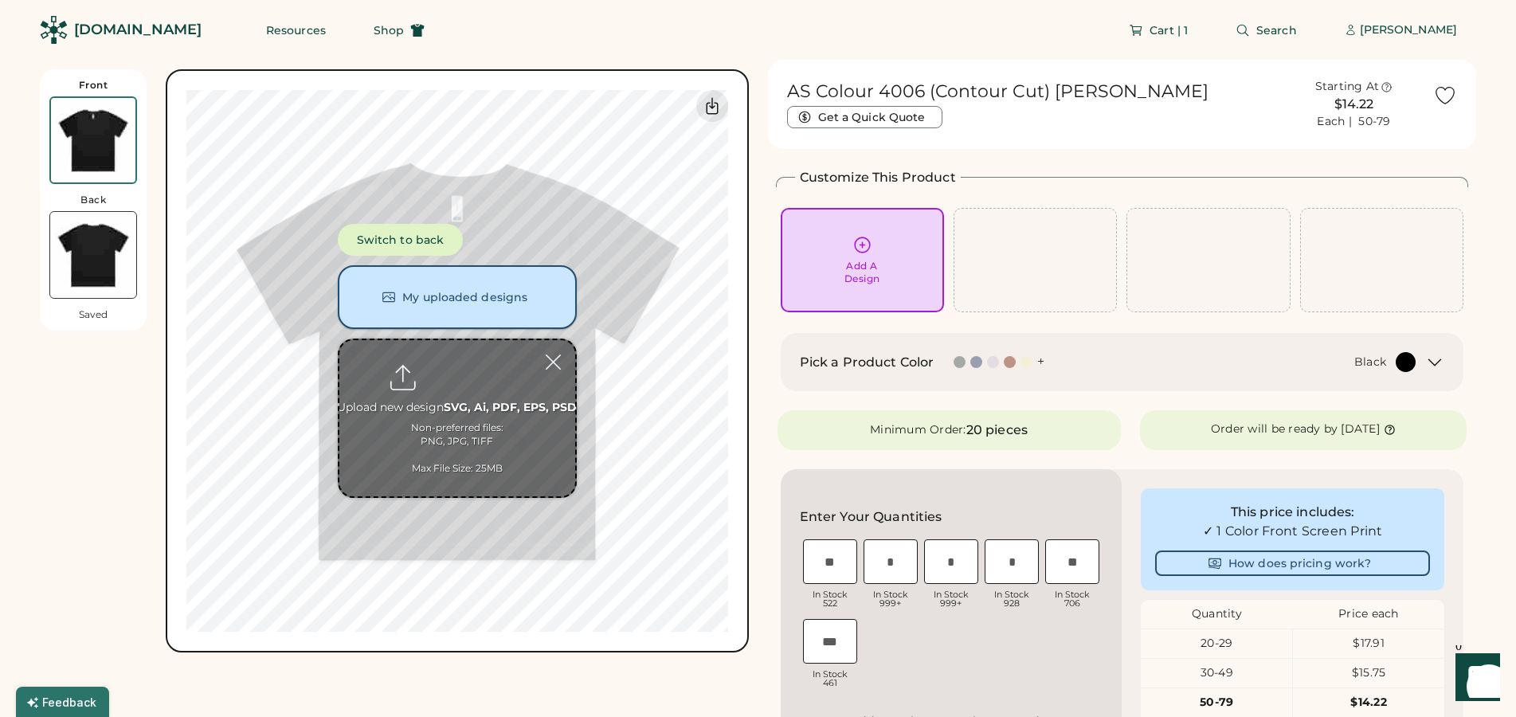
click at [461, 313] on button "My uploaded designs" at bounding box center [457, 297] width 239 height 64
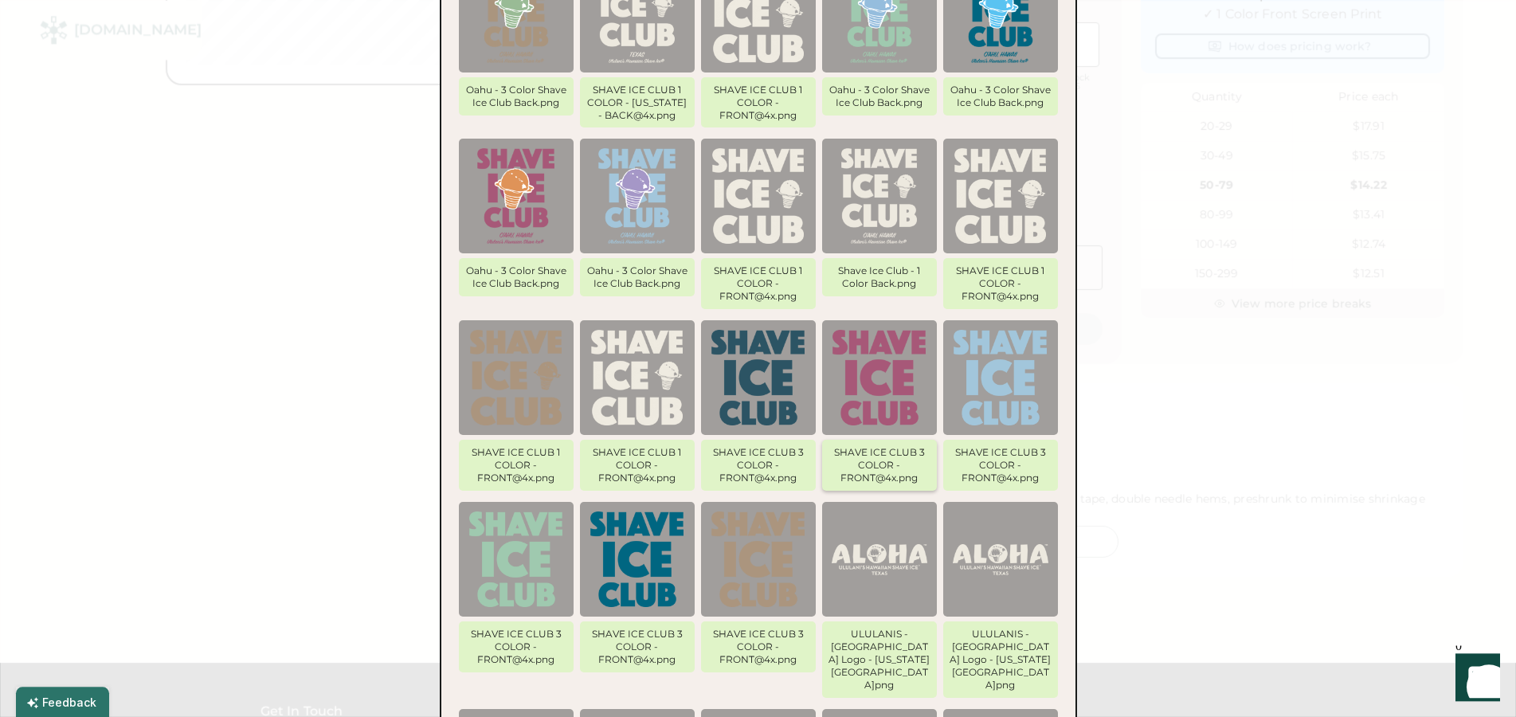
scroll to position [813, 0]
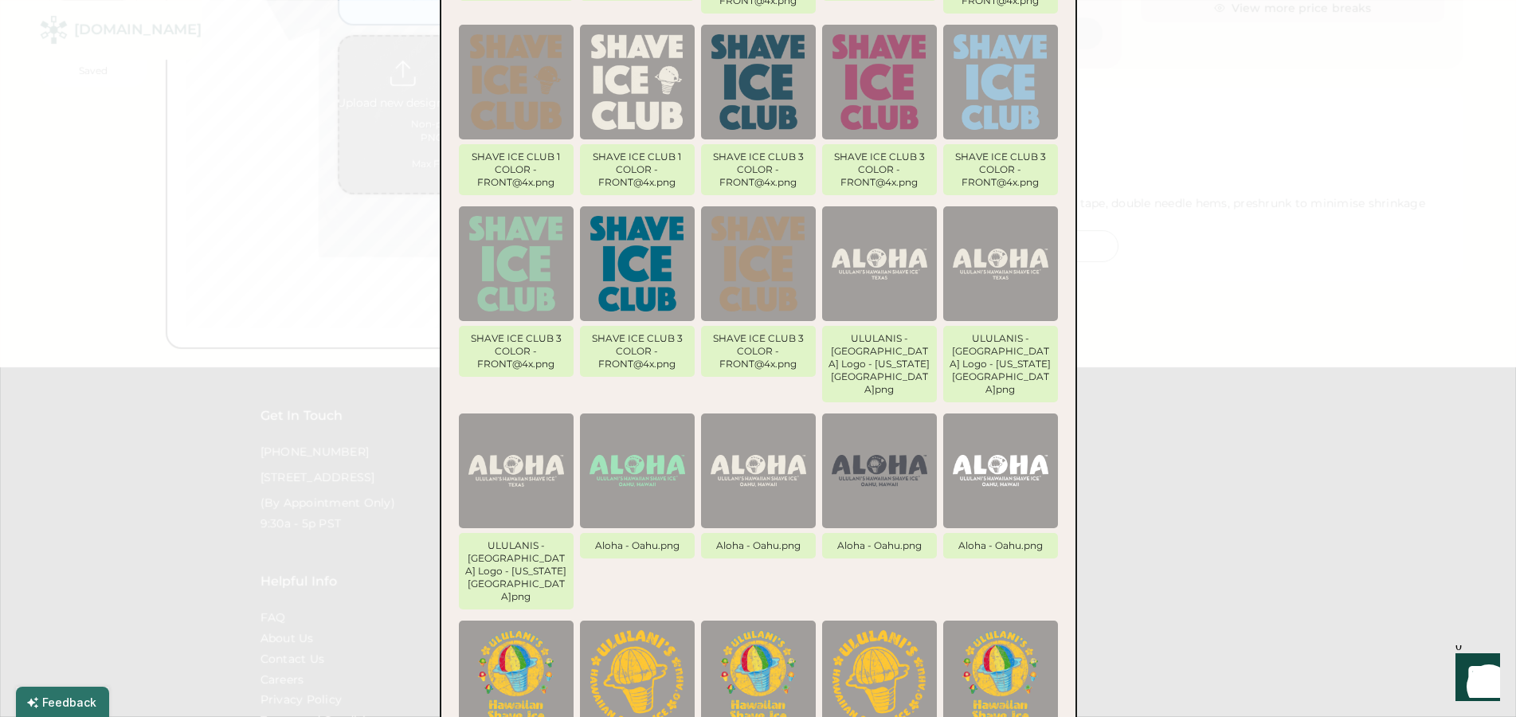
click at [637, 423] on img at bounding box center [638, 471] width 96 height 96
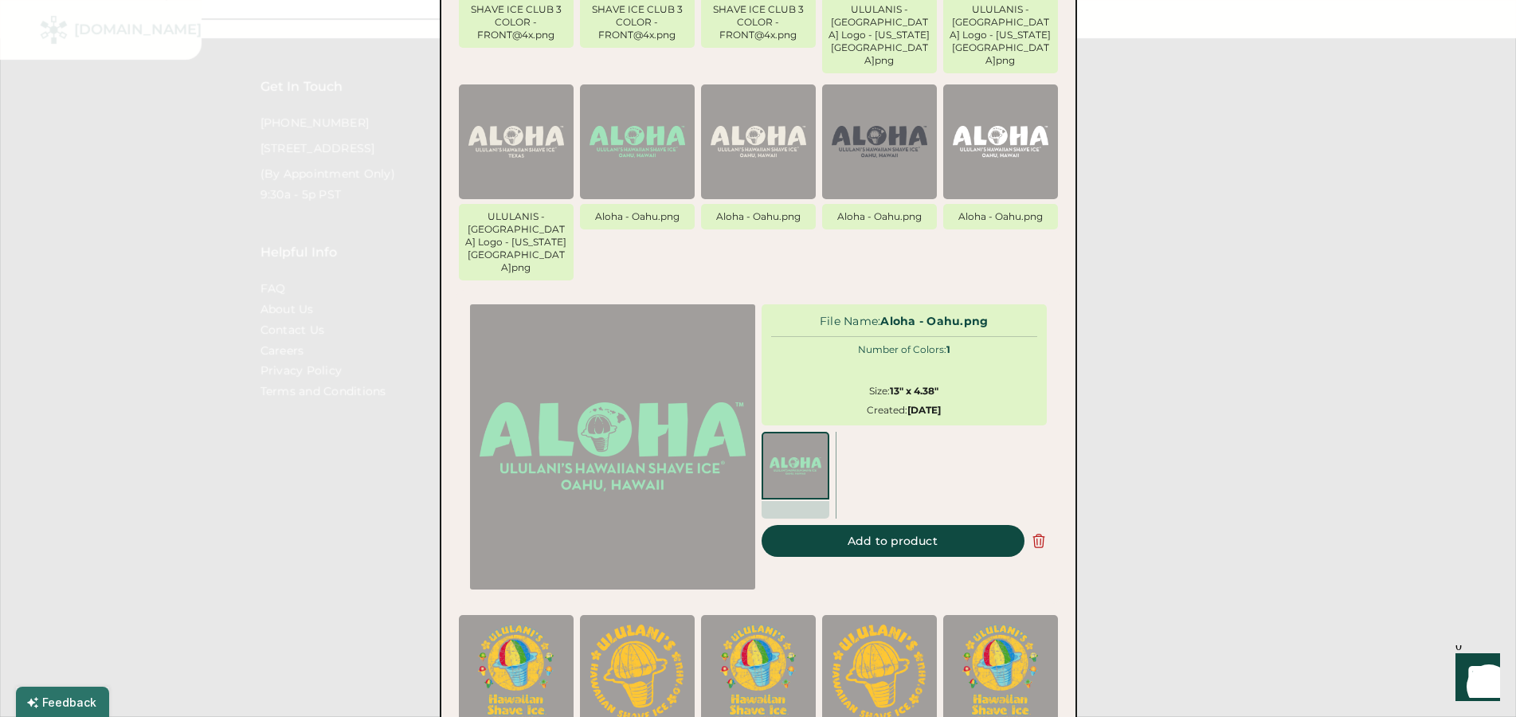
scroll to position [1166, 0]
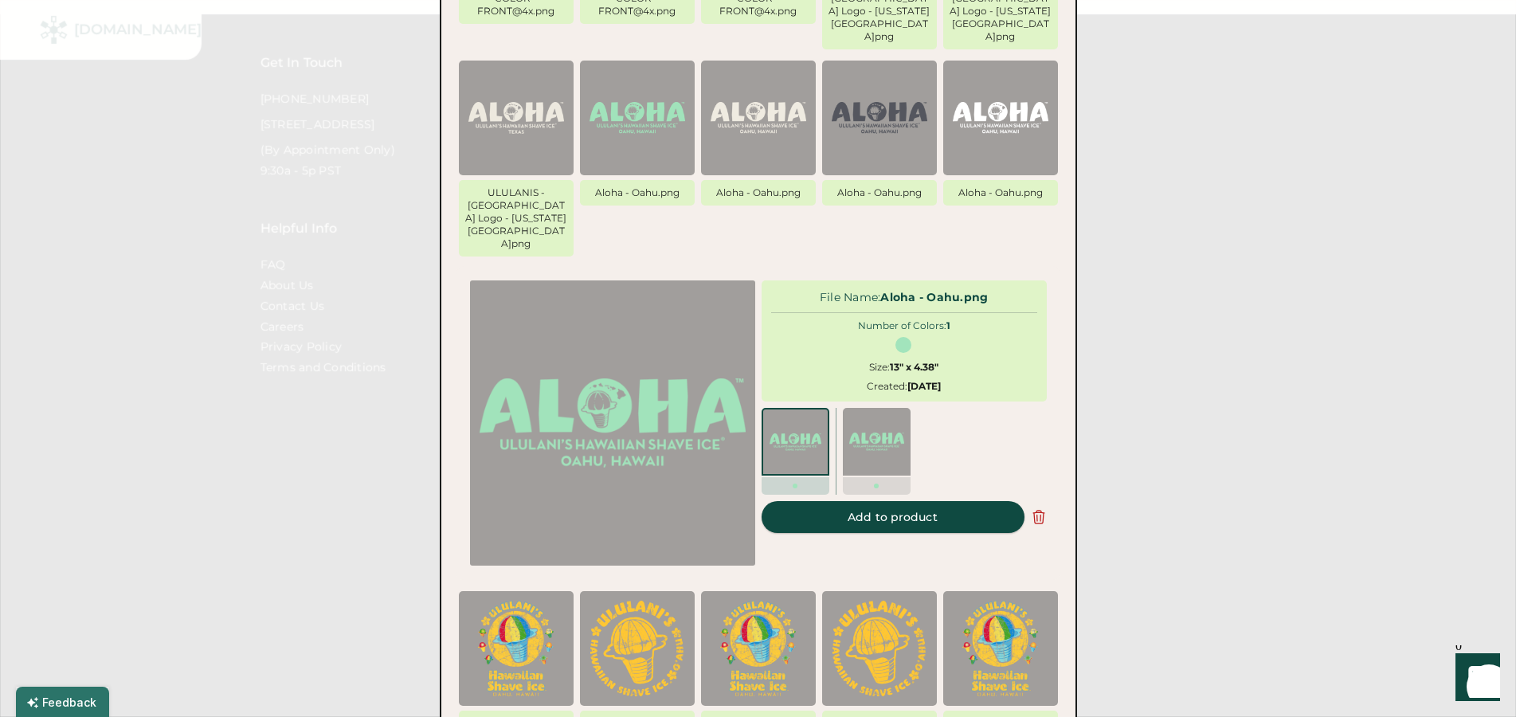
click at [945, 501] on button "Add to product" at bounding box center [893, 517] width 263 height 32
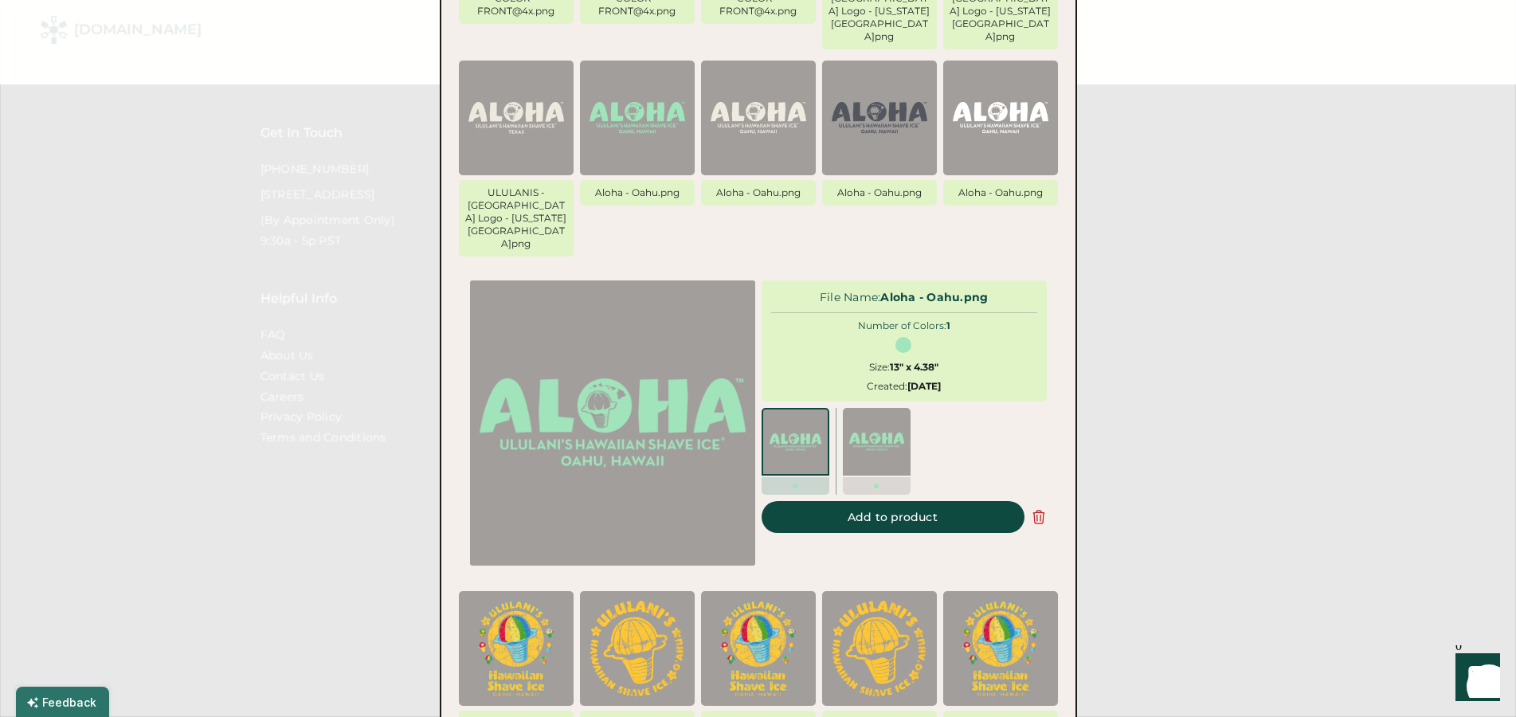
scroll to position [1236, 0]
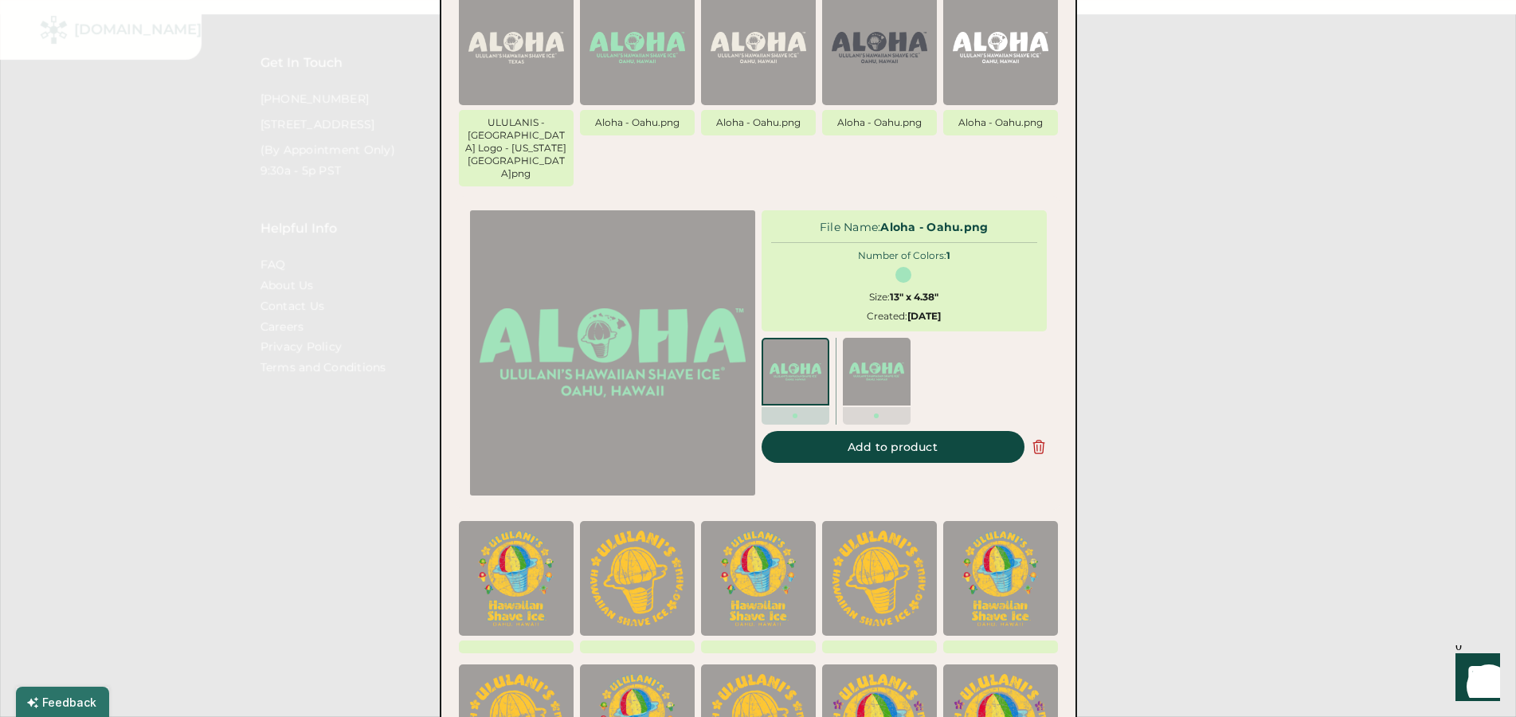
click at [856, 429] on div "ULULANIS - Aloha Logo - [US_STATE][GEOGRAPHIC_DATA]png Aloha - Oahu.png Aloha -…" at bounding box center [759, 254] width 606 height 531
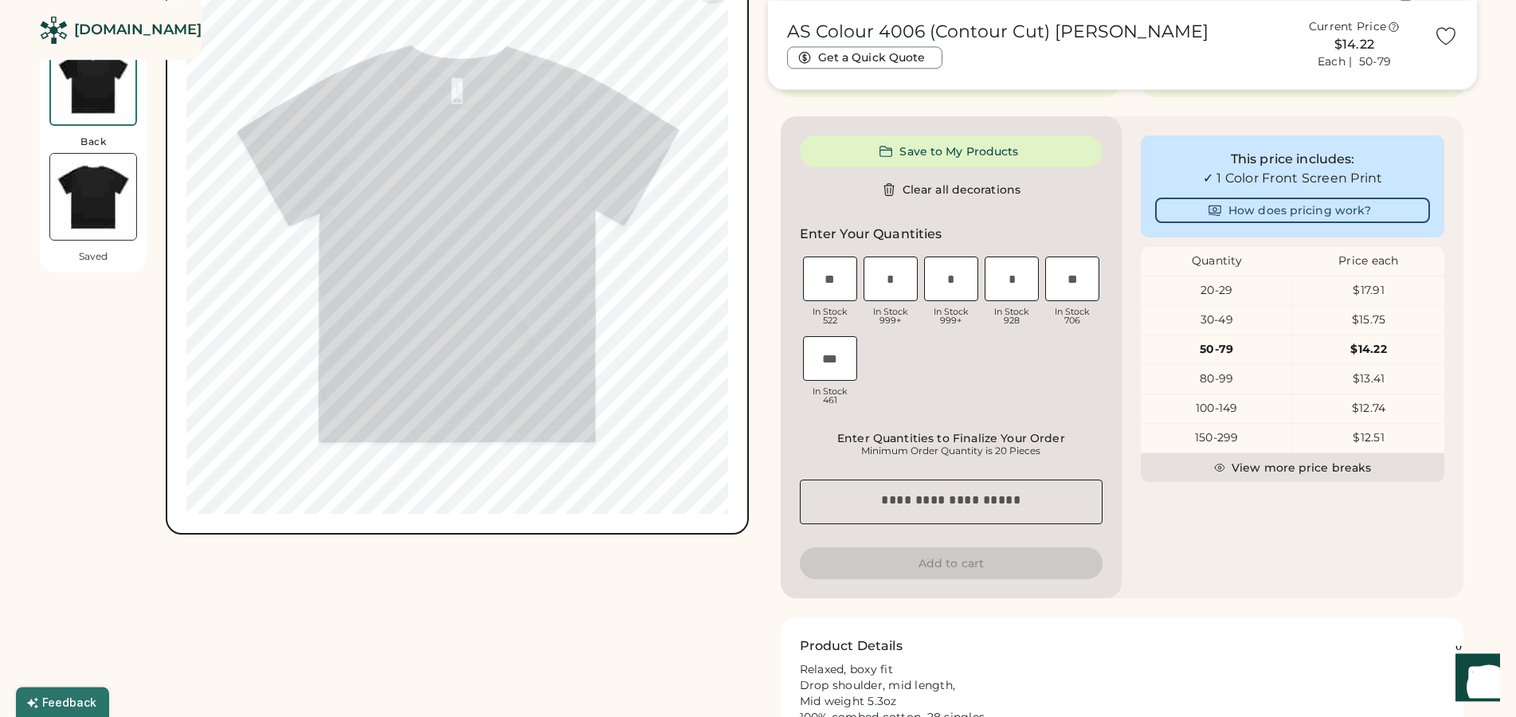
scroll to position [504, 0]
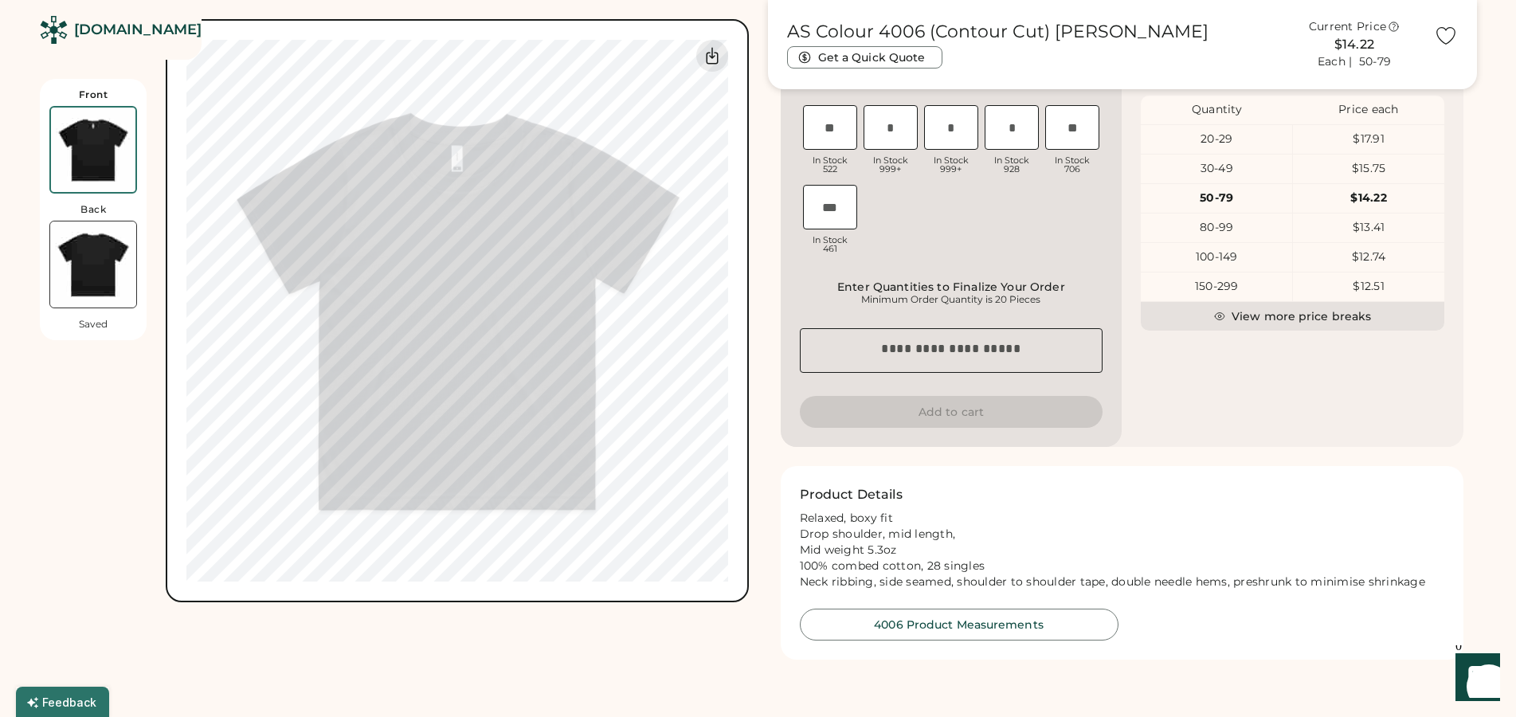
type input "*****"
type input "****"
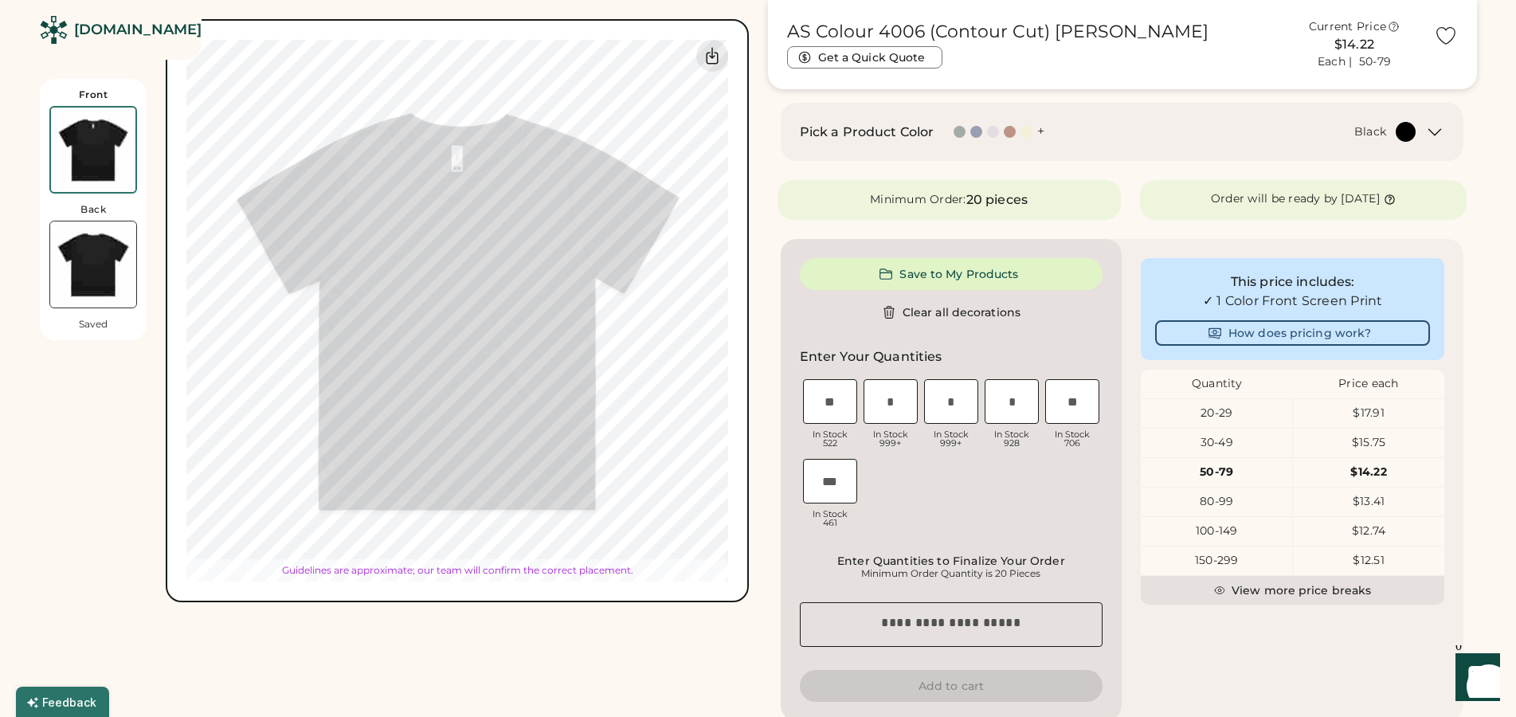
type input "****"
